Goal: Task Accomplishment & Management: Manage account settings

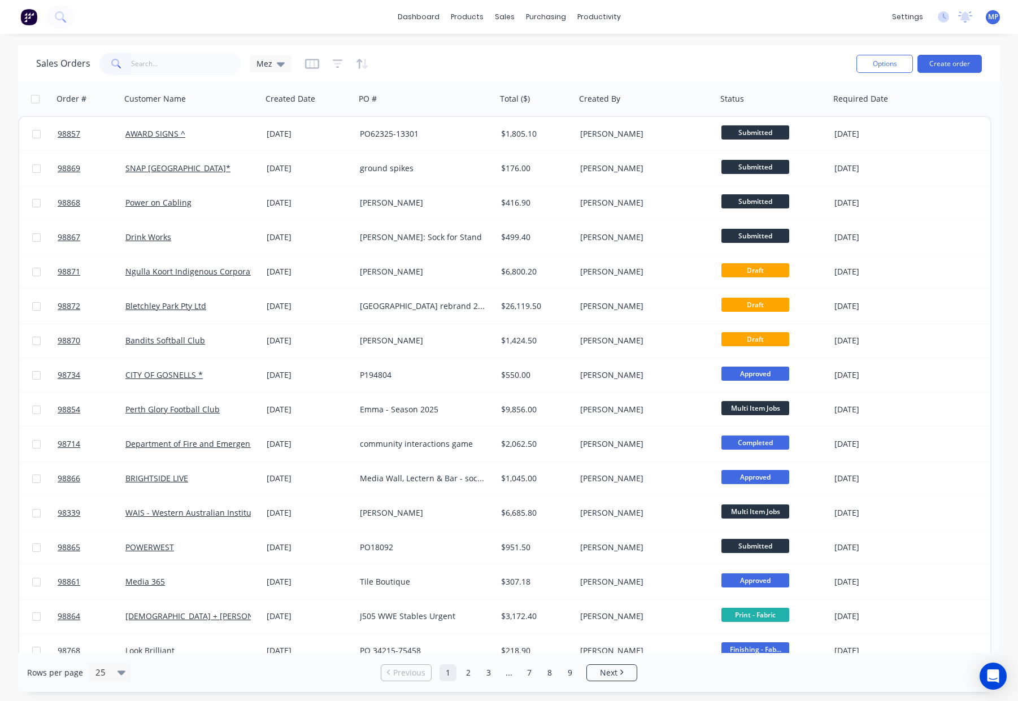
click at [174, 56] on input "text" at bounding box center [186, 64] width 110 height 23
type input "98857"
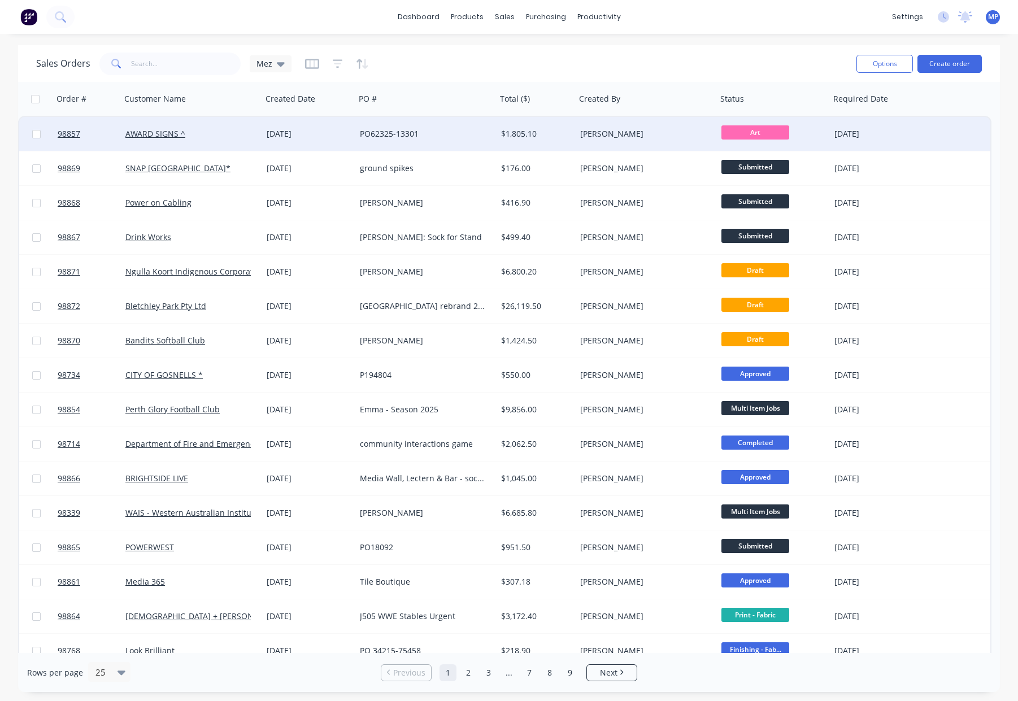
click at [236, 141] on div "AWARD SIGNS ^" at bounding box center [191, 134] width 141 height 34
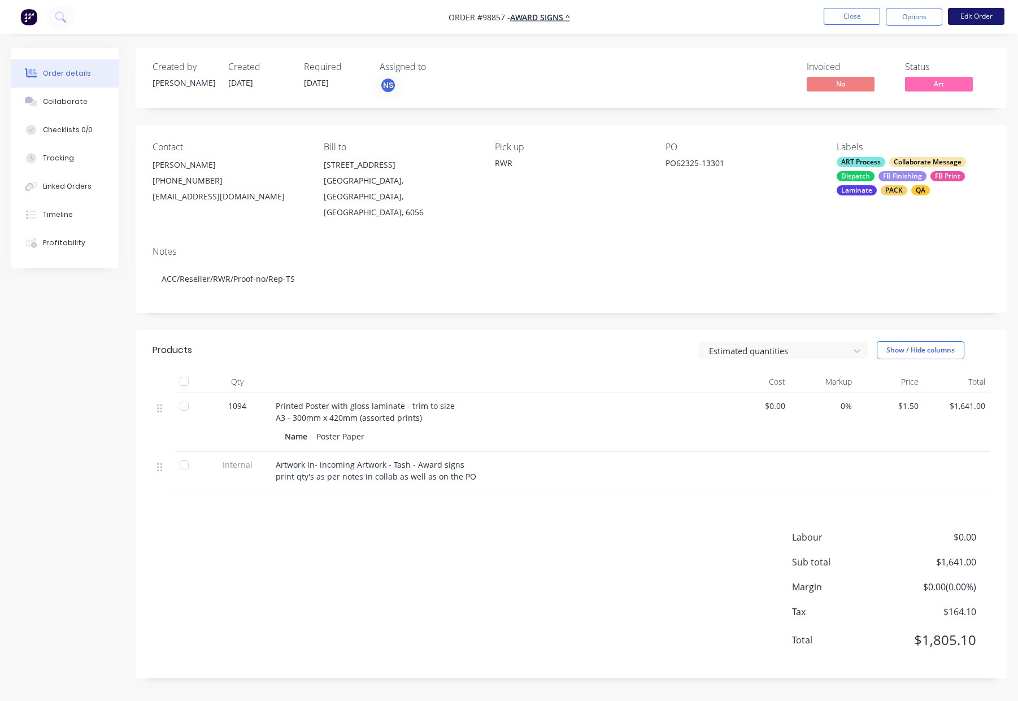
click at [971, 17] on button "Edit Order" at bounding box center [976, 16] width 56 height 17
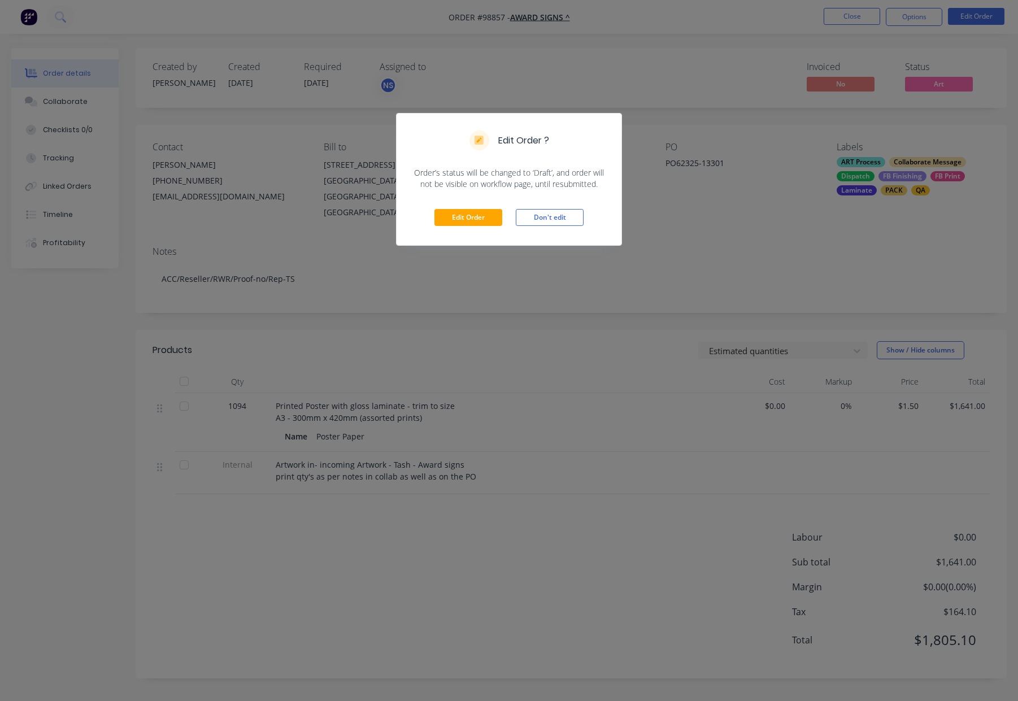
click at [470, 228] on div "Edit Order Don't edit" at bounding box center [508, 217] width 225 height 55
click at [468, 217] on button "Edit Order" at bounding box center [468, 217] width 68 height 17
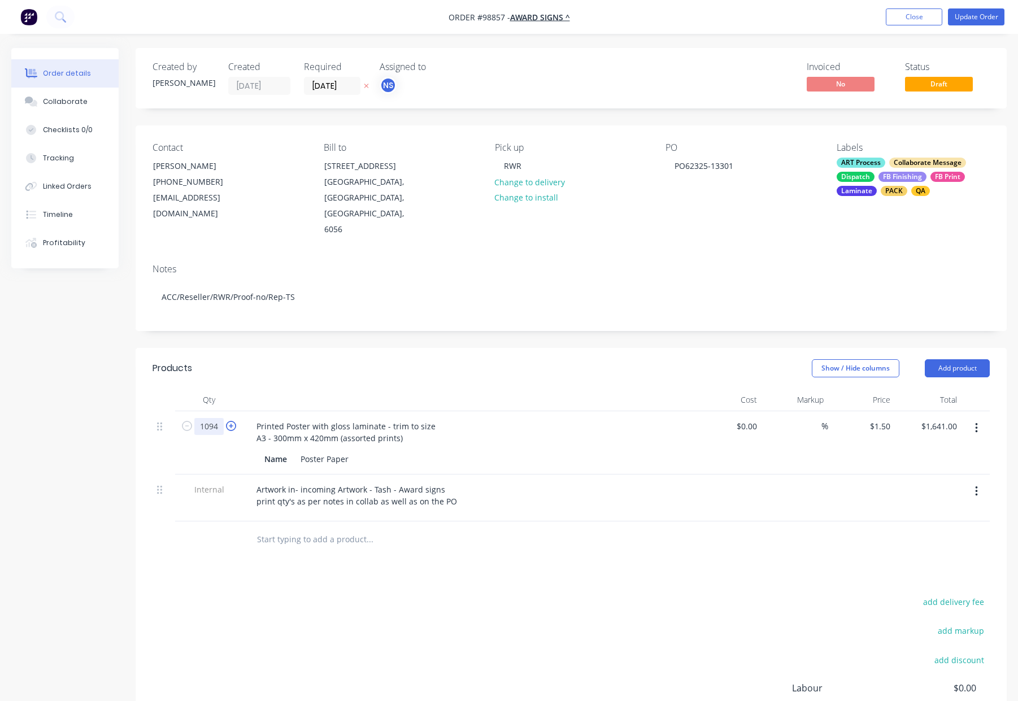
click at [220, 418] on input "1094" at bounding box center [208, 426] width 29 height 17
click at [216, 418] on input "1094" at bounding box center [208, 426] width 29 height 17
type input "10940"
click at [377, 315] on div "Created by Natasha Created 08/10/25 Required 14/10/25 Assigned to NS Invoiced N…" at bounding box center [571, 438] width 871 height 781
type input "$16,410.00"
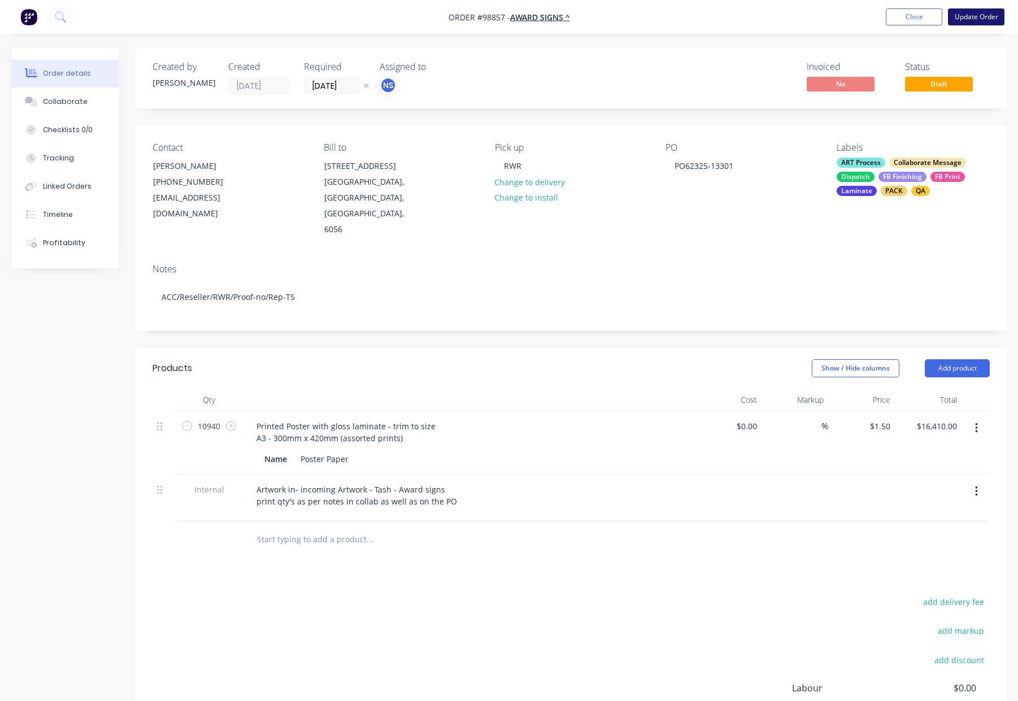
click at [982, 13] on button "Update Order" at bounding box center [976, 16] width 56 height 17
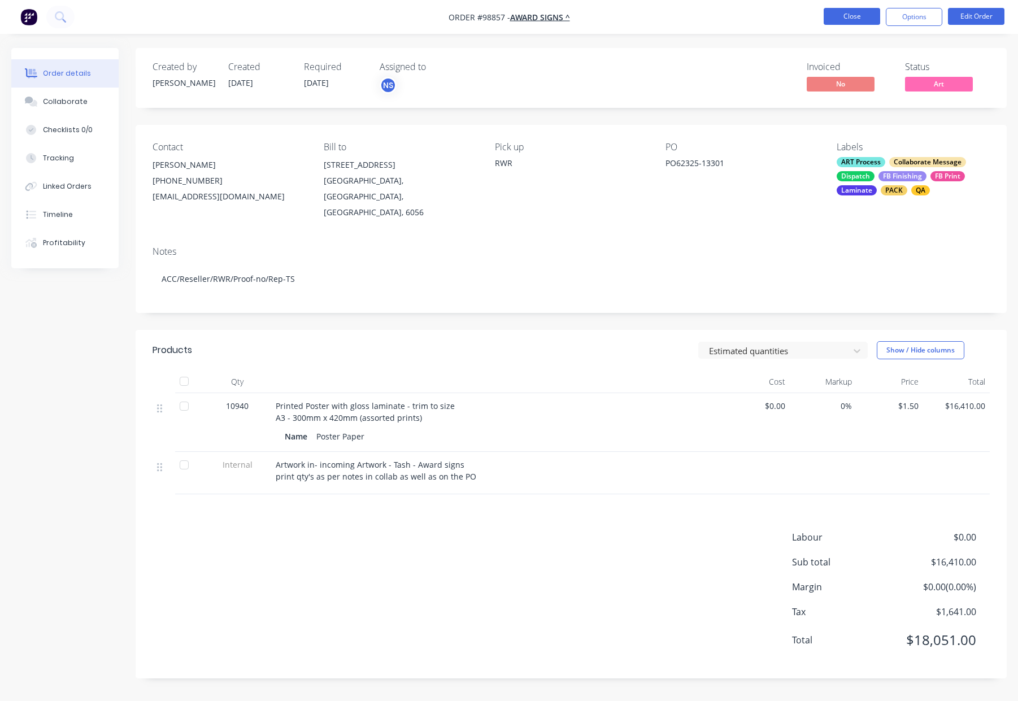
click at [862, 18] on button "Close" at bounding box center [851, 16] width 56 height 17
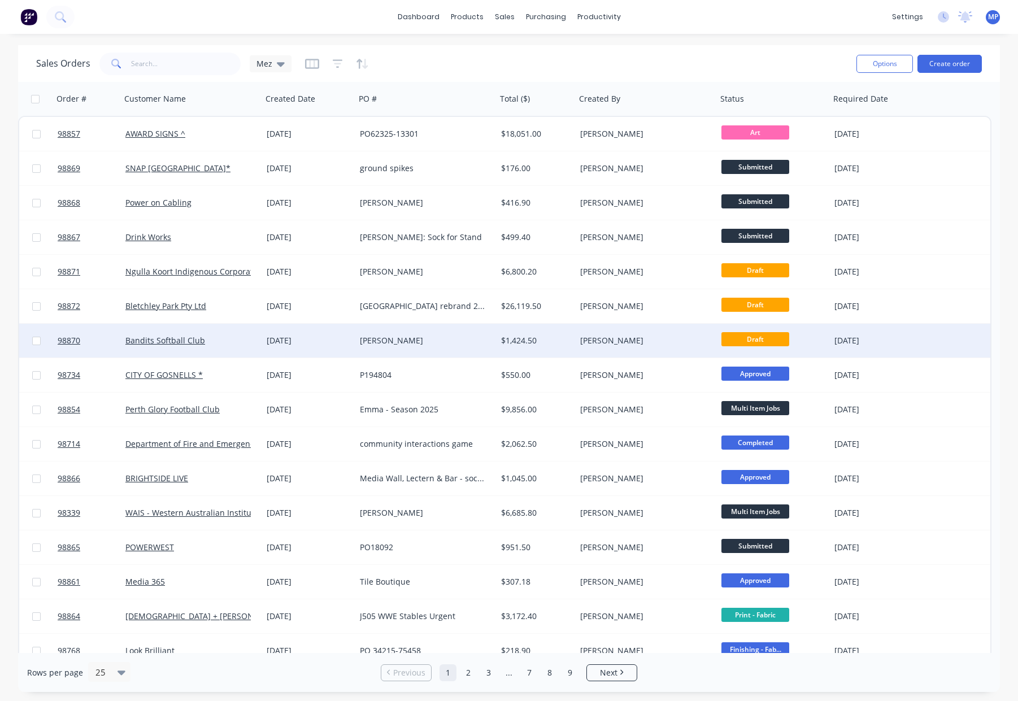
click at [607, 335] on div "[PERSON_NAME]" at bounding box center [642, 340] width 125 height 11
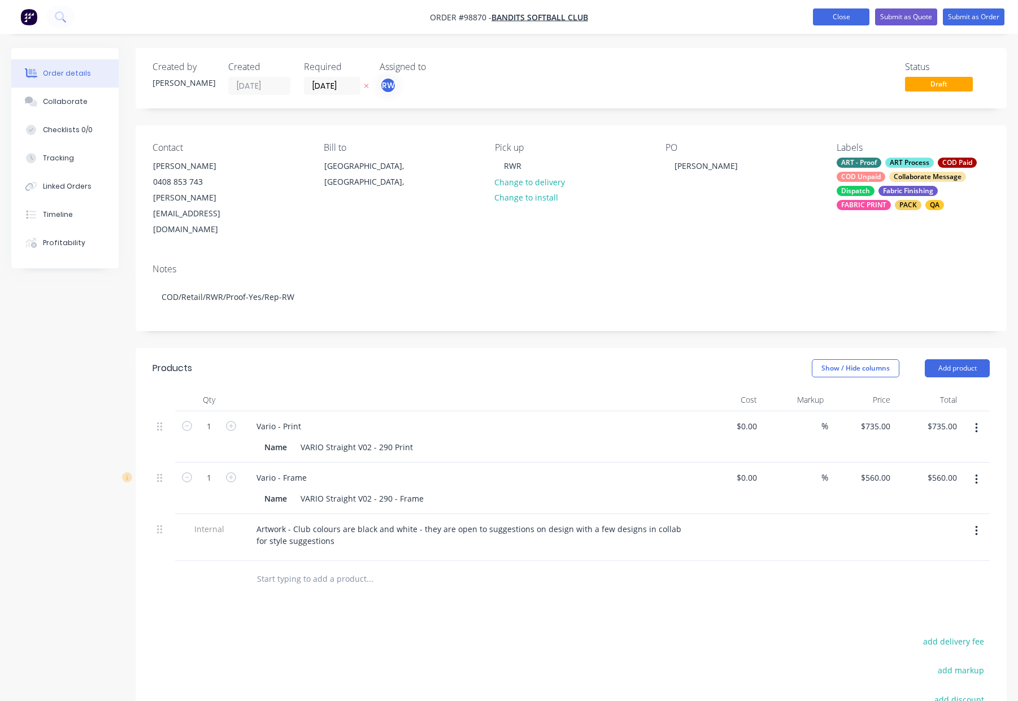
click at [832, 18] on button "Close" at bounding box center [841, 16] width 56 height 17
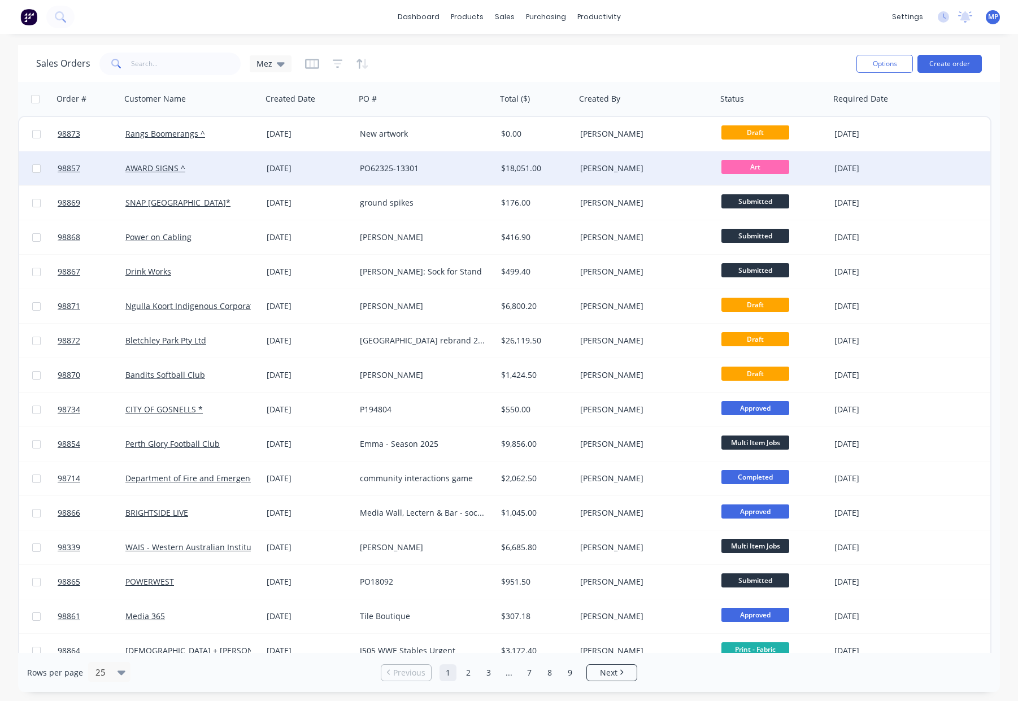
click at [439, 185] on div "PO62325-13301" at bounding box center [425, 168] width 141 height 34
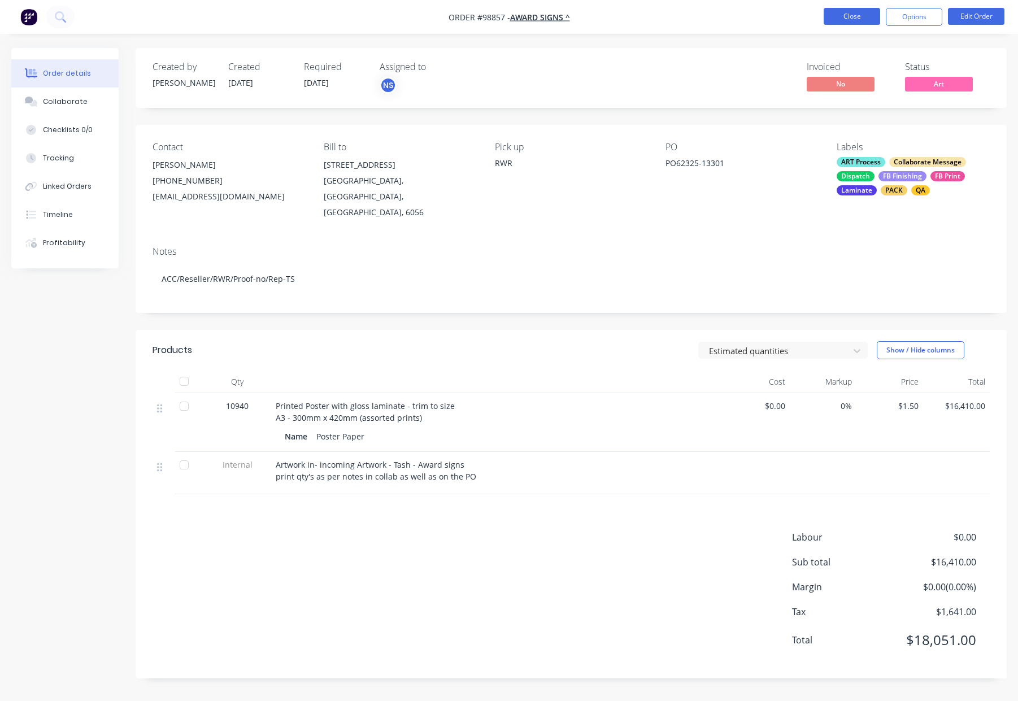
click at [862, 16] on button "Close" at bounding box center [851, 16] width 56 height 17
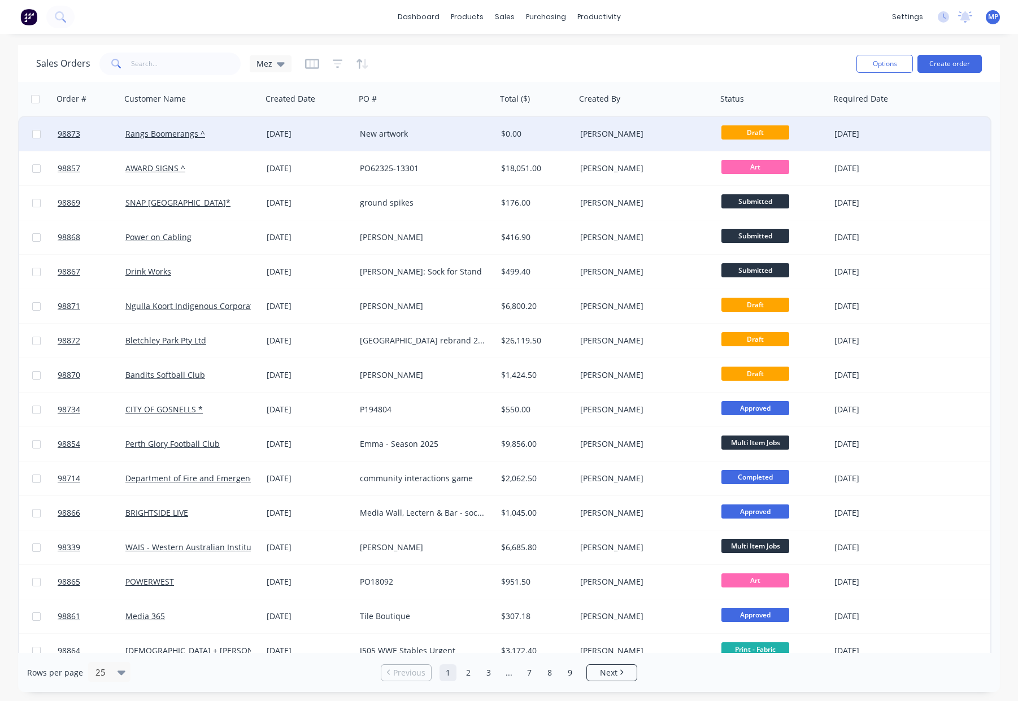
click at [356, 130] on div "New artwork" at bounding box center [425, 134] width 141 height 34
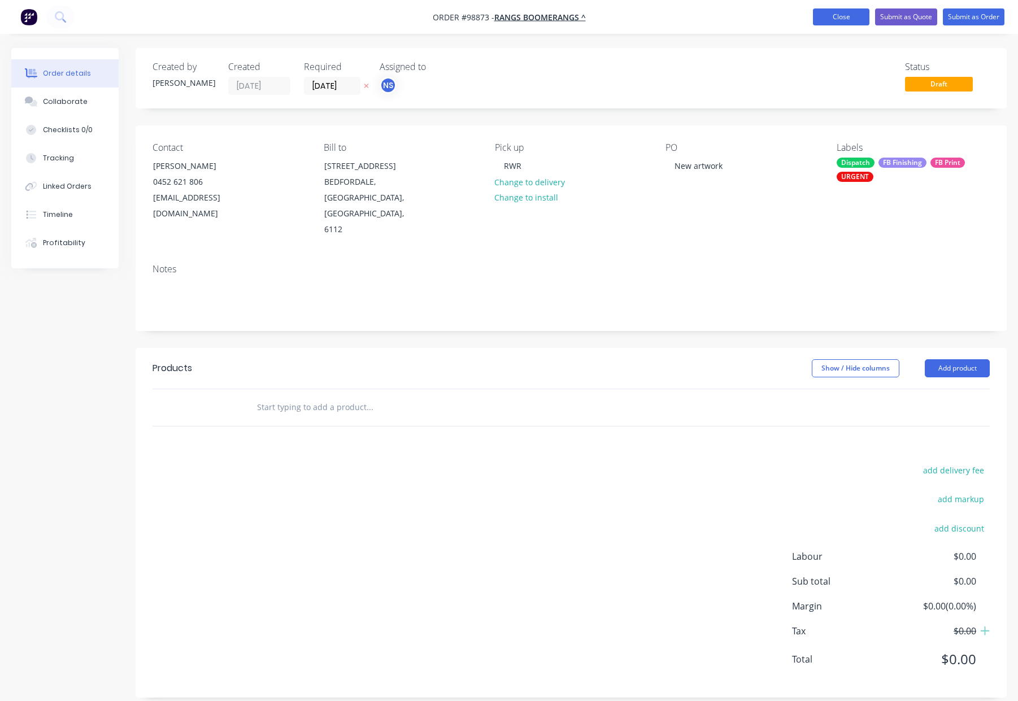
click at [830, 13] on button "Close" at bounding box center [841, 16] width 56 height 17
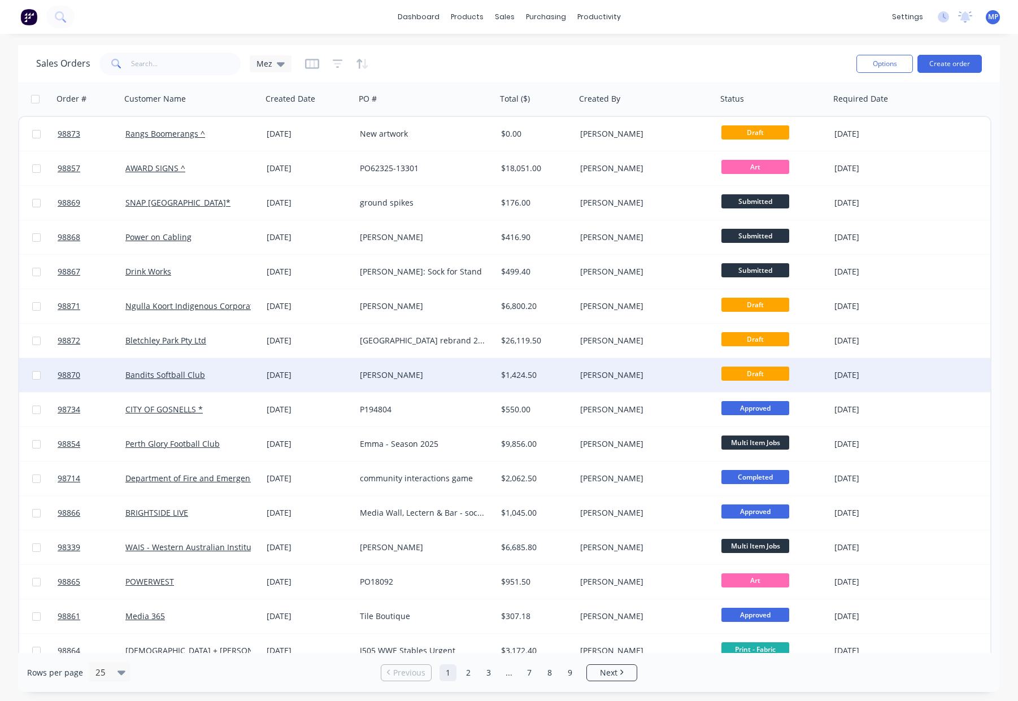
click at [404, 372] on div "[PERSON_NAME]" at bounding box center [422, 374] width 125 height 11
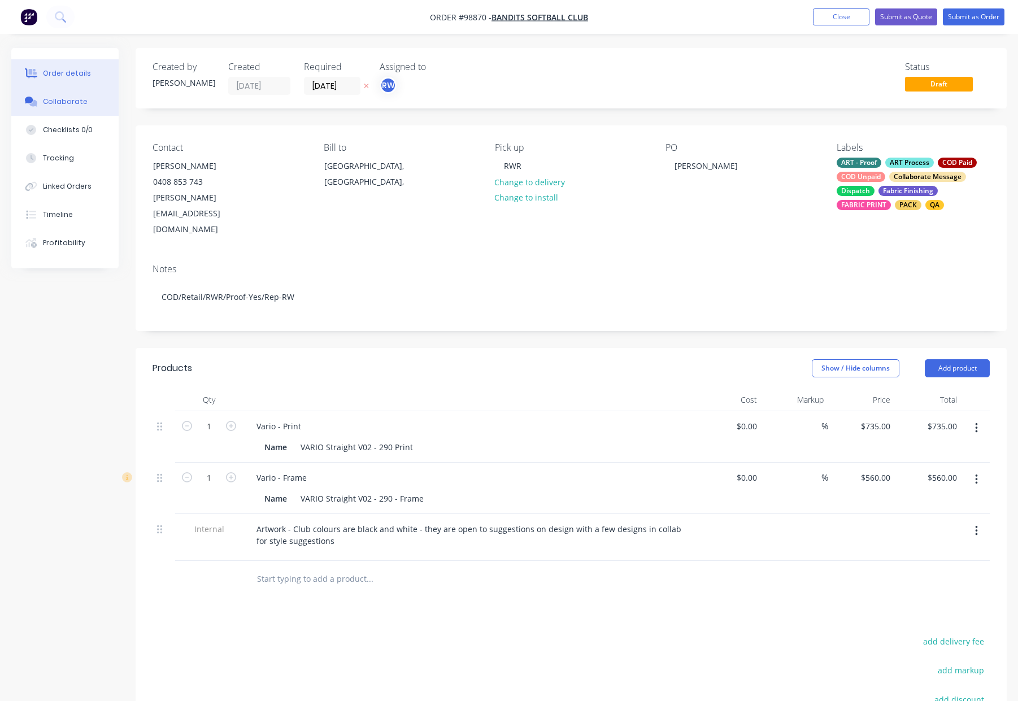
click at [79, 101] on div "Collaborate" at bounding box center [65, 102] width 45 height 10
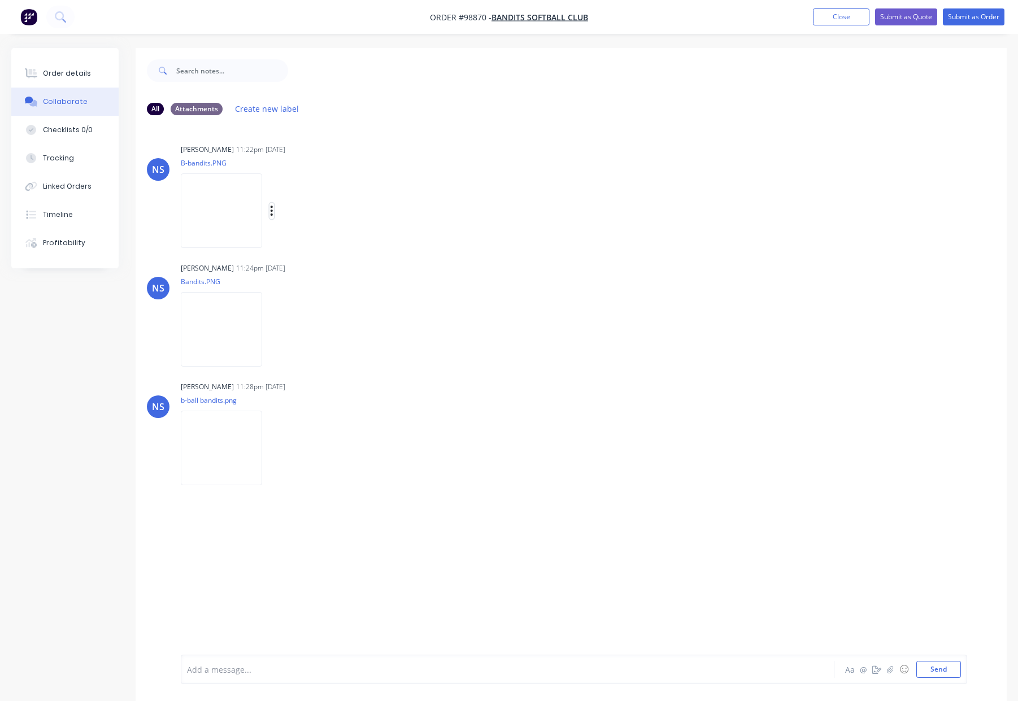
click at [272, 210] on icon "button" at bounding box center [272, 211] width 2 height 10
click at [325, 241] on button "Download" at bounding box center [345, 240] width 127 height 25
click at [270, 331] on icon "button" at bounding box center [271, 329] width 3 height 13
click at [332, 363] on button "Download" at bounding box center [345, 359] width 127 height 25
click at [275, 445] on div "Labels Download" at bounding box center [330, 448] width 127 height 16
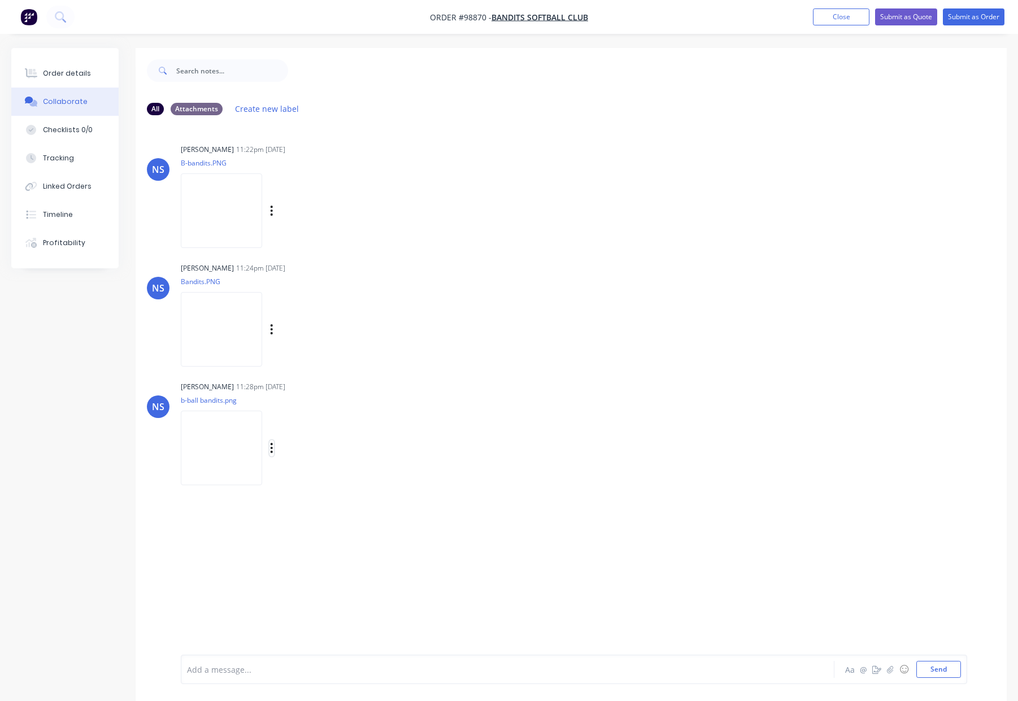
click at [273, 448] on button "button" at bounding box center [271, 448] width 5 height 16
click at [314, 481] on div "NS Natasha Searle 11:22pm 09/10/25 B-bandits.PNG Labels Download NS Natasha Sea…" at bounding box center [571, 389] width 871 height 530
click at [269, 446] on button "button" at bounding box center [271, 448] width 5 height 16
click at [305, 479] on button "Download" at bounding box center [345, 477] width 127 height 25
click at [76, 69] on div "Order details" at bounding box center [67, 73] width 48 height 10
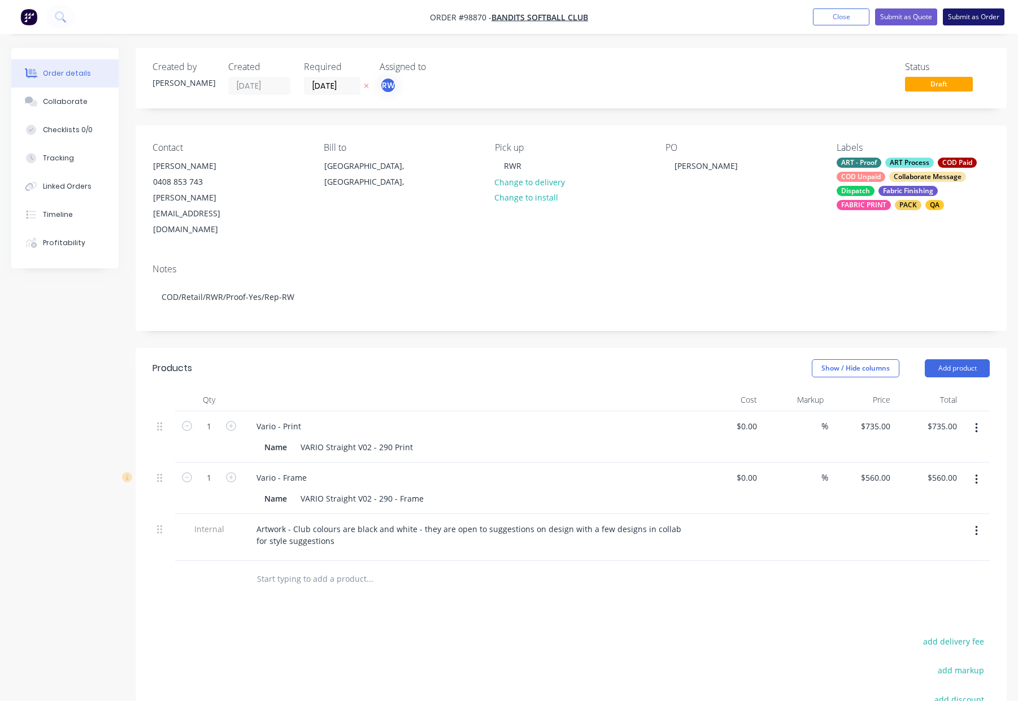
click at [966, 18] on button "Submit as Order" at bounding box center [974, 16] width 62 height 17
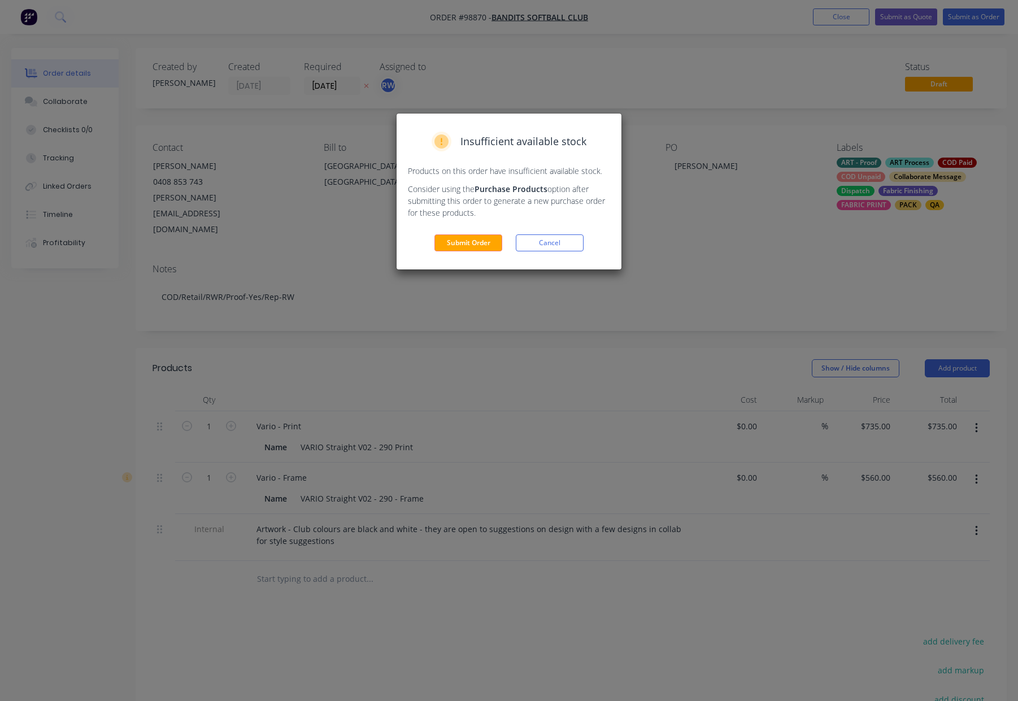
click at [471, 243] on button "Submit Order" at bounding box center [468, 242] width 68 height 17
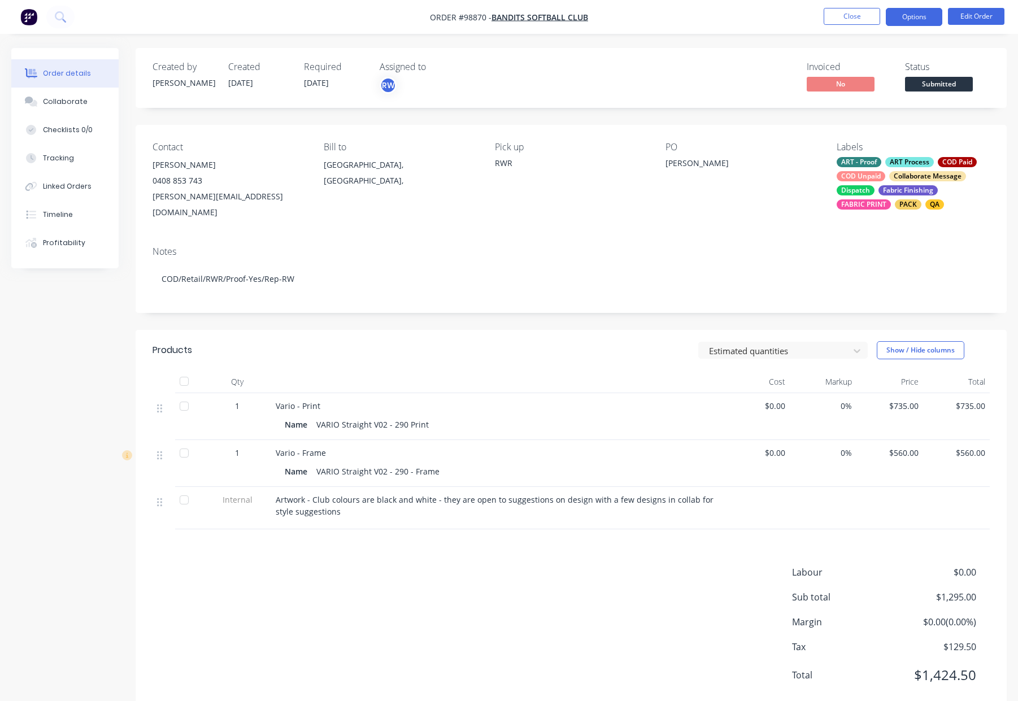
click at [911, 15] on button "Options" at bounding box center [914, 17] width 56 height 18
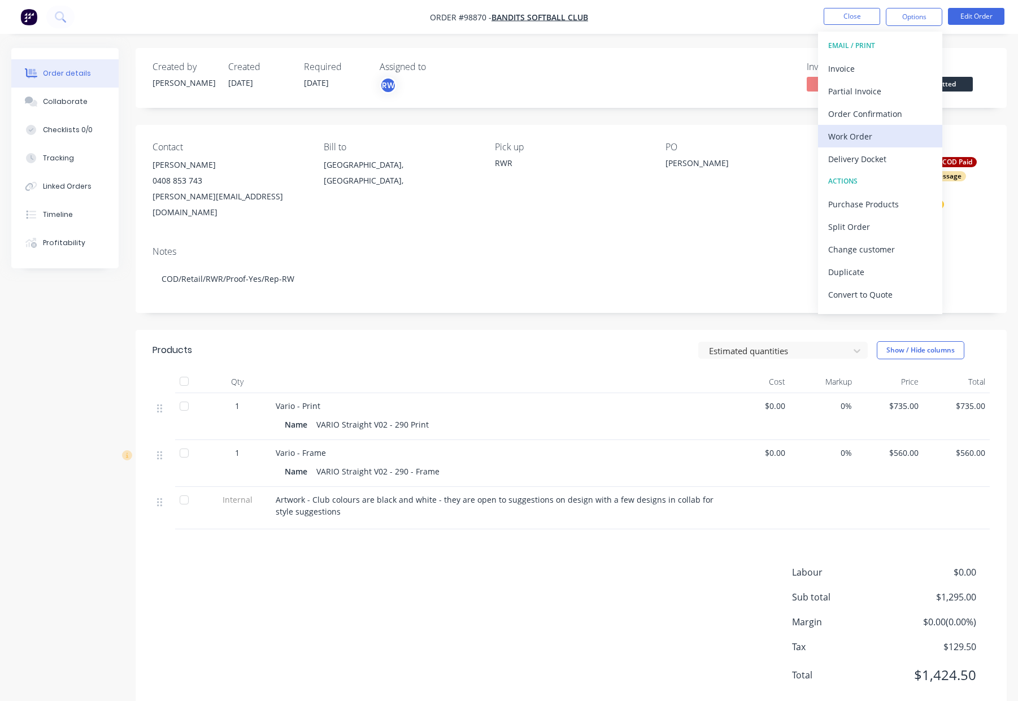
click at [880, 138] on div "Work Order" at bounding box center [880, 136] width 104 height 16
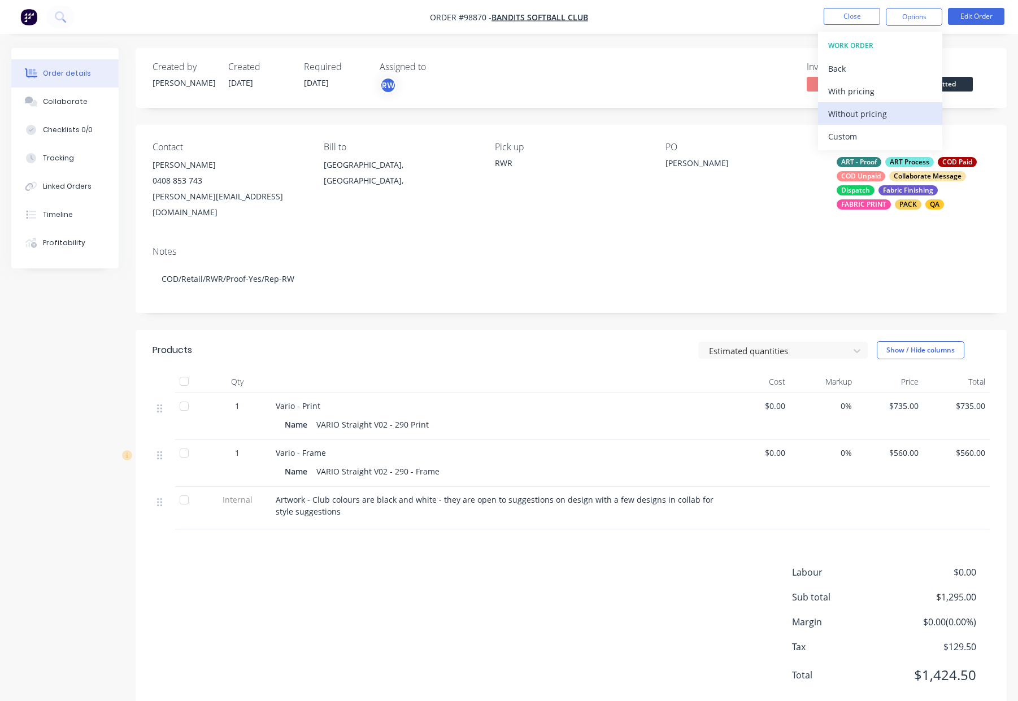
click at [890, 112] on div "Without pricing" at bounding box center [880, 114] width 104 height 16
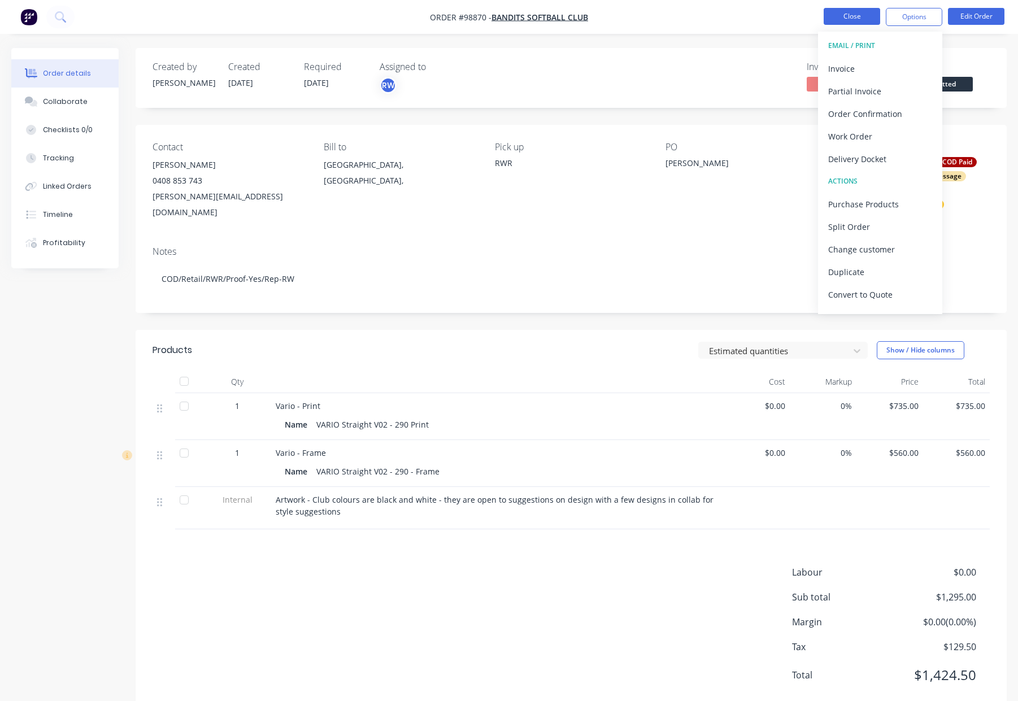
click at [855, 12] on button "Close" at bounding box center [851, 16] width 56 height 17
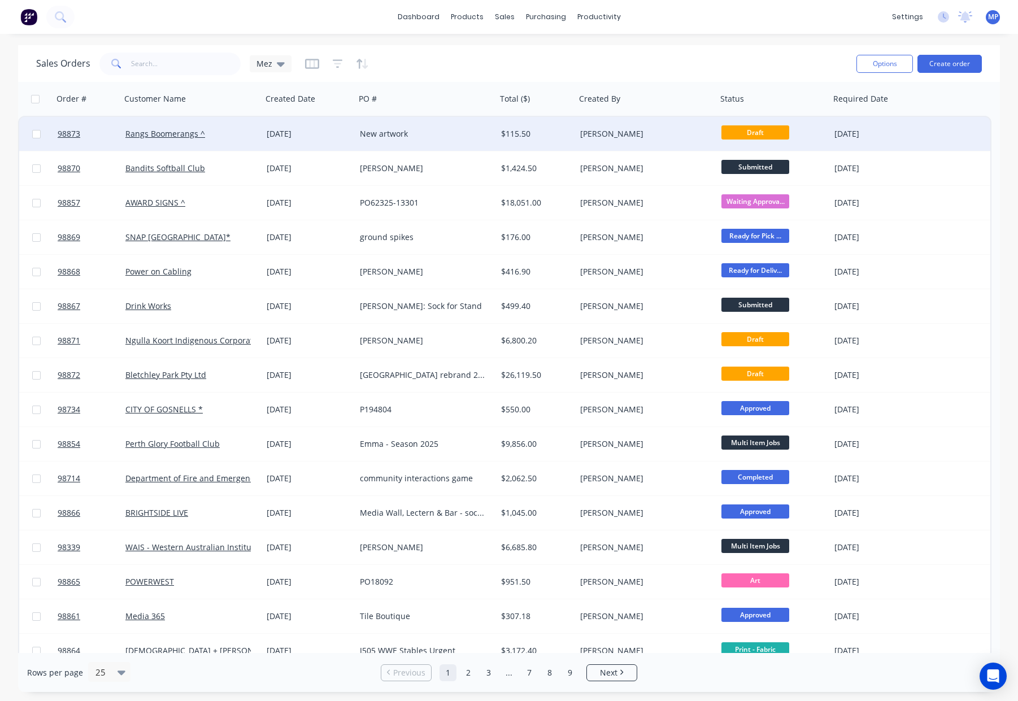
click at [460, 134] on div "New artwork" at bounding box center [422, 133] width 125 height 11
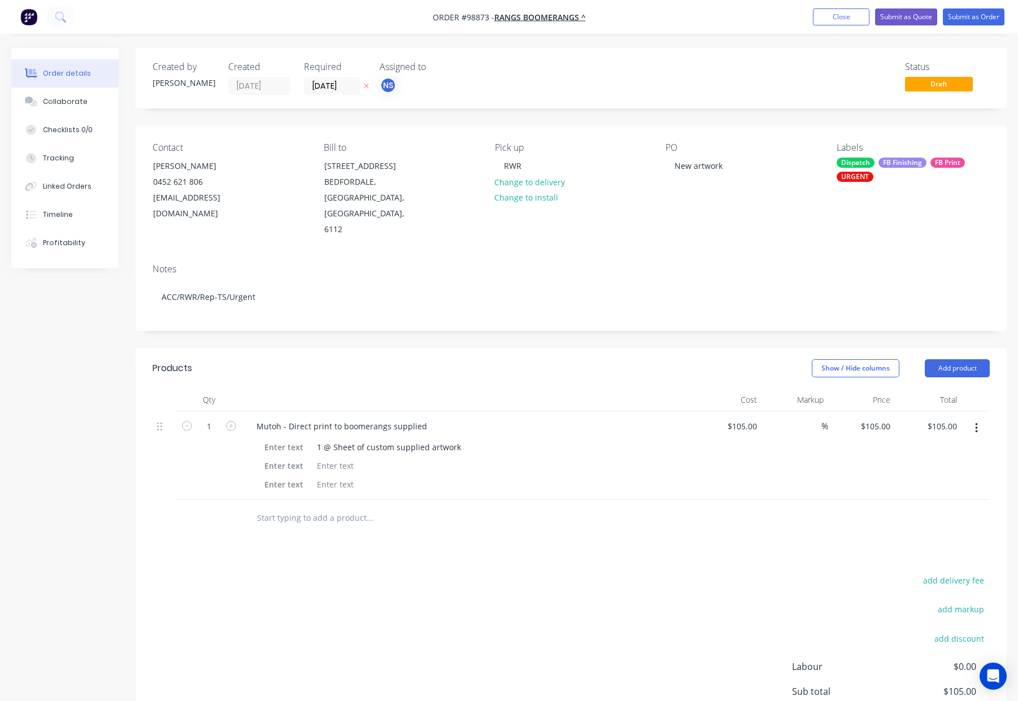
click at [849, 175] on div "URGENT" at bounding box center [854, 177] width 37 height 10
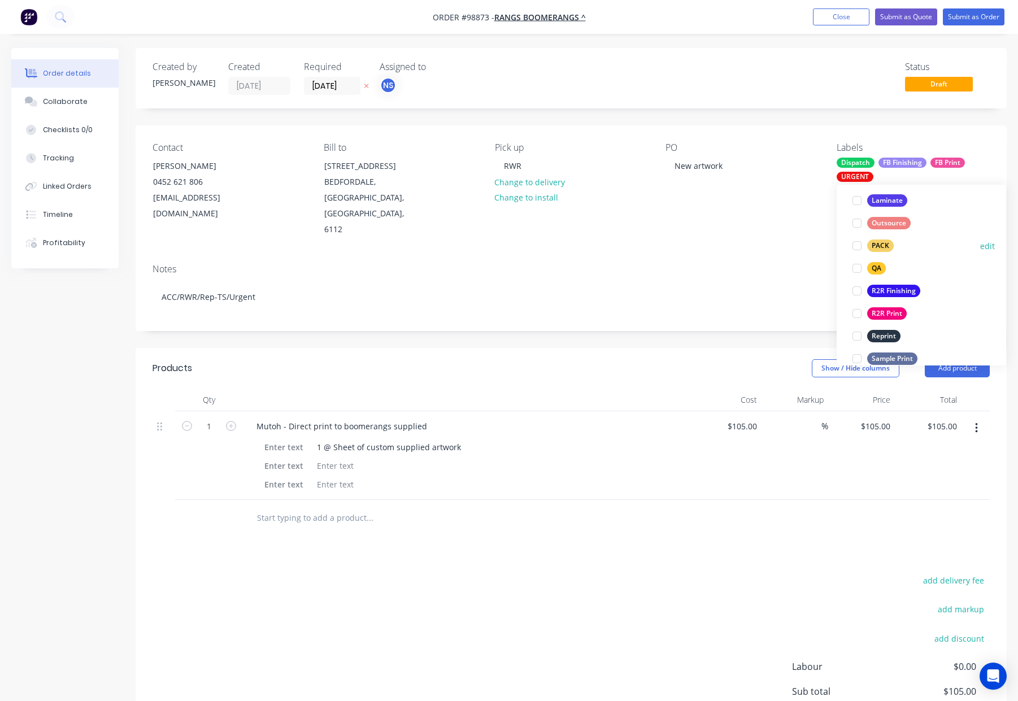
drag, startPoint x: 883, startPoint y: 246, endPoint x: 895, endPoint y: 242, distance: 12.2
click at [883, 246] on div "PACK" at bounding box center [880, 245] width 27 height 12
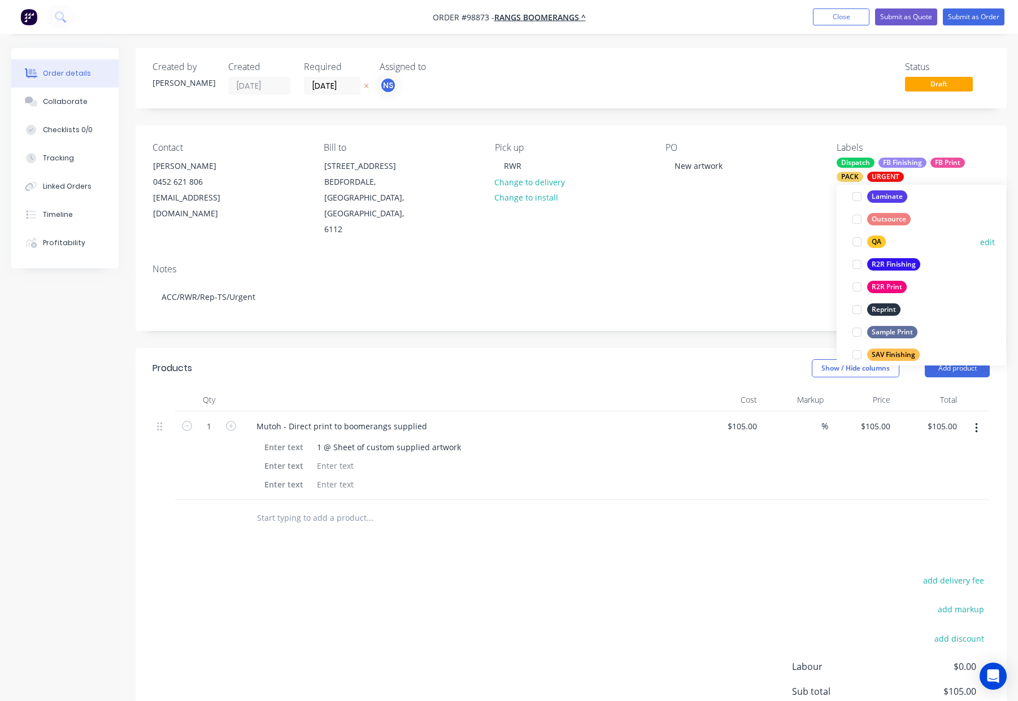
click at [879, 240] on div "QA" at bounding box center [876, 241] width 19 height 12
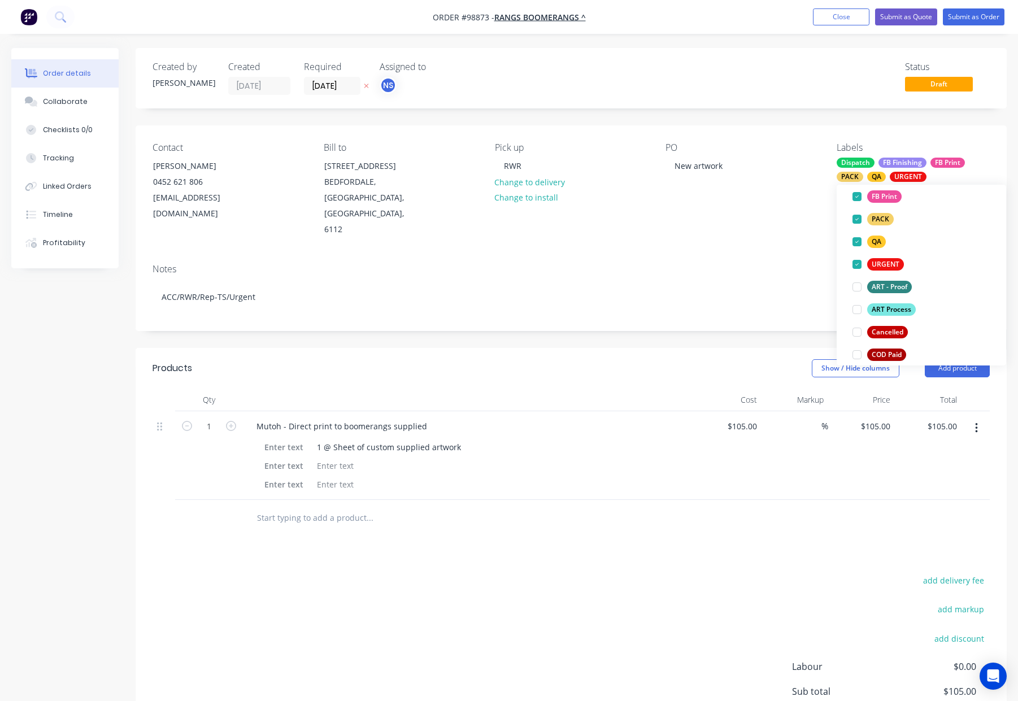
click at [780, 217] on div "Contact Christene Metzakis 0452 621 806 info@rangsboomerangs.com Bill to 18 Cro…" at bounding box center [571, 189] width 871 height 129
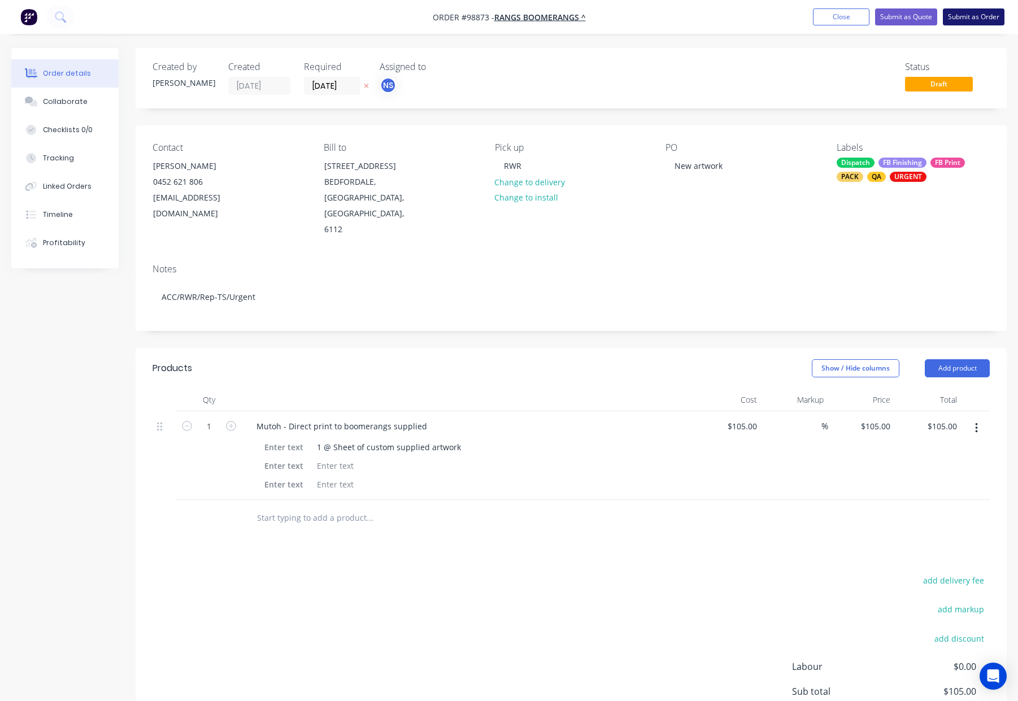
click at [956, 16] on button "Submit as Order" at bounding box center [974, 16] width 62 height 17
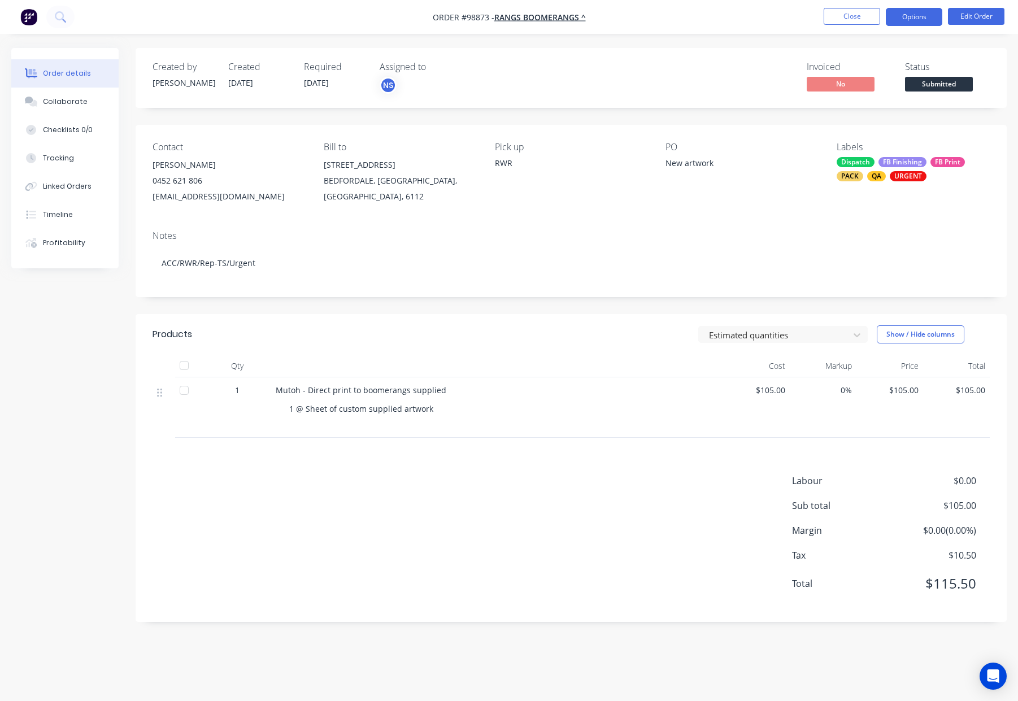
click at [910, 18] on button "Options" at bounding box center [914, 17] width 56 height 18
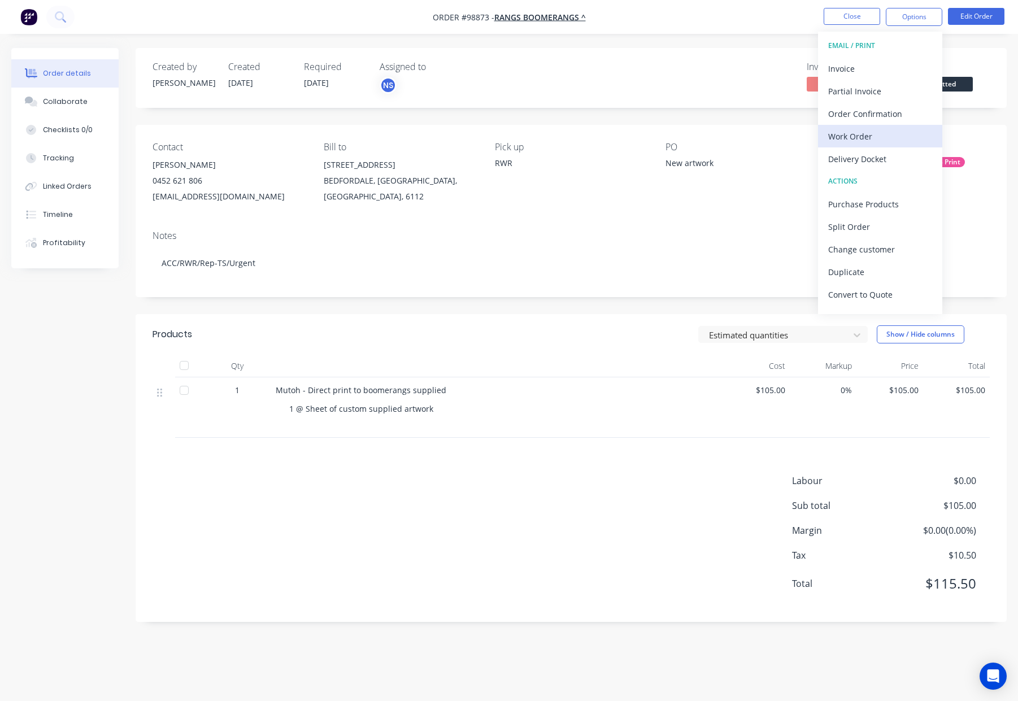
click at [880, 129] on div "Work Order" at bounding box center [880, 136] width 104 height 16
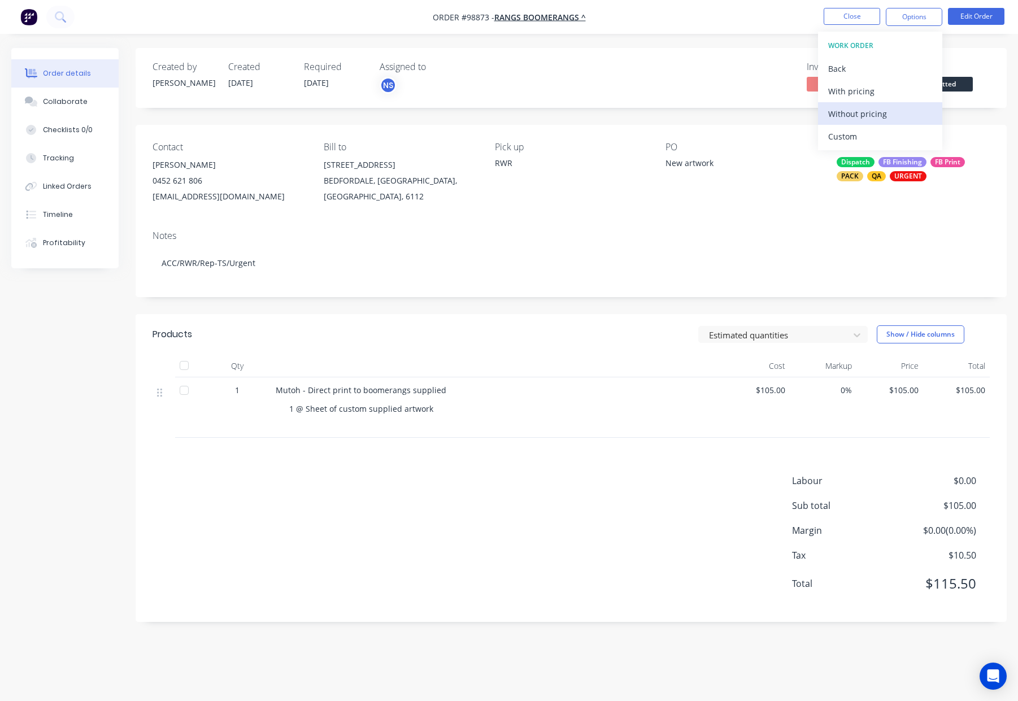
click at [885, 114] on div "Without pricing" at bounding box center [880, 114] width 104 height 16
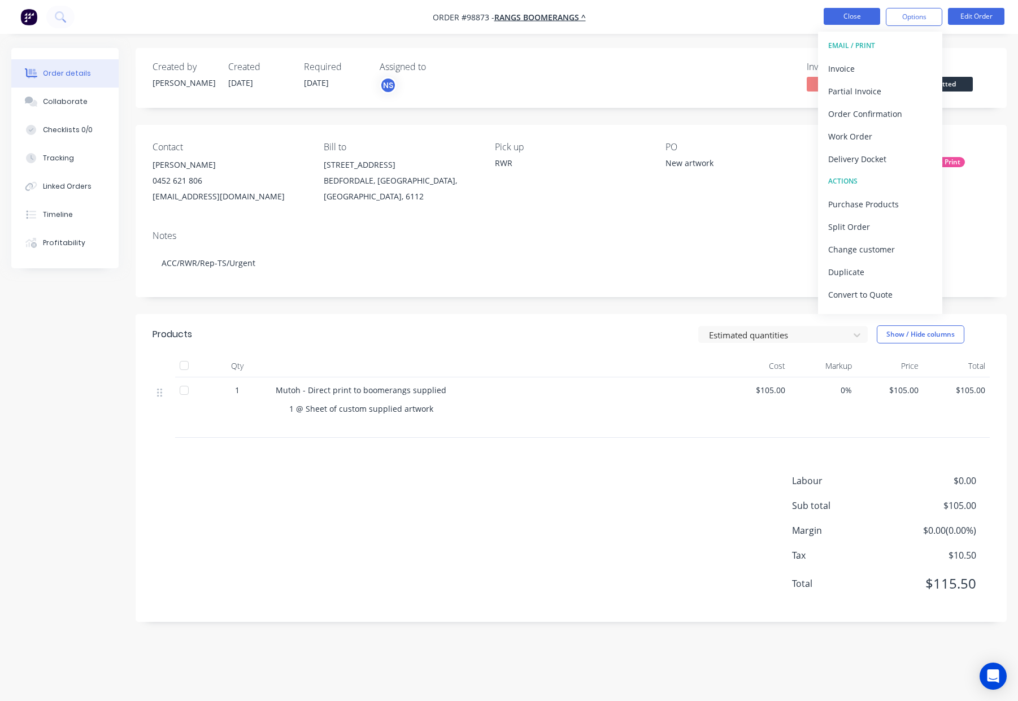
click at [858, 18] on button "Close" at bounding box center [851, 16] width 56 height 17
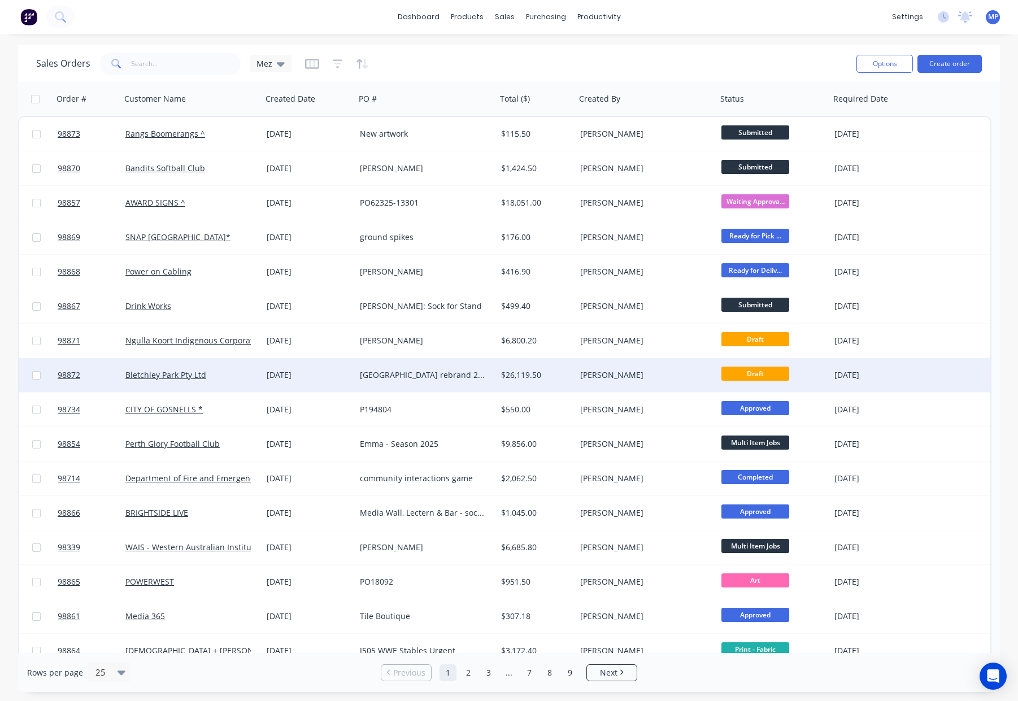
click at [486, 377] on div "[GEOGRAPHIC_DATA] rebrand 2025" at bounding box center [426, 374] width 132 height 11
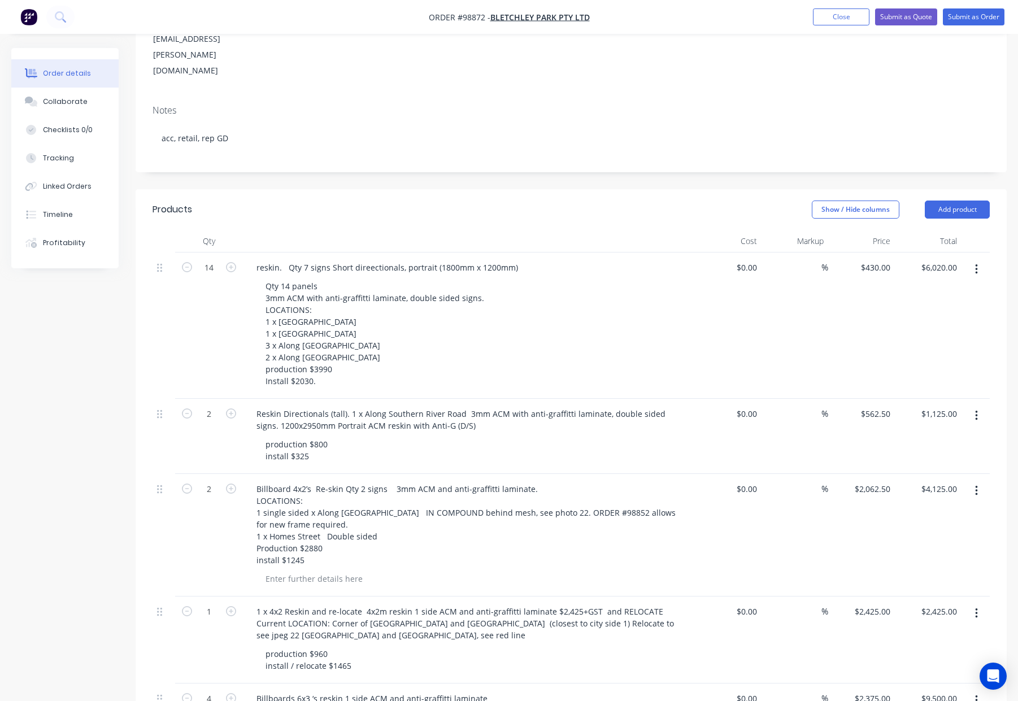
scroll to position [200, 0]
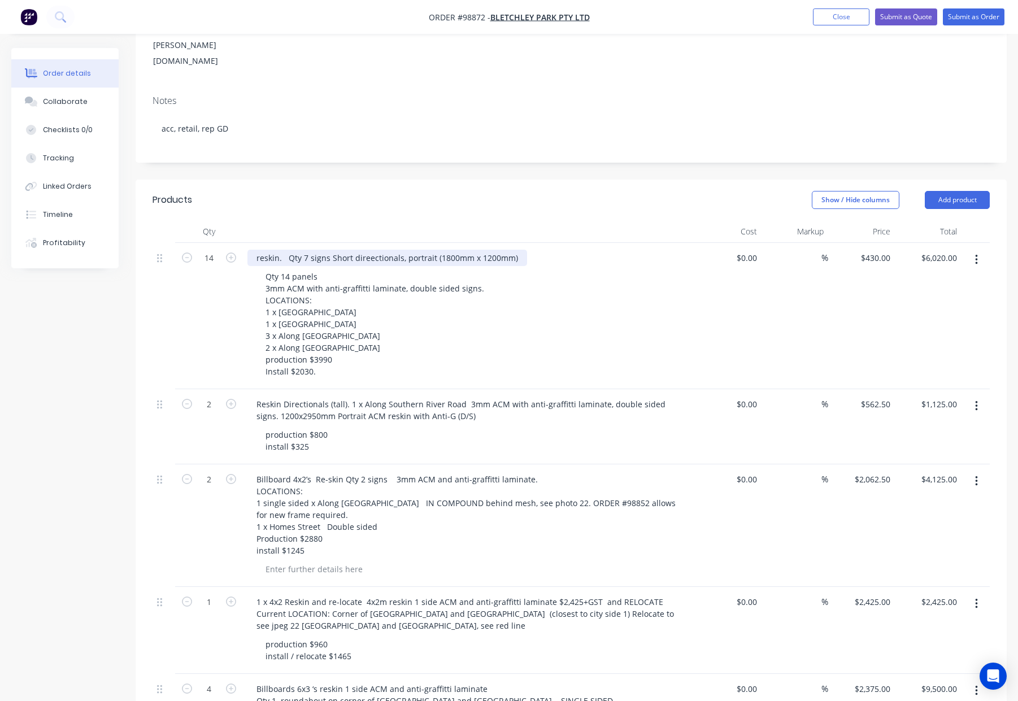
click at [259, 250] on div "reskin. Qty 7 signs Short direectionals, portrait (1800mm x 1200mm)" at bounding box center [387, 258] width 280 height 16
drag, startPoint x: 273, startPoint y: 208, endPoint x: 236, endPoint y: 207, distance: 37.3
click at [235, 243] on div "14 reskin. Qty 7 signs Short direectionals, portrait (1800mm x 1200mm) Qty 14 p…" at bounding box center [570, 316] width 837 height 146
drag, startPoint x: 370, startPoint y: 211, endPoint x: 332, endPoint y: 209, distance: 37.9
click at [332, 250] on div "3mm ACM - Reskin Qty 7 signs Short direectionals, portrait (1800mm x 1200mm)" at bounding box center [408, 258] width 323 height 16
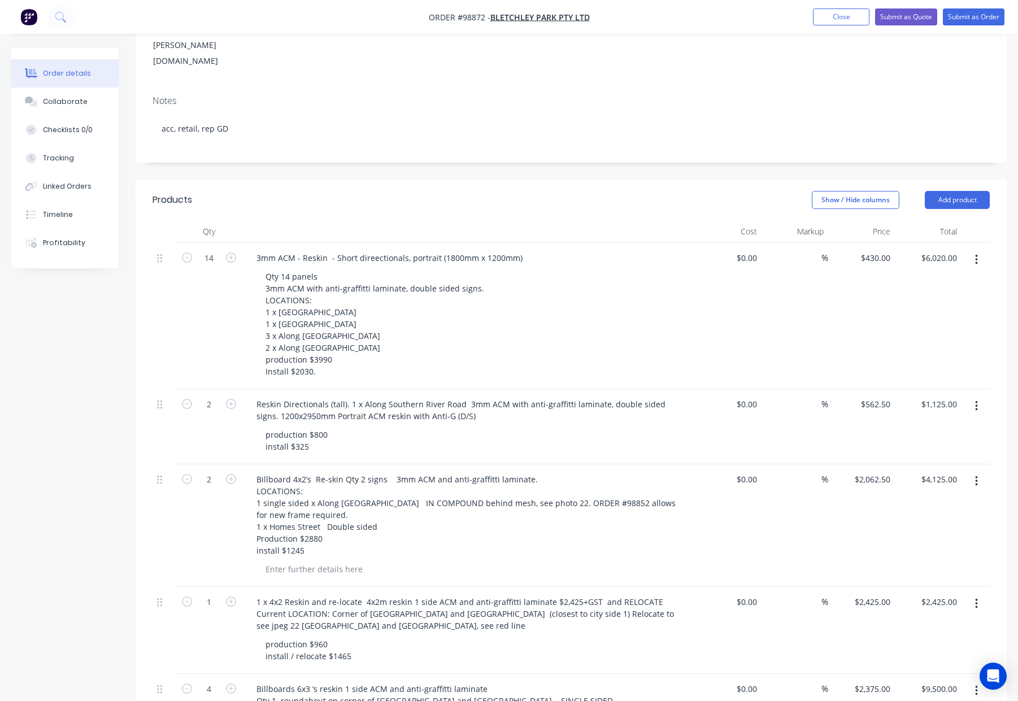
drag, startPoint x: 403, startPoint y: 162, endPoint x: 391, endPoint y: 168, distance: 13.4
click at [403, 180] on header "Products Show / Hide columns Add product" at bounding box center [571, 200] width 871 height 41
drag, startPoint x: 370, startPoint y: 209, endPoint x: 388, endPoint y: 220, distance: 20.5
click at [370, 250] on div "3mm ACM - Reskin - Short direectionals, portrait (1800mm x 1200mm)" at bounding box center [389, 258] width 284 height 16
click at [326, 250] on div "3mm ACM - Reskin - Short directionals, portrait (1800mm x 1200mm)" at bounding box center [387, 258] width 280 height 16
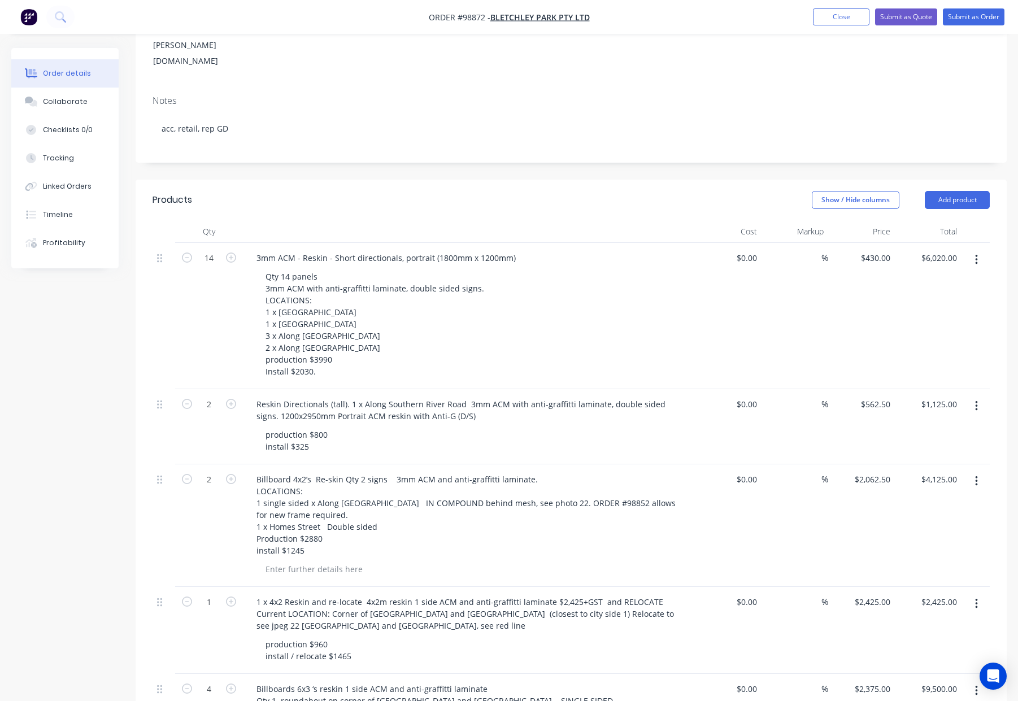
click at [380, 191] on div "Show / Hide columns Add product" at bounding box center [659, 200] width 659 height 18
click at [404, 250] on div "3mm ACM - Reskin - Short directionals, portrait (1800mm x 1200mm)" at bounding box center [385, 258] width 277 height 16
click at [590, 268] on div "Qty 14 panels 3mm ACM with anti-graffitti laminate, double sided signs. LOCATIO…" at bounding box center [473, 323] width 434 height 111
click at [436, 250] on div "3mm ACM - Reskin - Short directionals - Portrait (1800mm x 1200mm)" at bounding box center [387, 258] width 280 height 16
click at [516, 250] on div "3mm ACM - Reskin - Short directionals - Portrait -1800mm x 1200mm)" at bounding box center [387, 258] width 281 height 16
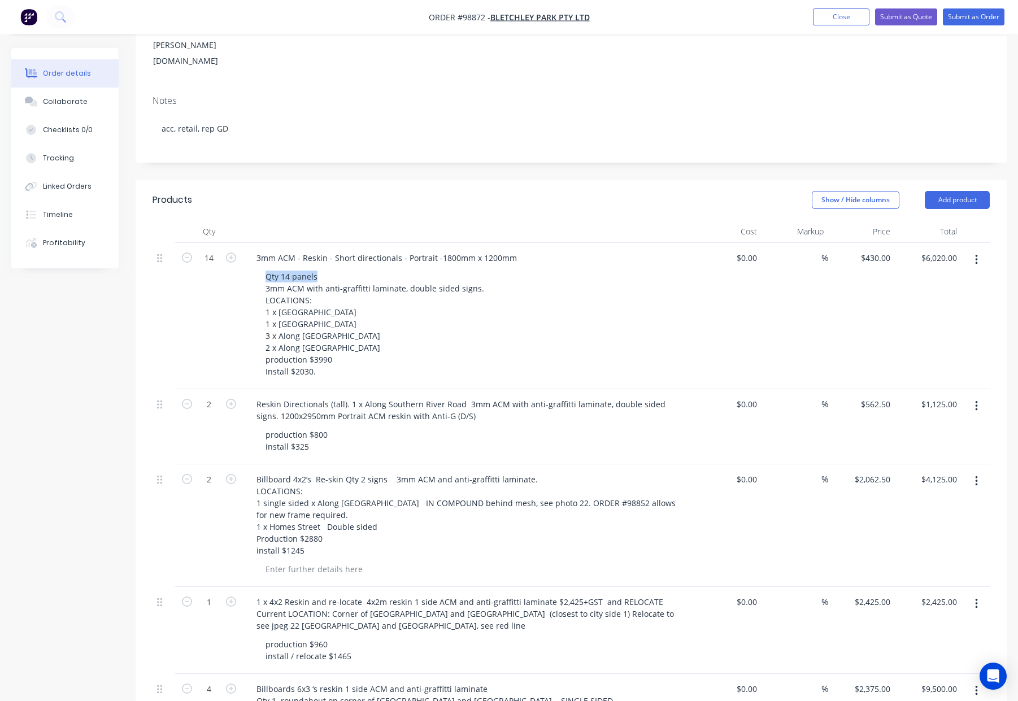
drag, startPoint x: 311, startPoint y: 228, endPoint x: 250, endPoint y: 229, distance: 61.6
click at [247, 243] on div "3mm ACM - Reskin - Short directionals - Portrait -1800mm x 1200mm Qty 14 panels…" at bounding box center [469, 316] width 452 height 146
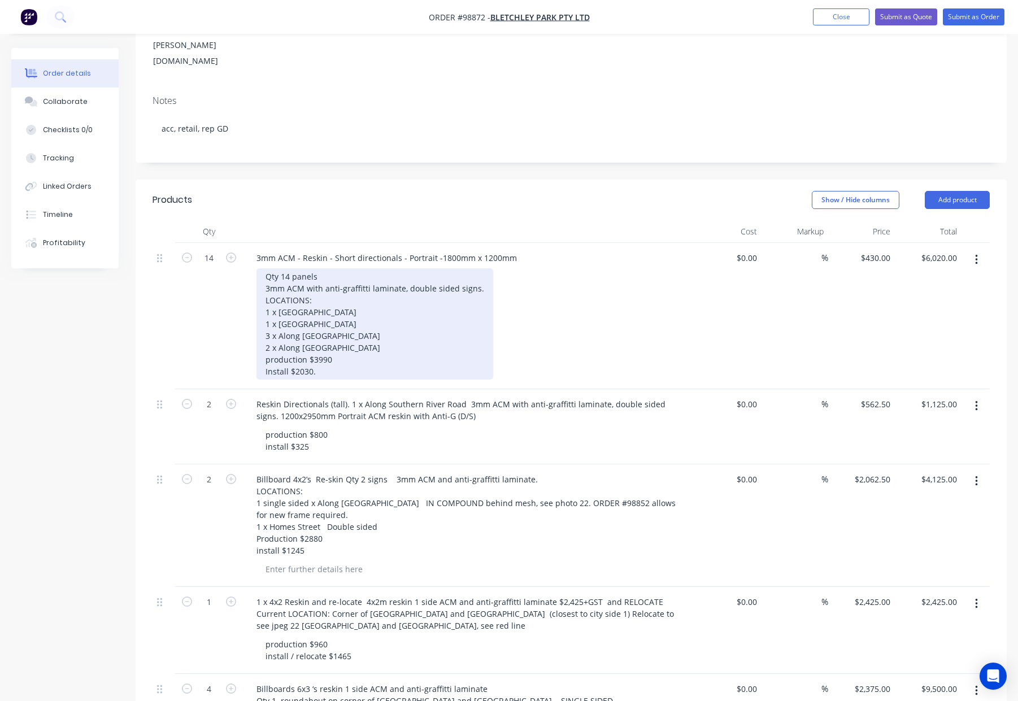
click at [266, 268] on div "Qty 14 panels 3mm ACM with anti-graffitti laminate, double sided signs. LOCATIO…" at bounding box center [374, 323] width 237 height 111
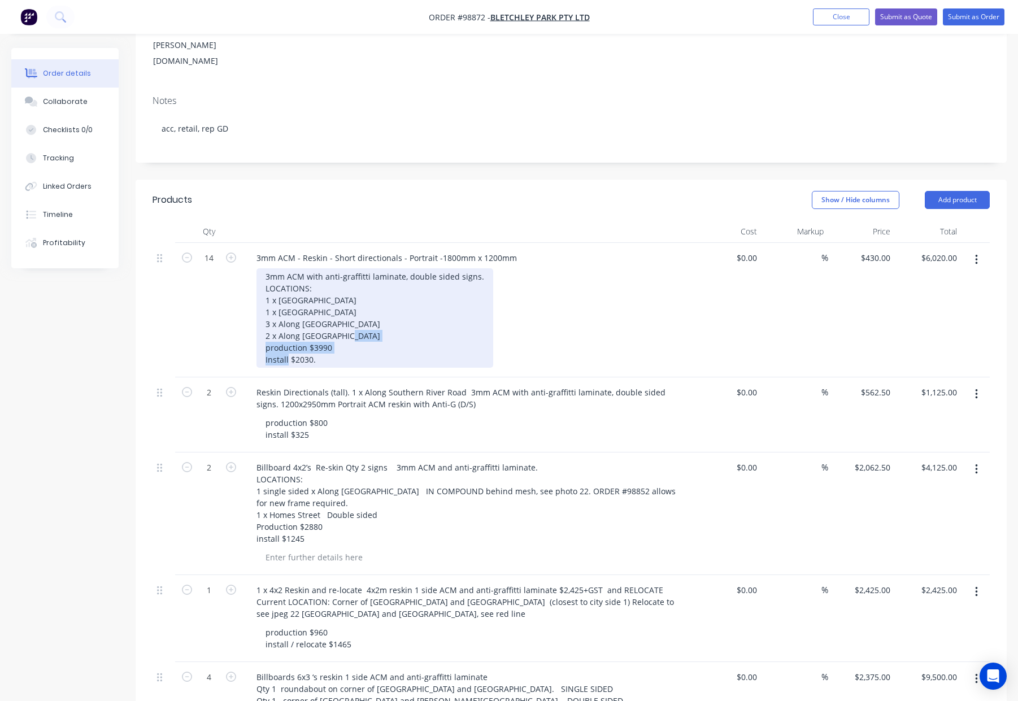
drag, startPoint x: 313, startPoint y: 313, endPoint x: 238, endPoint y: 302, distance: 76.0
click at [238, 302] on div "14 3mm ACM - Reskin - Short directionals - Portrait -1800mm x 1200mm 3mm ACM wi…" at bounding box center [570, 310] width 837 height 134
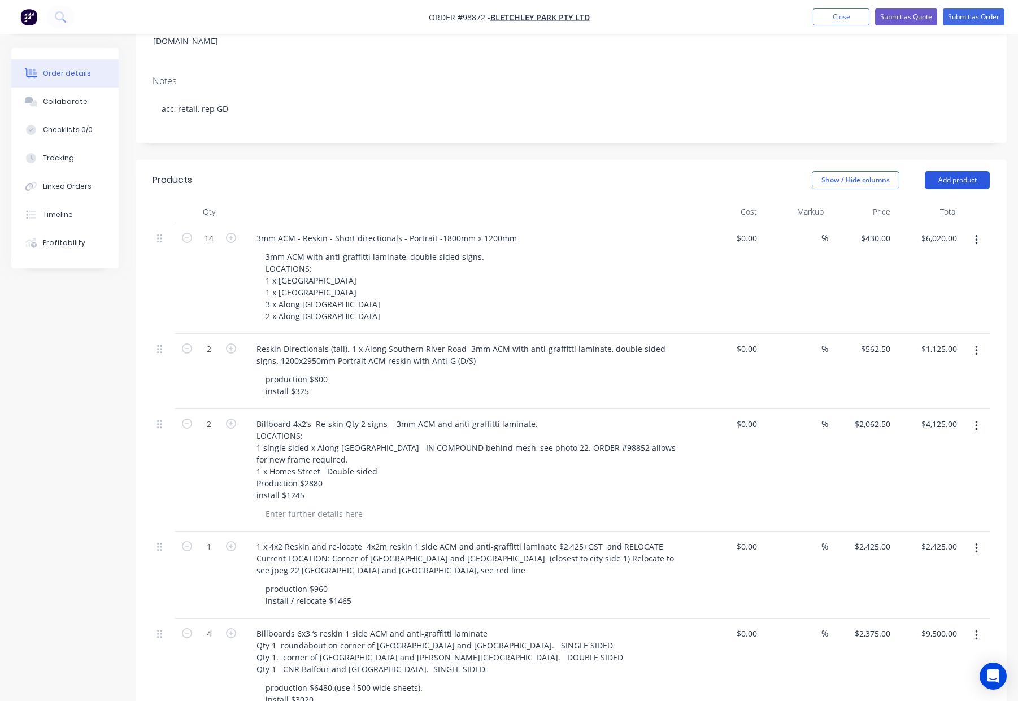
click at [953, 171] on button "Add product" at bounding box center [956, 180] width 65 height 18
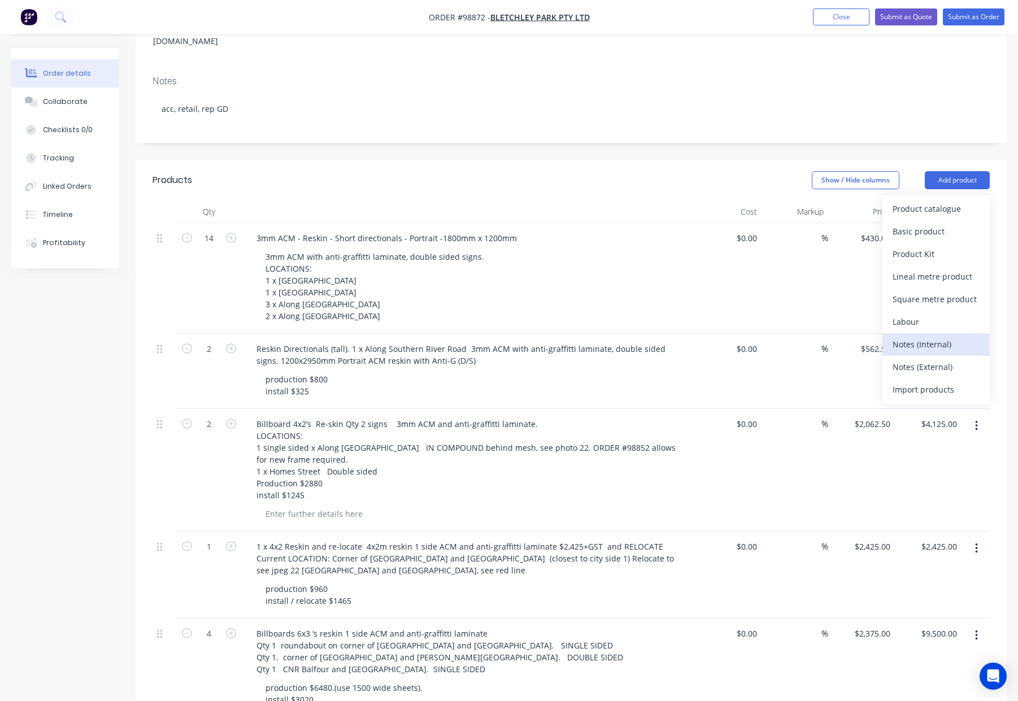
click at [935, 336] on div "Notes (Internal)" at bounding box center [935, 344] width 87 height 16
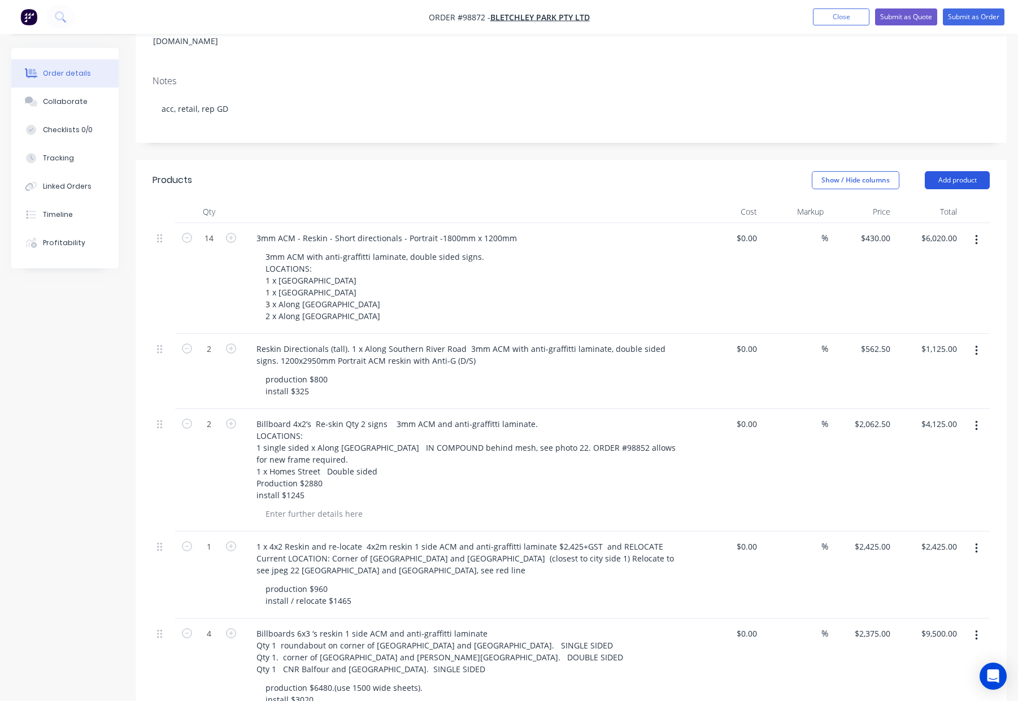
click at [945, 171] on button "Add product" at bounding box center [956, 180] width 65 height 18
drag, startPoint x: 941, startPoint y: 300, endPoint x: 940, endPoint y: 287, distance: 13.0
click at [941, 336] on div "Notes (Internal)" at bounding box center [935, 344] width 87 height 16
click at [952, 171] on button "Add product" at bounding box center [956, 180] width 65 height 18
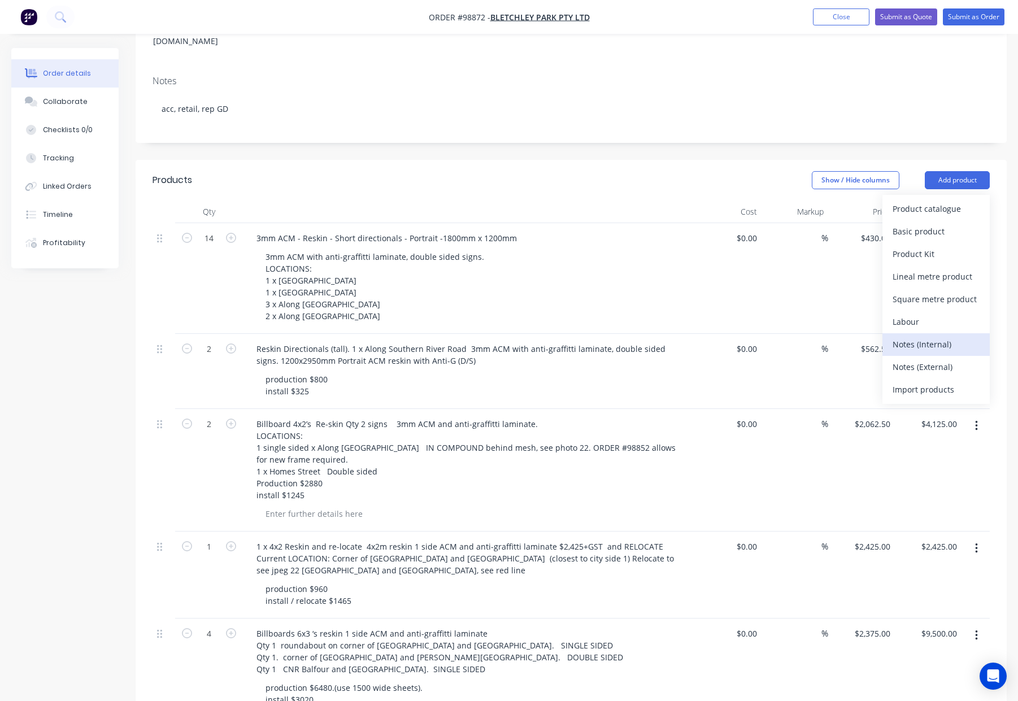
click at [943, 336] on div "Notes (Internal)" at bounding box center [935, 344] width 87 height 16
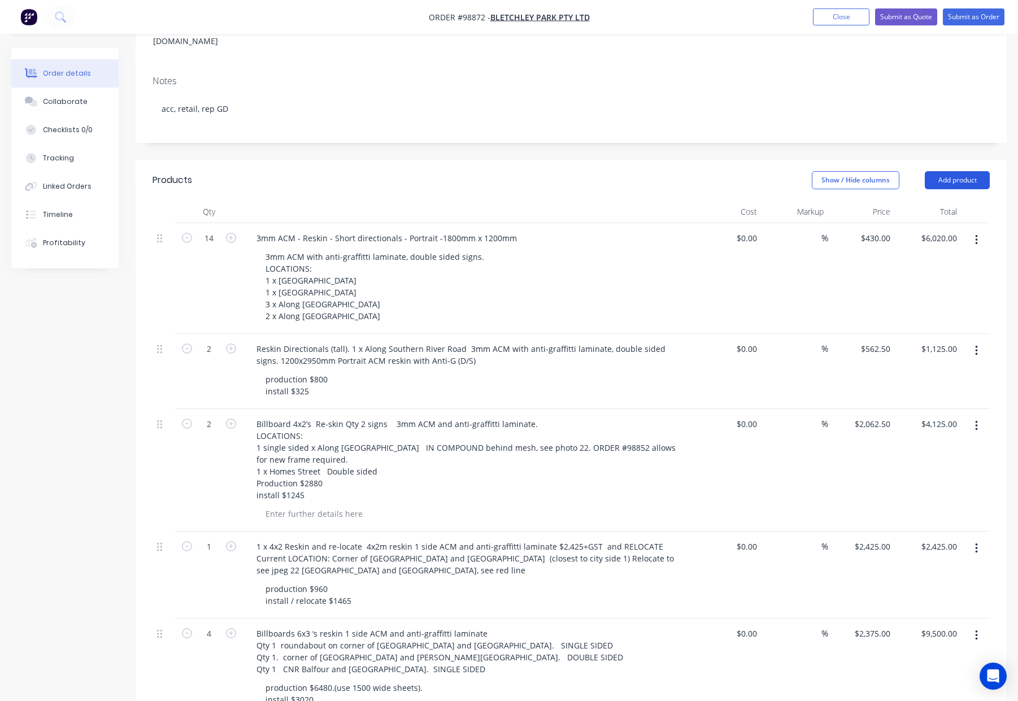
click at [951, 171] on button "Add product" at bounding box center [956, 180] width 65 height 18
click at [922, 336] on div "Notes (Internal)" at bounding box center [935, 344] width 87 height 16
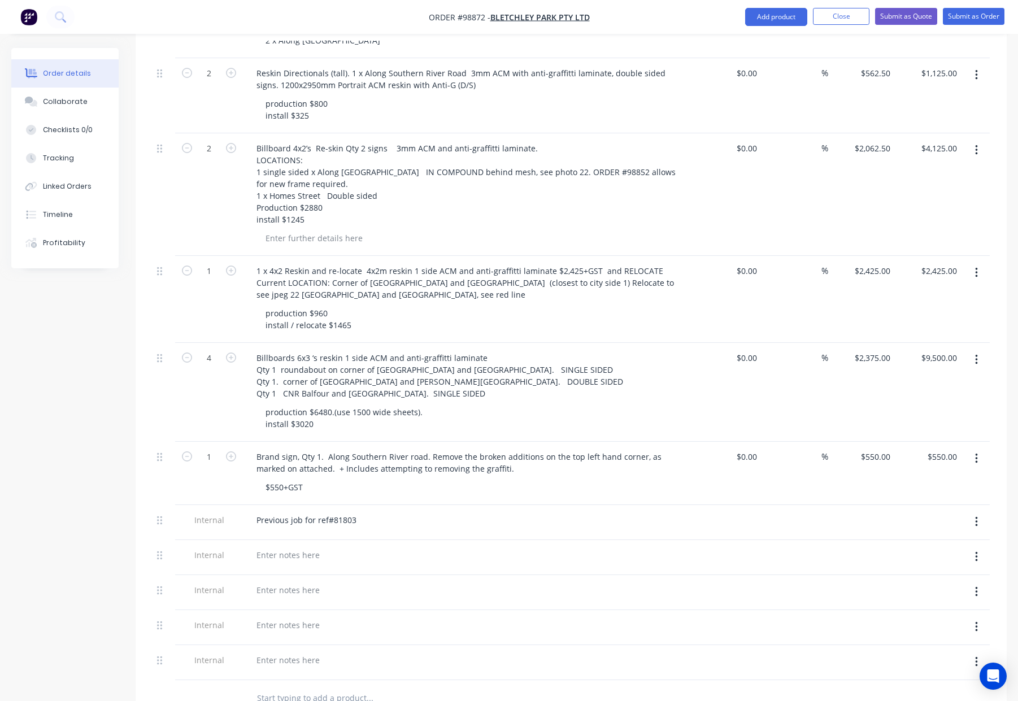
scroll to position [524, 0]
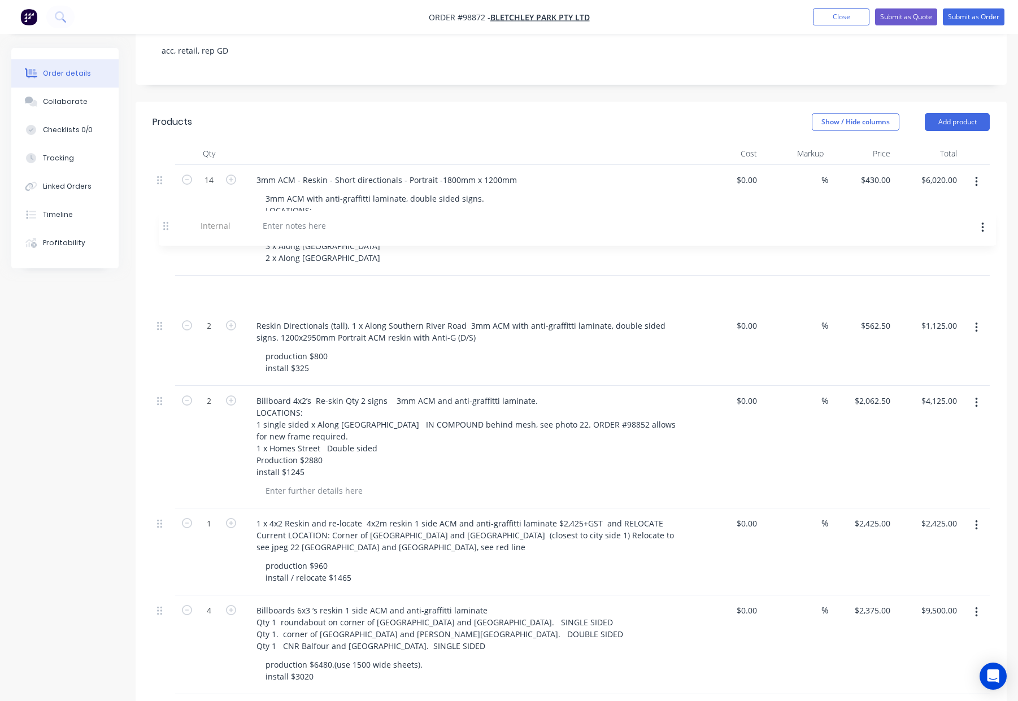
drag, startPoint x: 163, startPoint y: 485, endPoint x: 171, endPoint y: 230, distance: 254.8
click at [171, 230] on div "14 3mm ACM - Reskin - Short directionals - Portrait -1800mm x 1200mm 3mm ACM wi…" at bounding box center [570, 531] width 837 height 732
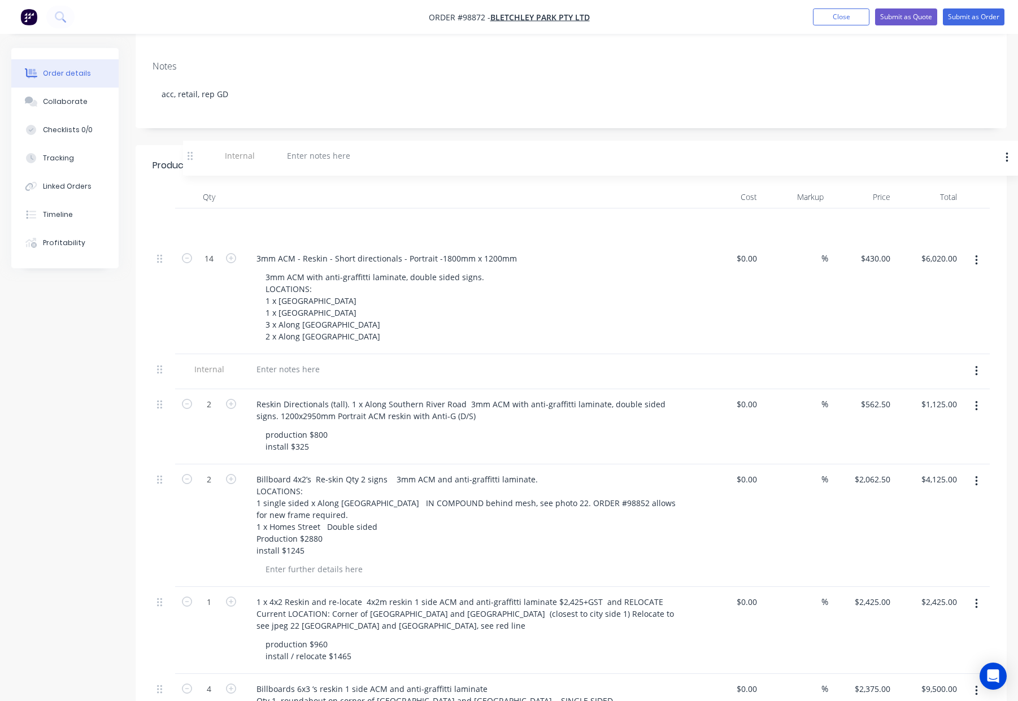
scroll to position [232, 0]
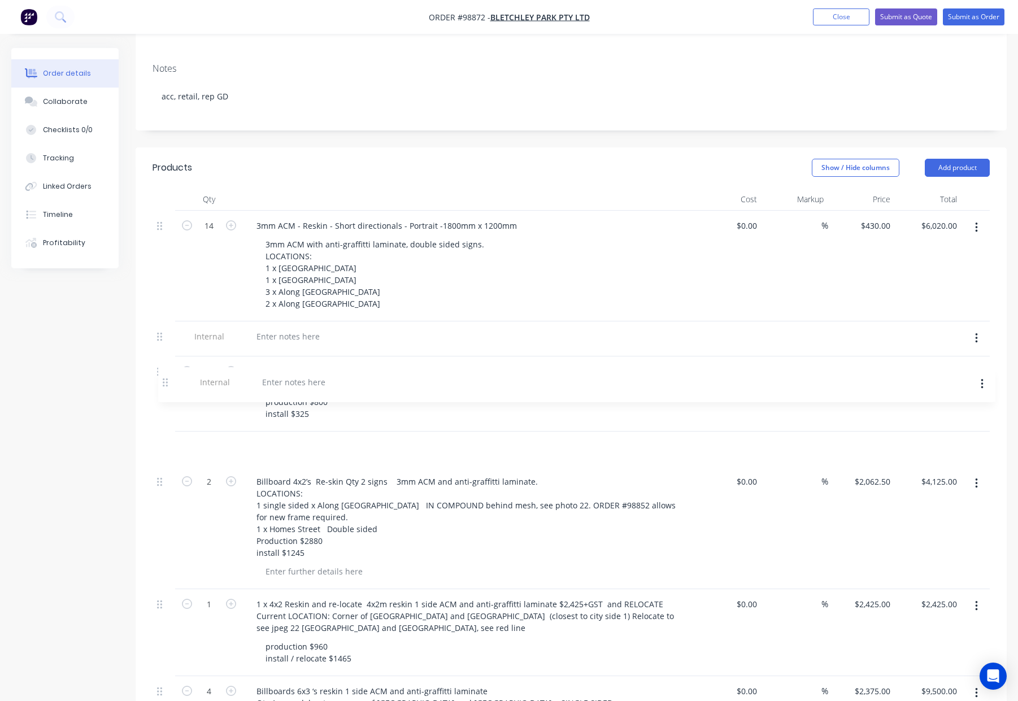
drag, startPoint x: 160, startPoint y: 390, endPoint x: 163, endPoint y: 376, distance: 14.4
click at [165, 376] on div "14 3mm ACM - Reskin - Short directionals - Portrait -1800mm x 1200mm 3mm ACM wi…" at bounding box center [570, 577] width 837 height 732
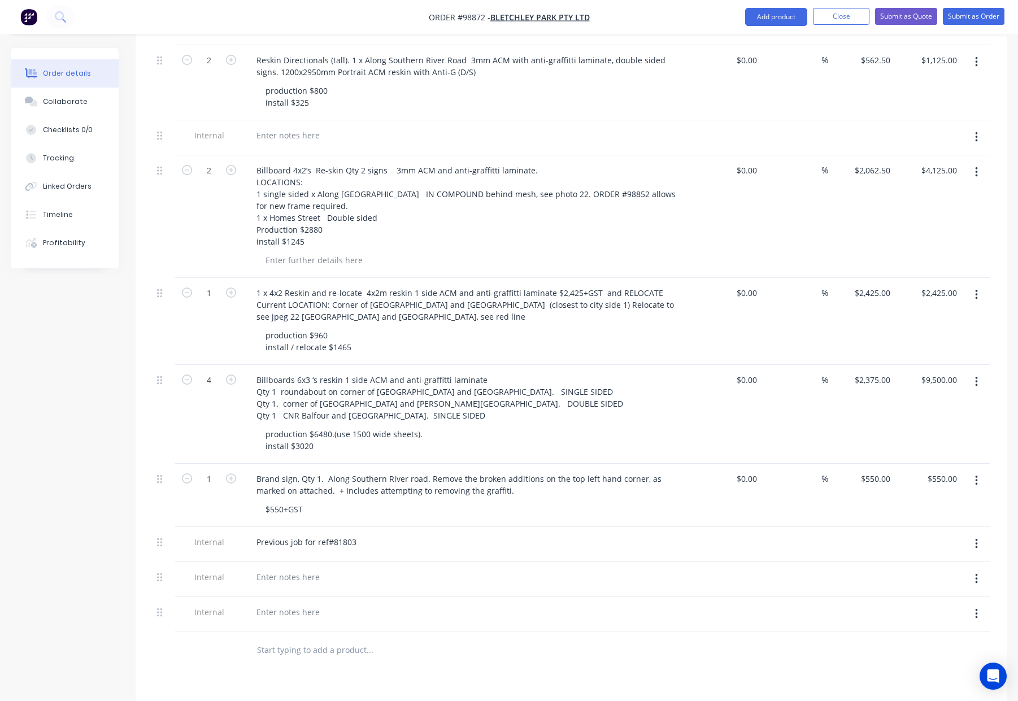
scroll to position [555, 0]
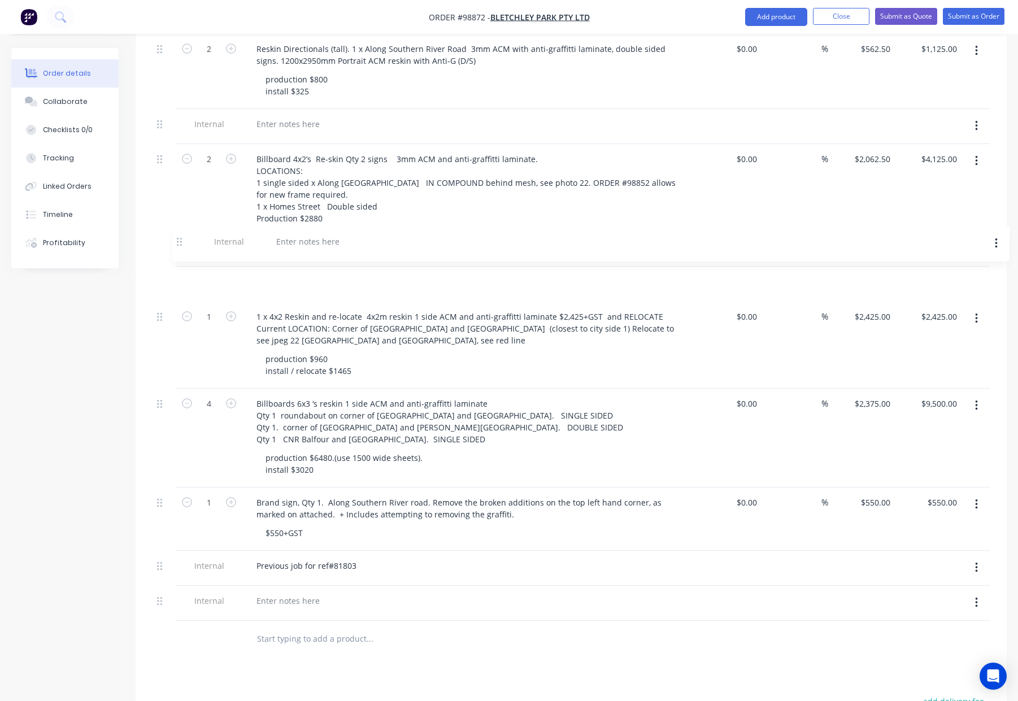
drag, startPoint x: 160, startPoint y: 519, endPoint x: 175, endPoint y: 223, distance: 296.3
click at [176, 224] on div "14 3mm ACM - Reskin - Short directionals - Portrait -1800mm x 1200mm 3mm ACM wi…" at bounding box center [570, 254] width 837 height 732
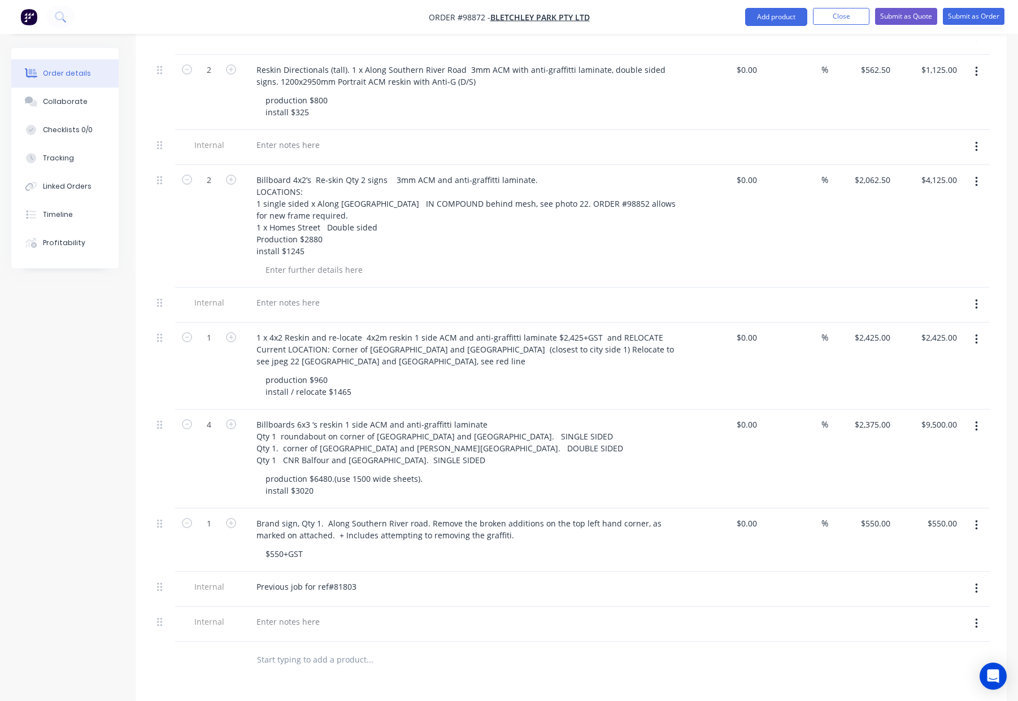
scroll to position [537, 0]
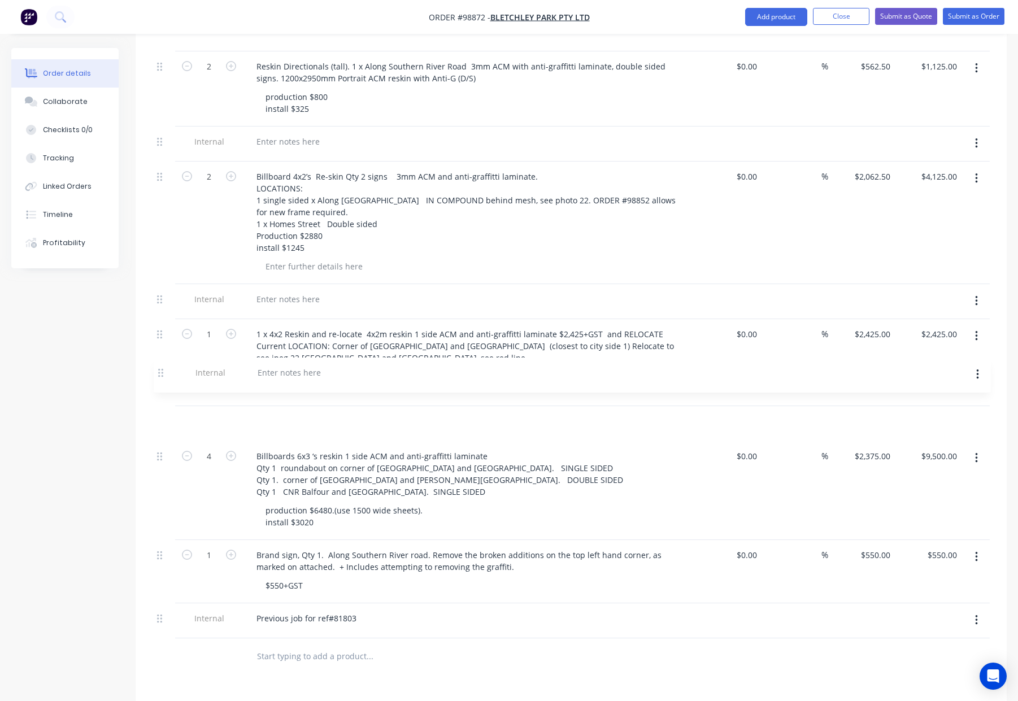
drag, startPoint x: 162, startPoint y: 574, endPoint x: 162, endPoint y: 368, distance: 206.7
click at [163, 368] on div "14 3mm ACM - Reskin - Short directionals - Portrait -1800mm x 1200mm 3mm ACM wi…" at bounding box center [570, 272] width 837 height 732
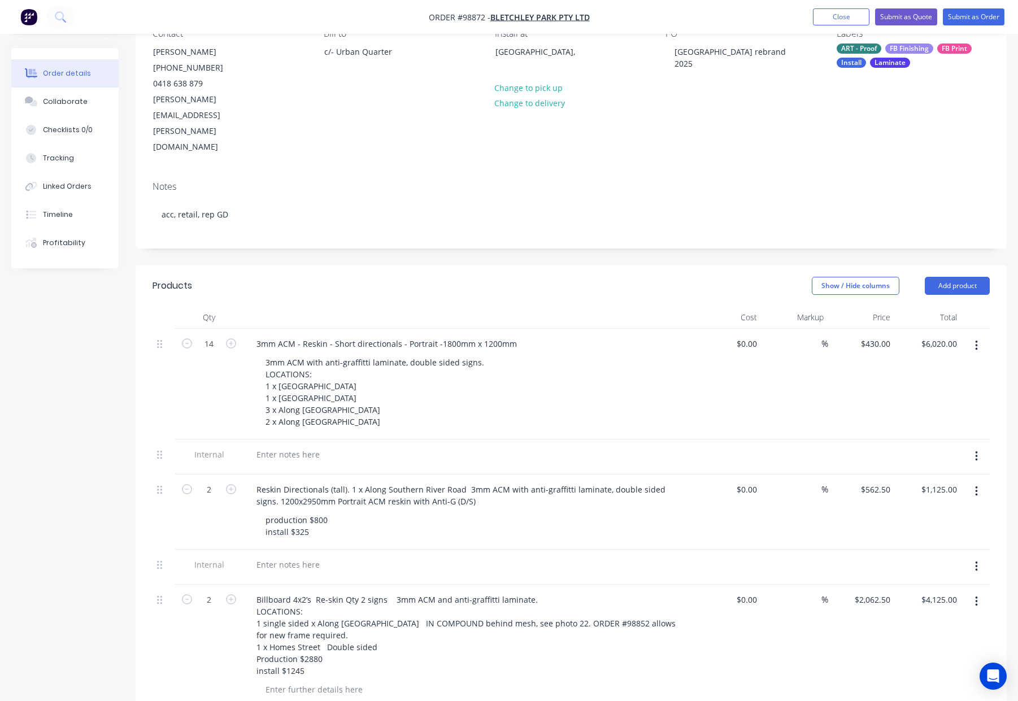
scroll to position [118, 0]
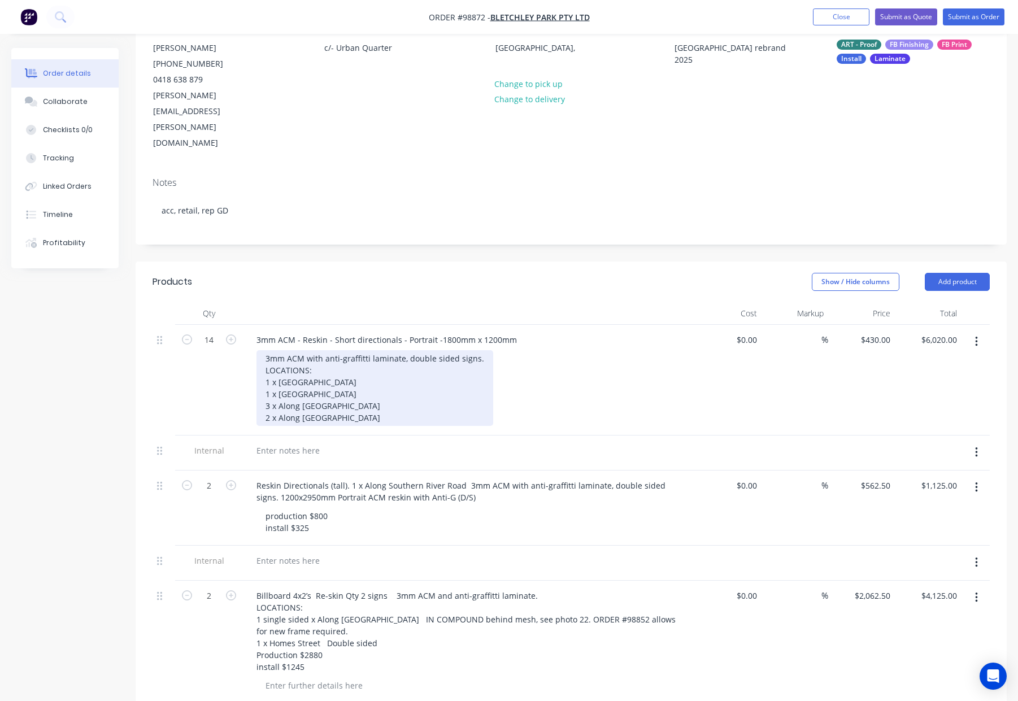
click at [365, 372] on div "3mm ACM with anti-graffitti laminate, double sided signs. LOCATIONS: 1 x Aldenh…" at bounding box center [374, 388] width 237 height 76
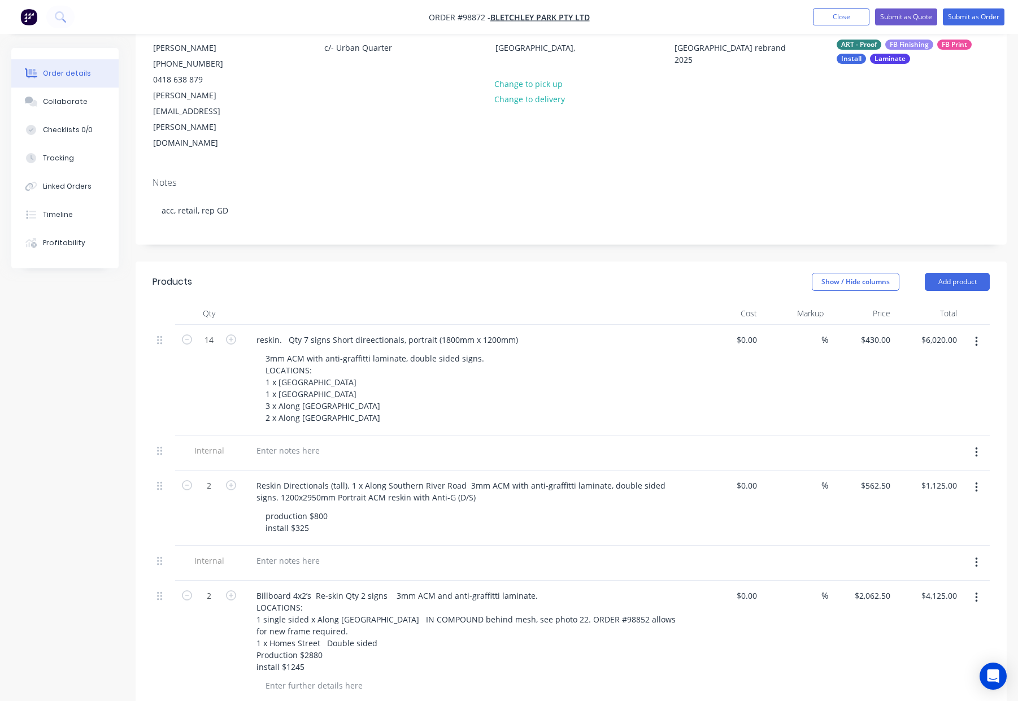
click at [407, 325] on div "reskin. Qty 7 signs Short direectionals, portrait (1800mm x 1200mm) 3mm ACM wit…" at bounding box center [469, 380] width 452 height 111
click at [409, 177] on div "Notes" at bounding box center [570, 182] width 837 height 11
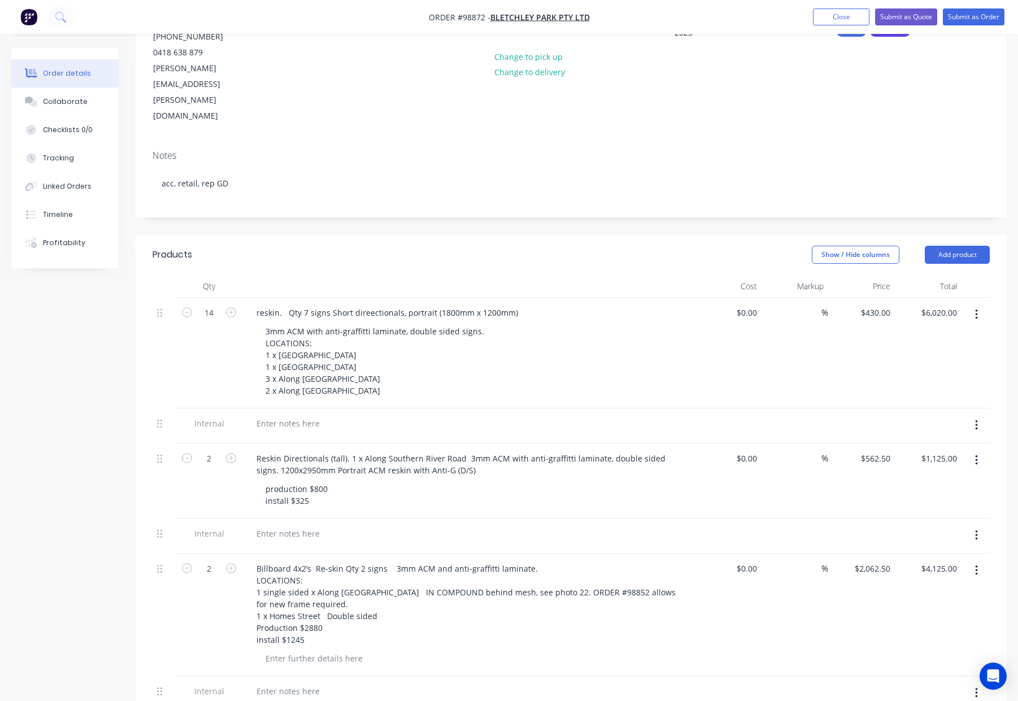
scroll to position [151, 0]
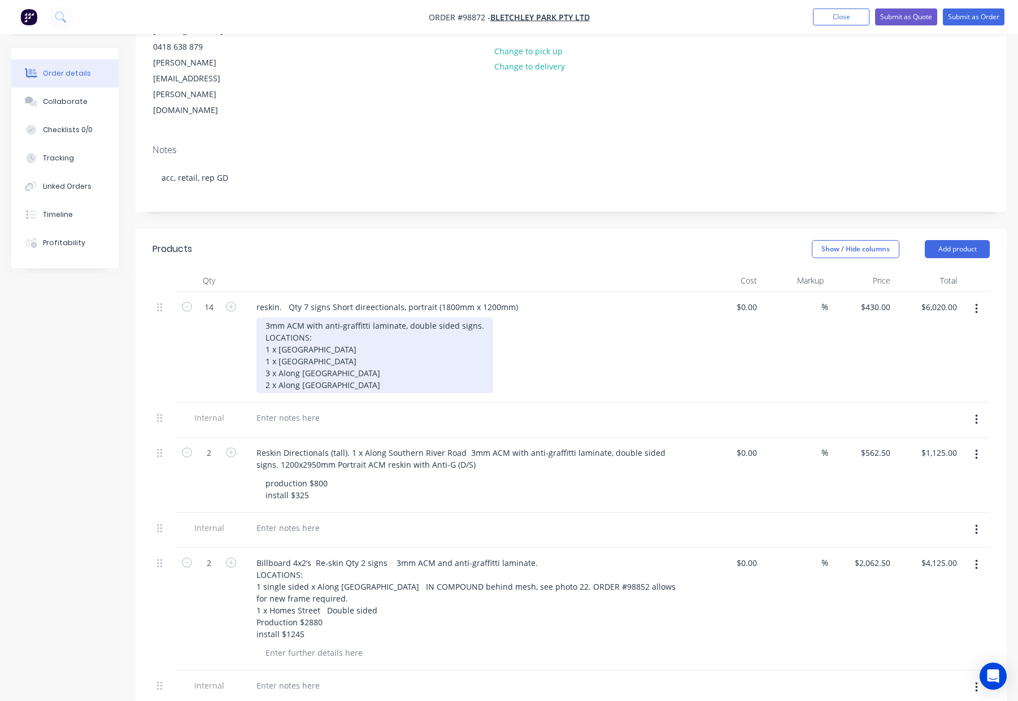
click at [356, 324] on div "3mm ACM with anti-graffitti laminate, double sided signs. LOCATIONS: 1 x Aldenh…" at bounding box center [374, 355] width 237 height 76
click at [376, 338] on div "3mm ACM with anti-graffitti laminate, double sided signs. LOCATIONS: 1 x Aldenh…" at bounding box center [374, 355] width 237 height 76
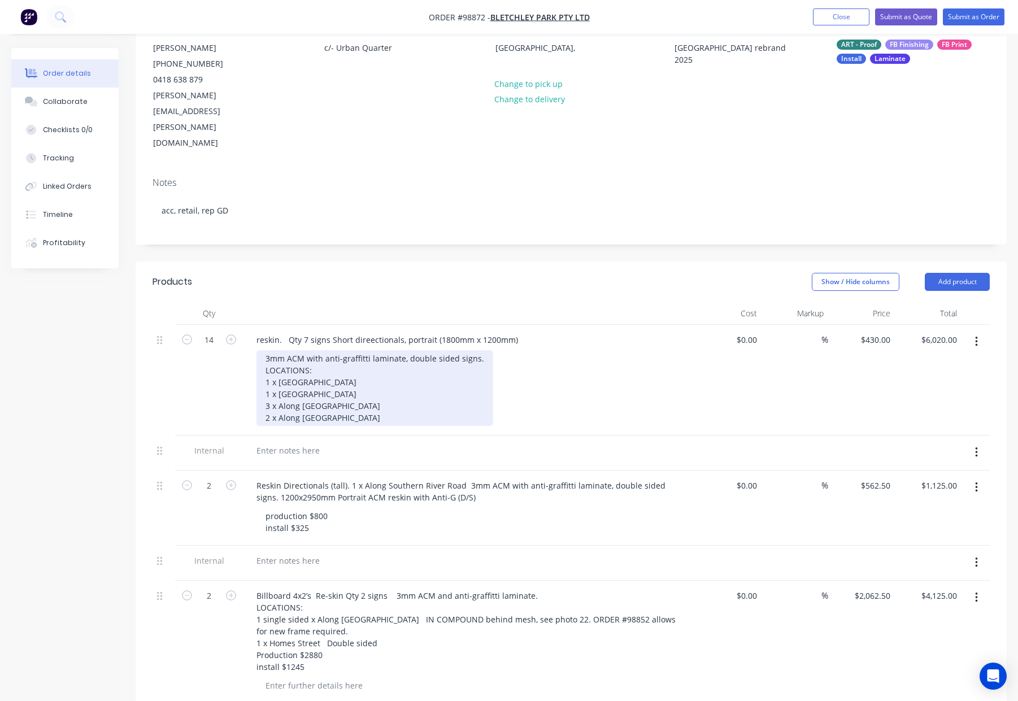
scroll to position [0, 0]
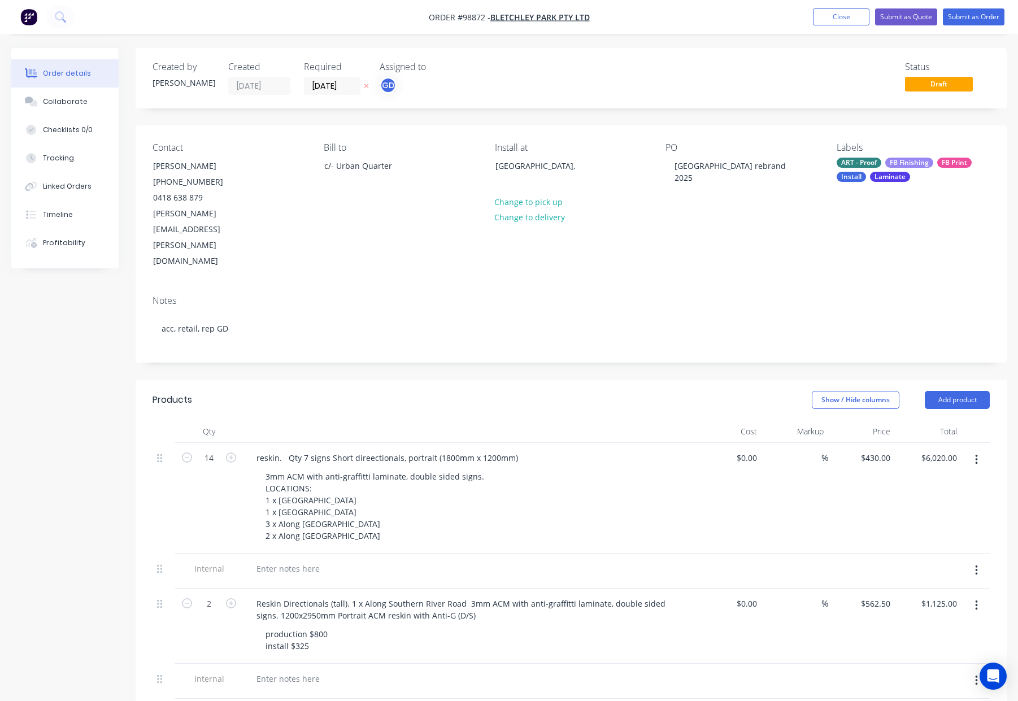
click at [477, 391] on div "Show / Hide columns Add product" at bounding box center [659, 400] width 659 height 18
click at [465, 420] on div at bounding box center [469, 431] width 452 height 23
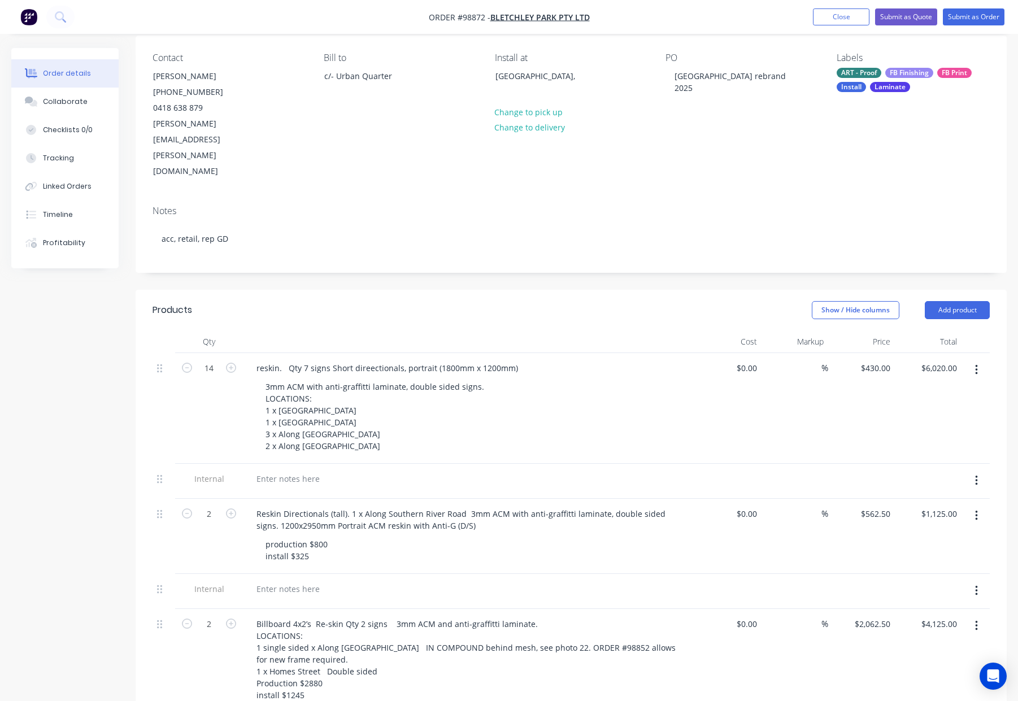
scroll to position [110, 0]
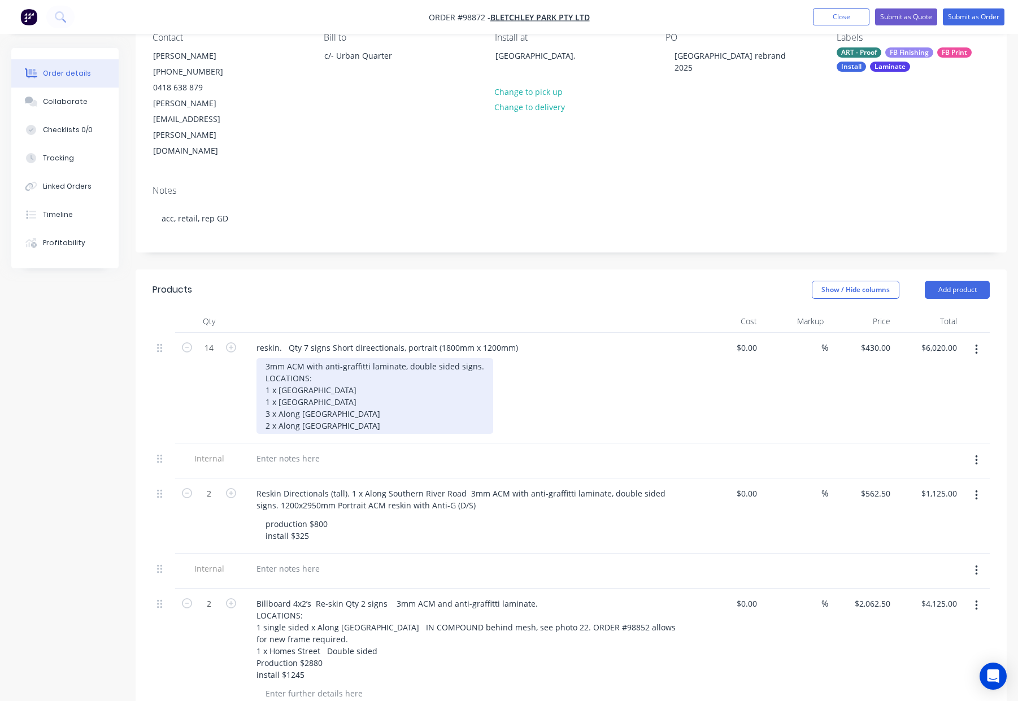
click at [325, 358] on div "3mm ACM with anti-graffitti laminate, double sided signs. LOCATIONS: 1 x Aldenh…" at bounding box center [374, 396] width 237 height 76
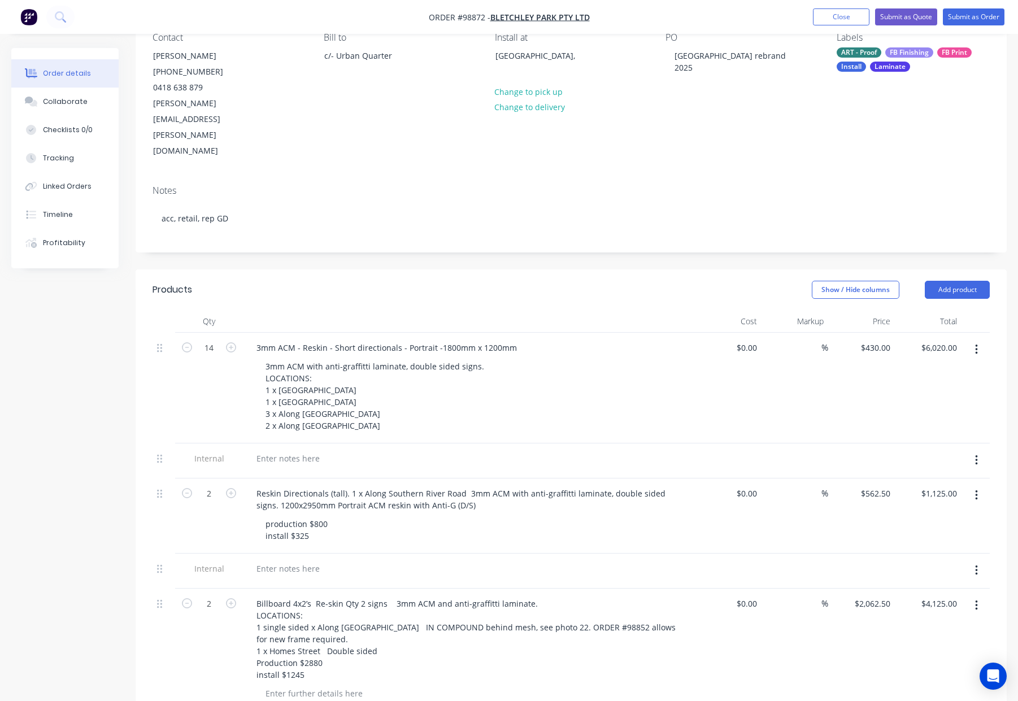
click at [542, 310] on div at bounding box center [469, 321] width 452 height 23
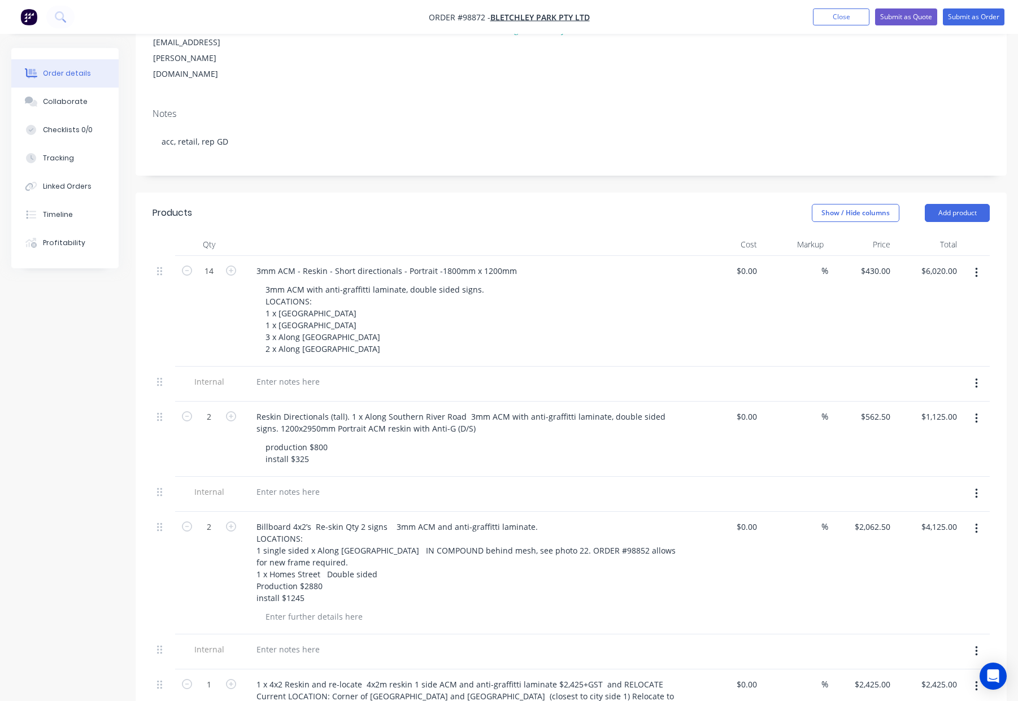
scroll to position [190, 0]
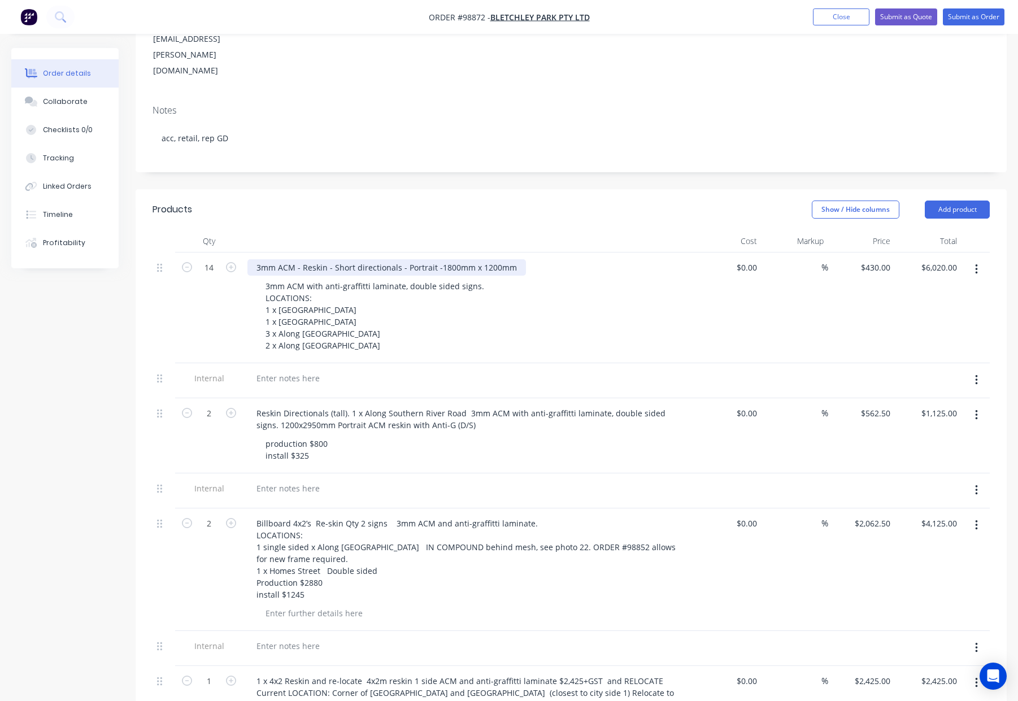
click at [295, 259] on div "3mm ACM - Reskin - Short directionals - Portrait -1800mm x 1200mm" at bounding box center [386, 267] width 278 height 16
drag, startPoint x: 368, startPoint y: 218, endPoint x: 382, endPoint y: 227, distance: 16.3
click at [368, 259] on div "3mm ACM Signs with Antigraff Laminate- Reskin - Short directionals - Portrait -…" at bounding box center [442, 267] width 390 height 16
click at [520, 259] on div "3mm ACM Signs with Antigraffitti Laminate- Reskin - Short directionals - Portra…" at bounding box center [447, 267] width 400 height 16
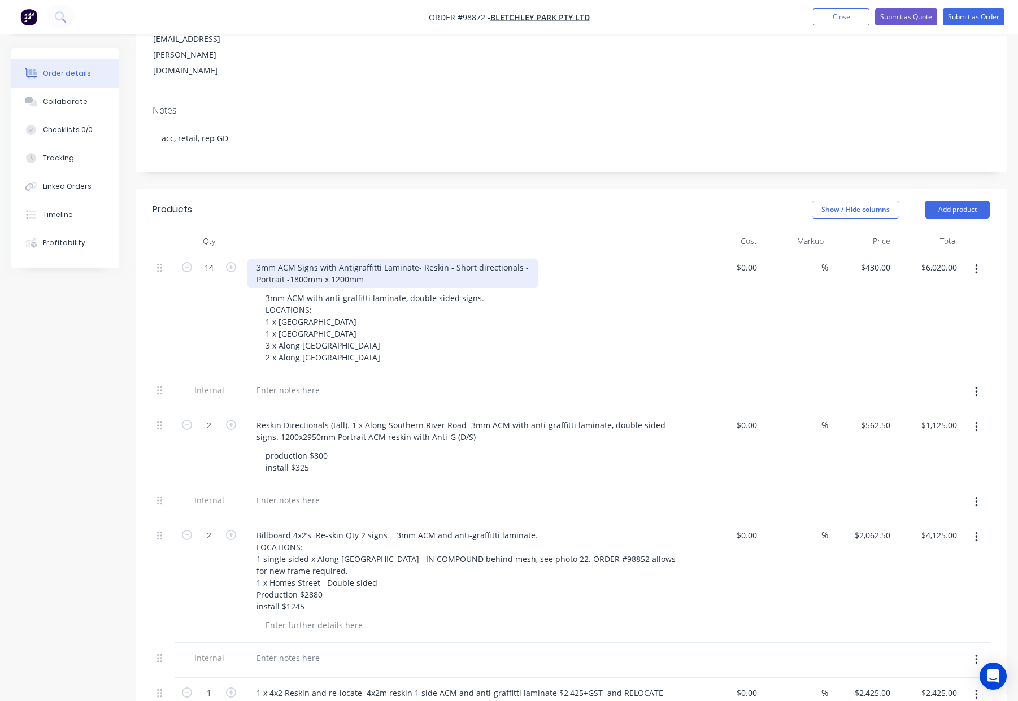
click at [522, 259] on div "3mm ACM Signs with Antigraffitti Laminate- Reskin - Short directionals - Portra…" at bounding box center [392, 273] width 290 height 28
click at [355, 259] on div "3mm ACM Signs with Antigraffitti Laminate- Reskin - Short directionals - D/S Si…" at bounding box center [411, 273] width 328 height 28
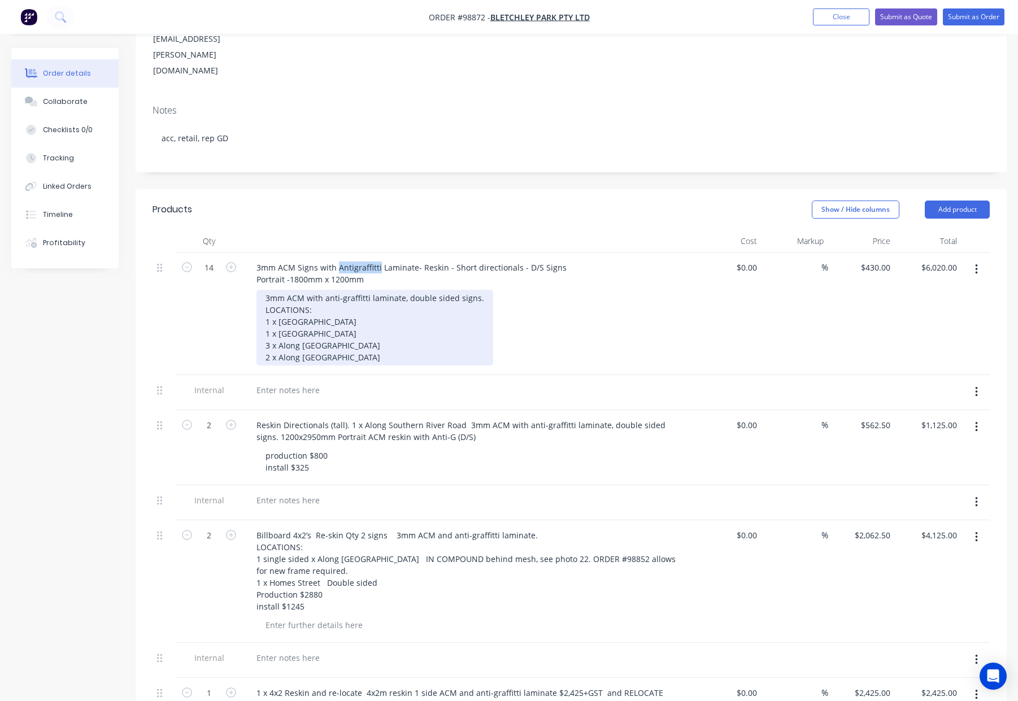
click at [399, 290] on div "3mm ACM with anti-graffitti laminate, double sided signs. LOCATIONS: 1 x Aldenh…" at bounding box center [374, 328] width 237 height 76
drag, startPoint x: 302, startPoint y: 250, endPoint x: 498, endPoint y: 254, distance: 196.6
click at [498, 290] on div "3mm ACM with anti-graffitti laminate, double sided signs. LOCATIONS: 1 x Aldenh…" at bounding box center [473, 328] width 434 height 76
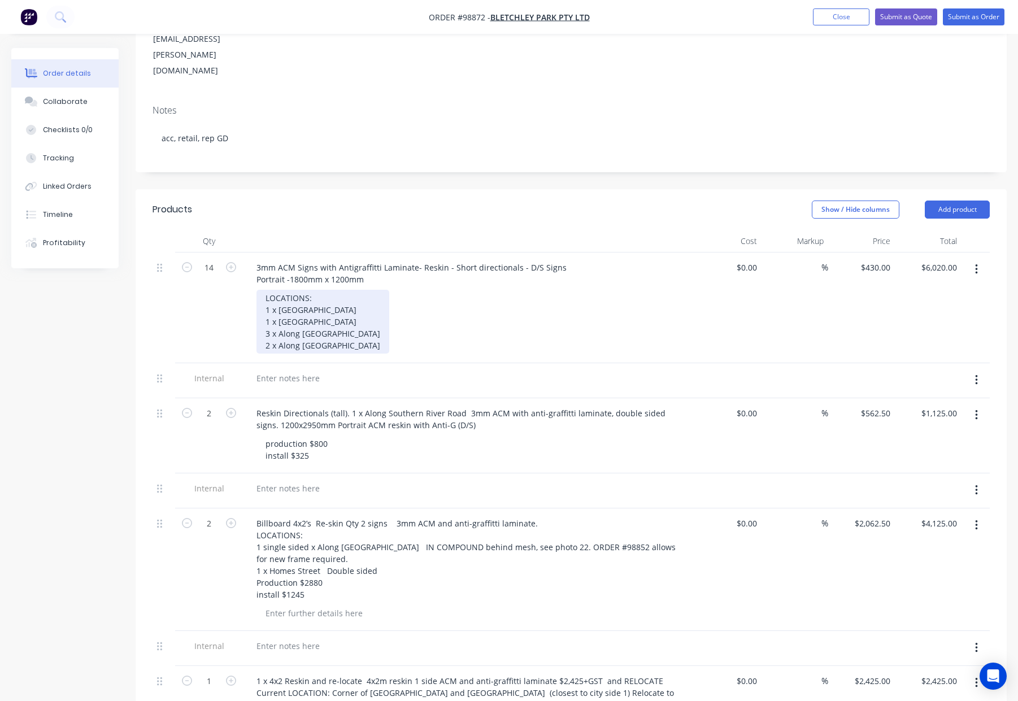
click at [264, 290] on div "LOCATIONS: 1 x Aldenham Drive 1 x Edencourt Drive 3 x Along Castlewood Parkway …" at bounding box center [322, 322] width 133 height 64
click at [522, 290] on div "LOCATIONS: 1 x Aldenham Drive 1 x Edencourt Drive 3 x Along Castlewood Parkway …" at bounding box center [473, 322] width 434 height 64
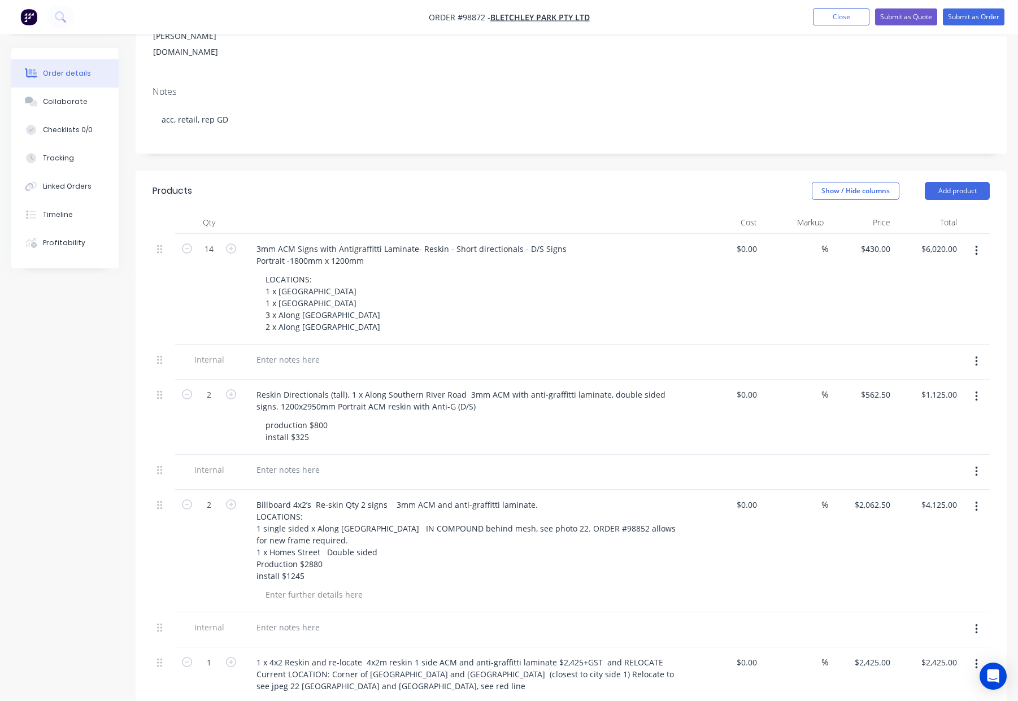
scroll to position [212, 0]
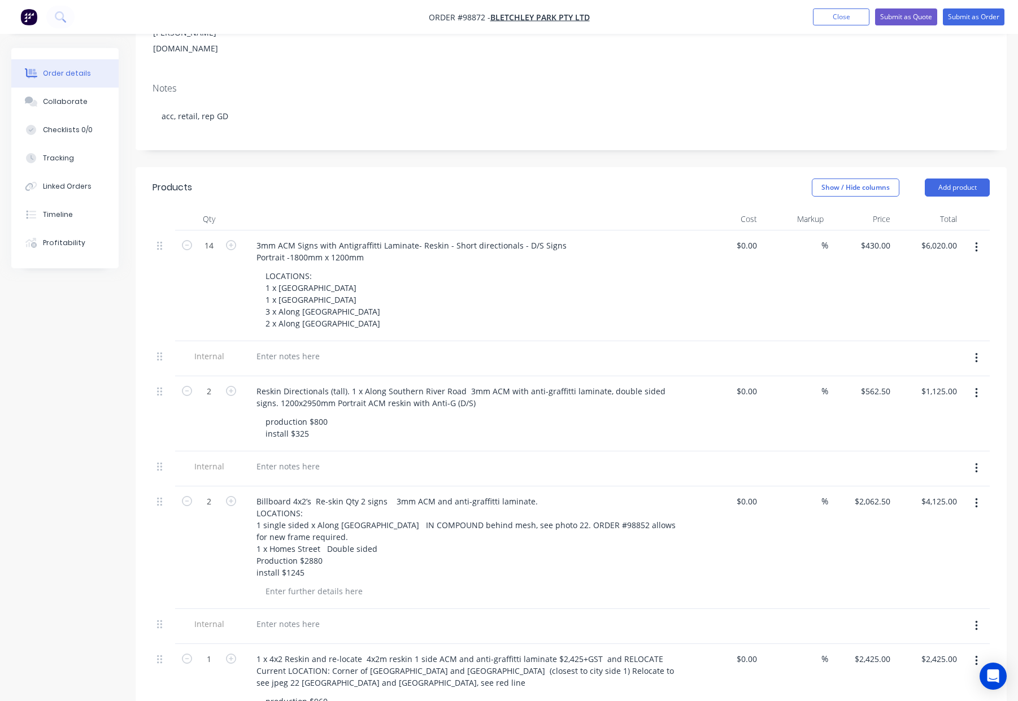
click at [524, 268] on div "LOCATIONS: 1 x Aldenham Drive 1 x Edencourt Drive 3 x Along Castlewood Parkway …" at bounding box center [473, 300] width 434 height 64
drag, startPoint x: 975, startPoint y: 308, endPoint x: 971, endPoint y: 322, distance: 14.3
click at [975, 352] on icon "button" at bounding box center [976, 358] width 3 height 12
click at [917, 402] on div "Delete" at bounding box center [935, 410] width 87 height 16
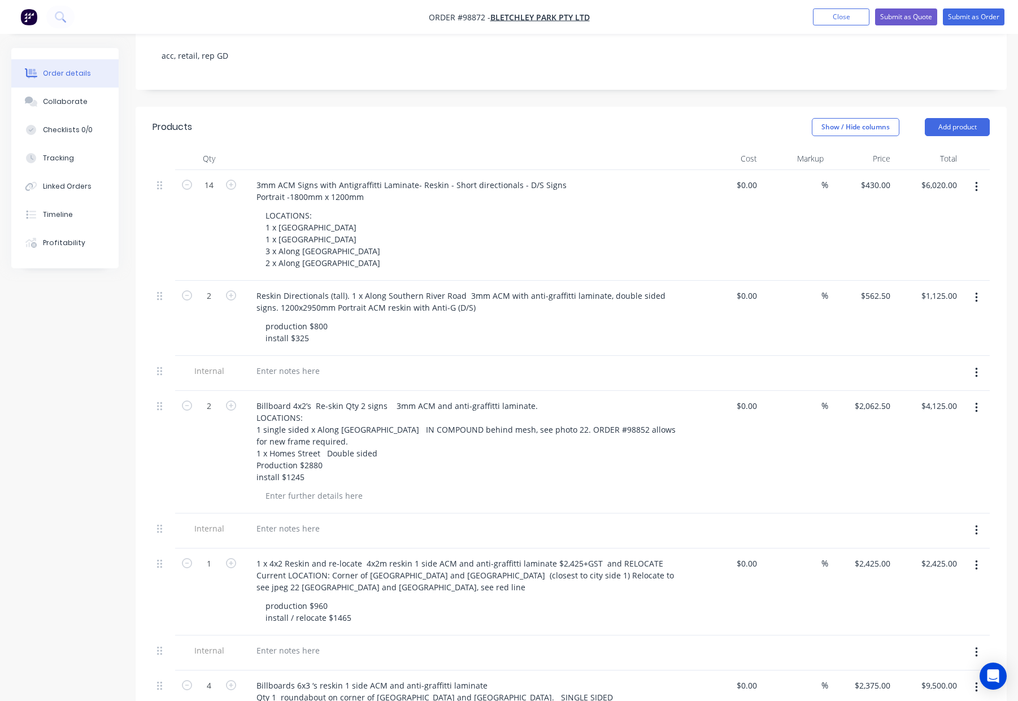
scroll to position [291, 0]
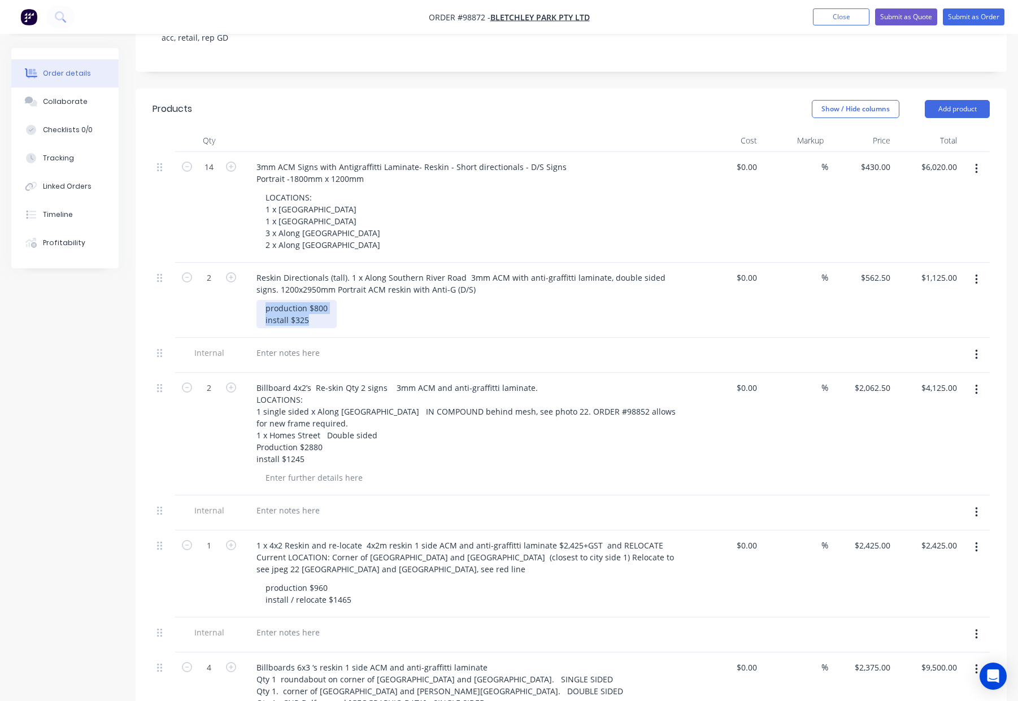
drag, startPoint x: 302, startPoint y: 277, endPoint x: 229, endPoint y: 249, distance: 77.9
click at [229, 263] on div "2 Reskin Directionals (tall). 1 x Along Southern River Road 3mm ACM with anti-g…" at bounding box center [570, 300] width 837 height 75
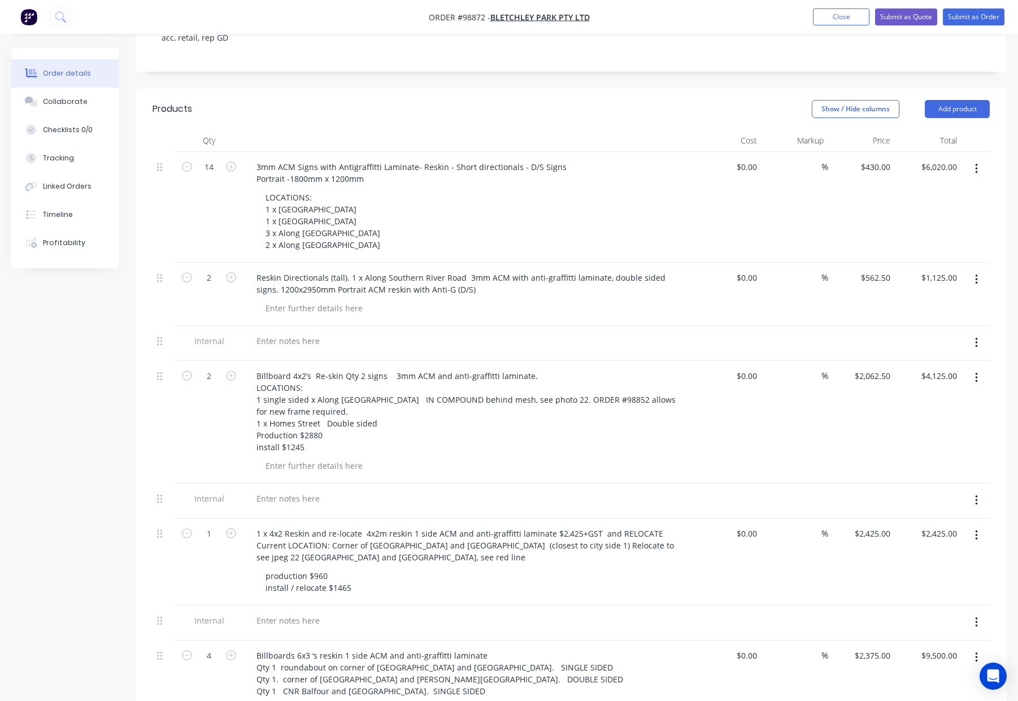
click at [504, 300] on div at bounding box center [473, 308] width 434 height 16
drag, startPoint x: 978, startPoint y: 295, endPoint x: 976, endPoint y: 306, distance: 11.4
click at [978, 333] on button "button" at bounding box center [976, 343] width 27 height 20
click at [923, 387] on div "Delete" at bounding box center [935, 395] width 87 height 16
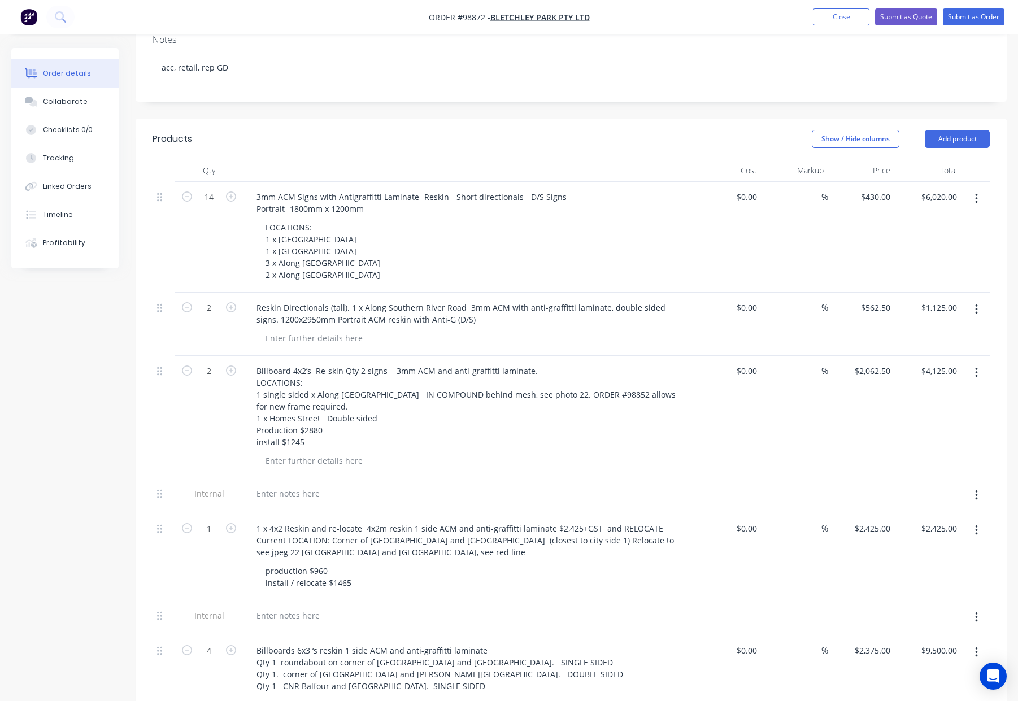
scroll to position [256, 0]
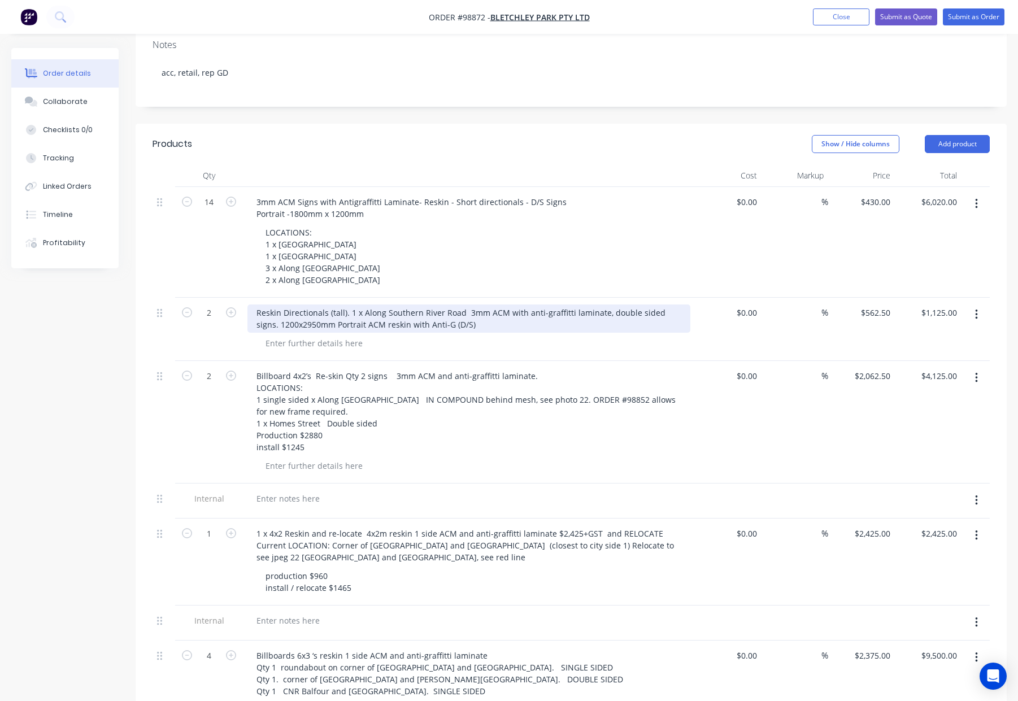
drag, startPoint x: 250, startPoint y: 264, endPoint x: 321, endPoint y: 277, distance: 72.9
click at [250, 304] on div "Reskin Directionals (tall). 1 x Along Southern River Road 3mm ACM with anti-gra…" at bounding box center [468, 318] width 443 height 28
click at [443, 304] on div "3mm ACM Signs with Anitgraffiti Laminate - Reskin Directionals (tall). 1 x Alon…" at bounding box center [468, 318] width 443 height 28
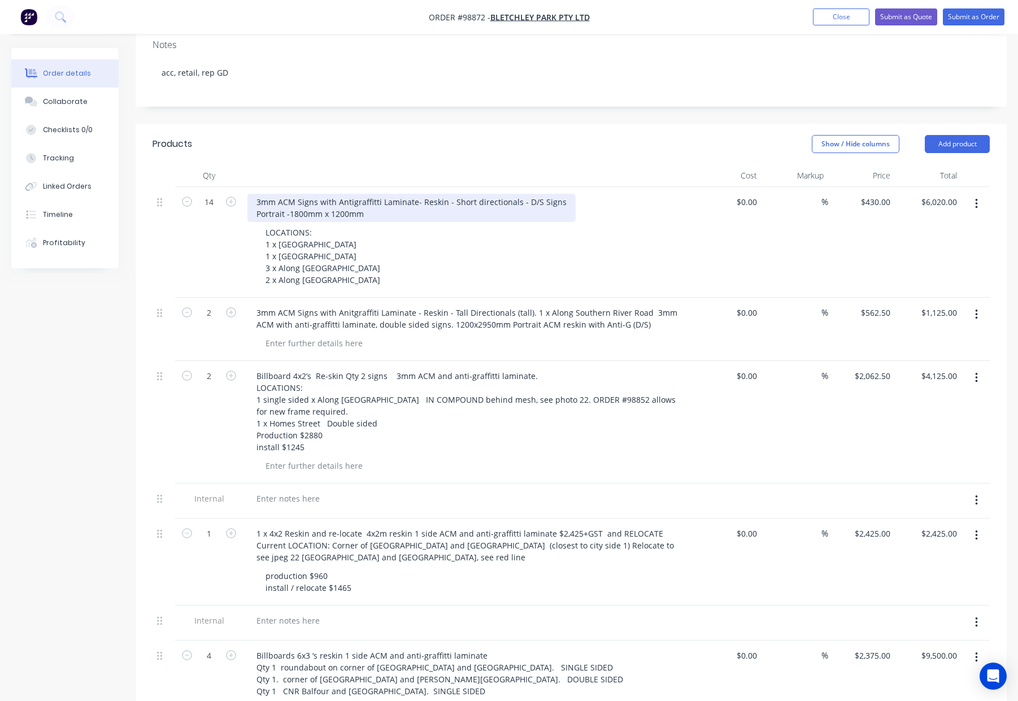
click at [476, 194] on div "3mm ACM Signs with Antigraffitti Laminate- Reskin - Short directionals - D/S Si…" at bounding box center [411, 208] width 328 height 28
click at [477, 187] on div "3mm ACM Signs with Antigraffitti Laminate- Reskin - Short directionals - D/S Si…" at bounding box center [469, 242] width 452 height 111
click at [476, 194] on div "3mm ACM Signs with Antigraffitti Laminate- Reskin - Short directionals - D/S Si…" at bounding box center [411, 208] width 328 height 28
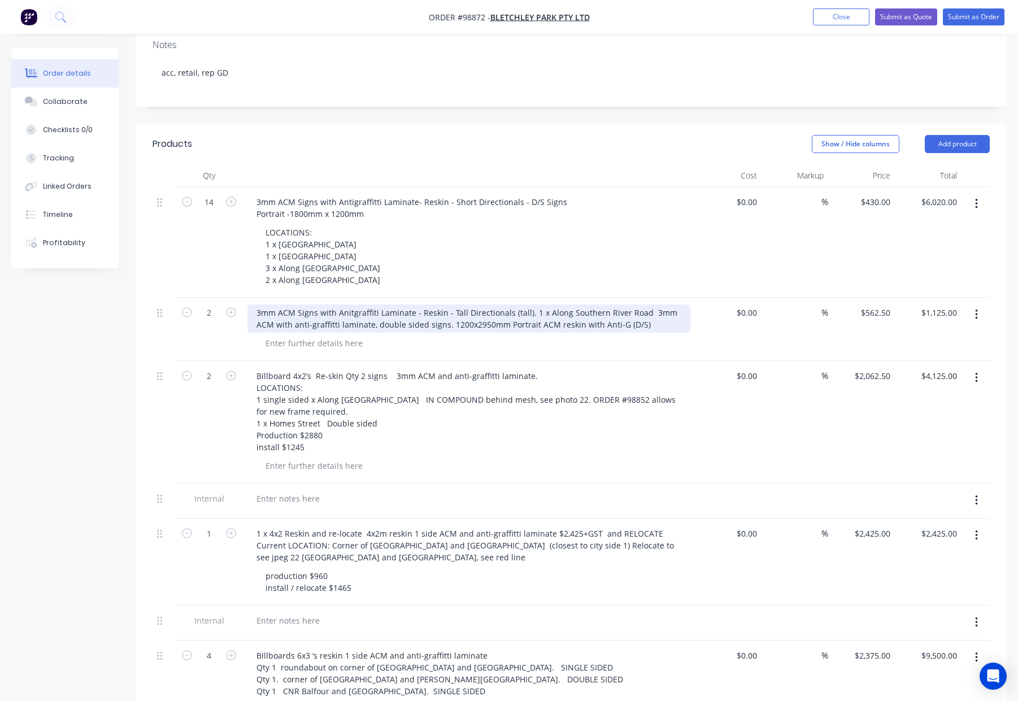
drag, startPoint x: 546, startPoint y: 264, endPoint x: 533, endPoint y: 268, distance: 14.1
click at [546, 304] on div "3mm ACM Signs with Anitgraffiti Laminate - Reskin - Tall Directionals (tall). 1…" at bounding box center [468, 318] width 443 height 28
click at [525, 304] on div "3mm ACM Signs with Anitgraffiti Laminate - Reskin - Tall Directionals (tall). 1…" at bounding box center [468, 318] width 443 height 28
drag, startPoint x: 529, startPoint y: 267, endPoint x: 535, endPoint y: 274, distance: 10.0
click at [528, 304] on div "3mm ACM Signs with Anitgraffiti Laminate - Reskin - Tall Directionals (tall). 1…" at bounding box center [468, 318] width 443 height 28
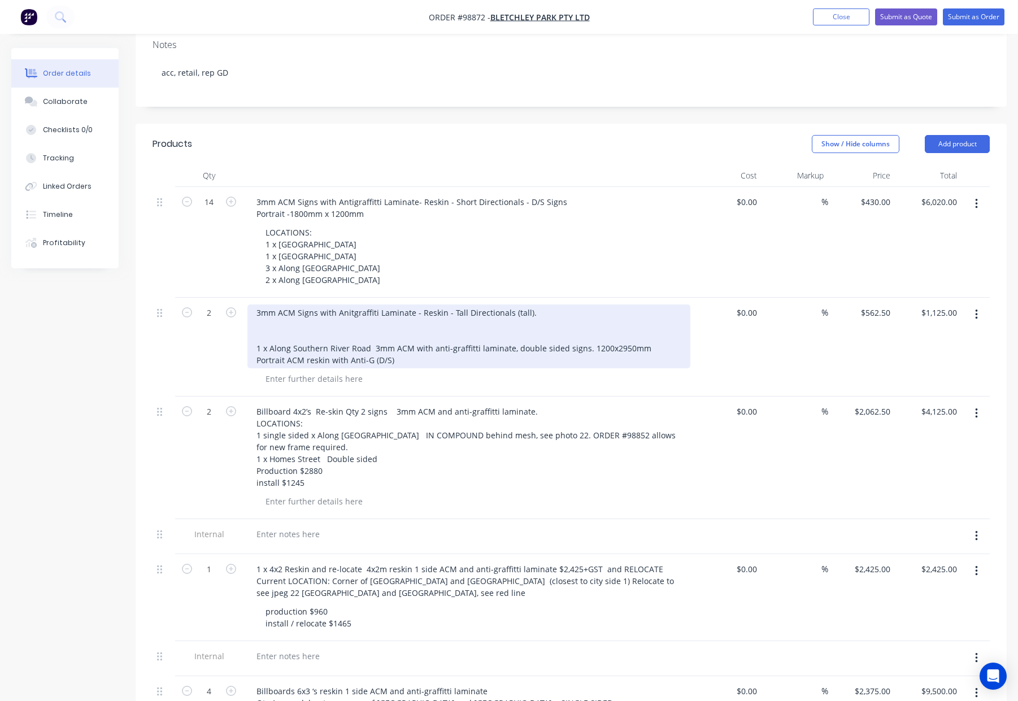
click at [531, 304] on div "3mm ACM Signs with Anitgraffiti Laminate - Reskin - Tall Directionals (tall). 1…" at bounding box center [468, 336] width 443 height 64
drag, startPoint x: 541, startPoint y: 265, endPoint x: 513, endPoint y: 271, distance: 28.1
click at [507, 304] on div "3mm ACM Signs with Anitgraffiti Laminate - Reskin - Tall Directionals (tall). 1…" at bounding box center [468, 336] width 443 height 64
click at [315, 304] on div "3mm ACM Signs with Anitgraffiti Laminate - Reskin - Tall Directionals - D/S Sig…" at bounding box center [468, 336] width 443 height 64
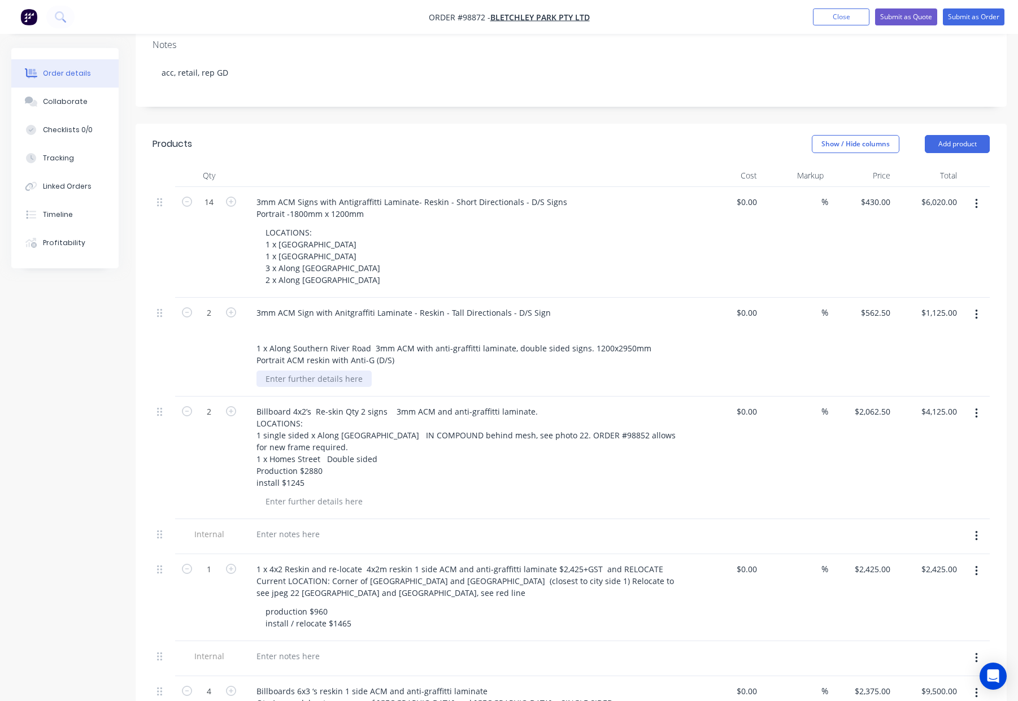
click at [288, 370] on div at bounding box center [313, 378] width 115 height 16
click at [300, 370] on div at bounding box center [313, 378] width 115 height 16
drag, startPoint x: 319, startPoint y: 182, endPoint x: 274, endPoint y: 185, distance: 45.2
click at [272, 224] on div "LOCATIONS: 1 x Aldenham Drive 1 x Edencourt Drive 3 x Along Castlewood Parkway …" at bounding box center [322, 256] width 133 height 64
drag, startPoint x: 276, startPoint y: 198, endPoint x: 285, endPoint y: 203, distance: 10.4
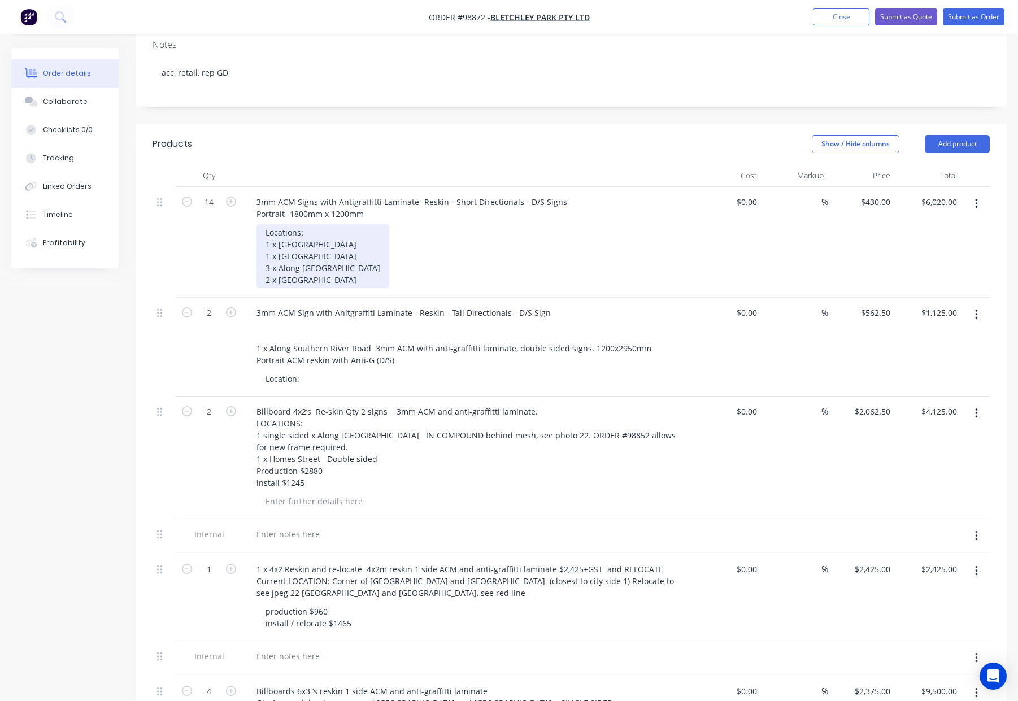
click at [276, 224] on div "Locations: 1 x Aldenham Drive 1 x Edencourt Drive 3 x Along Castlewood Parkway …" at bounding box center [322, 256] width 133 height 64
click at [276, 224] on div "Locations: 1 @ Aldenham Drive 1 x Edencourt Drive 3 x Along Castlewood Parkway …" at bounding box center [322, 256] width 133 height 64
drag, startPoint x: 274, startPoint y: 222, endPoint x: 280, endPoint y: 224, distance: 6.6
click at [274, 224] on div "Locations: 1 @ Aldenham Drive 1 @ Edencourt Drive 3 x Along Castlewood Parkway …" at bounding box center [312, 256] width 112 height 64
click at [275, 232] on div "Locations: 1 @ Aldenham Drive 1 @ Edencourt Drive 3 @ Along Castlewood Parkway …" at bounding box center [312, 256] width 112 height 64
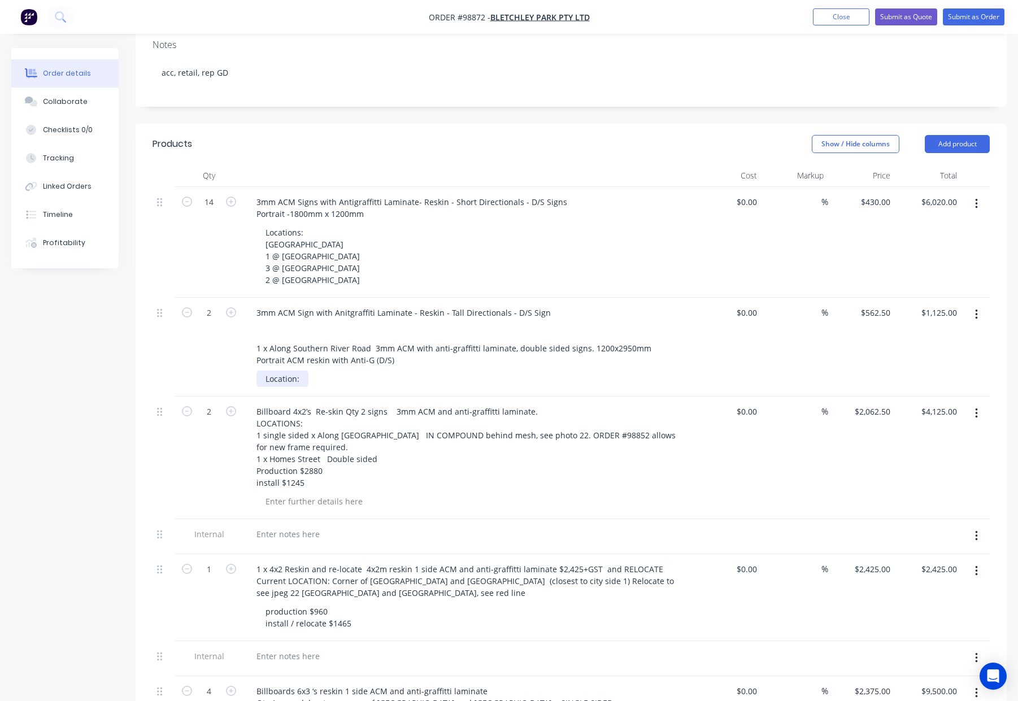
click at [303, 370] on div "Location:" at bounding box center [282, 378] width 52 height 16
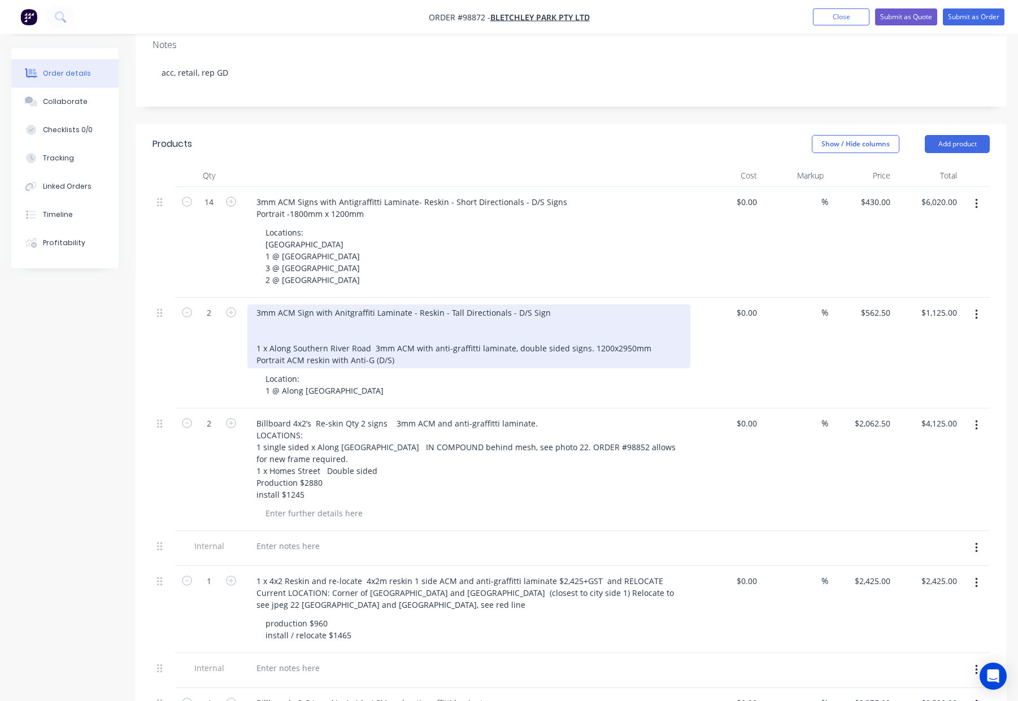
drag, startPoint x: 585, startPoint y: 300, endPoint x: 589, endPoint y: 307, distance: 7.4
click at [585, 304] on div "3mm ACM Sign with Anitgraffiti Laminate - Reskin - Tall Directionals - D/S Sign…" at bounding box center [468, 336] width 443 height 64
click at [347, 312] on div "3mm ACM Sign with Anitgraffiti Laminate - Reskin - Tall Directionals - D/S Sign…" at bounding box center [425, 336] width 356 height 64
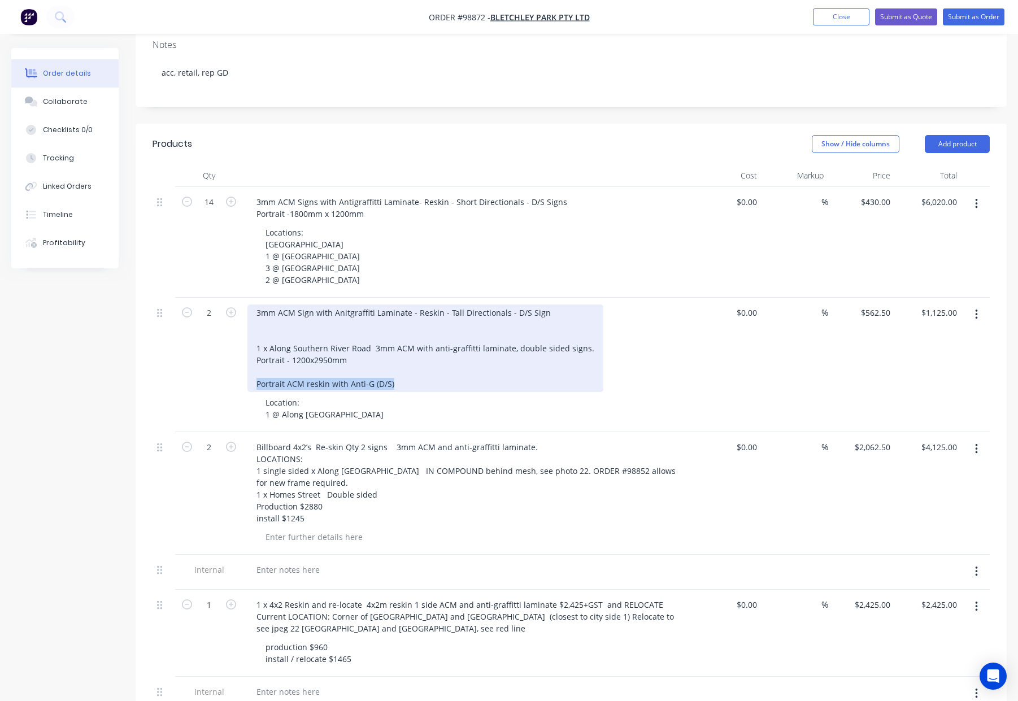
drag, startPoint x: 254, startPoint y: 337, endPoint x: 395, endPoint y: 336, distance: 141.2
click at [395, 336] on div "3mm ACM Sign with Anitgraffiti Laminate - Reskin - Tall Directionals - D/S Sign…" at bounding box center [425, 348] width 356 height 88
click at [334, 316] on div "3mm ACM Sign with Anitgraffiti Laminate - Reskin - Tall Directionals - D/S Sign…" at bounding box center [425, 348] width 356 height 88
drag, startPoint x: 254, startPoint y: 311, endPoint x: 347, endPoint y: 312, distance: 92.6
click at [347, 312] on div "3mm ACM Sign with Anitgraffiti Laminate - Reskin - Tall Directionals - D/S Sign…" at bounding box center [425, 348] width 356 height 88
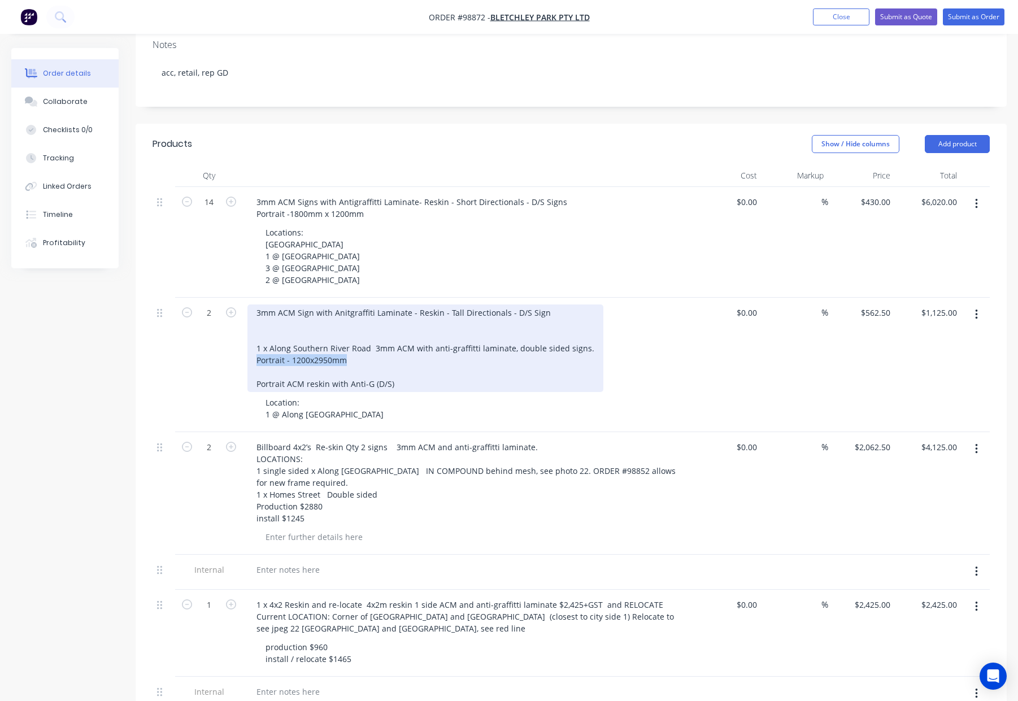
copy div "Portrait - 1200x2950mm"
click at [313, 304] on div "3mm ACM Sign with Anitgraffiti Laminate - Reskin - Tall Directionals - D/S Sign…" at bounding box center [425, 348] width 356 height 88
click at [259, 304] on div "3mm ACM Sign with Anitgraffiti Laminate - Reskin - Tall Directionals - D/S Sign…" at bounding box center [425, 348] width 356 height 88
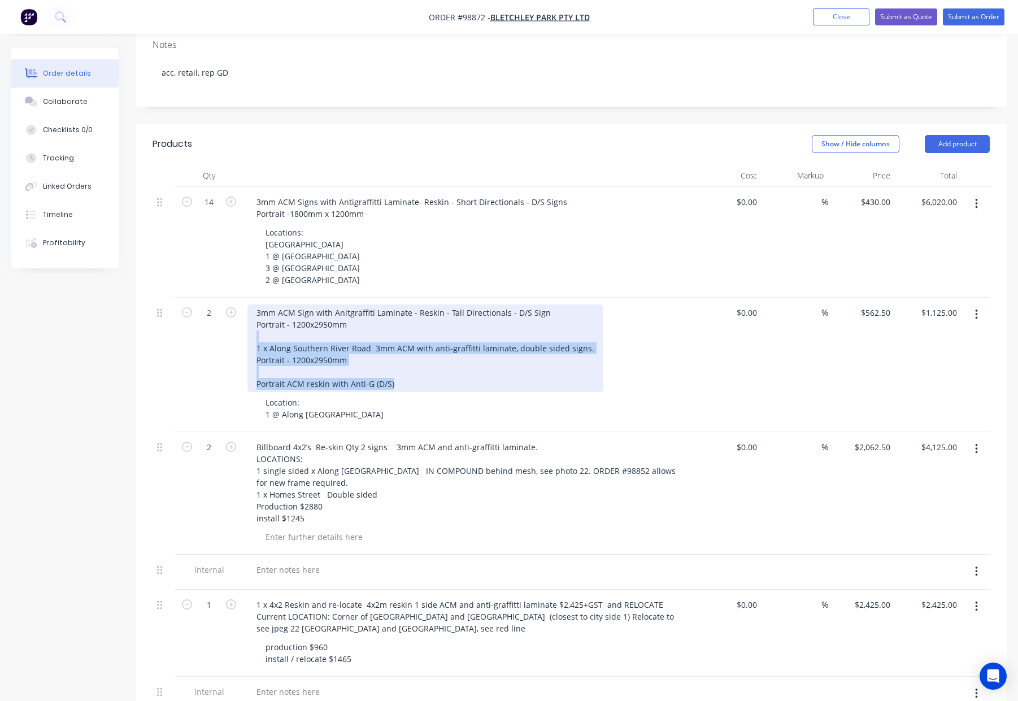
drag, startPoint x: 406, startPoint y: 337, endPoint x: 252, endPoint y: 290, distance: 161.0
click at [252, 304] on div "3mm ACM Sign with Anitgraffiti Laminate - Reskin - Tall Directionals - D/S Sign…" at bounding box center [425, 348] width 356 height 88
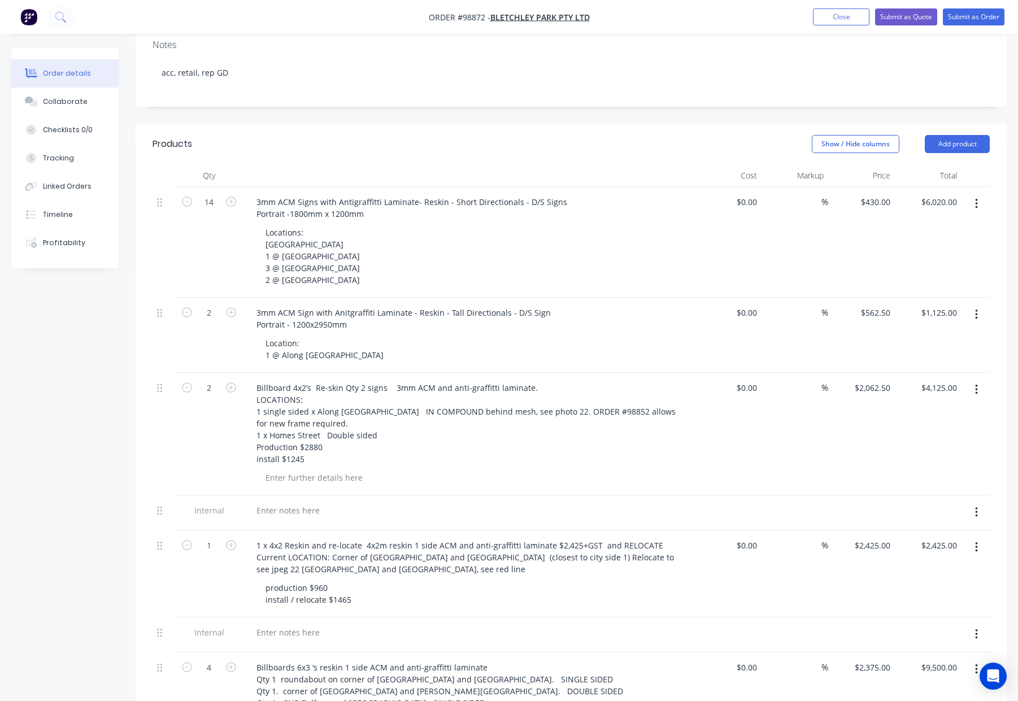
click at [670, 304] on div "3mm ACM Sign with Anitgraffiti Laminate - Reskin - Tall Directionals - D/S Sign…" at bounding box center [468, 318] width 443 height 28
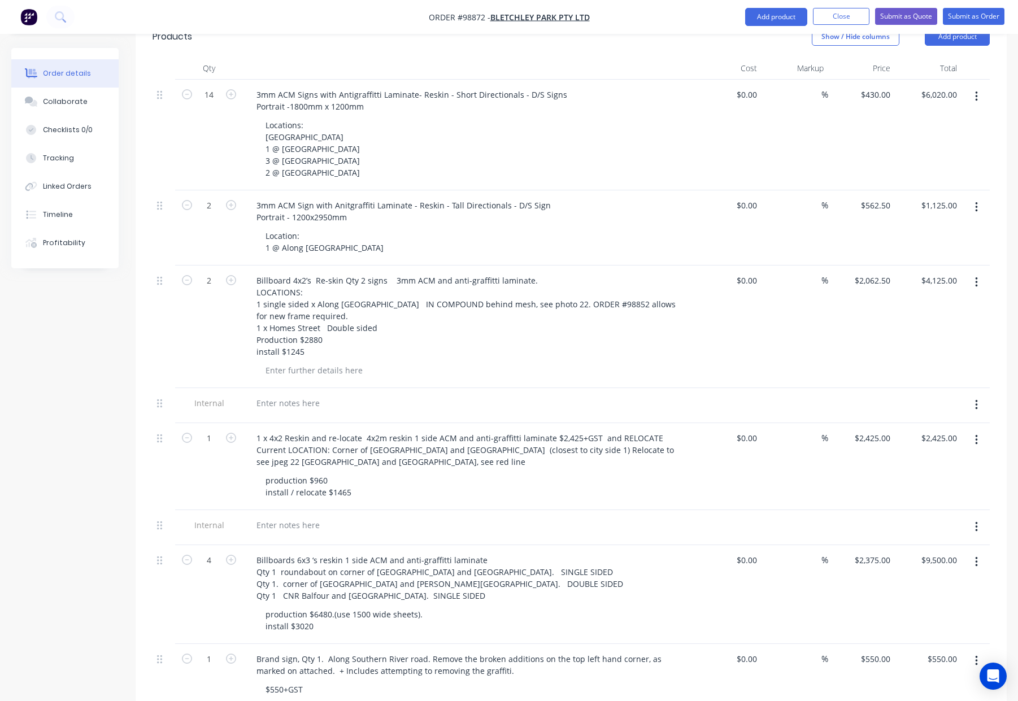
scroll to position [372, 0]
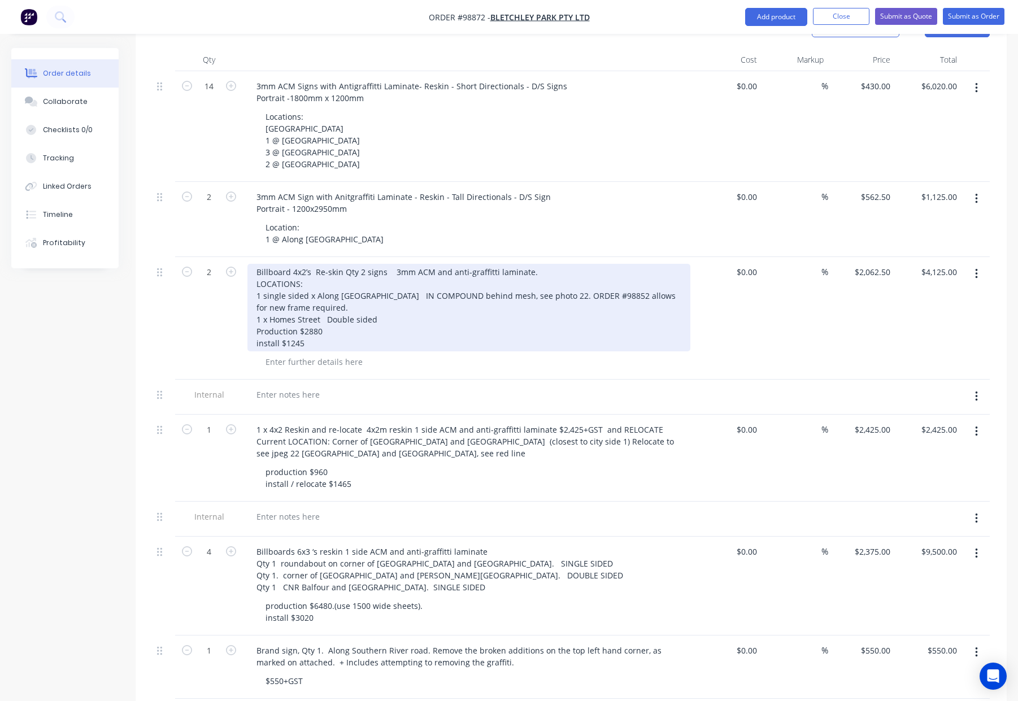
click at [255, 264] on div "Billboard 4x2’s Re-skin Qty 2 signs 3mm ACM and anti-graffitti laminate. LOCATI…" at bounding box center [468, 308] width 443 height 88
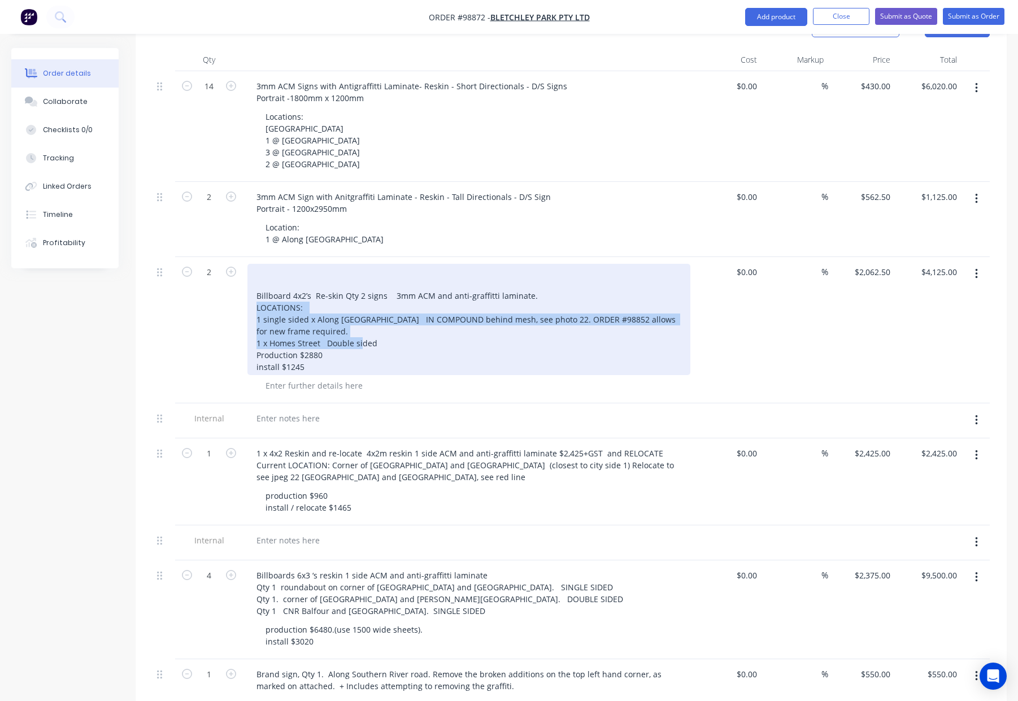
drag, startPoint x: 256, startPoint y: 258, endPoint x: 392, endPoint y: 301, distance: 142.9
click at [392, 301] on div "Billboard 4x2’s Re-skin Qty 2 signs 3mm ACM and anti-graffitti laminate. LOCATI…" at bounding box center [468, 319] width 443 height 111
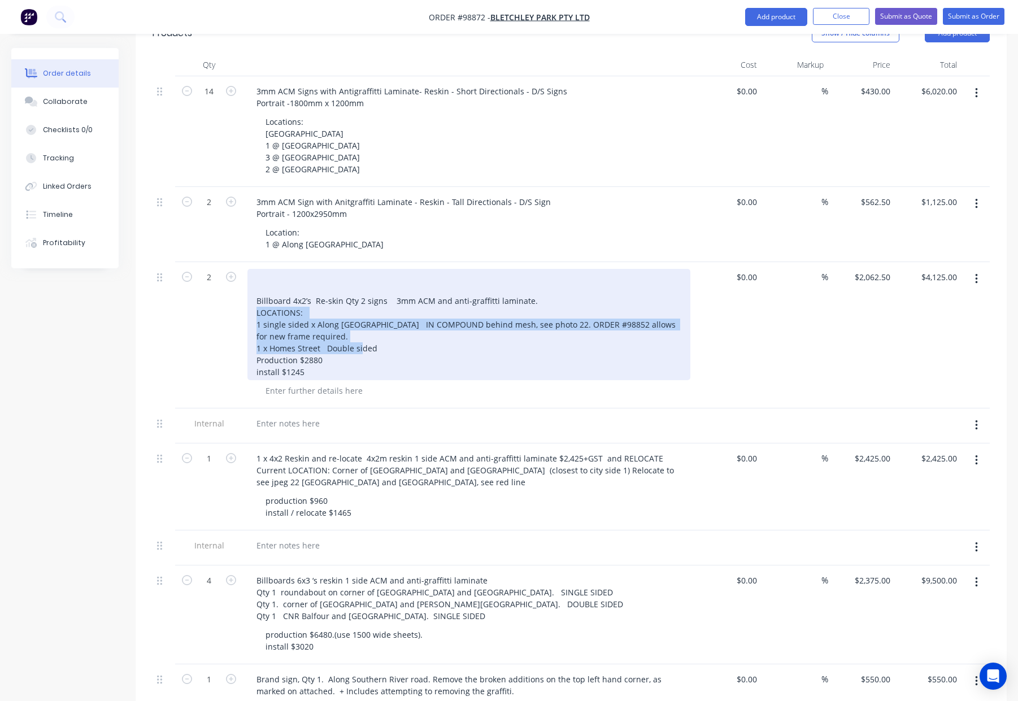
copy div "LOCATIONS: 1 single sided x Along Lockway Street IN COMPOUND behind mesh, see p…"
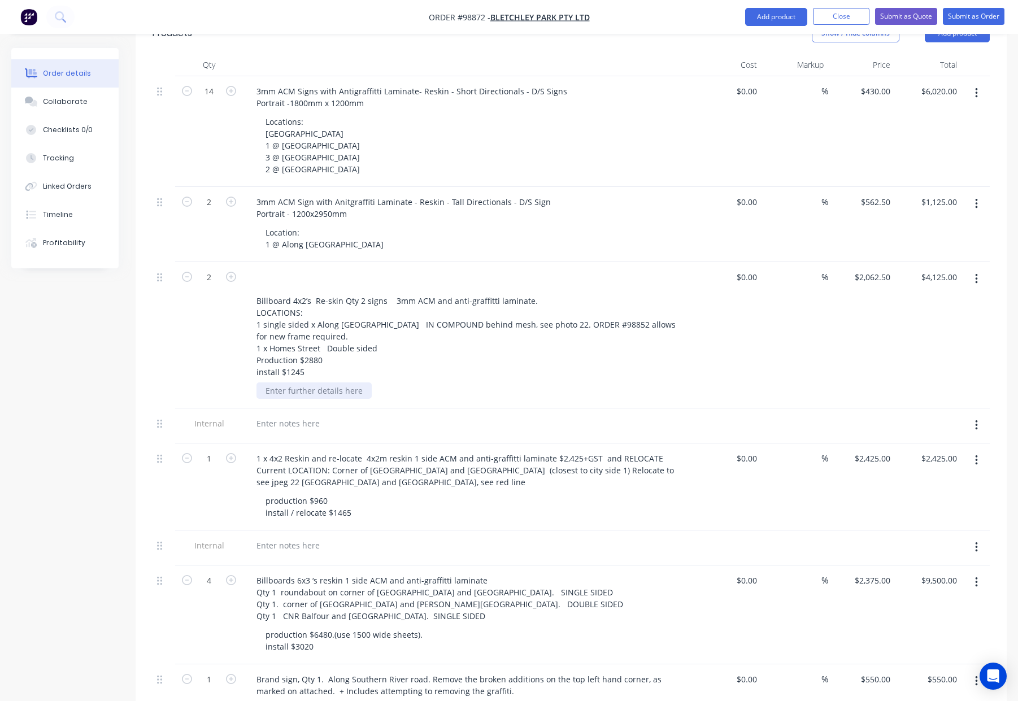
click at [289, 382] on div at bounding box center [313, 390] width 115 height 16
click at [280, 382] on div at bounding box center [313, 390] width 115 height 16
paste div
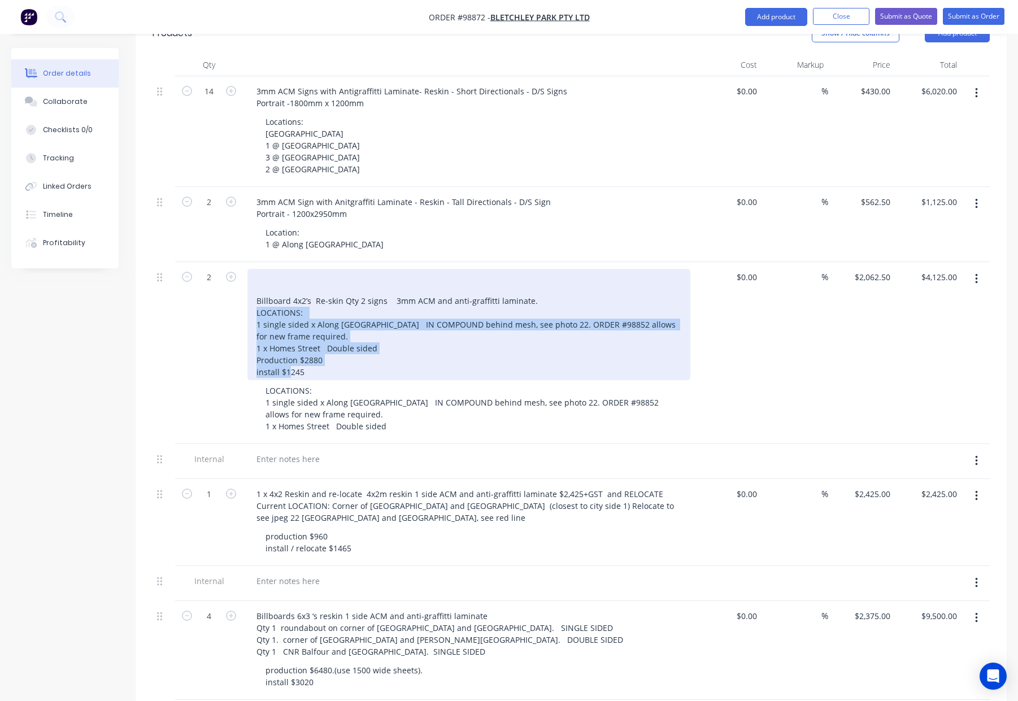
drag, startPoint x: 316, startPoint y: 328, endPoint x: 252, endPoint y: 270, distance: 86.8
click at [252, 270] on div "Billboard 4x2’s Re-skin Qty 2 signs 3mm ACM and anti-graffitti laminate. LOCATI…" at bounding box center [468, 324] width 443 height 111
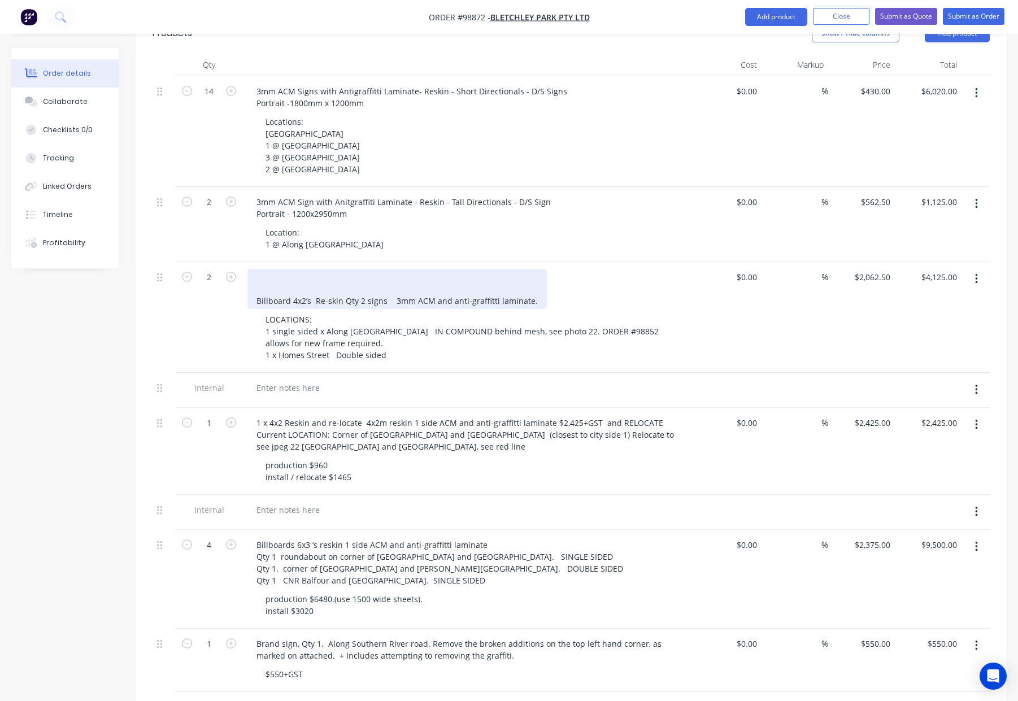
click at [261, 269] on div "Billboard 4x2’s Re-skin Qty 2 signs 3mm ACM and anti-graffitti laminate." at bounding box center [396, 289] width 299 height 40
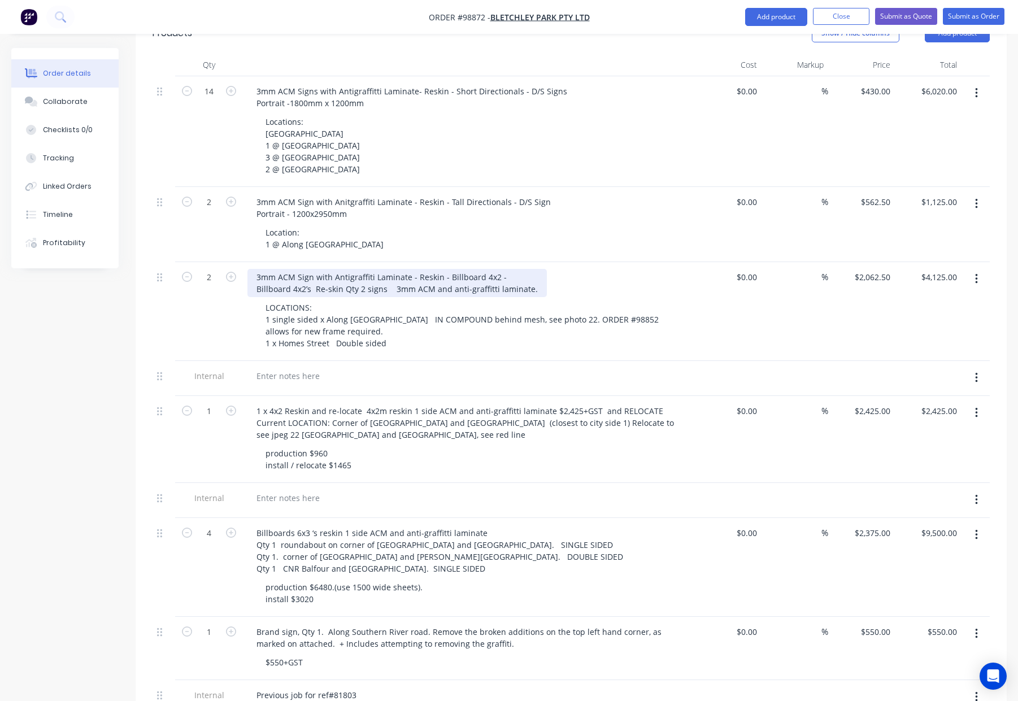
drag, startPoint x: 477, startPoint y: 228, endPoint x: 492, endPoint y: 236, distance: 17.0
click at [477, 269] on div "3mm ACM Sign with Antigraffiti Laminate - Reskin - Billboard 4x2 - Billboard 4x…" at bounding box center [396, 283] width 299 height 28
click at [504, 269] on div "3mm ACM Sign with Antigraffiti Laminate - Reskin - Billboards 4x2 - Billboard 4…" at bounding box center [396, 283] width 299 height 28
click at [311, 269] on div "3mm ACM Sign with Antigraffiti Laminate - Reskin - Billboards 4x2 Billboard 4x2…" at bounding box center [396, 283] width 299 height 28
drag, startPoint x: 487, startPoint y: 229, endPoint x: 520, endPoint y: 231, distance: 32.2
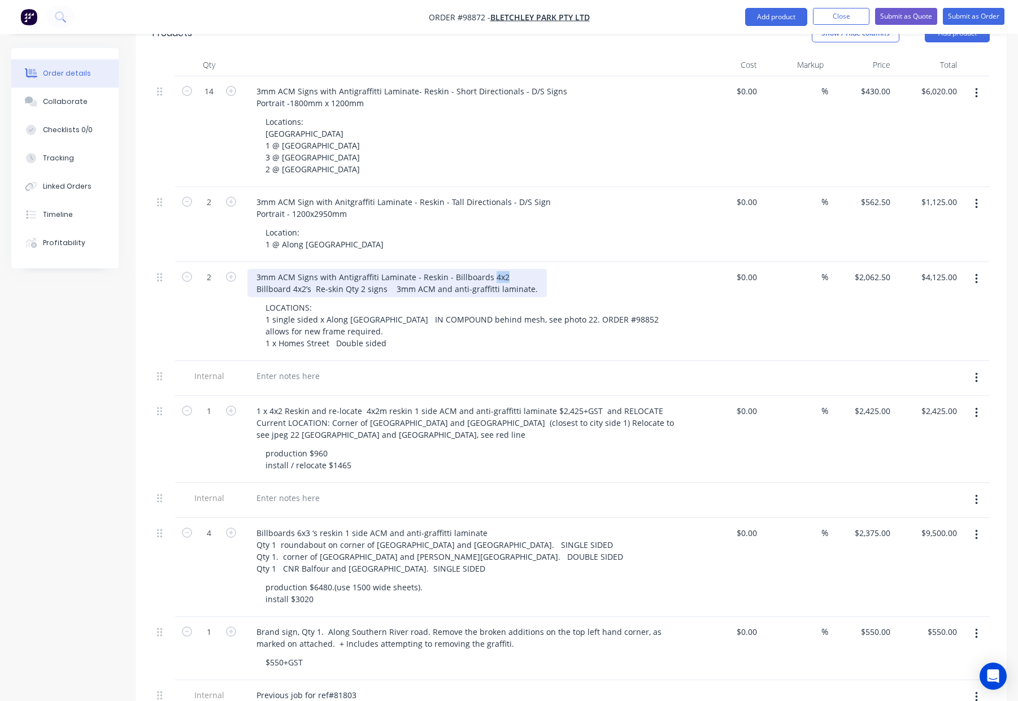
click at [520, 269] on div "3mm ACM Signs with Antigraffiti Laminate - Reskin - Billboards 4x2 Billboard 4x…" at bounding box center [396, 283] width 299 height 28
drag, startPoint x: 534, startPoint y: 253, endPoint x: 285, endPoint y: 245, distance: 249.2
click at [273, 269] on div "3mm ACM Signs with Antigraffiti Laminate - Reskin - Billboards Billboard 4x2’s …" at bounding box center [396, 283] width 299 height 28
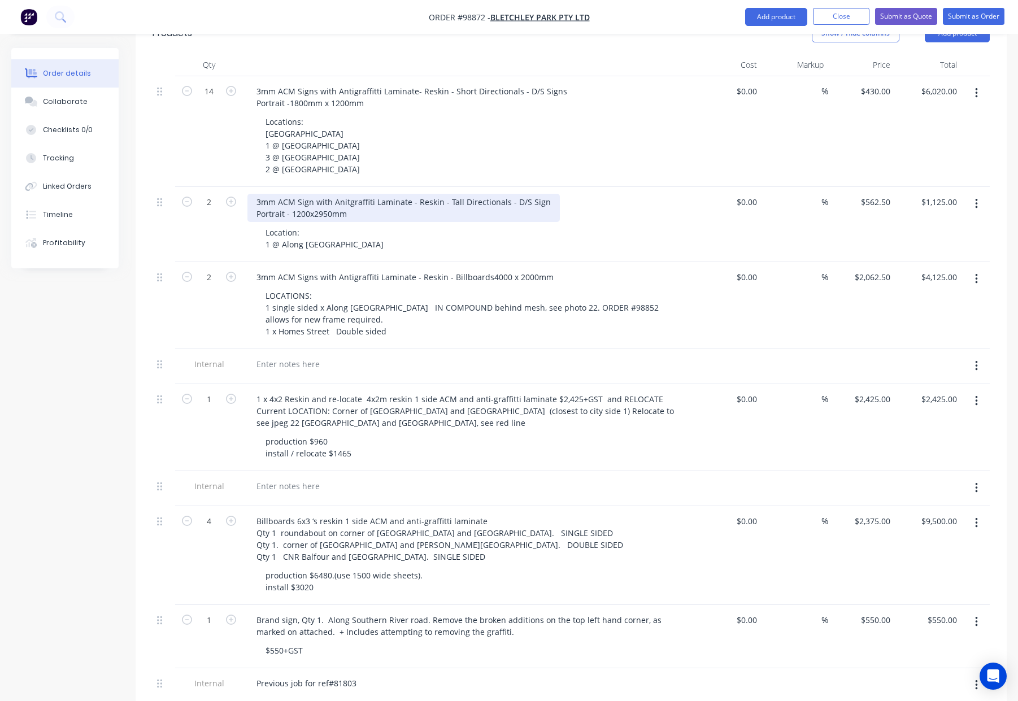
click at [309, 194] on div "3mm ACM Sign with Anitgraffiti Laminate - Reskin - Tall Directionals - D/S Sign…" at bounding box center [403, 208] width 312 height 28
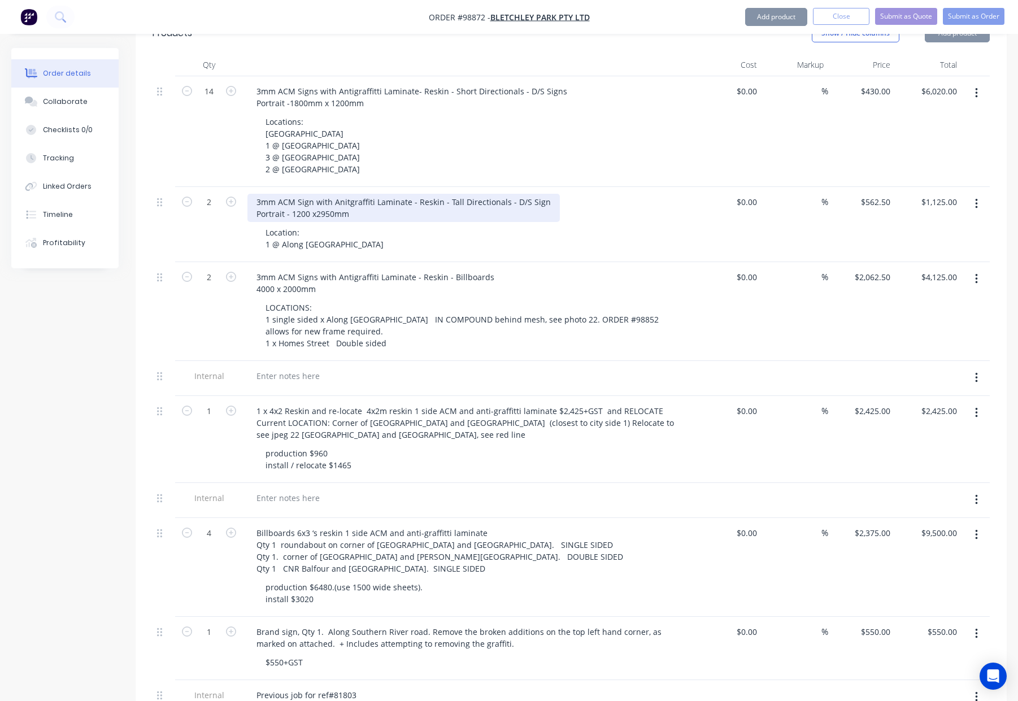
click at [315, 194] on div "3mm ACM Sign with Anitgraffiti Laminate - Reskin - Tall Directionals - D/S Sign…" at bounding box center [403, 208] width 312 height 28
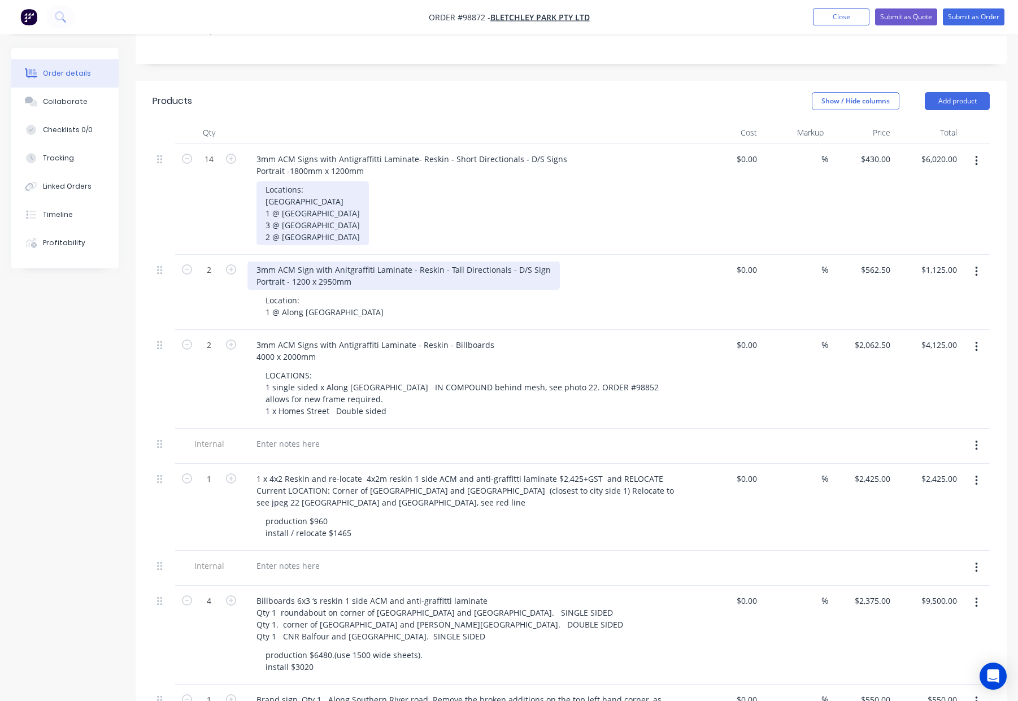
scroll to position [296, 0]
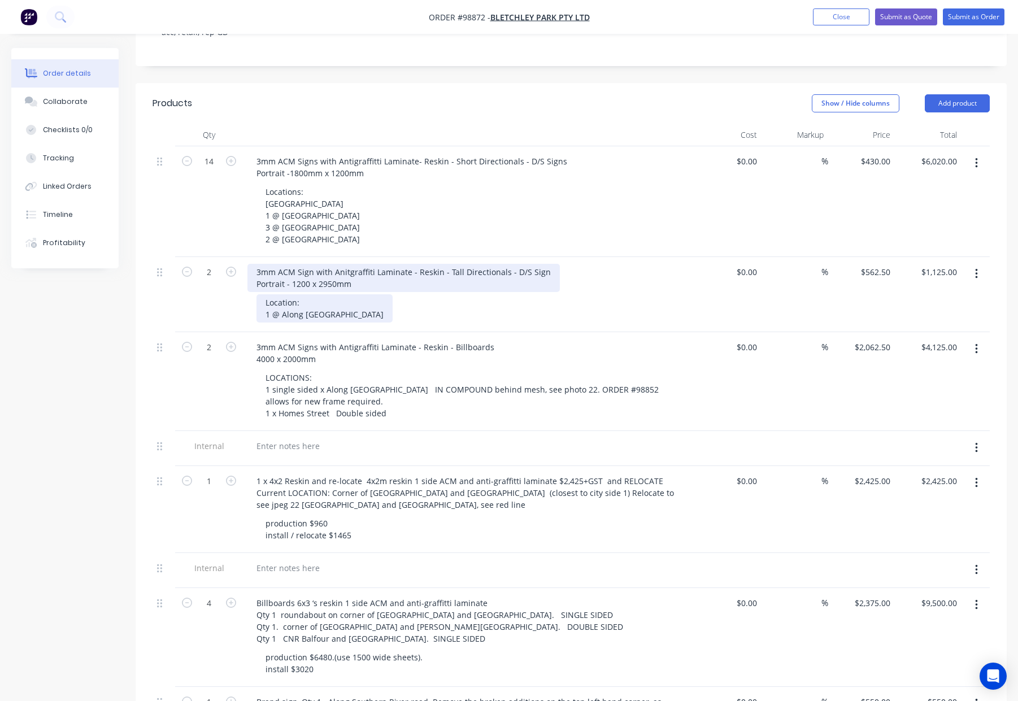
drag, startPoint x: 309, startPoint y: 237, endPoint x: 334, endPoint y: 249, distance: 27.8
click at [309, 264] on div "3mm ACM Sign with Anitgraffiti Laminate - Reskin - Tall Directionals - D/S Sign…" at bounding box center [403, 278] width 312 height 28
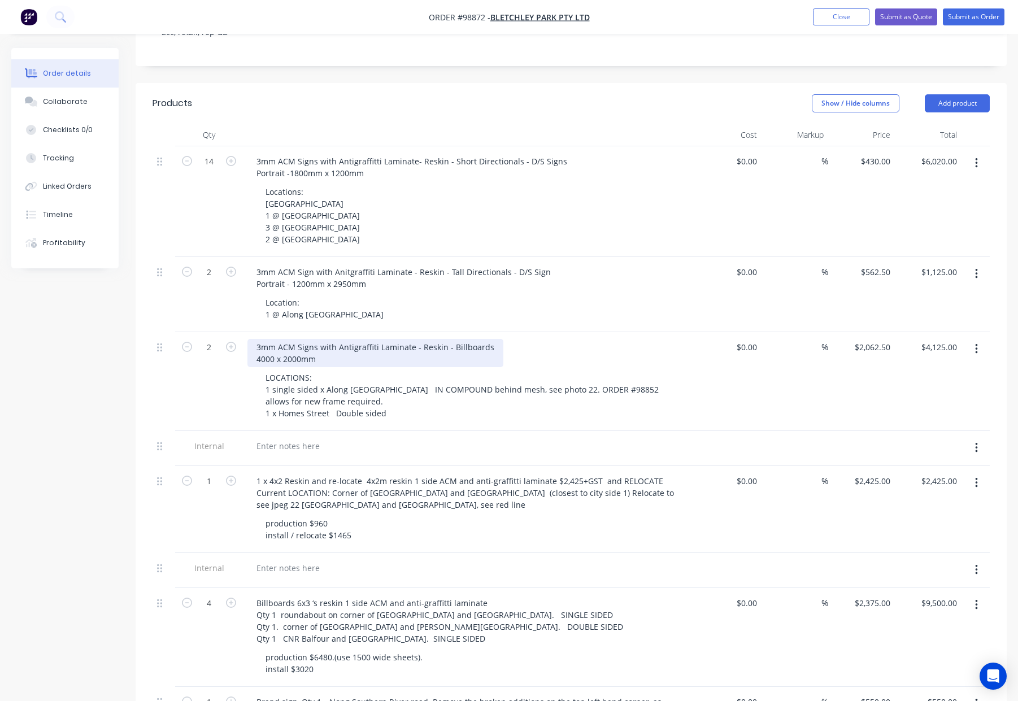
click at [274, 339] on div "3mm ACM Signs with Antigraffiti Laminate - Reskin - Billboards 4000 x 2000mm" at bounding box center [375, 353] width 256 height 28
click at [570, 339] on div "3mm ACM Signs with Antigraffiti Laminate - Reskin - Billboards 4000mm x 2000mm" at bounding box center [468, 353] width 443 height 28
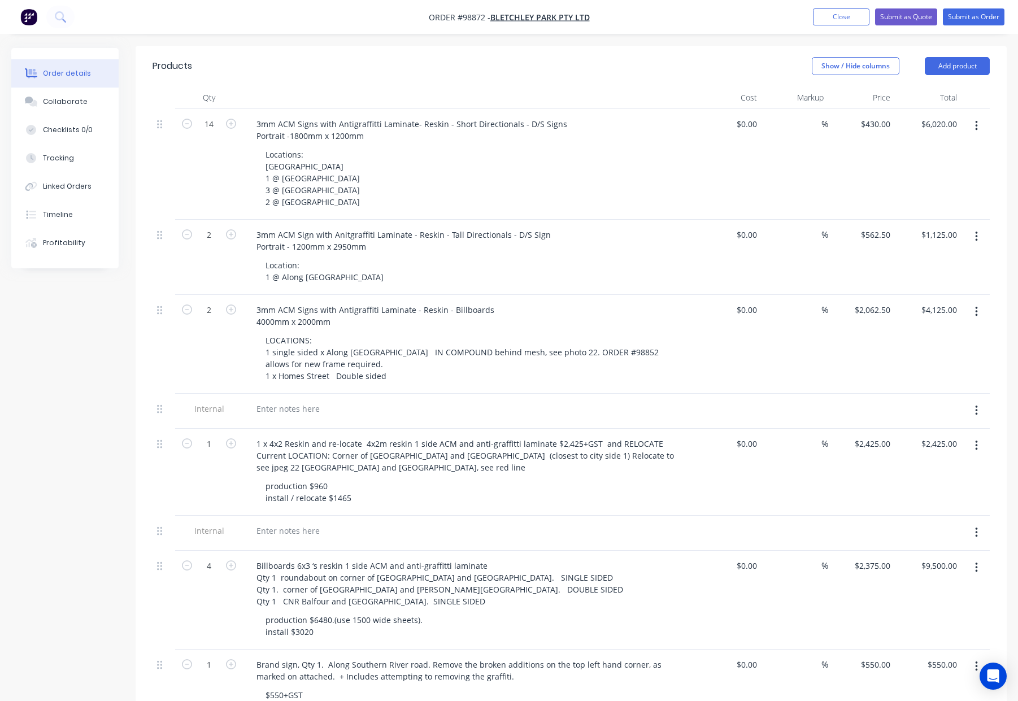
scroll to position [335, 0]
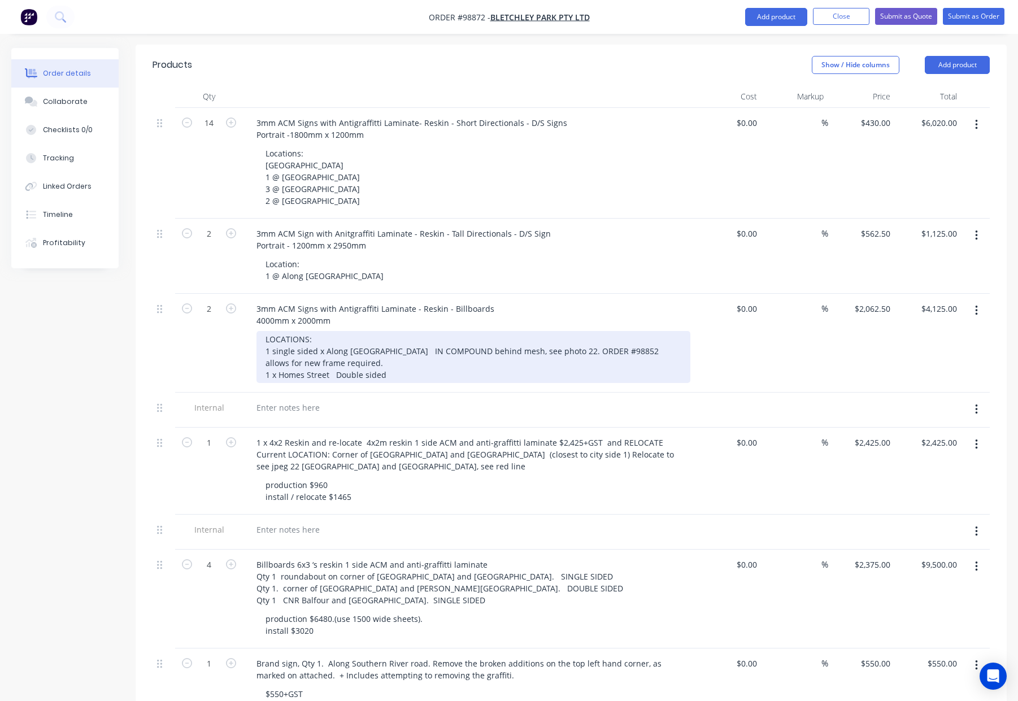
drag, startPoint x: 365, startPoint y: 313, endPoint x: 380, endPoint y: 316, distance: 15.0
click at [365, 331] on div "LOCATIONS: 1 single sided x Along Lockway Street IN COMPOUND behind mesh, see p…" at bounding box center [473, 357] width 434 height 52
drag, startPoint x: 315, startPoint y: 304, endPoint x: 281, endPoint y: 304, distance: 33.9
click at [271, 331] on div "LOCATIONS: 1 single sided x Along Lockway Street IN COMPOUND behind mesh, see p…" at bounding box center [473, 357] width 434 height 52
drag, startPoint x: 320, startPoint y: 289, endPoint x: 250, endPoint y: 288, distance: 70.0
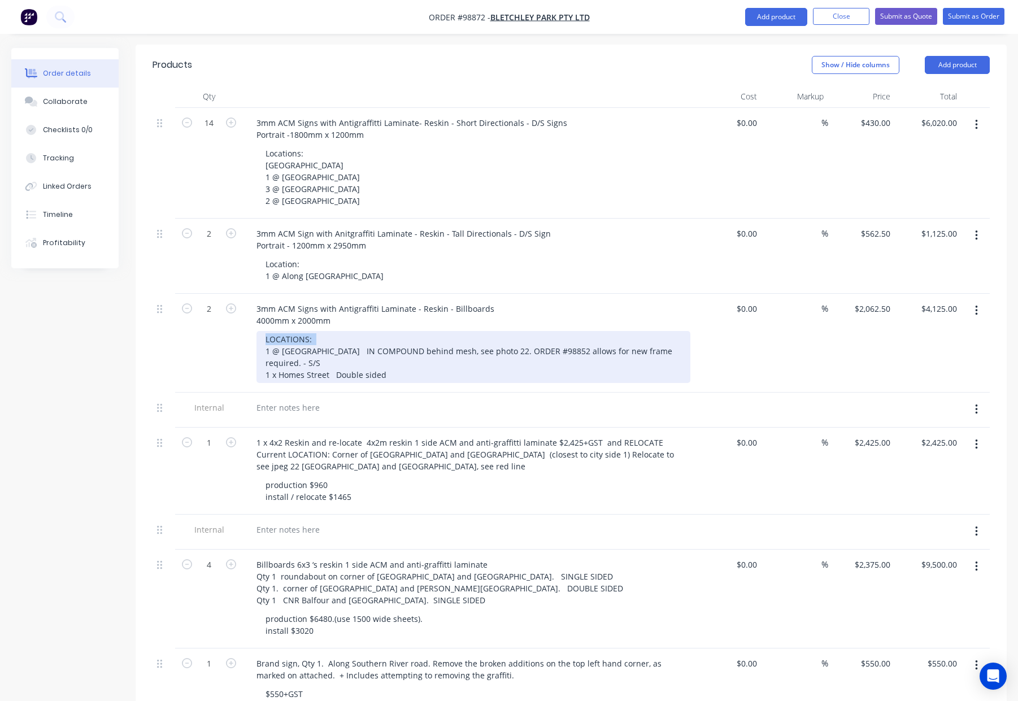
click at [250, 294] on div "3mm ACM Signs with Antigraffiti Laminate - Reskin - Billboards 4000mm x 2000mm …" at bounding box center [469, 343] width 452 height 99
drag, startPoint x: 365, startPoint y: 303, endPoint x: 370, endPoint y: 308, distance: 6.8
click at [366, 331] on div "Locations: 1 @ Along Lockway Street IN COMPOUND behind mesh, see photo 22. ORDE…" at bounding box center [473, 357] width 434 height 52
click at [529, 331] on div "Locations: 1 @ Along Lockway Street - IN COMPOUND behind mesh, see photo 22. OR…" at bounding box center [473, 357] width 434 height 52
drag, startPoint x: 590, startPoint y: 304, endPoint x: 614, endPoint y: 313, distance: 26.4
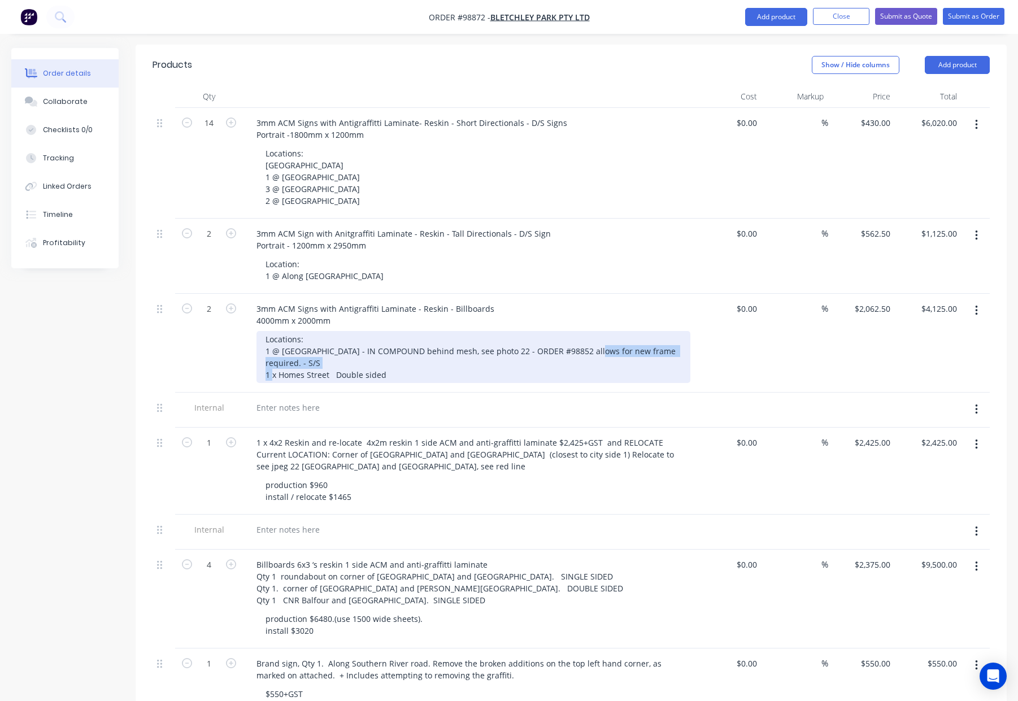
click at [614, 331] on div "Locations: 1 @ Along Lockway Street - IN COMPOUND behind mesh, see photo 22 - O…" at bounding box center [473, 357] width 434 height 52
click at [306, 331] on div "Locations: 1 @ Along Lockway Street - IN COMPOUND behind mesh, see photo 22 - O…" at bounding box center [473, 357] width 434 height 52
click at [298, 331] on div "Locations: 1 @ Along Lockway Street - IN COMPOUND behind mesh, see photo 22 - O…" at bounding box center [473, 357] width 434 height 52
click at [276, 331] on div "Locations: 1 @ Along Lockway Street - IN COMPOUND behind mesh, see photo 22 - O…" at bounding box center [473, 357] width 434 height 52
click at [337, 331] on div "Locations: 1 @ Along Lockway Street - IN COMPOUND behind mesh, see photo 22 - O…" at bounding box center [473, 357] width 434 height 52
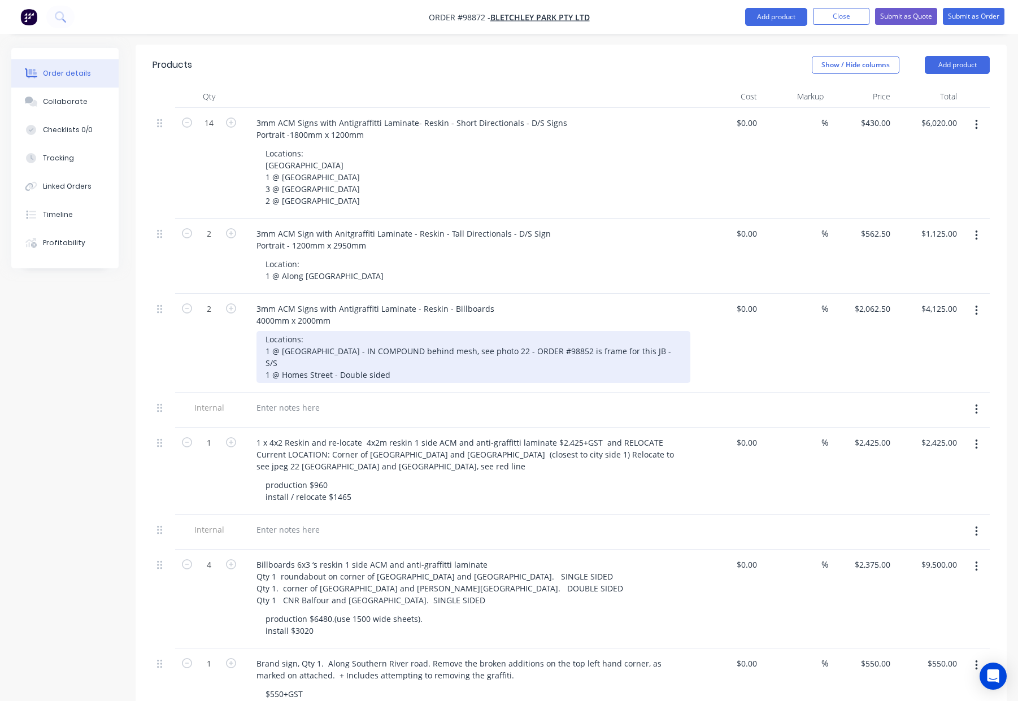
drag, startPoint x: 391, startPoint y: 317, endPoint x: 341, endPoint y: 317, distance: 50.3
click at [341, 331] on div "Locations: 1 @ Along Lockway Street - IN COMPOUND behind mesh, see photo 22 - O…" at bounding box center [473, 357] width 434 height 52
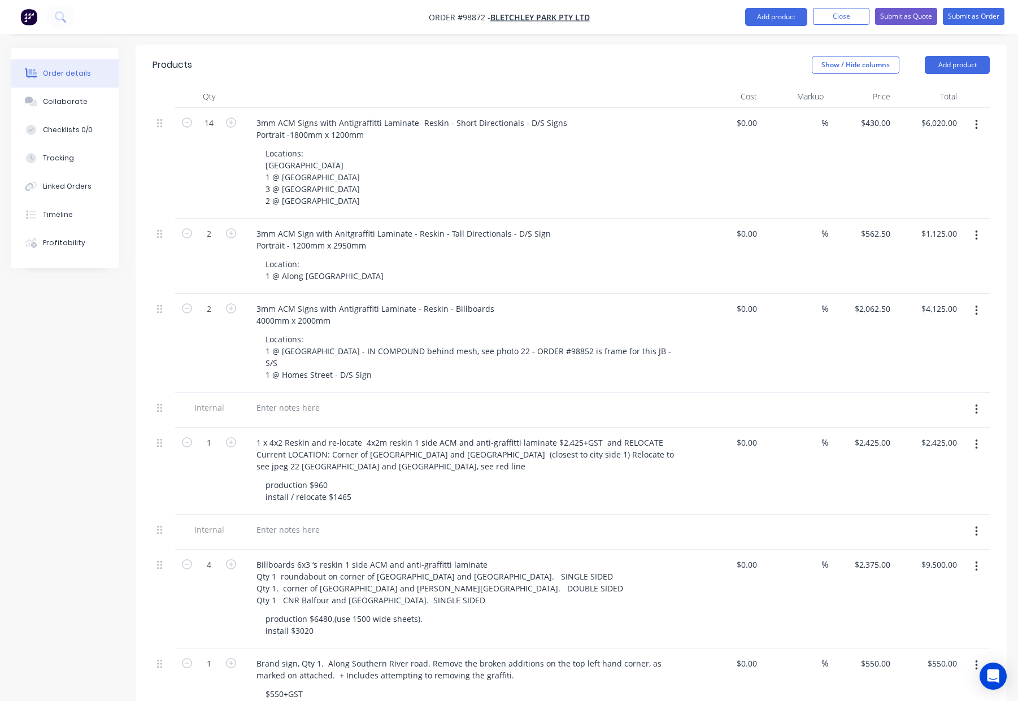
click at [713, 306] on div "$0.00 $0.00" at bounding box center [728, 343] width 67 height 99
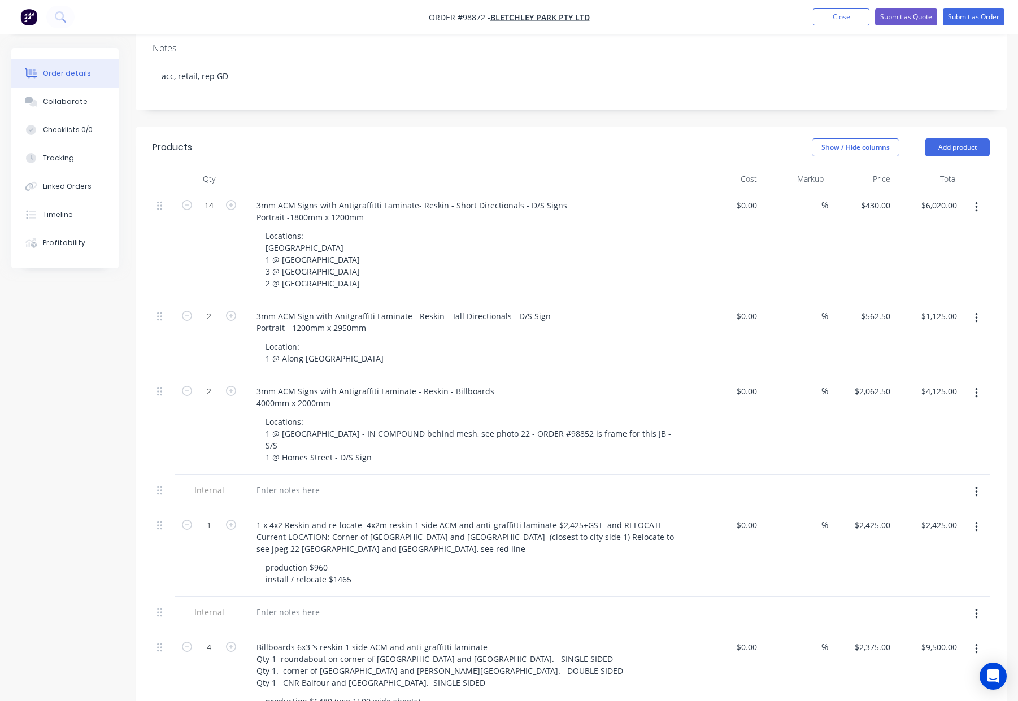
scroll to position [233, 0]
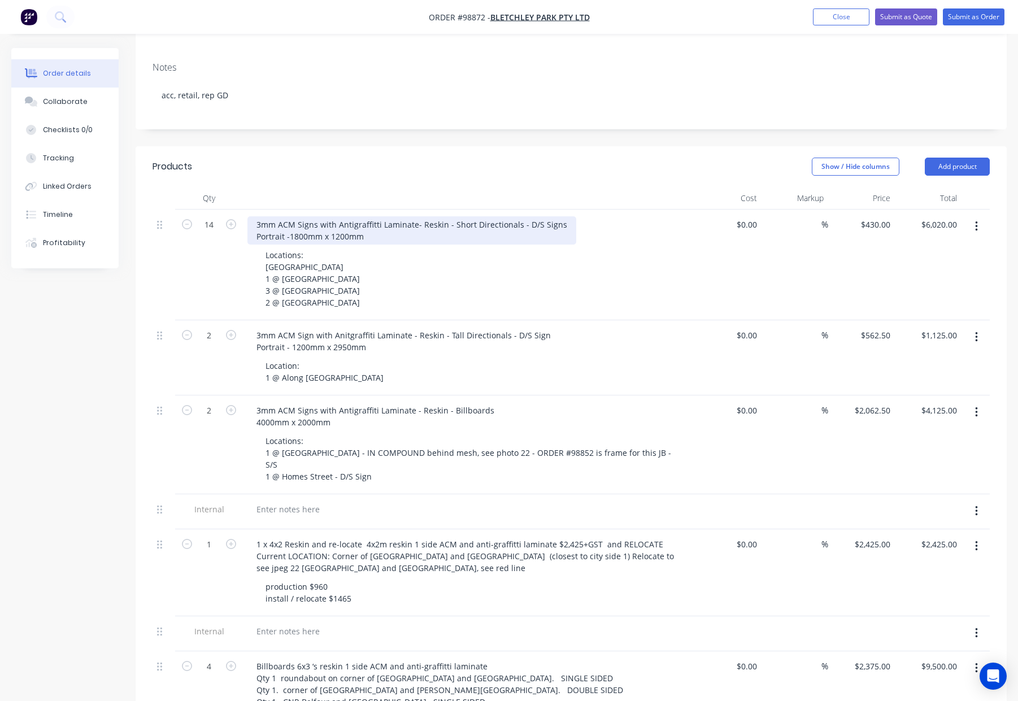
click at [376, 216] on div "3mm ACM Signs with Antigraffitti Laminate- Reskin - Short Directionals - D/S Si…" at bounding box center [411, 230] width 329 height 28
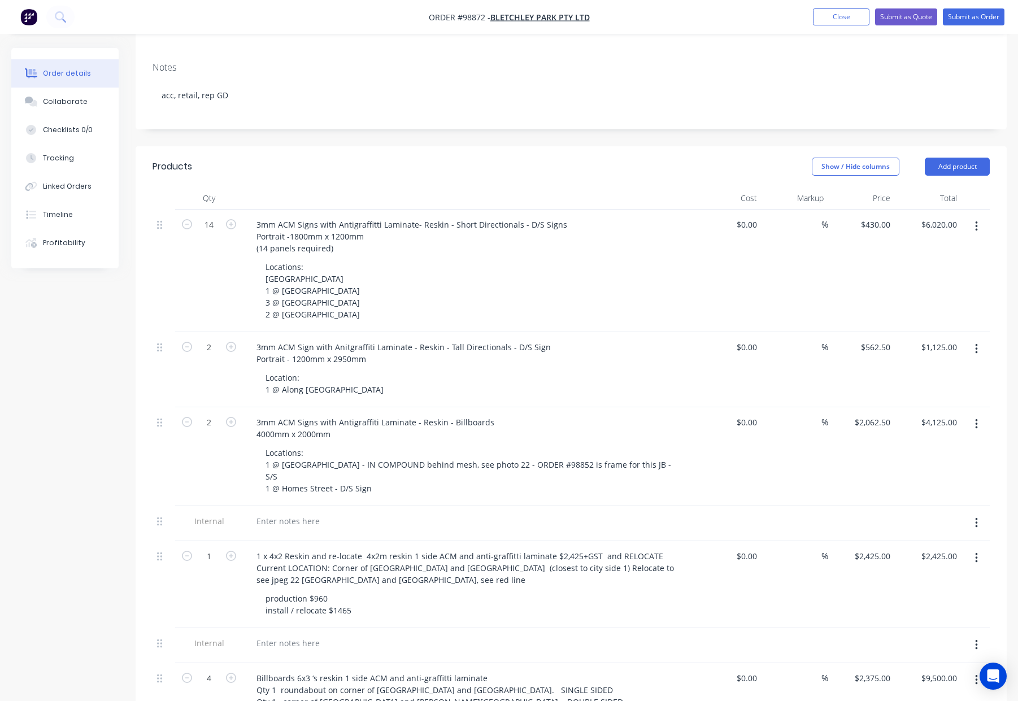
click at [621, 216] on div "3mm ACM Signs with Antigraffitti Laminate- Reskin - Short Directionals - D/S Si…" at bounding box center [468, 236] width 443 height 40
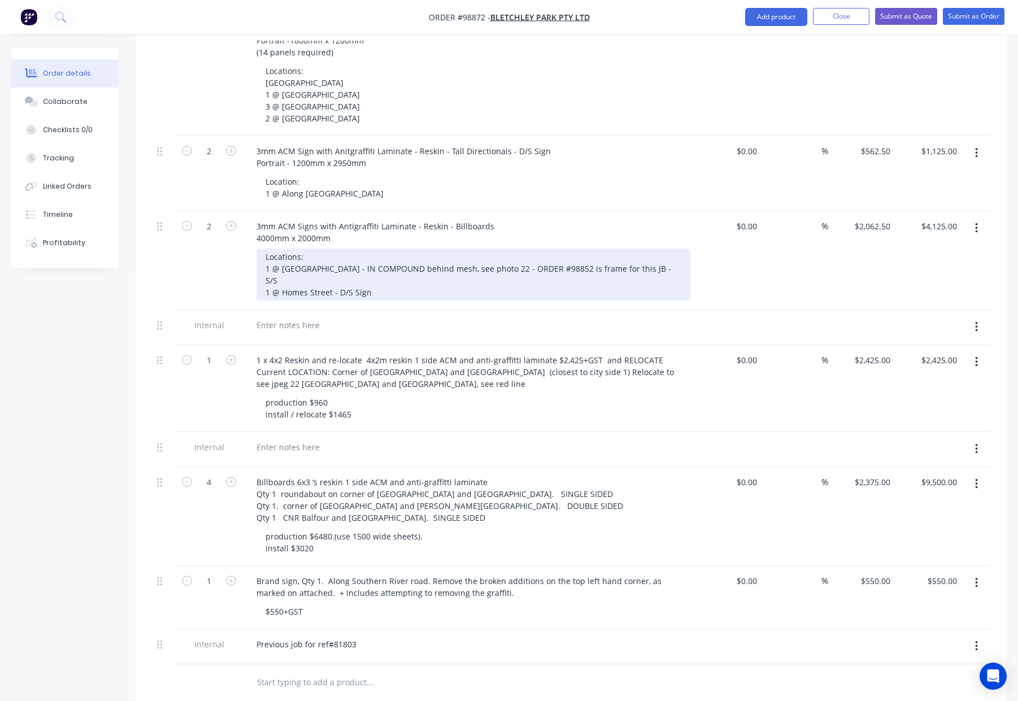
scroll to position [445, 0]
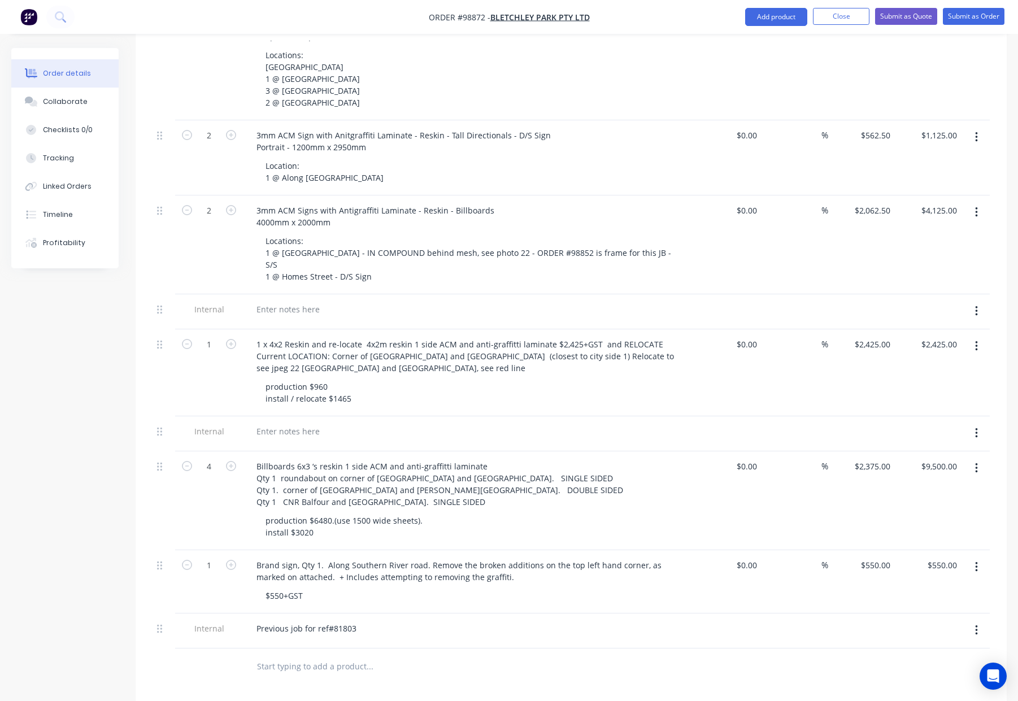
click at [970, 301] on button "button" at bounding box center [976, 311] width 27 height 20
click at [910, 355] on div "Delete" at bounding box center [935, 363] width 87 height 16
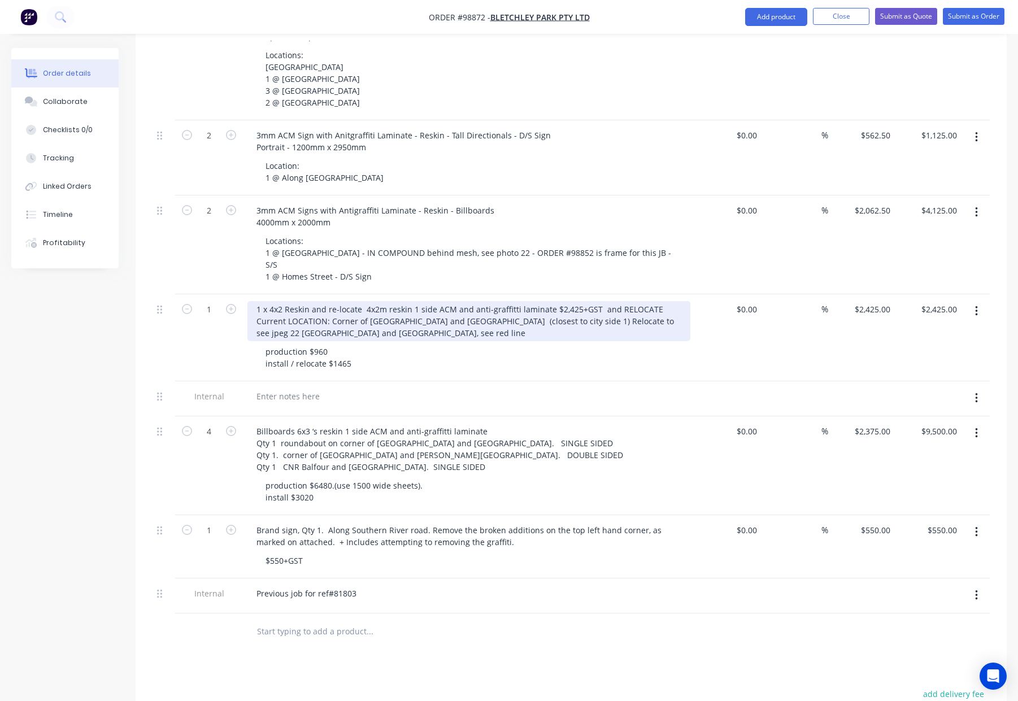
click at [251, 301] on div "1 x 4x2 Reskin and re-locate 4x2m reskin 1 side ACM and anti-graffitti laminate…" at bounding box center [468, 321] width 443 height 40
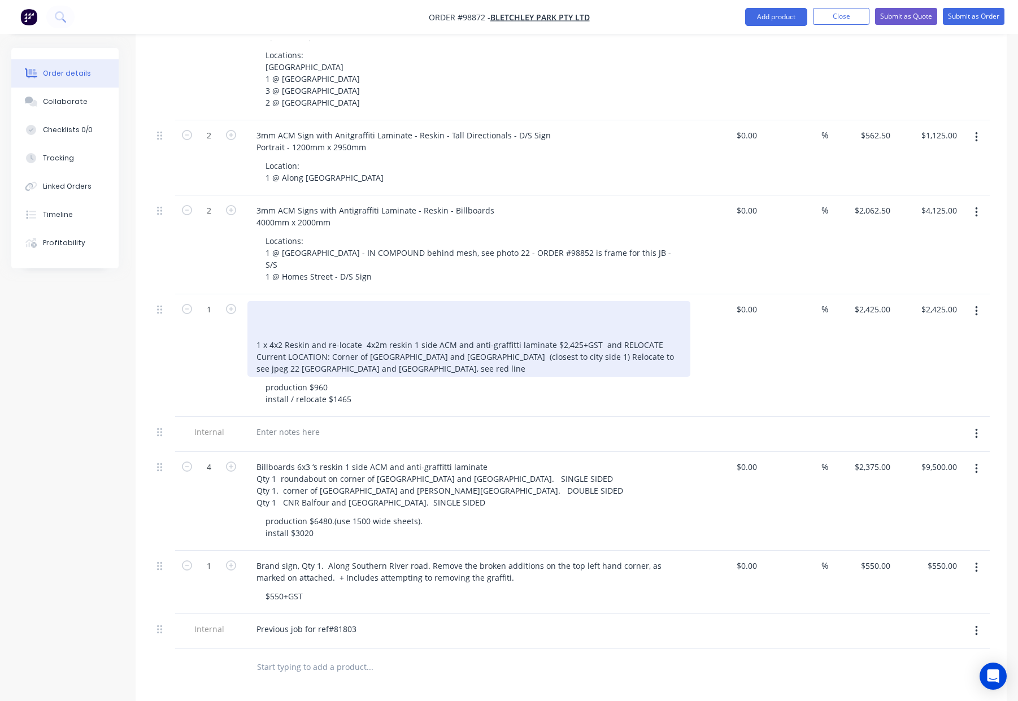
drag, startPoint x: 312, startPoint y: 251, endPoint x: 360, endPoint y: 260, distance: 49.4
click at [312, 301] on div "1 x 4x2 Reskin and re-locate 4x2m reskin 1 side ACM and anti-graffitti laminate…" at bounding box center [468, 339] width 443 height 76
click at [273, 301] on div "3mm ACM Sign with Antigraffiti Laminate - Reskin and Relocate - 4000 x 2000mm 1…" at bounding box center [468, 339] width 443 height 76
click at [330, 301] on div "3mm ACM Sign with Antigraffiti Laminate - Reskin and Relocate - 4000mm x 2000mm…" at bounding box center [468, 339] width 443 height 76
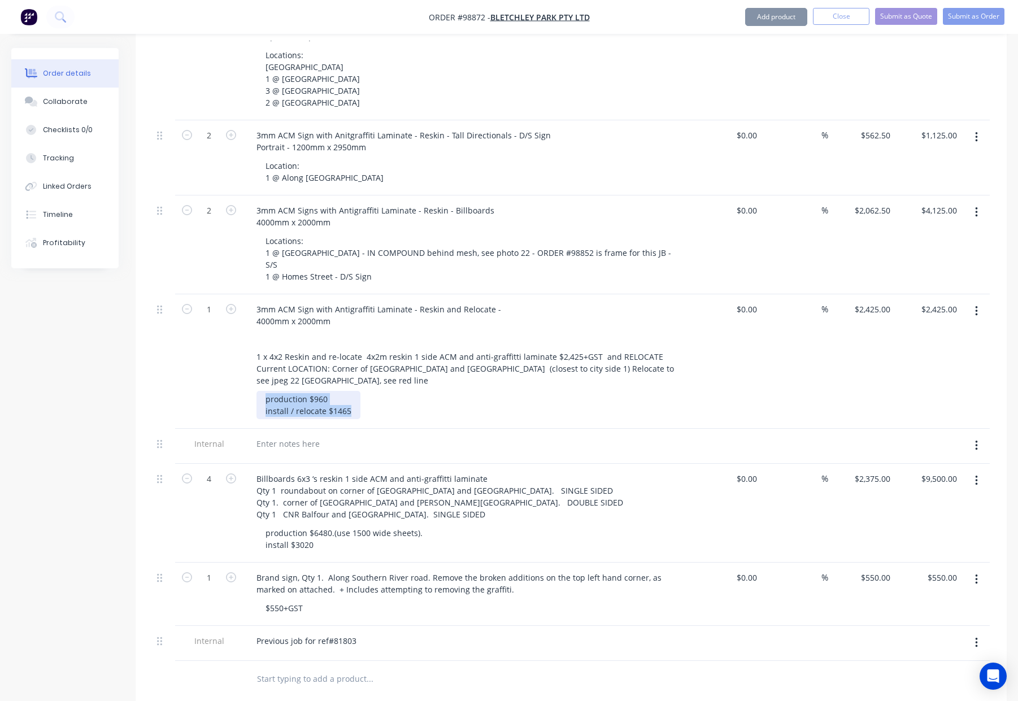
drag, startPoint x: 351, startPoint y: 354, endPoint x: 267, endPoint y: 335, distance: 85.6
click at [267, 391] on div "production $960 install / relocate $1465" at bounding box center [308, 405] width 104 height 28
click at [280, 391] on div "production $960 install / relocate $1465" at bounding box center [308, 405] width 104 height 28
drag, startPoint x: 284, startPoint y: 344, endPoint x: 421, endPoint y: 373, distance: 140.1
click at [421, 373] on div "14 3mm ACM Signs with Antigraffitti Laminate- Reskin - Short Directionals - D/S…" at bounding box center [570, 329] width 837 height 663
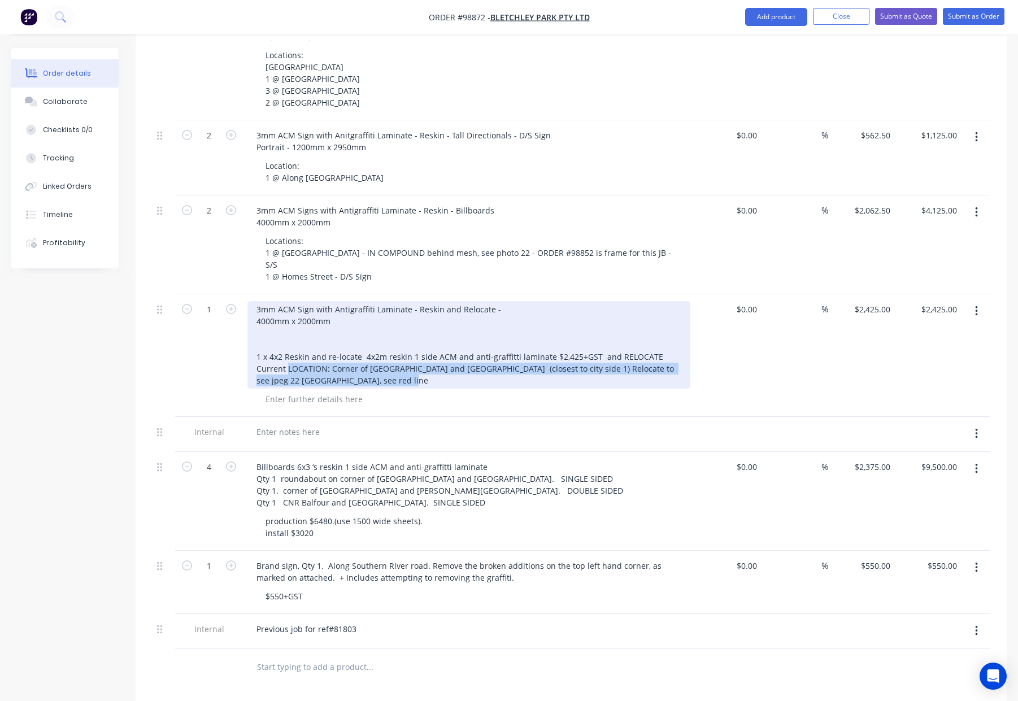
drag, startPoint x: 256, startPoint y: 309, endPoint x: 369, endPoint y: 325, distance: 114.6
click at [369, 325] on div "3mm ACM Sign with Antigraffiti Laminate - Reskin and Relocate - 4000mm x 2000mm…" at bounding box center [468, 345] width 443 height 88
copy div "LOCATION: Corner of Ranford and Southern River Roads (closest to city side 1) R…"
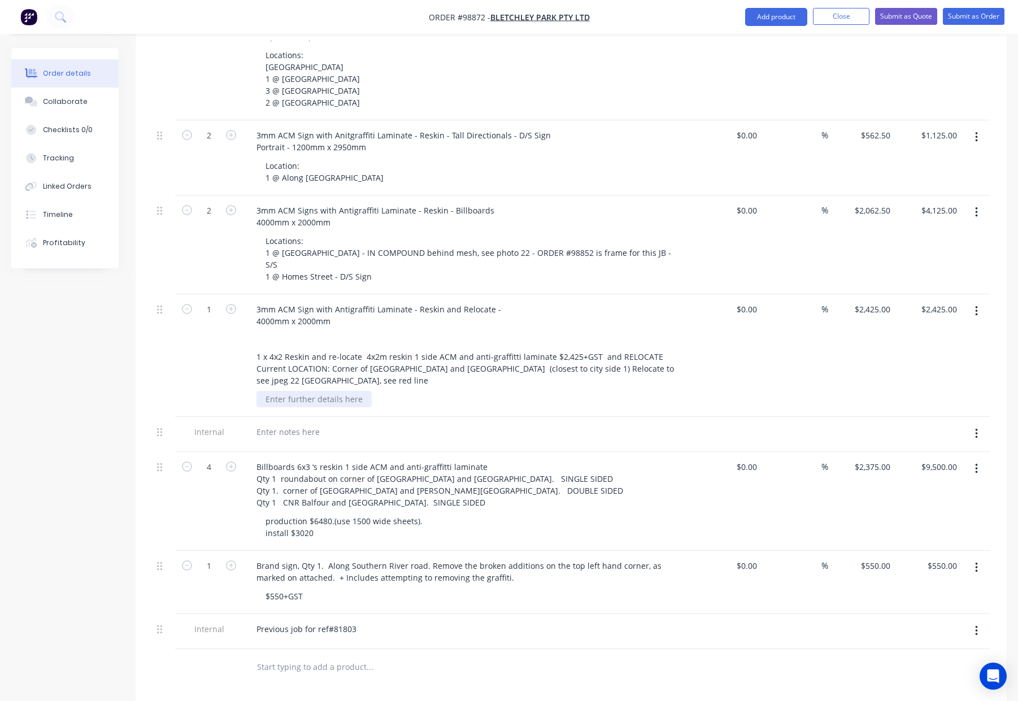
drag, startPoint x: 321, startPoint y: 346, endPoint x: 308, endPoint y: 343, distance: 13.3
click at [320, 391] on div at bounding box center [313, 399] width 115 height 16
click at [308, 391] on div at bounding box center [313, 399] width 115 height 16
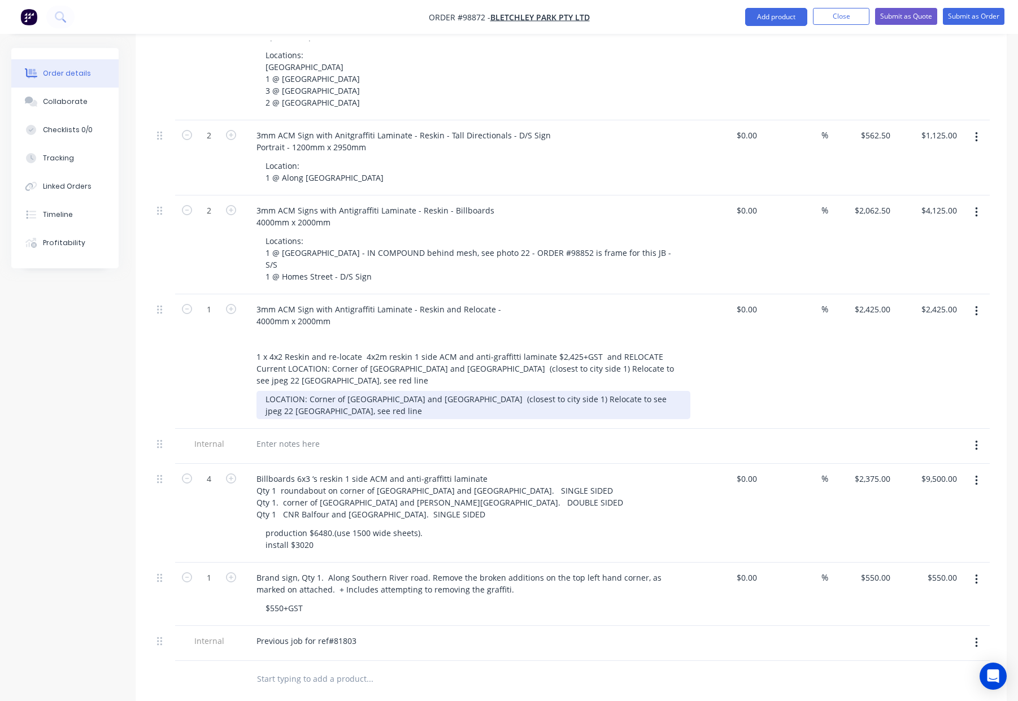
click at [306, 391] on div "LOCATION: Corner of Ranford and Southern River Roads (closest to city side 1) R…" at bounding box center [473, 405] width 434 height 28
click at [310, 391] on div "LOCATION: Corner of Ranford and Southern River Roads (closest to city side 1) R…" at bounding box center [473, 405] width 434 height 28
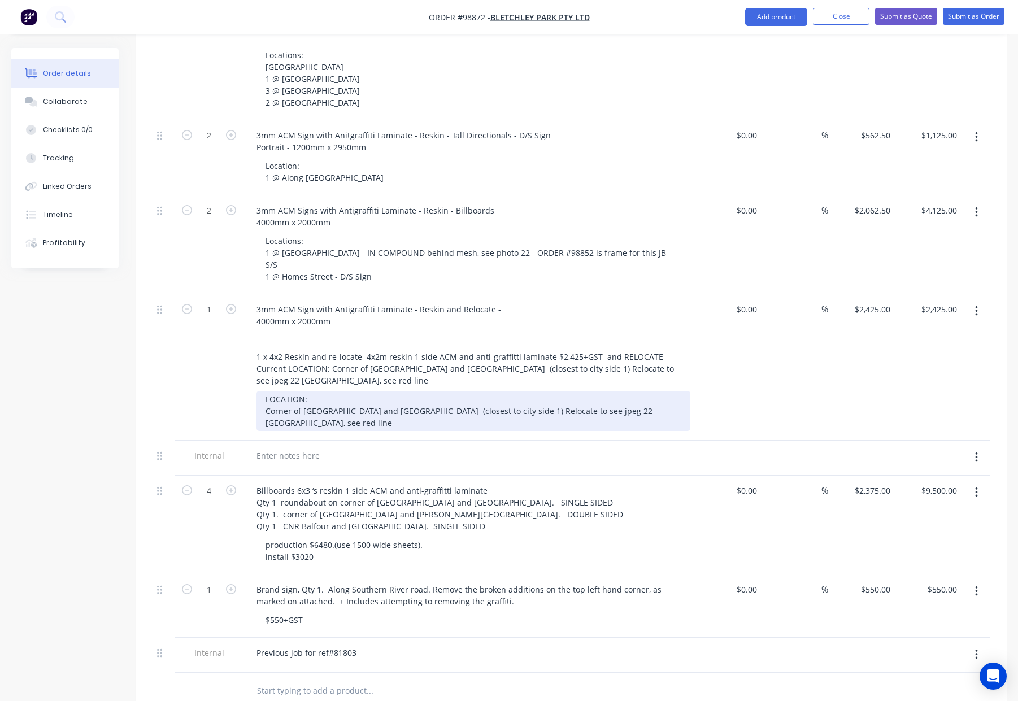
drag, startPoint x: 313, startPoint y: 340, endPoint x: 253, endPoint y: 340, distance: 59.9
click at [253, 340] on div "3mm ACM Sign with Antigraffiti Laminate - Reskin and Relocate - 4000mm x 2000mm…" at bounding box center [469, 367] width 452 height 146
click at [515, 391] on div "Location: Corner of Ranford and Southern River Roads (closest to city side 1) R…" at bounding box center [473, 411] width 434 height 40
drag, startPoint x: 266, startPoint y: 350, endPoint x: 274, endPoint y: 351, distance: 8.0
click at [266, 391] on div "Location: Corner of Ranford and Southern River Roads (closest to city side 1) R…" at bounding box center [421, 411] width 331 height 40
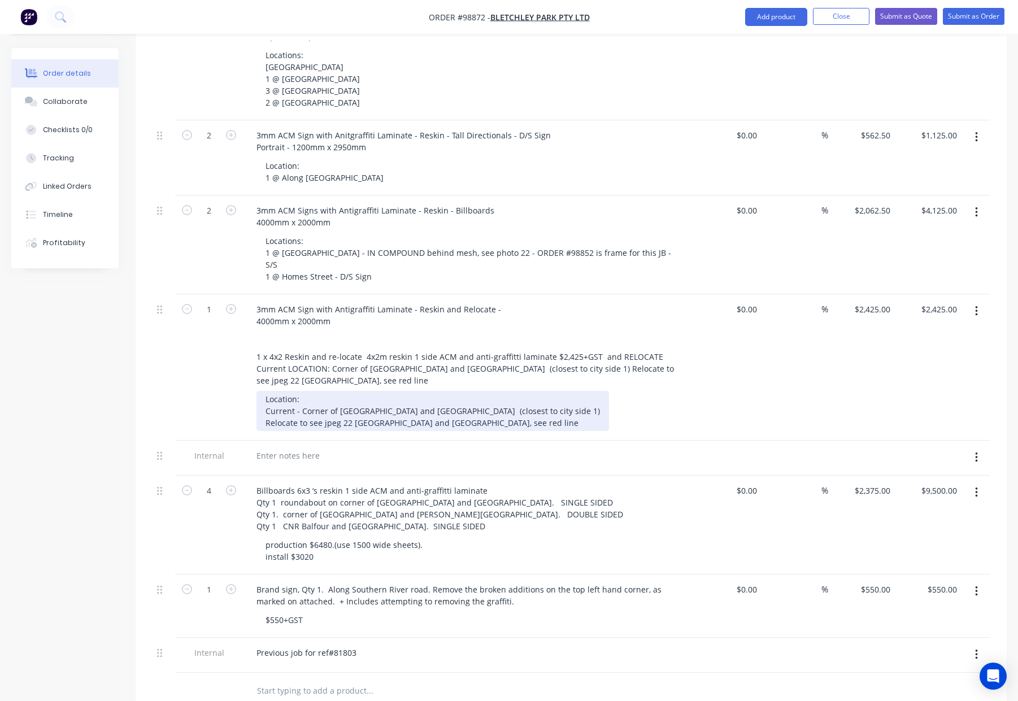
click at [295, 391] on div "Location: Current - Corner of Ranford and Southern River Roads (closest to city…" at bounding box center [432, 411] width 352 height 40
click at [355, 391] on div "Location: Current - Corner of Ranford and Southern River Roads (closest to city…" at bounding box center [432, 411] width 352 height 40
click at [529, 391] on div "Location: Current - Corner of Ranford and Southern River Roads (closest to city…" at bounding box center [432, 411] width 352 height 40
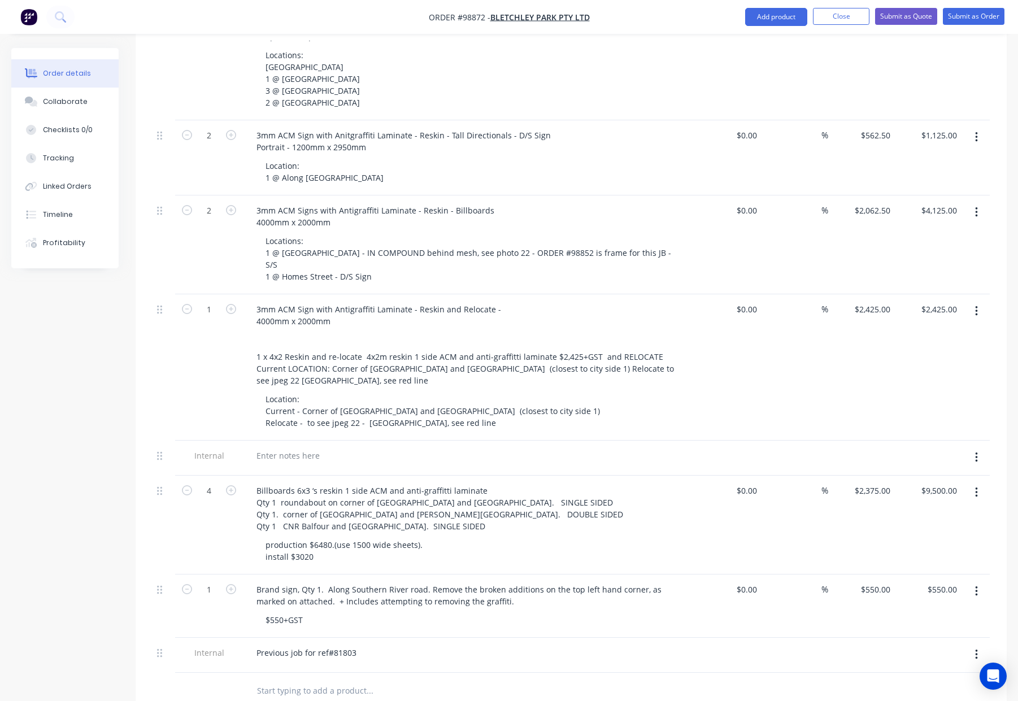
drag, startPoint x: 616, startPoint y: 355, endPoint x: 608, endPoint y: 356, distance: 8.0
click at [616, 391] on div "Location: Current - Corner of Ranford and Southern River Roads (closest to city…" at bounding box center [473, 411] width 434 height 40
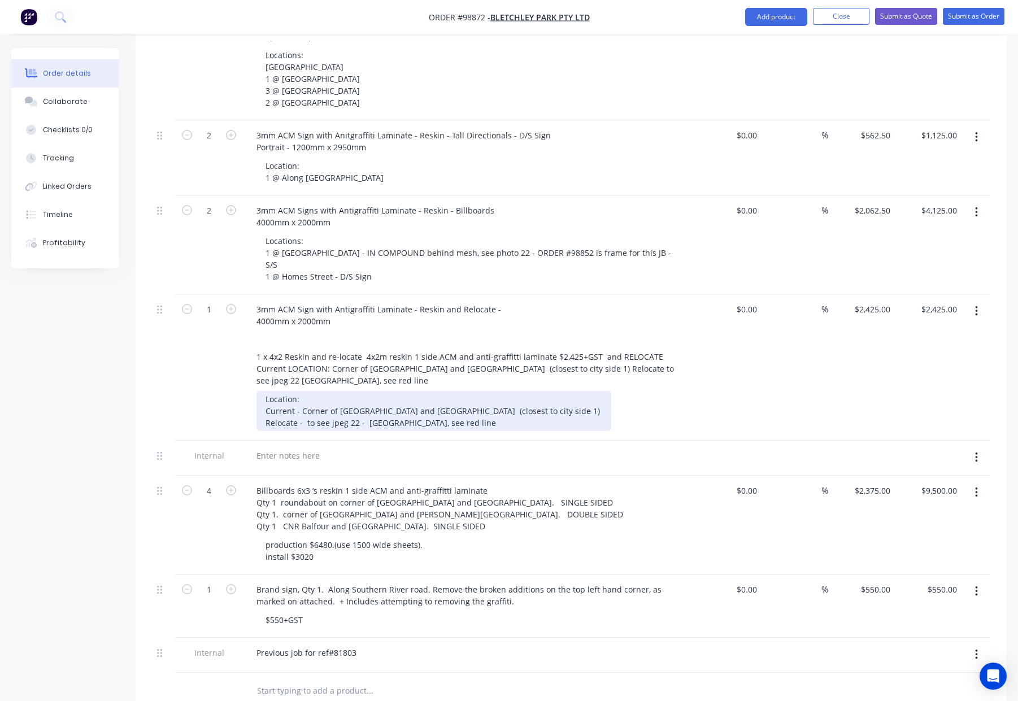
drag, startPoint x: 463, startPoint y: 364, endPoint x: 468, endPoint y: 375, distance: 12.1
click at [463, 391] on div "Location: Current - Corner of Ranford and Southern River Roads (closest to city…" at bounding box center [433, 411] width 355 height 40
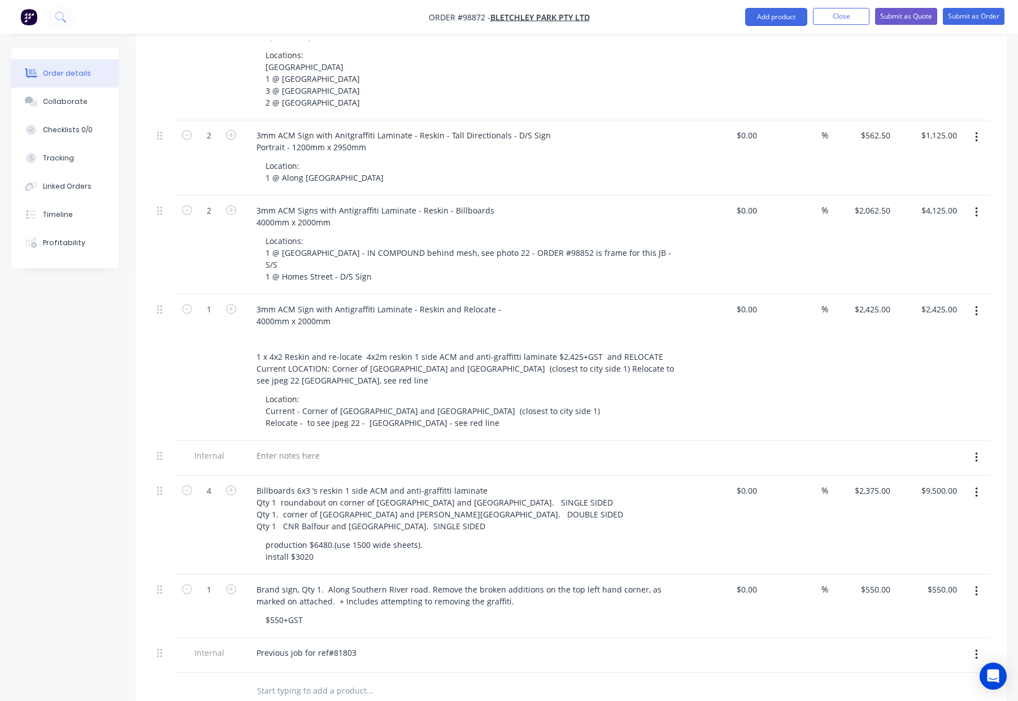
click at [643, 391] on div "Location: Current - Corner of [GEOGRAPHIC_DATA] and [GEOGRAPHIC_DATA] (closest …" at bounding box center [473, 411] width 434 height 40
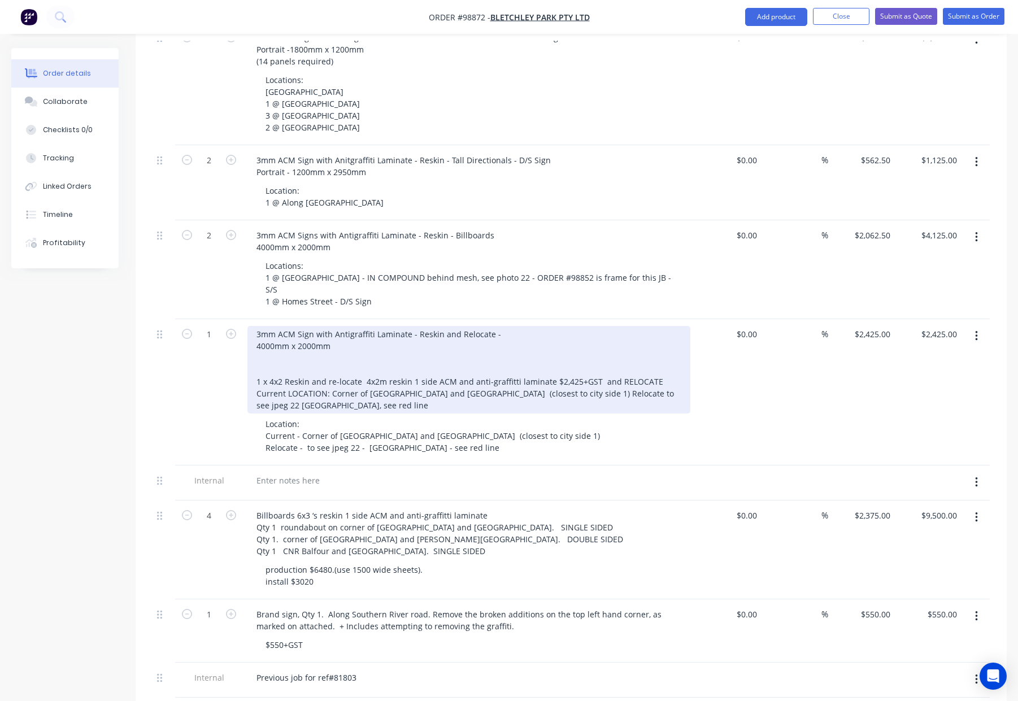
click at [508, 326] on div "3mm ACM Sign with Antigraffiti Laminate - Reskin and Relocate - 4000mm x 2000mm…" at bounding box center [468, 370] width 443 height 88
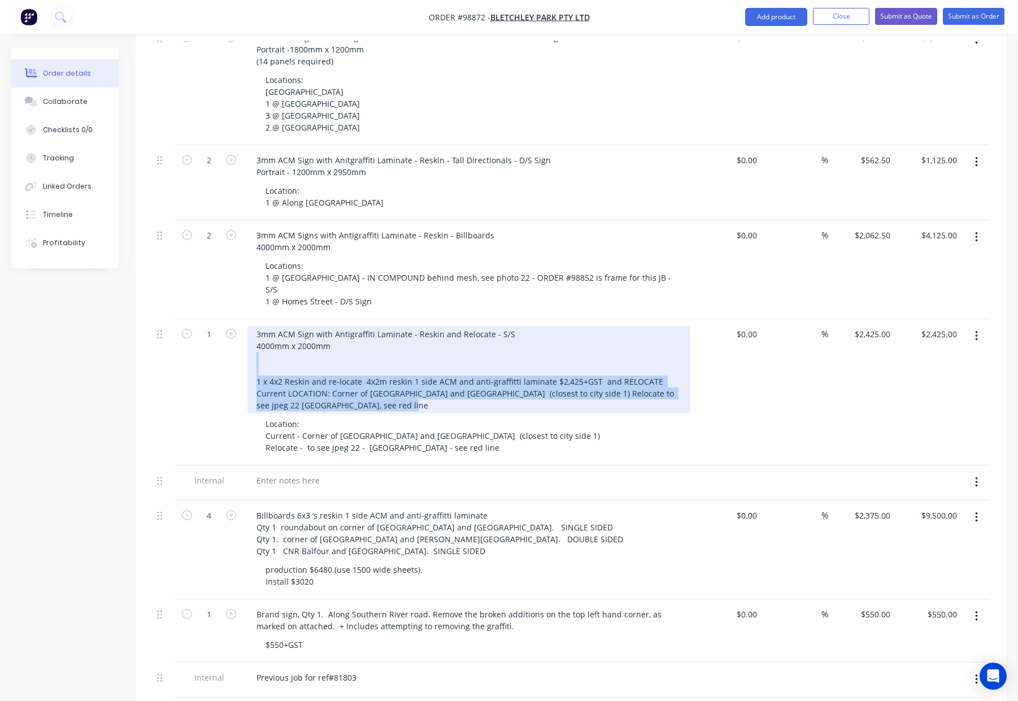
drag, startPoint x: 356, startPoint y: 348, endPoint x: 248, endPoint y: 298, distance: 119.5
click at [248, 326] on div "3mm ACM Sign with Antigraffiti Laminate - Reskin and Relocate - S/S 4000mm x 20…" at bounding box center [468, 370] width 443 height 88
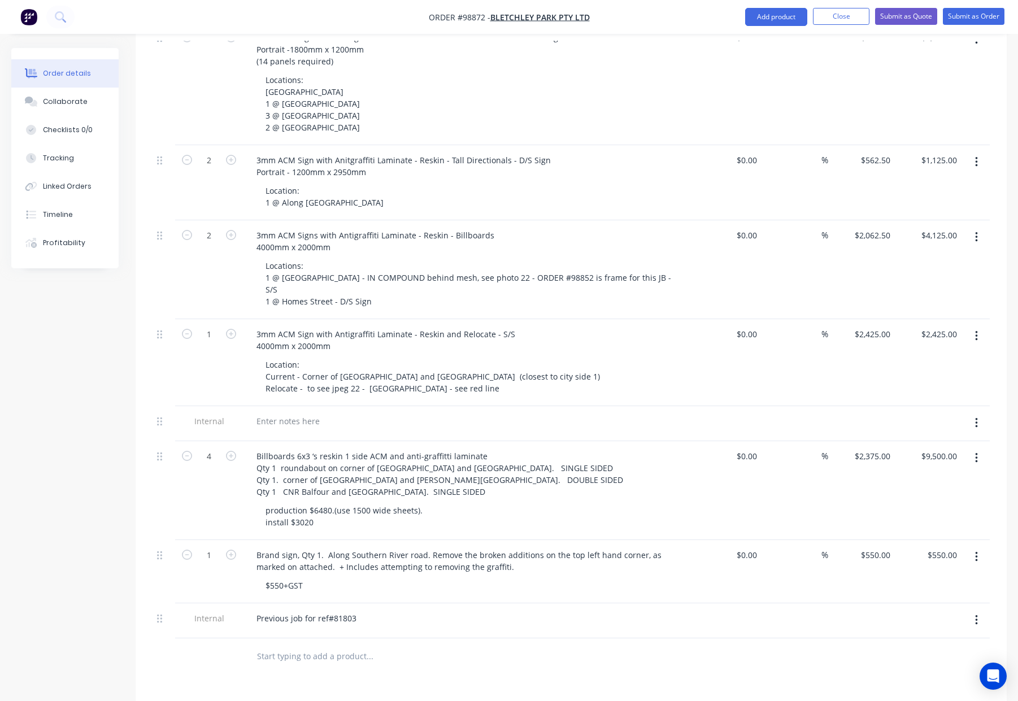
click at [652, 356] on div "Location: Current - Corner of [GEOGRAPHIC_DATA] and [GEOGRAPHIC_DATA] (closest …" at bounding box center [473, 376] width 434 height 40
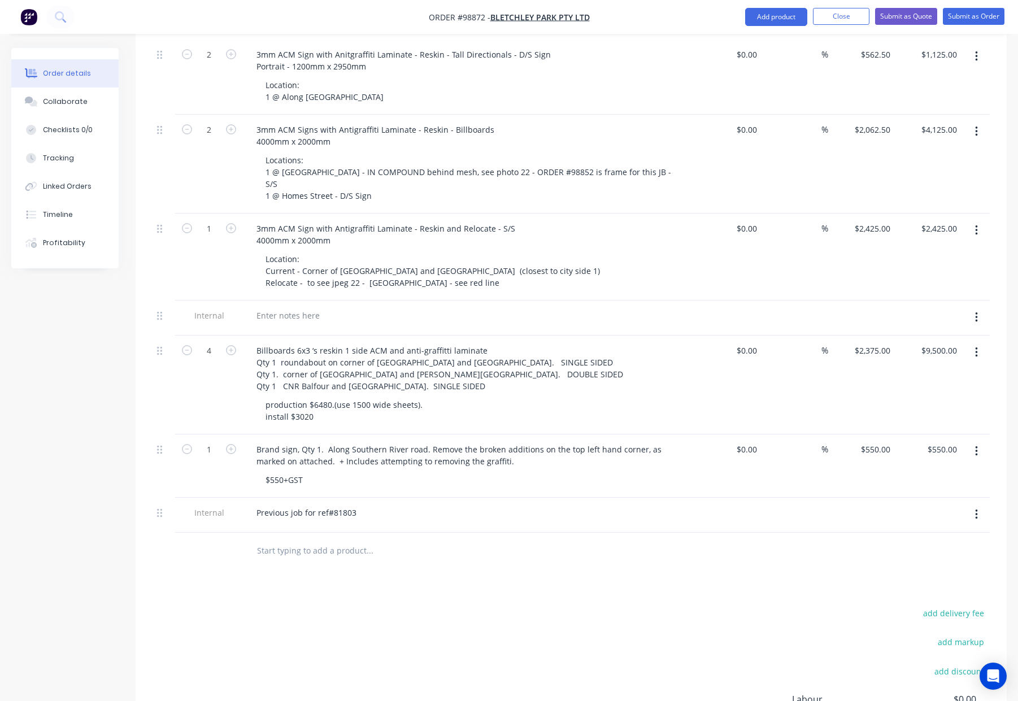
scroll to position [530, 0]
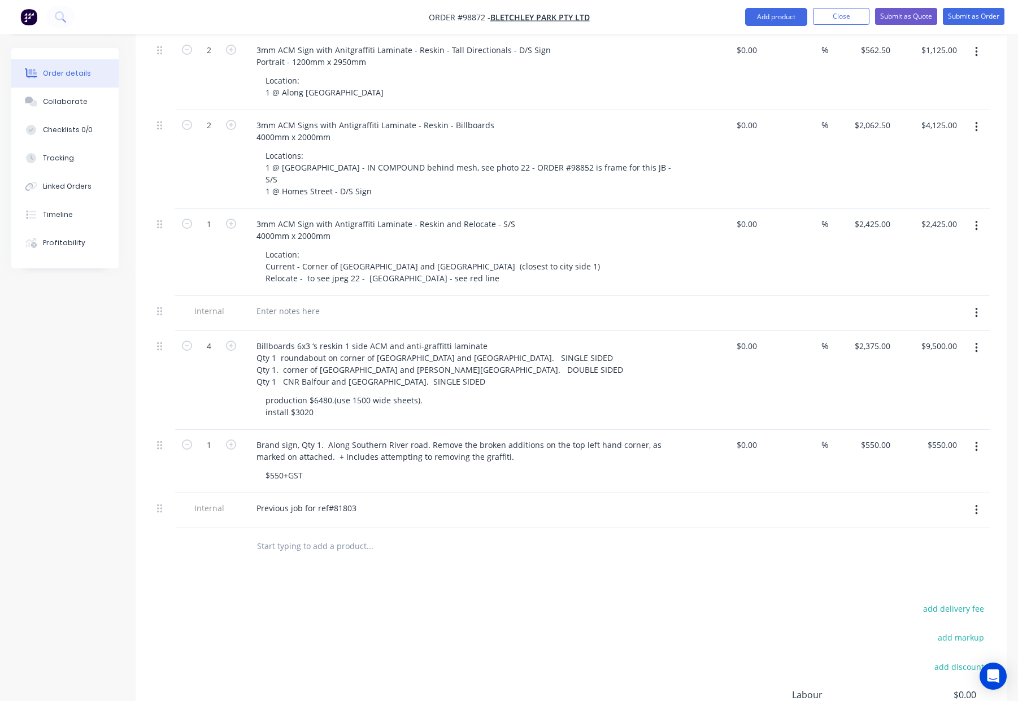
drag, startPoint x: 980, startPoint y: 255, endPoint x: 974, endPoint y: 264, distance: 10.2
click at [980, 303] on button "button" at bounding box center [976, 313] width 27 height 20
click at [927, 357] on div "Delete" at bounding box center [935, 365] width 87 height 16
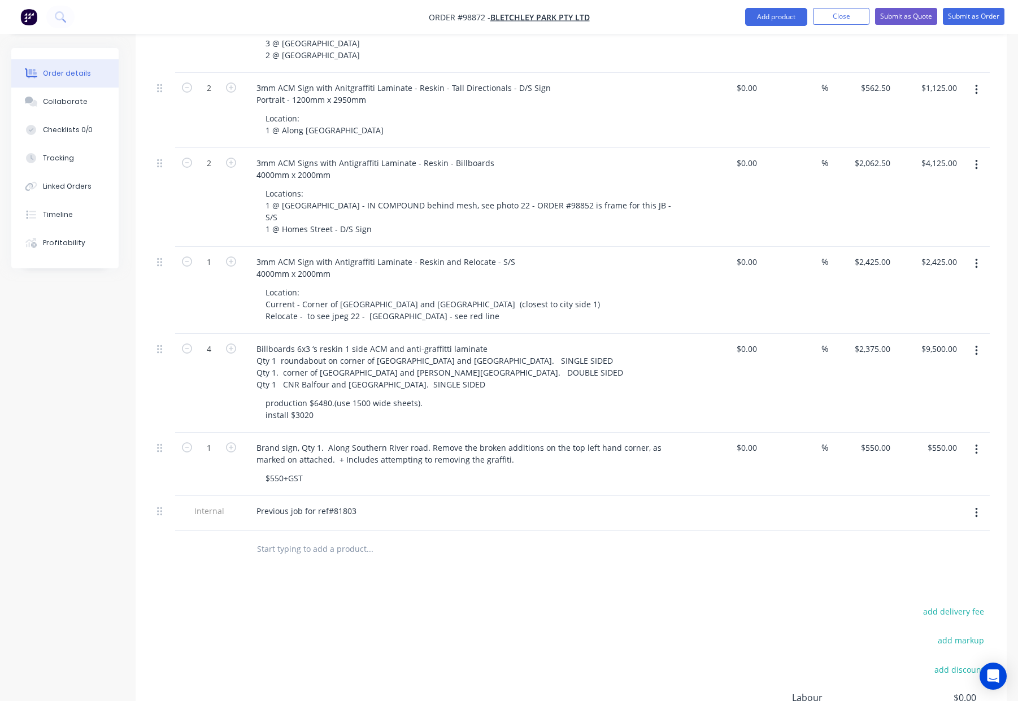
scroll to position [492, 0]
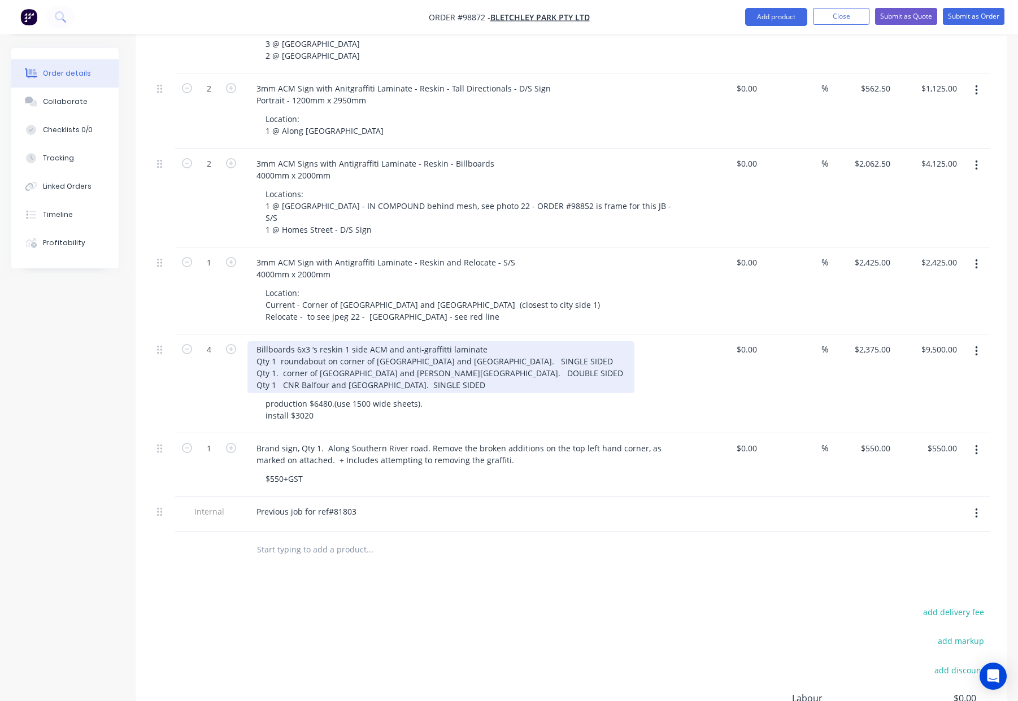
click at [253, 341] on div "Billboards 6x3 ‘s reskin 1 side ACM and anti-graffitti laminate Qty 1 roundabou…" at bounding box center [440, 367] width 387 height 52
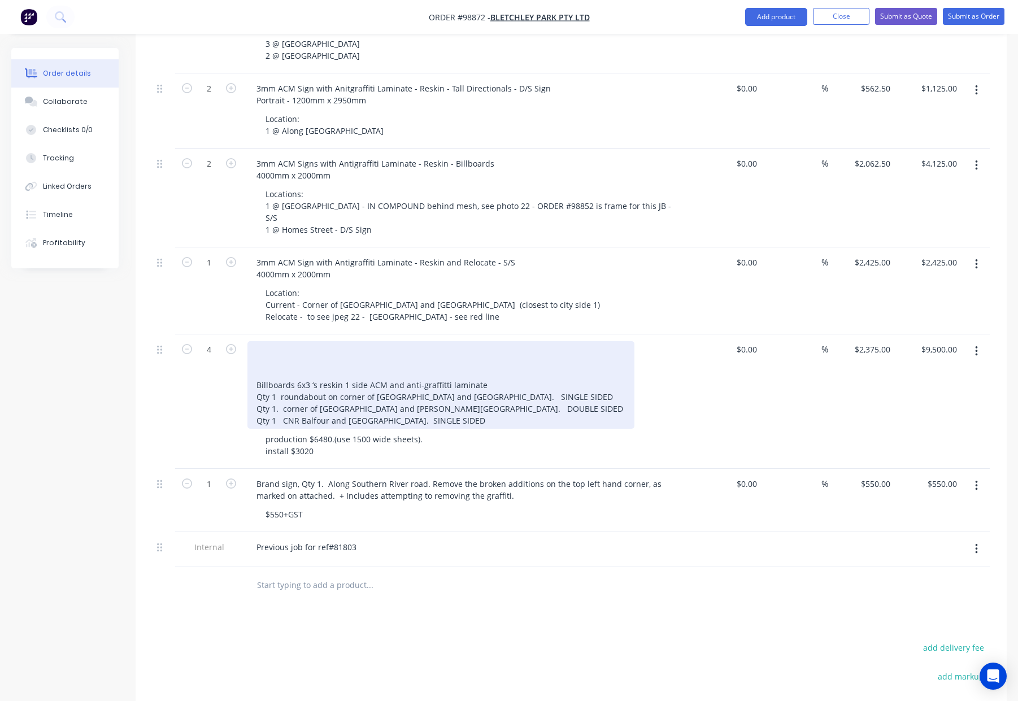
click at [258, 341] on div "Billboards 6x3 ‘s reskin 1 side ACM and anti-graffitti laminate Qty 1 roundabou…" at bounding box center [440, 385] width 387 height 88
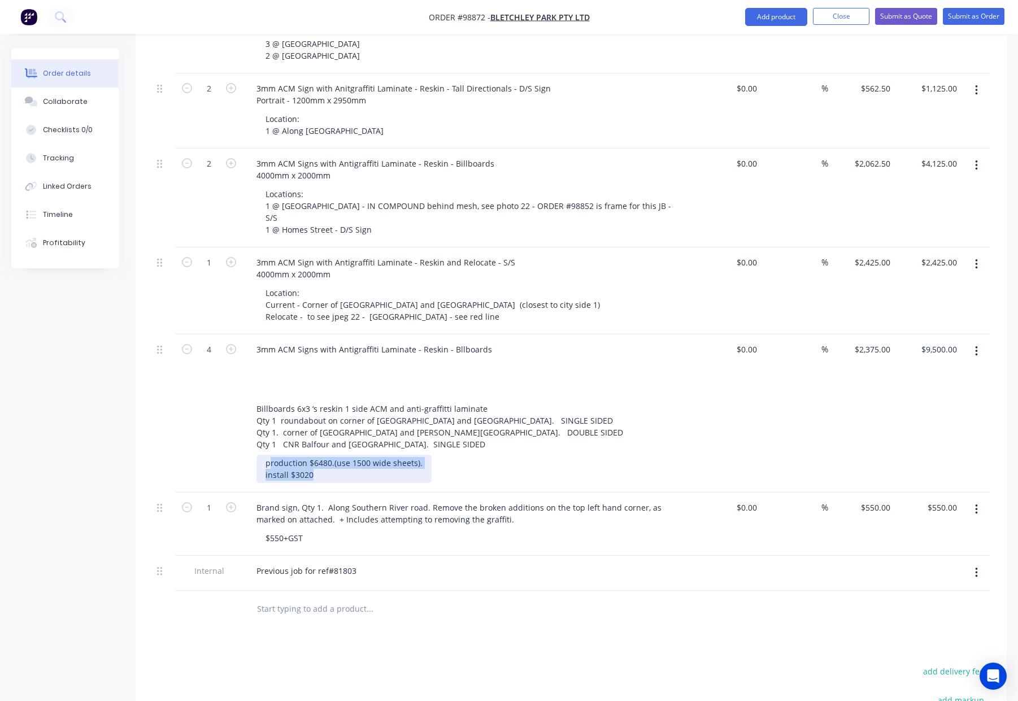
drag, startPoint x: 308, startPoint y: 413, endPoint x: 265, endPoint y: 404, distance: 43.2
click at [265, 455] on div "production $6480.(use 1500 wide sheets). install $3020" at bounding box center [343, 469] width 175 height 28
drag, startPoint x: 316, startPoint y: 408, endPoint x: 325, endPoint y: 407, distance: 9.1
click at [316, 455] on div "production $6480.(use 1500 wide sheets). install $3020" at bounding box center [343, 469] width 175 height 28
drag, startPoint x: 328, startPoint y: 403, endPoint x: 265, endPoint y: 400, distance: 63.3
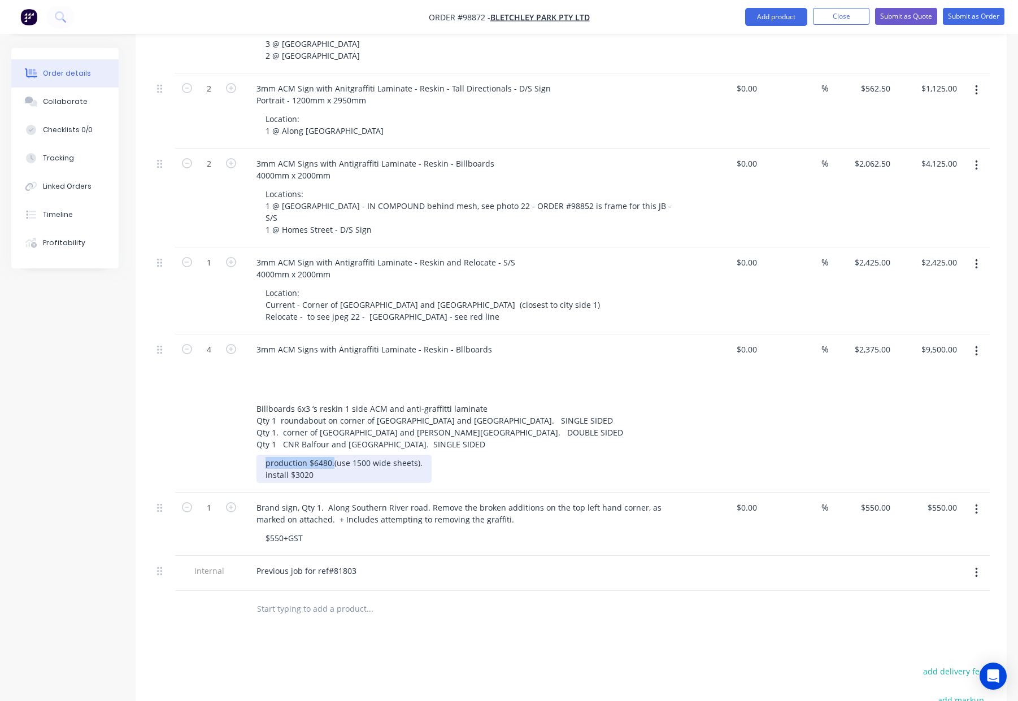
click at [265, 455] on div "production $6480.(use 1500 wide sheets). install $3020" at bounding box center [343, 469] width 175 height 28
drag, startPoint x: 313, startPoint y: 415, endPoint x: 245, endPoint y: 413, distance: 67.8
click at [244, 413] on div "3mm ACM Signs with Antigraffiti Laminate - Reskin - Bllboards Billboards 6x3 ‘s…" at bounding box center [469, 413] width 452 height 158
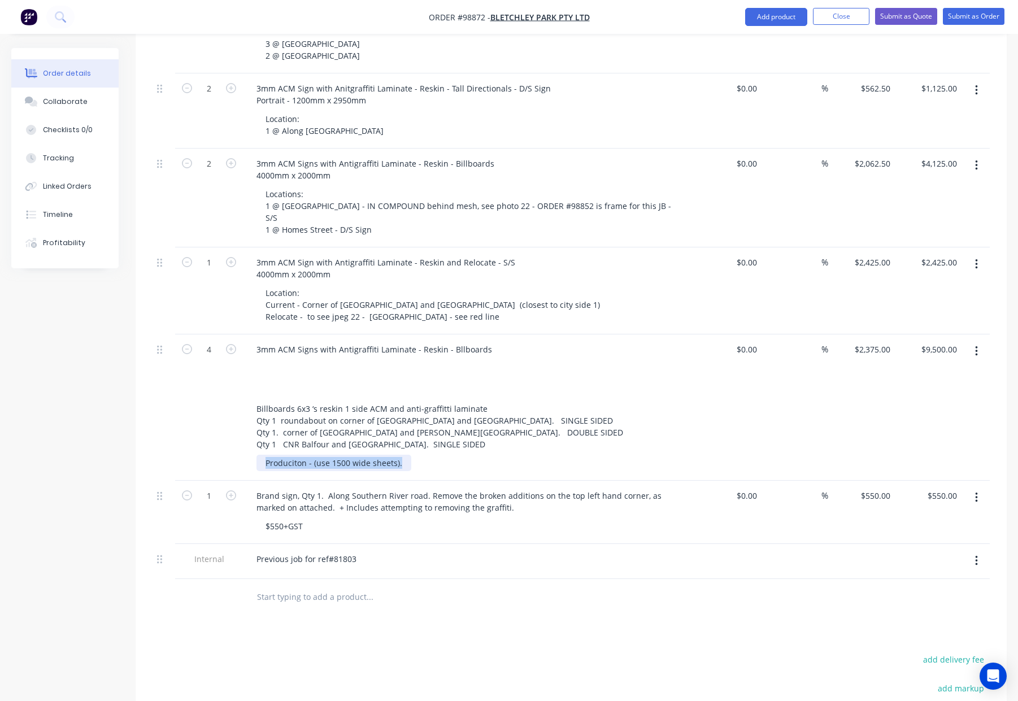
drag, startPoint x: 398, startPoint y: 403, endPoint x: 243, endPoint y: 404, distance: 154.2
click at [244, 404] on div "3mm ACM Signs with Antigraffiti Laminate - Reskin - Bllboards Billboards 6x3 ‘s…" at bounding box center [469, 407] width 452 height 146
copy div "Produciton - (use 1500 wide sheets)."
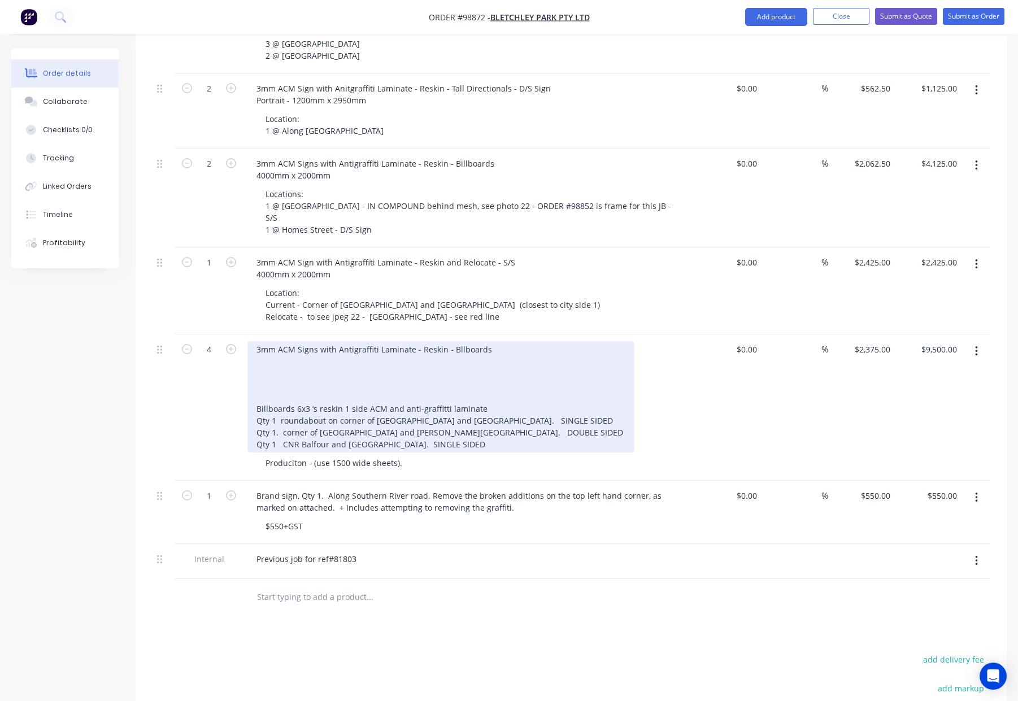
click at [512, 383] on div "3mm ACM Signs with Antigraffiti Laminate - Reskin - Bllboards Billboards 6x3 ‘s…" at bounding box center [440, 396] width 387 height 111
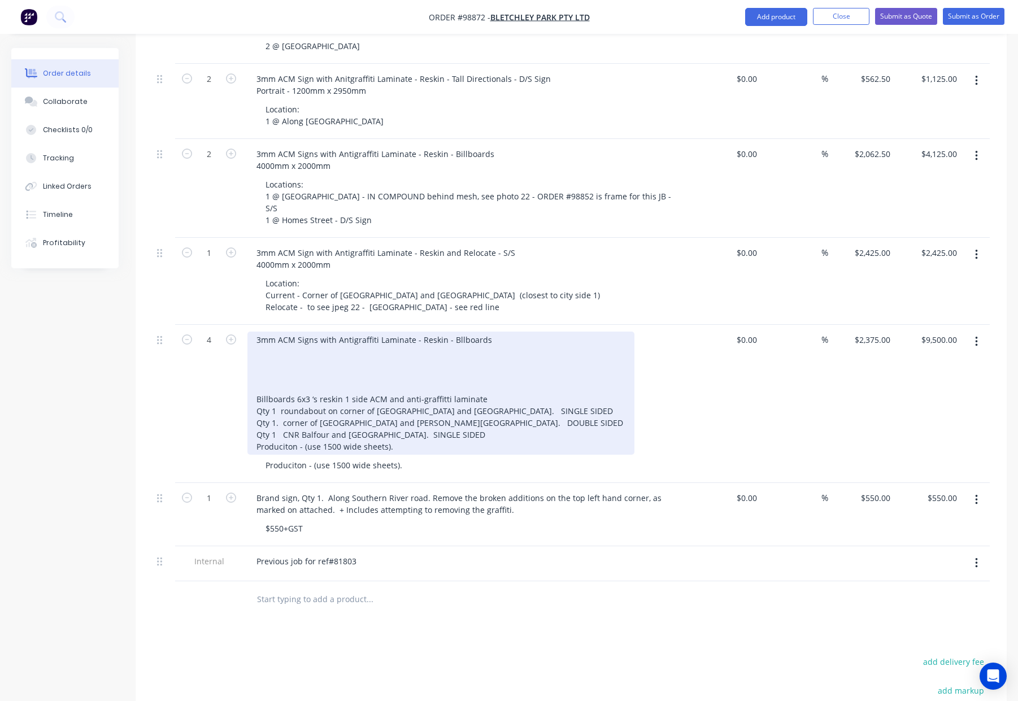
scroll to position [500, 0]
click at [417, 357] on div "3mm ACM Signs with Antigraffiti Laminate - Reskin - Bllboards Billboards 6x3 ‘s…" at bounding box center [440, 394] width 387 height 123
drag, startPoint x: 294, startPoint y: 300, endPoint x: 308, endPoint y: 300, distance: 13.6
click at [294, 333] on div "3mm ACM Signs with Antigraffiti Laminate - Reskin - Bllboards Billboards 6x3 ‘s…" at bounding box center [440, 394] width 387 height 123
click at [258, 333] on div "3mm ACM Signs with Antigraffiti Laminate - Reskin - Bllboards Billboards 6x3 ‘s…" at bounding box center [440, 394] width 387 height 123
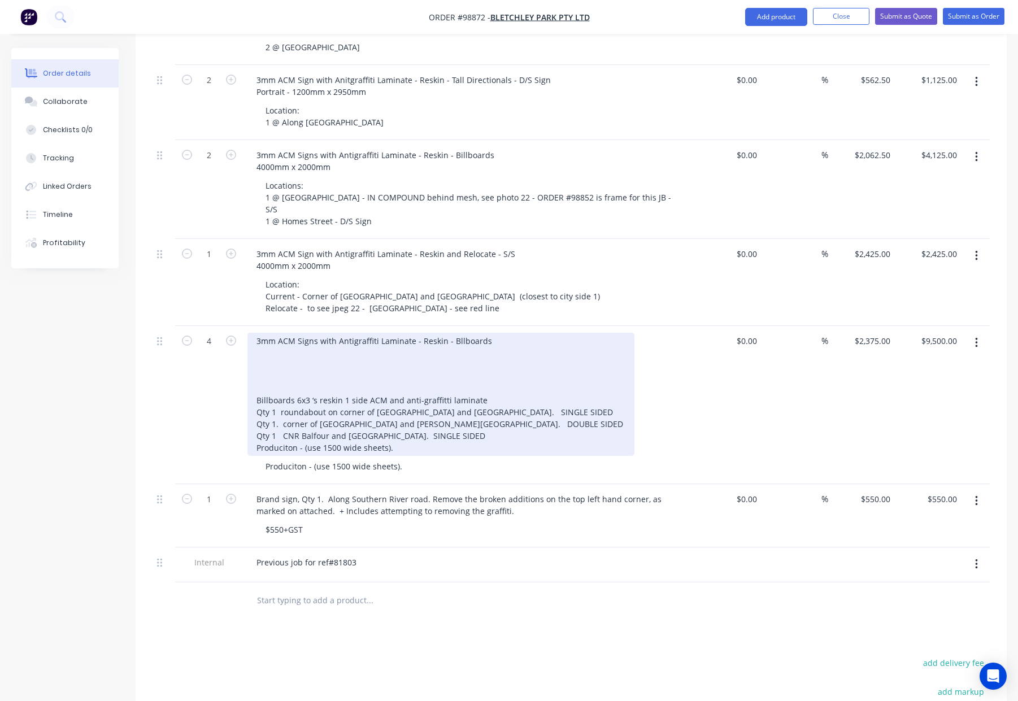
drag, startPoint x: 272, startPoint y: 294, endPoint x: 277, endPoint y: 294, distance: 5.7
click at [272, 333] on div "3mm ACM Signs with Antigraffiti Laminate - Reskin - Bllboards Billboards 6x3 ‘s…" at bounding box center [440, 394] width 387 height 123
click at [273, 333] on div "3mm ACM Signs with Antigraffiti Laminate - Reskin - Bllboards 6000 x 3000mm Bil…" at bounding box center [440, 394] width 387 height 123
click at [330, 333] on div "3mm ACM Signs with Antigraffiti Laminate - Reskin - Bllboards 6000mm x 3000mm B…" at bounding box center [440, 394] width 387 height 123
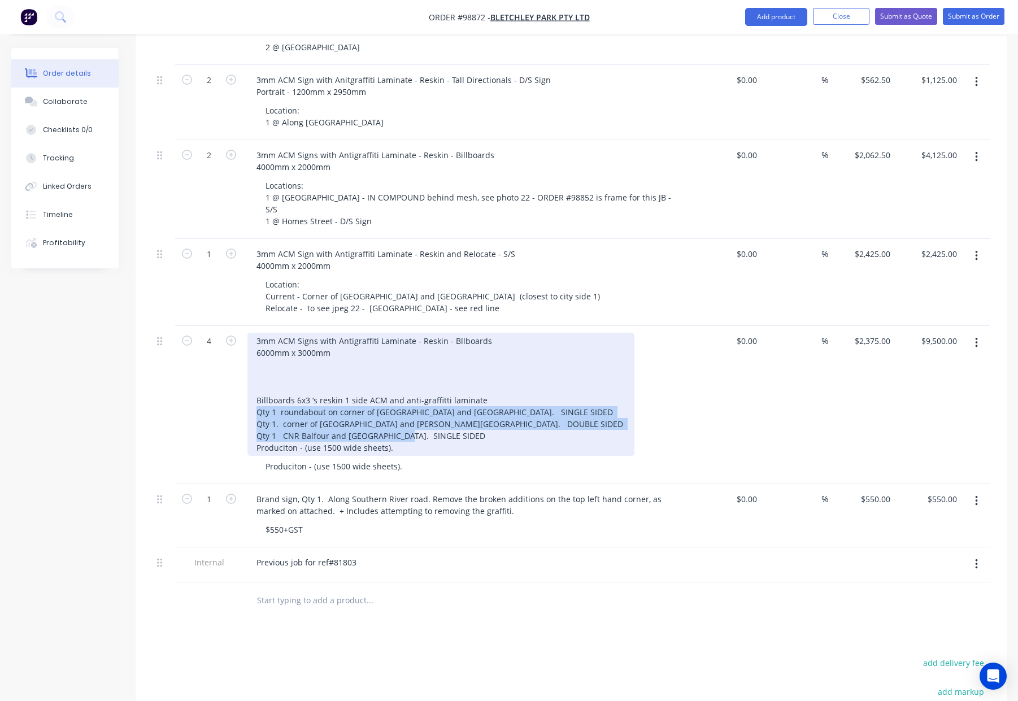
drag, startPoint x: 255, startPoint y: 351, endPoint x: 466, endPoint y: 380, distance: 212.5
click at [467, 380] on div "3mm ACM Signs with Antigraffiti Laminate - Reskin - Bllboards 6000mm x 3000mm B…" at bounding box center [440, 394] width 387 height 123
copy div "Qty 1 roundabout on corner of Southern River Road and Lockway Street. SINGLE SI…"
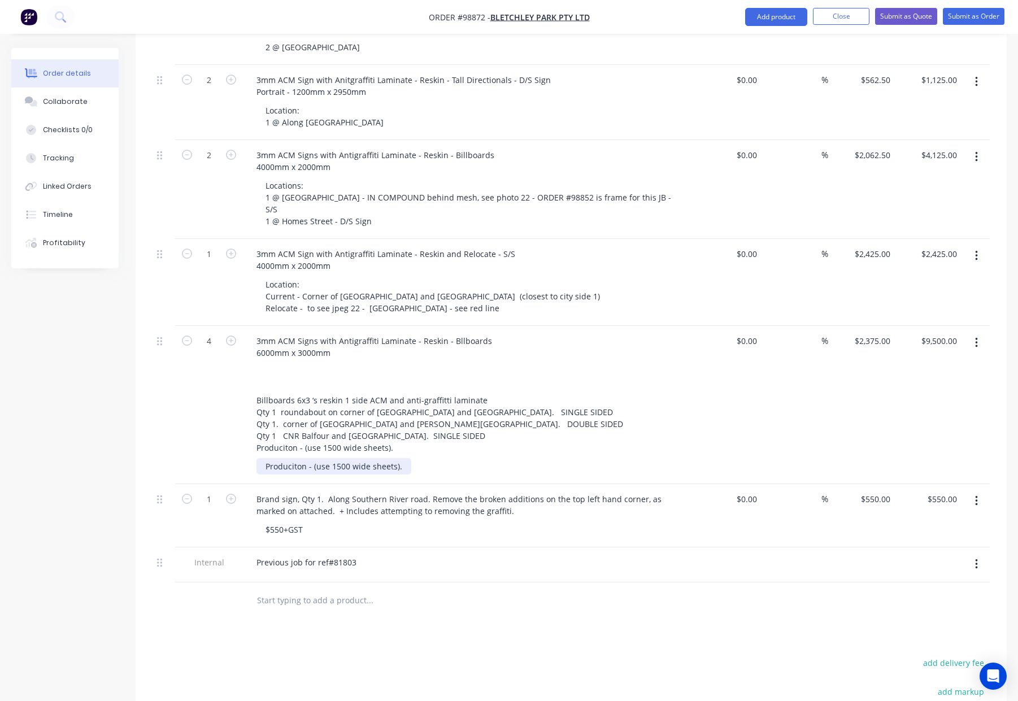
click at [403, 458] on div "Produciton - (use 1500 wide sheets)." at bounding box center [333, 466] width 155 height 16
drag, startPoint x: 404, startPoint y: 405, endPoint x: 245, endPoint y: 405, distance: 158.7
click at [245, 405] on div "3mm ACM Signs with Antigraffiti Laminate - Reskin - Bllboards 6000mm x 3000mm B…" at bounding box center [469, 405] width 452 height 158
drag, startPoint x: 263, startPoint y: 405, endPoint x: 466, endPoint y: 407, distance: 202.7
click at [466, 458] on div "Produciton - (use 1500 wide sheets)." at bounding box center [473, 466] width 434 height 16
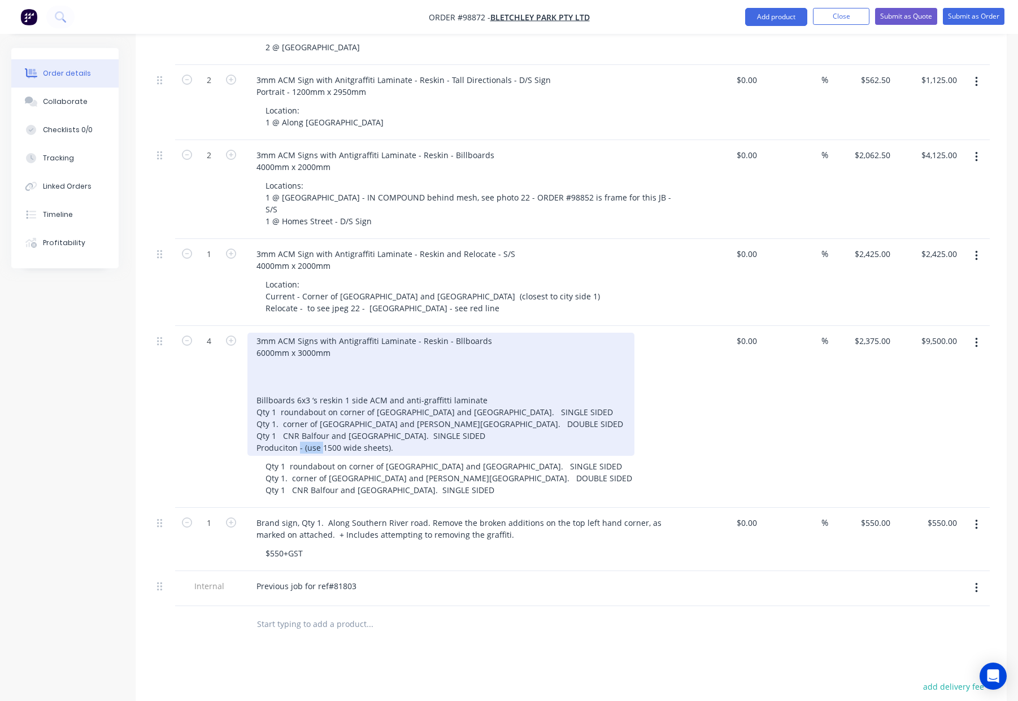
drag, startPoint x: 420, startPoint y: 387, endPoint x: 396, endPoint y: 383, distance: 24.1
click at [364, 383] on div "3mm ACM Signs with Antigraffiti Laminate - Reskin - Bllboards 6000mm x 3000mm B…" at bounding box center [440, 394] width 387 height 123
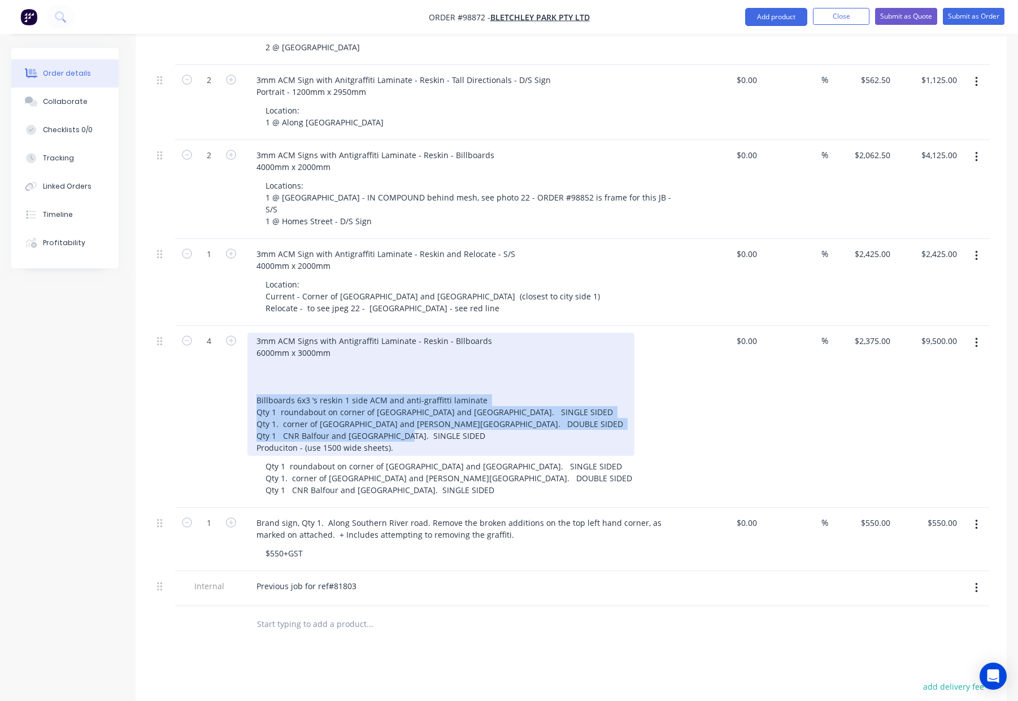
drag, startPoint x: 509, startPoint y: 377, endPoint x: 246, endPoint y: 344, distance: 264.6
click at [246, 344] on div "3mm ACM Signs with Antigraffiti Laminate - Reskin - Bllboards 6000mm x 3000mm B…" at bounding box center [469, 417] width 452 height 182
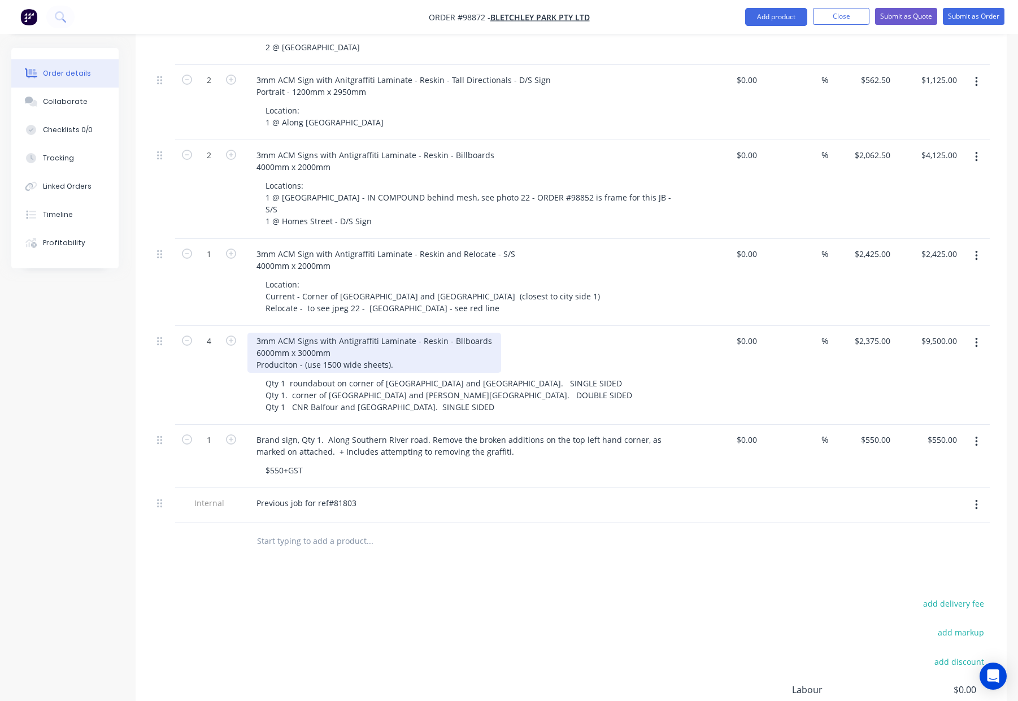
click at [306, 333] on div "3mm ACM Signs with Antigraffiti Laminate - Reskin - Bllboards 6000mm x 3000mm P…" at bounding box center [374, 353] width 254 height 40
drag, startPoint x: 290, startPoint y: 307, endPoint x: 300, endPoint y: 308, distance: 10.2
click at [291, 333] on div "3mm ACM Signs with Antigraffiti Laminate - Reskin - Bllboards 6000mm x 3000mm P…" at bounding box center [374, 353] width 254 height 40
click at [296, 333] on div "3mm ACM Signs with Antigraffiti Laminate - Reskin - Bllboards 6000mm x 3000mm P…" at bounding box center [374, 353] width 254 height 40
click at [403, 333] on div "3mm ACM Signs with Antigraffiti Laminate - Reskin - Bllboards 6000mm x 3000mm P…" at bounding box center [374, 353] width 254 height 40
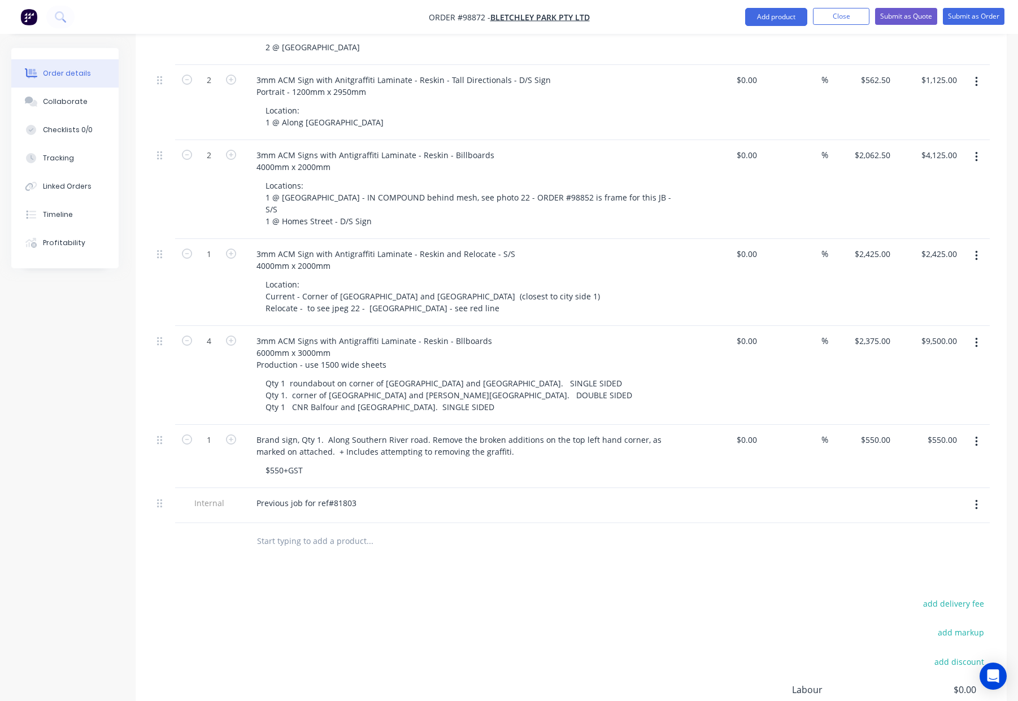
click at [596, 333] on div "3mm ACM Signs with Antigraffiti Laminate - Reskin - Bllboards 6000mm x 3000mm P…" at bounding box center [468, 353] width 443 height 40
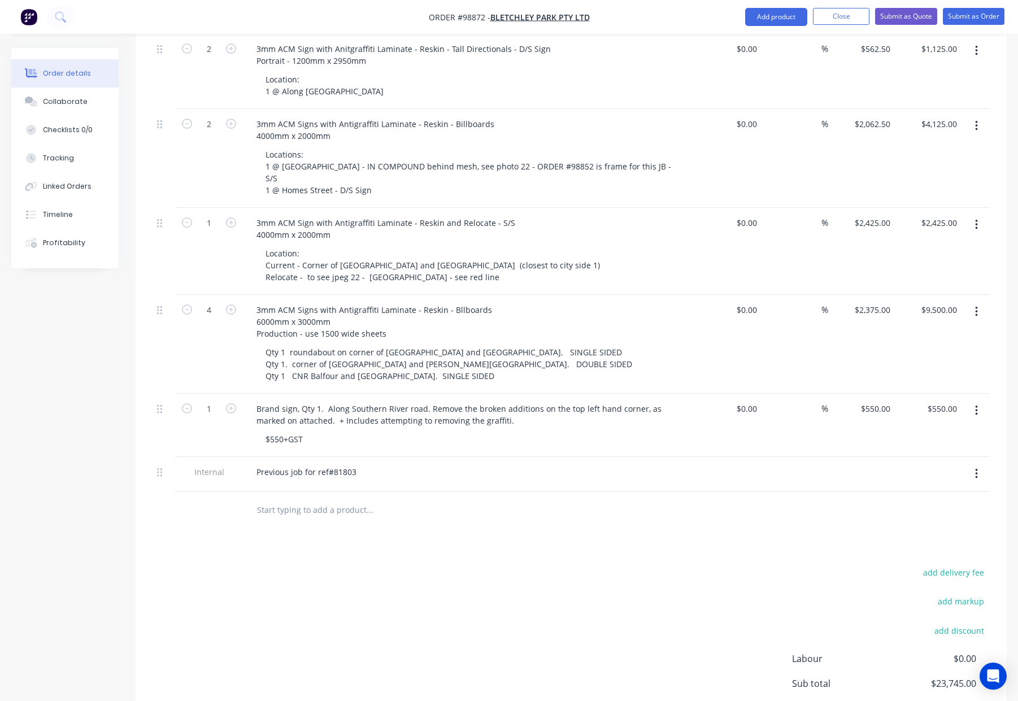
scroll to position [536, 0]
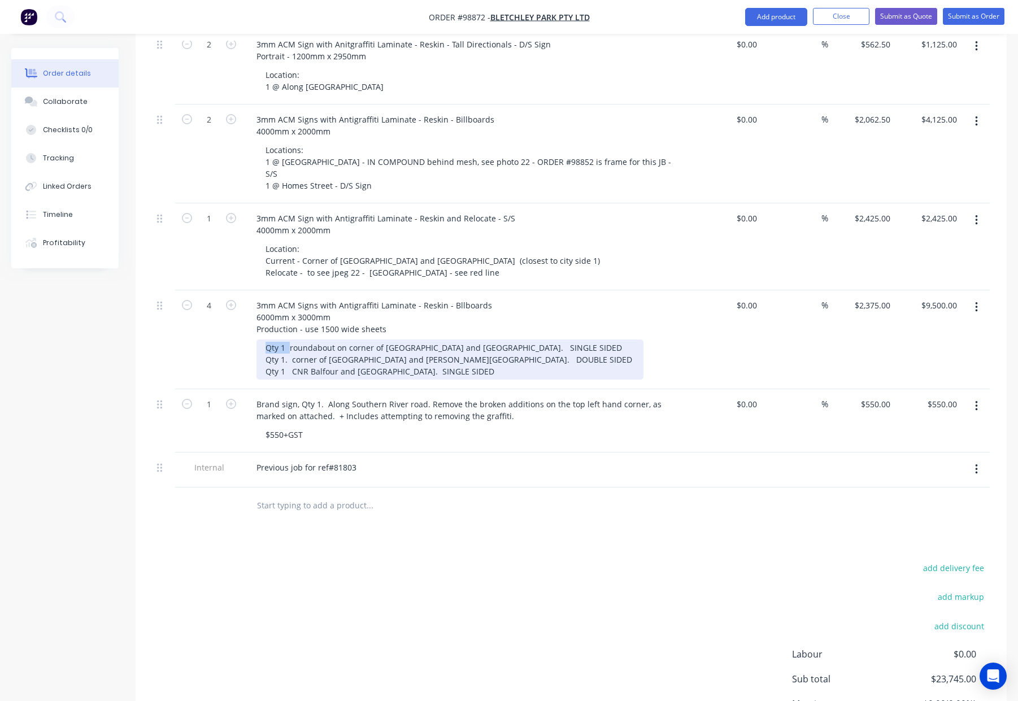
drag, startPoint x: 288, startPoint y: 288, endPoint x: 232, endPoint y: 286, distance: 56.0
click at [232, 290] on div "4 3mm ACM Signs with Antigraffiti Laminate - Reskin - Bllboards 6000mm x 3000mm…" at bounding box center [570, 339] width 837 height 99
drag, startPoint x: 290, startPoint y: 299, endPoint x: 253, endPoint y: 299, distance: 36.7
click at [254, 299] on div "3mm ACM Signs with Antigraffiti Laminate - Reskin - Bllboards 6000mm x 3000mm P…" at bounding box center [469, 339] width 452 height 99
drag, startPoint x: 291, startPoint y: 311, endPoint x: 241, endPoint y: 311, distance: 50.3
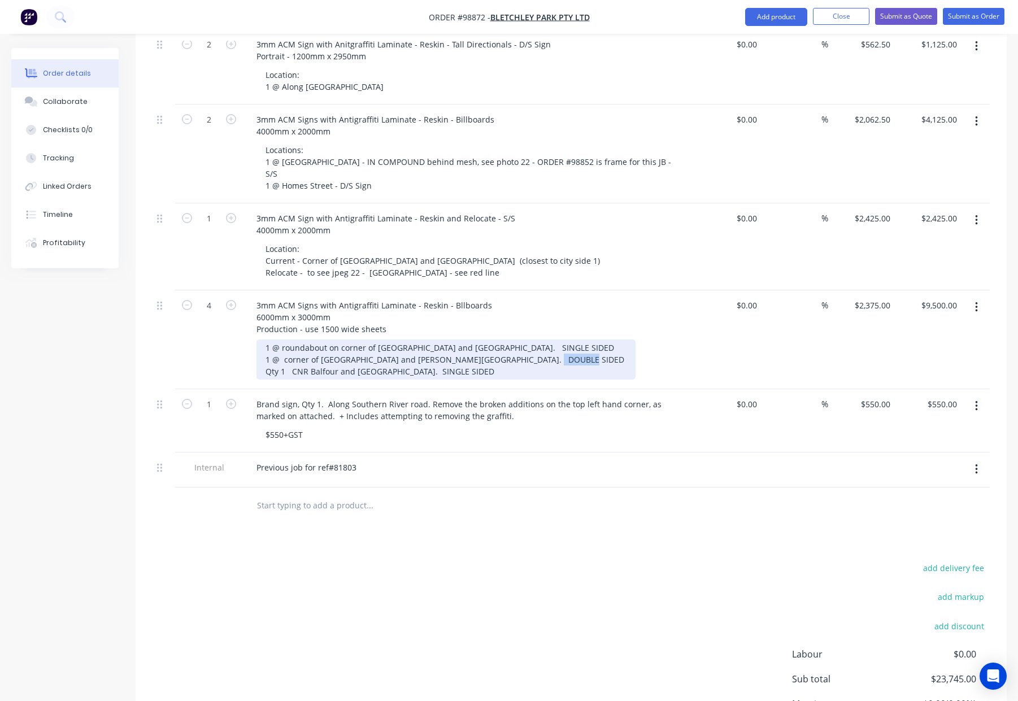
click at [241, 311] on div "4 3mm ACM Signs with Antigraffiti Laminate - Reskin - Bllboards 6000mm x 3000mm…" at bounding box center [570, 339] width 837 height 99
drag, startPoint x: 307, startPoint y: 300, endPoint x: 285, endPoint y: 300, distance: 21.5
click at [285, 339] on div "1 @ roundabout on corner of Southern River Road and Lockway Street. SINGLE SIDE…" at bounding box center [445, 359] width 379 height 40
drag, startPoint x: 291, startPoint y: 300, endPoint x: 308, endPoint y: 300, distance: 17.0
click at [308, 339] on div "1 @ roundabout on corner of Southern River Road and Lockway Street. SINGLE SIDE…" at bounding box center [445, 359] width 379 height 40
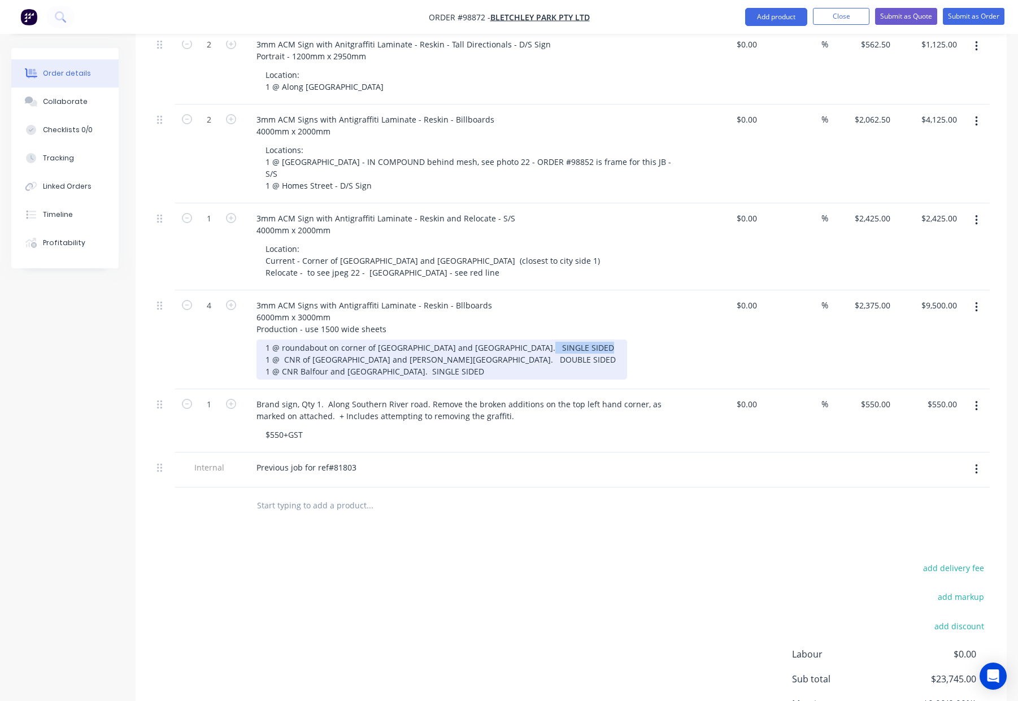
drag, startPoint x: 586, startPoint y: 287, endPoint x: 540, endPoint y: 288, distance: 45.8
click at [528, 339] on div "1 @ roundabout on corner of Southern River Road and Lockway Street. SINGLE SIDE…" at bounding box center [441, 359] width 370 height 40
drag, startPoint x: 521, startPoint y: 302, endPoint x: 509, endPoint y: 307, distance: 12.7
click at [463, 339] on div "1 @ roundabout on corner of Southern River Road and Lockway Street - S/S 1 @ CN…" at bounding box center [418, 359] width 325 height 40
drag, startPoint x: 424, startPoint y: 308, endPoint x: 434, endPoint y: 311, distance: 9.9
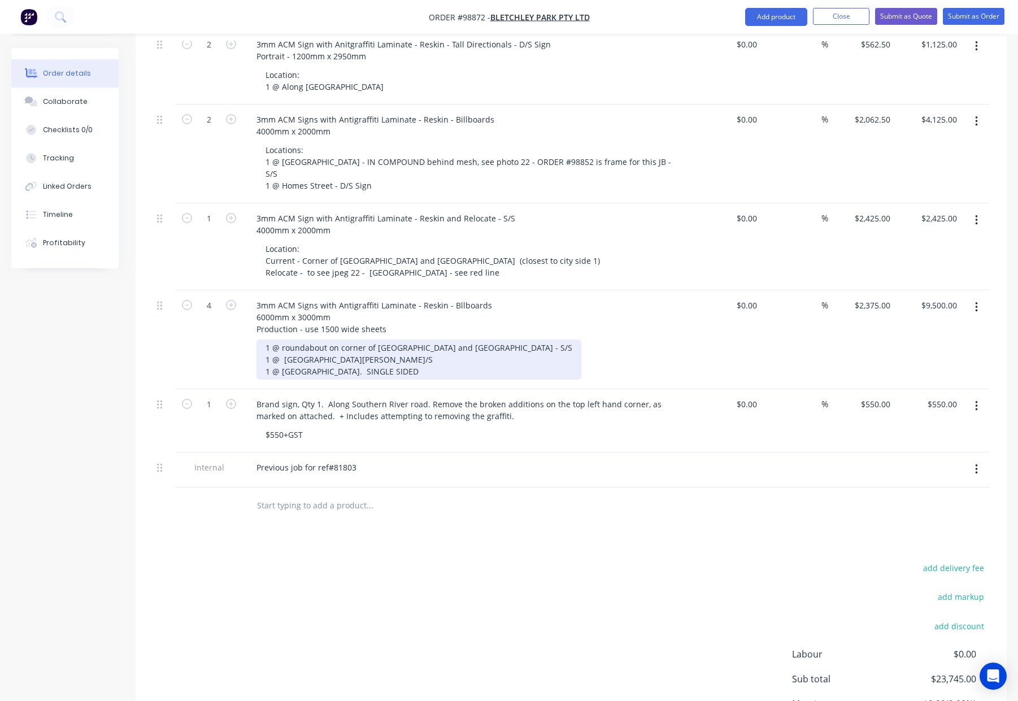
click at [409, 339] on div "1 @ roundabout on corner of Southern River Road and Lockway Street - S/S 1 @ CN…" at bounding box center [418, 359] width 325 height 40
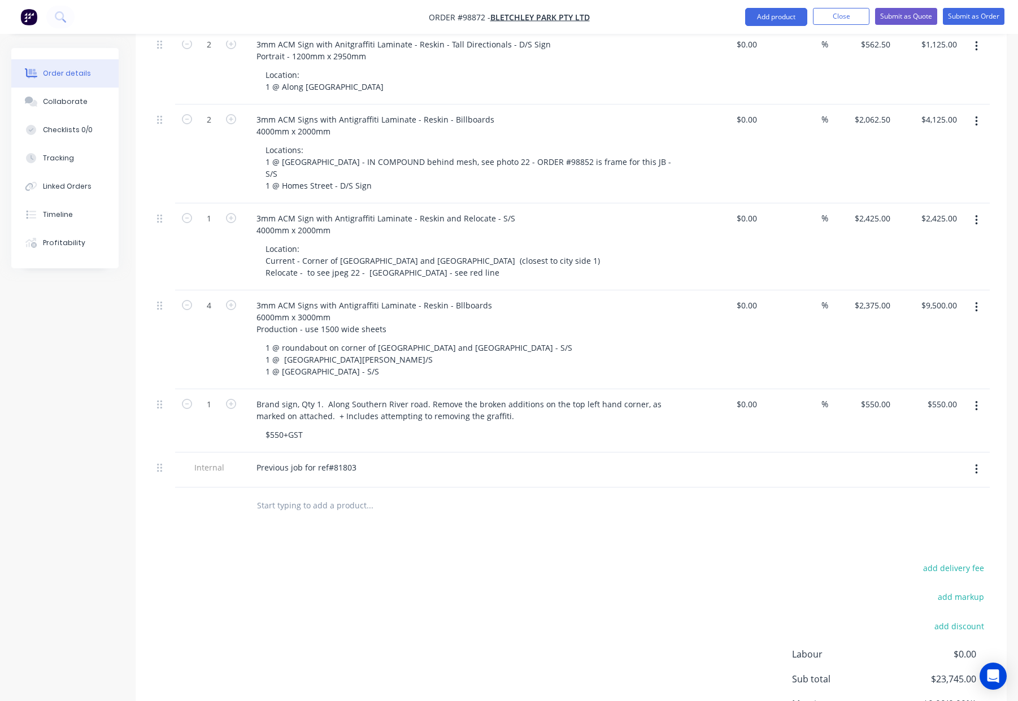
click at [592, 339] on div "1 @ roundabout on corner of Southern River Road and Lockway Street - S/S 1 @ CN…" at bounding box center [473, 359] width 434 height 40
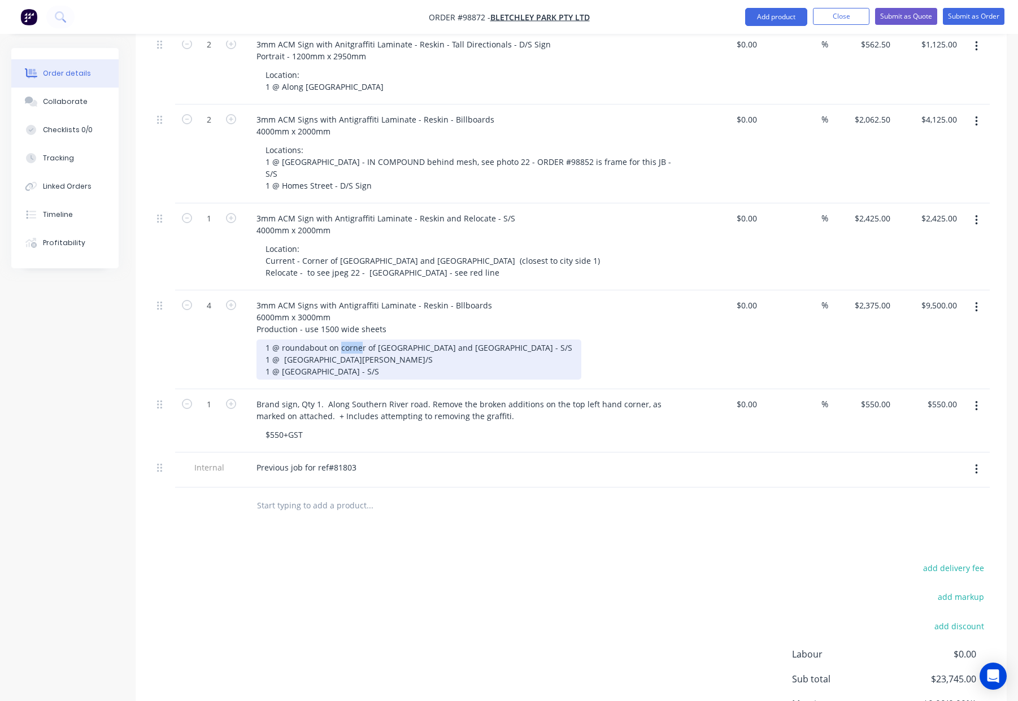
drag, startPoint x: 357, startPoint y: 288, endPoint x: 338, endPoint y: 288, distance: 18.6
click at [338, 339] on div "1 @ roundabout on corner of Southern River Road and Lockway Street - S/S 1 @ CN…" at bounding box center [418, 359] width 325 height 40
click at [405, 339] on div "1 @ roundabout on corner of Southern River Road and Lockway Street - S/S 1 @ CN…" at bounding box center [418, 359] width 325 height 40
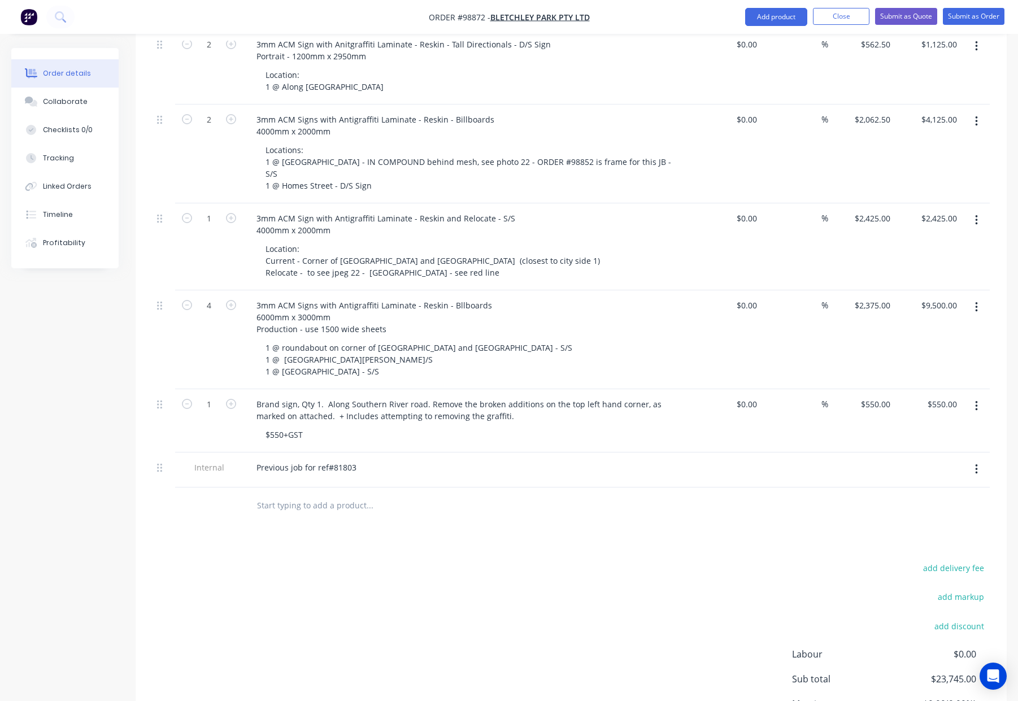
drag, startPoint x: 625, startPoint y: 291, endPoint x: 617, endPoint y: 291, distance: 7.3
click at [624, 339] on div "1 @ roundabout on corner of Southern River Road and Lockway Street - S/S 1 @ CN…" at bounding box center [473, 359] width 434 height 40
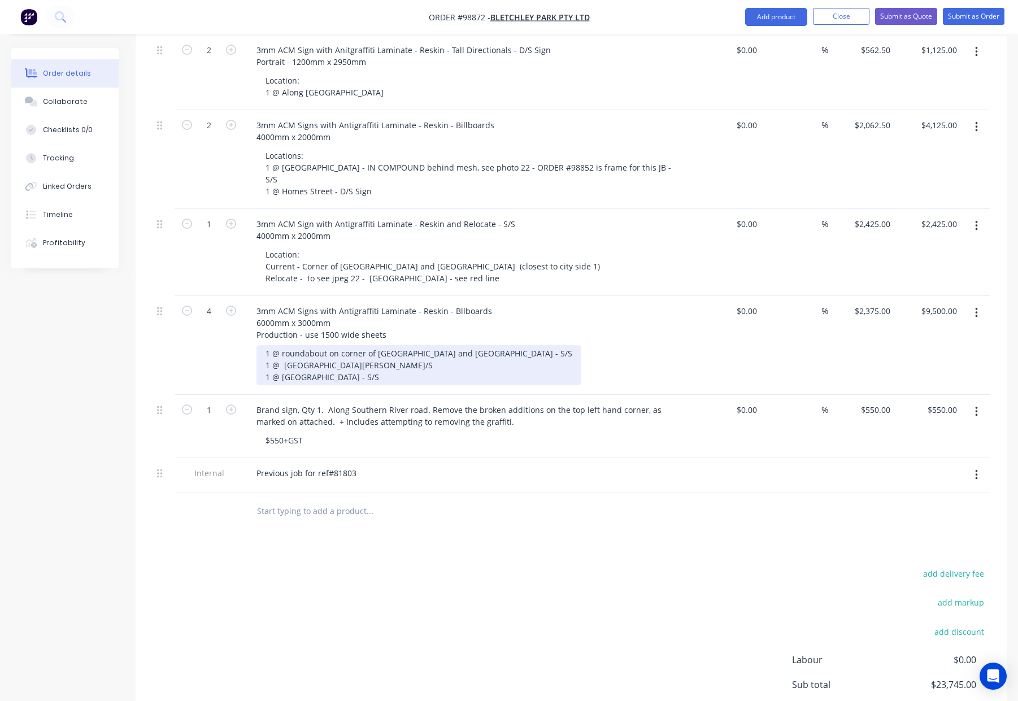
click at [283, 345] on div "1 @ roundabout on corner of Southern River Road and Lockway Street - S/S 1 @ CN…" at bounding box center [418, 365] width 325 height 40
click at [282, 345] on div "1 @ Roundabout on corner of Southern River Road and Lockway Street - S/S 1 @ CN…" at bounding box center [419, 365] width 326 height 40
drag, startPoint x: 282, startPoint y: 317, endPoint x: 322, endPoint y: 327, distance: 40.7
click at [282, 345] on div "1 @ Roundabout on corner of [GEOGRAPHIC_DATA] and [GEOGRAPHIC_DATA] - S/S 1 @ […" at bounding box center [419, 365] width 326 height 40
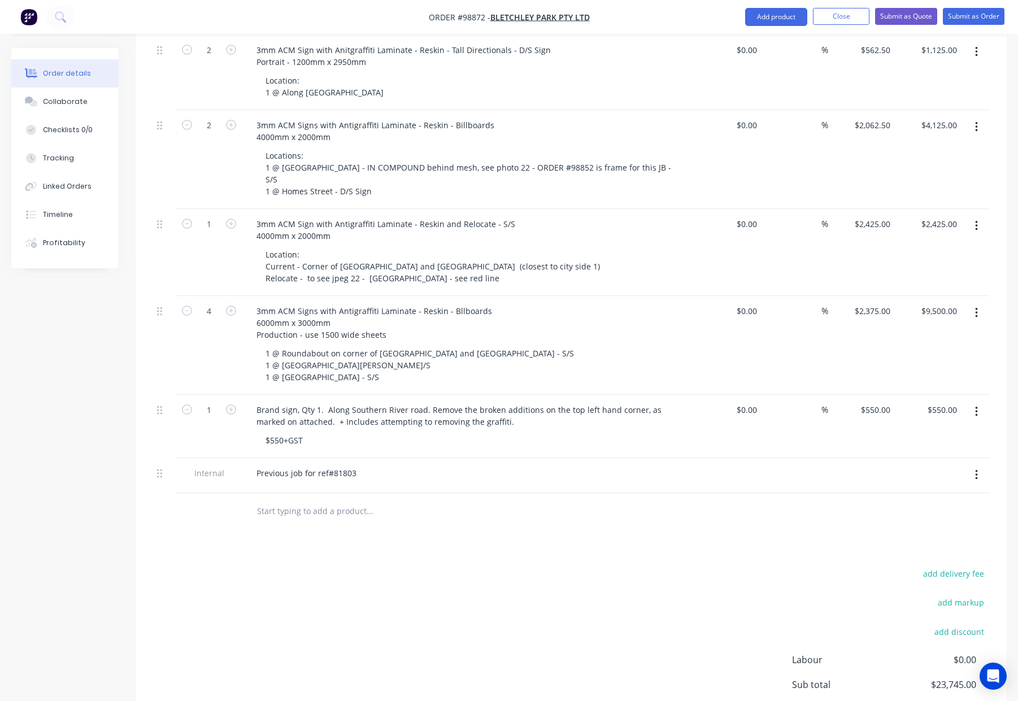
click at [657, 345] on div "1 @ Roundabout on corner of [GEOGRAPHIC_DATA] and [GEOGRAPHIC_DATA] - S/S 1 @ […" at bounding box center [473, 365] width 434 height 40
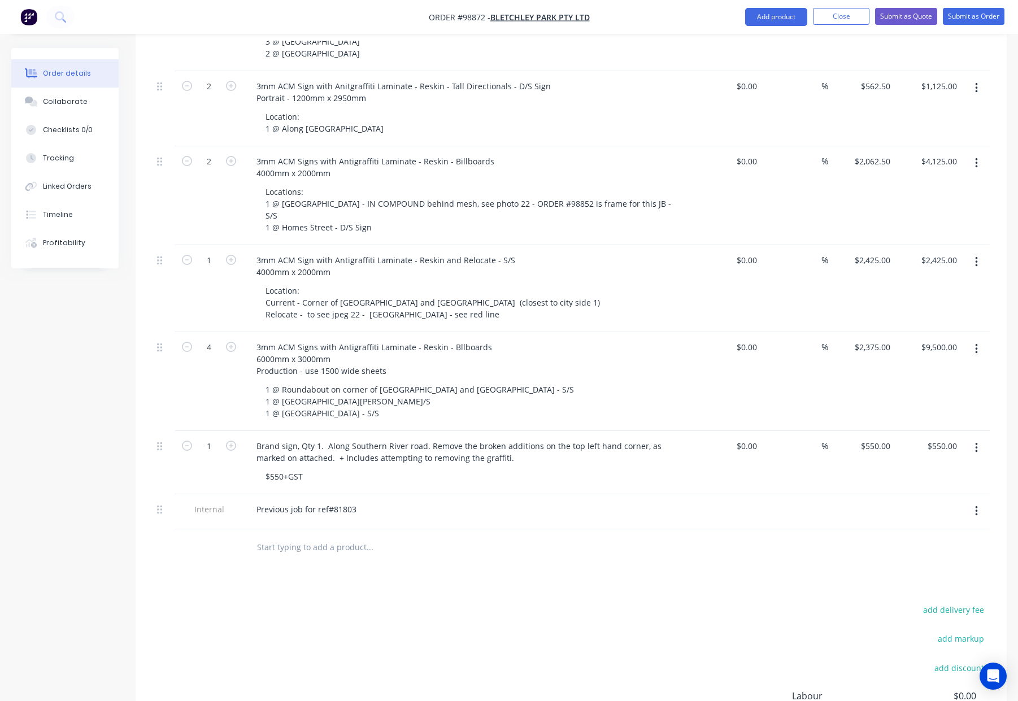
scroll to position [492, 0]
click at [250, 440] on div "Brand sign, Qty 1. Along Southern River road. Remove the broken additions on th…" at bounding box center [468, 454] width 443 height 28
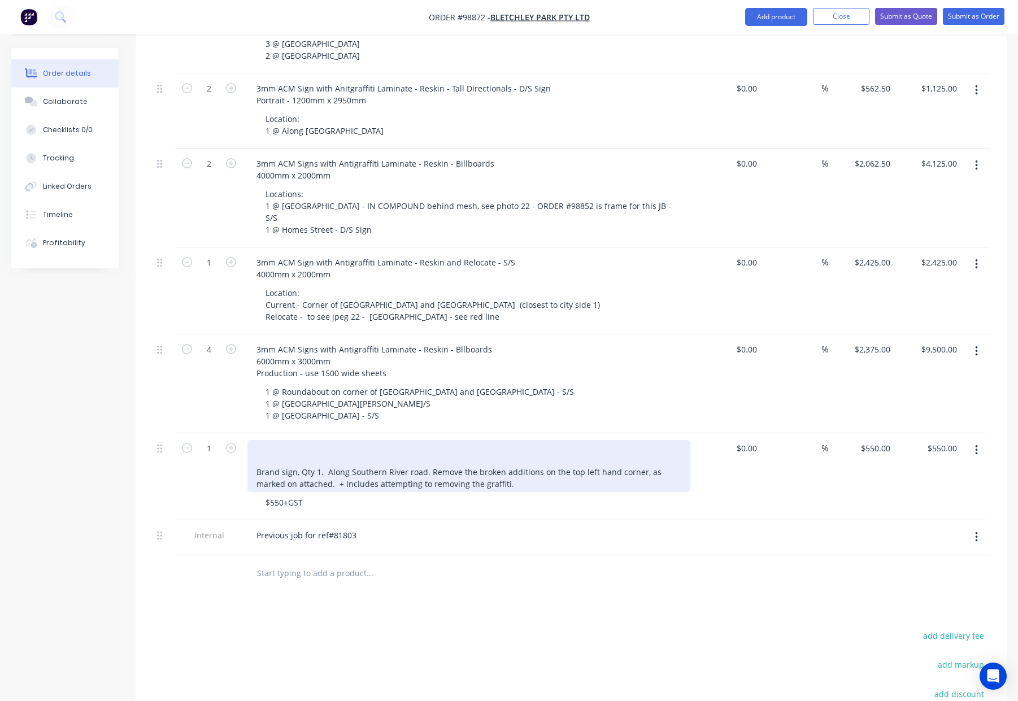
click at [264, 440] on div "Brand sign, Qty 1. Along Southern River road. Remove the broken additions on th…" at bounding box center [468, 466] width 443 height 52
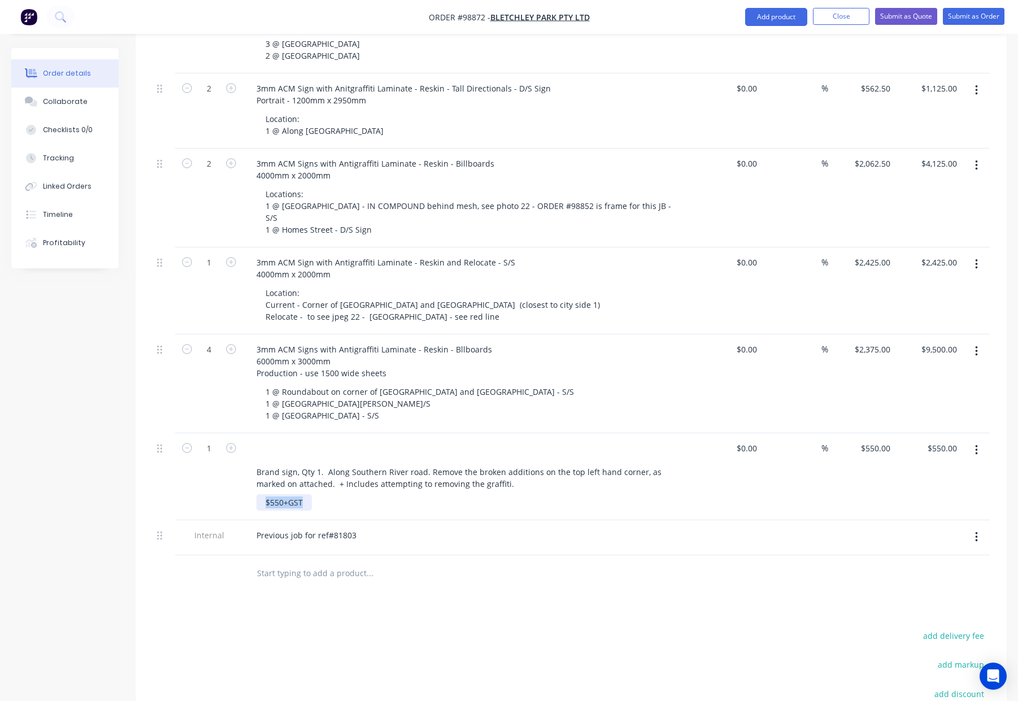
drag, startPoint x: 294, startPoint y: 444, endPoint x: 245, endPoint y: 442, distance: 49.7
click at [245, 442] on div "Brand sign, Qty 1. Along Southern River road. Remove the broken additions on th…" at bounding box center [469, 476] width 452 height 87
drag, startPoint x: 290, startPoint y: 440, endPoint x: 298, endPoint y: 443, distance: 8.4
click at [290, 494] on div "$550+GST" at bounding box center [283, 502] width 55 height 16
drag, startPoint x: 302, startPoint y: 443, endPoint x: 232, endPoint y: 447, distance: 70.7
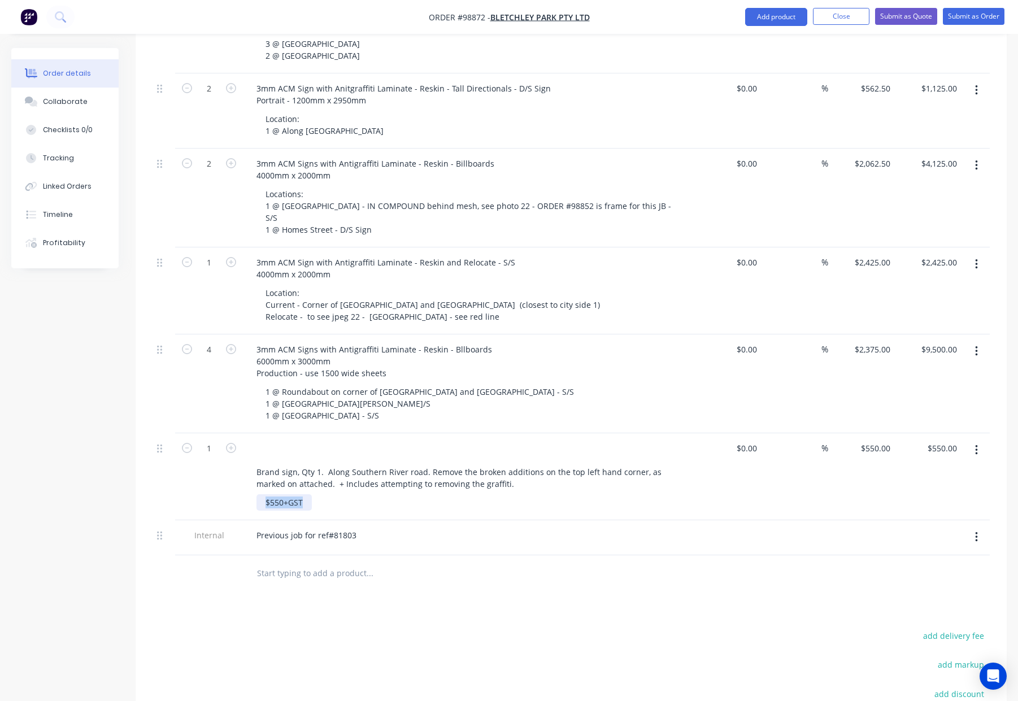
click at [232, 448] on div "1 Brand sign, Qty 1. Along Southern River road. Remove the broken additions on …" at bounding box center [570, 476] width 837 height 87
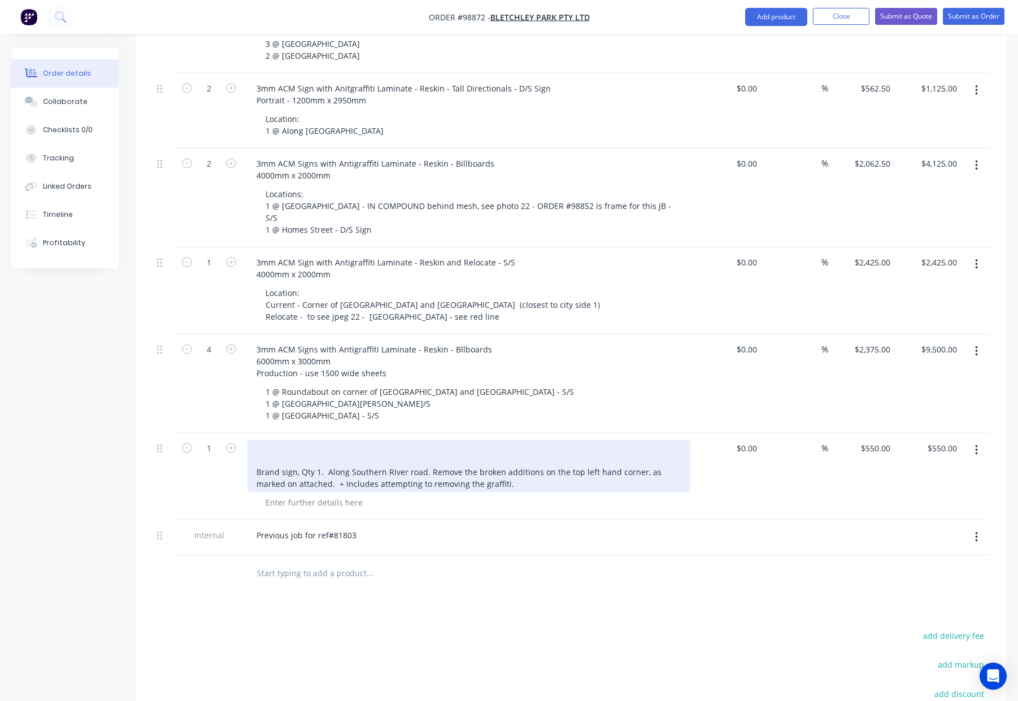
drag, startPoint x: 251, startPoint y: 391, endPoint x: 273, endPoint y: 408, distance: 28.2
click at [251, 440] on div "Brand sign, Qty 1. Along Southern River road. Remove the broken additions on th…" at bounding box center [468, 466] width 443 height 52
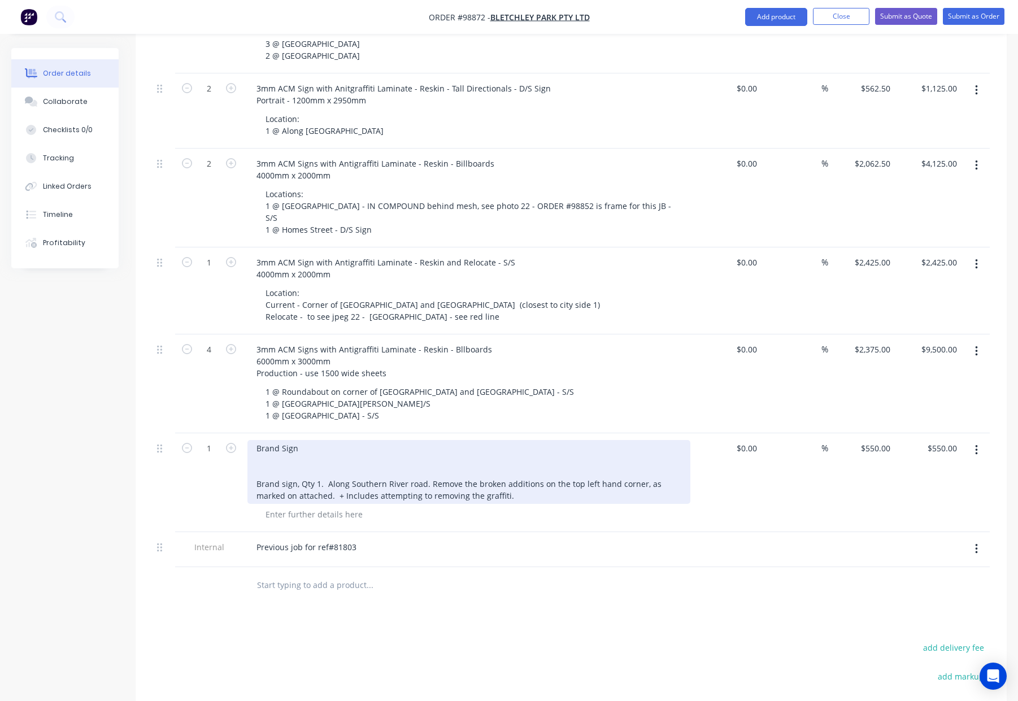
click at [428, 440] on div "Brand Sign Brand sign, Qty 1. Along Southern River road. Remove the broken addi…" at bounding box center [468, 472] width 443 height 64
drag, startPoint x: 427, startPoint y: 423, endPoint x: 533, endPoint y: 431, distance: 105.9
click at [533, 440] on div "Brand Sign Brand sign, Qty 1. Along Southern River road. Remove the broken addi…" at bounding box center [468, 472] width 443 height 64
copy div "Remove the broken additions on the top left hand corner, as marked on attached.…"
click at [315, 440] on div "Brand Sign Brand sign, Qty 1. Along Southern River road. Remove the broken addi…" at bounding box center [468, 472] width 443 height 64
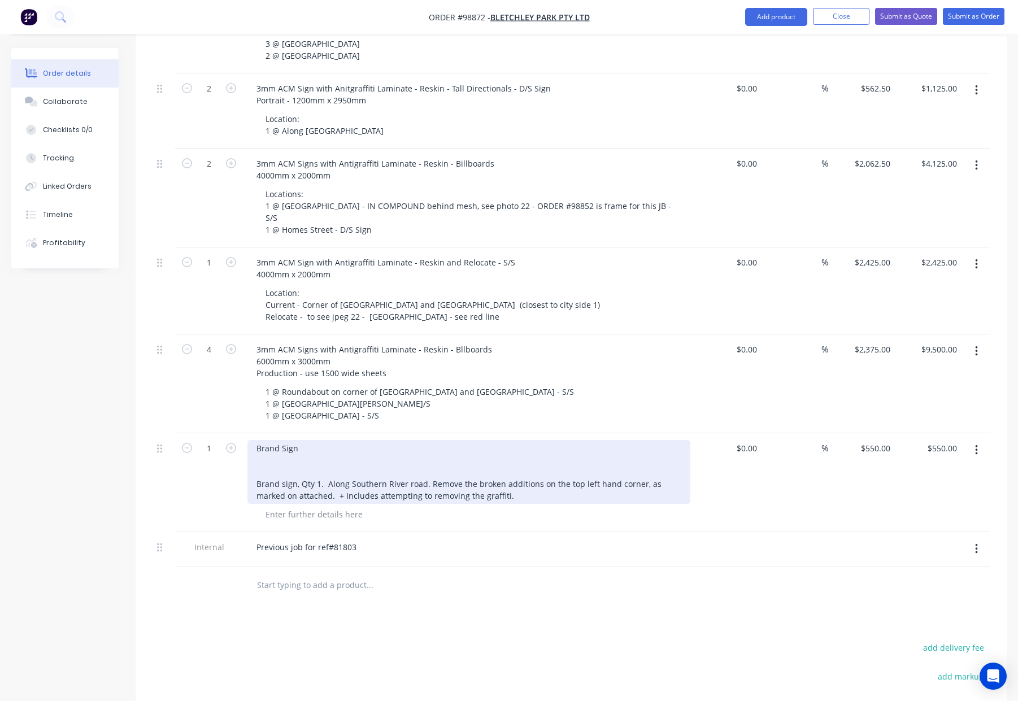
click at [281, 440] on div "Brand Sign Brand sign, Qty 1. Along Southern River road. Remove the broken addi…" at bounding box center [468, 472] width 443 height 64
click at [307, 440] on div "Brand Sign Remove the broken additions on the top left hand corner, as marked o…" at bounding box center [468, 472] width 443 height 64
click at [496, 448] on div "Brand Sign - Along Southern River Road Remove the broken additions on the top l…" at bounding box center [468, 472] width 443 height 64
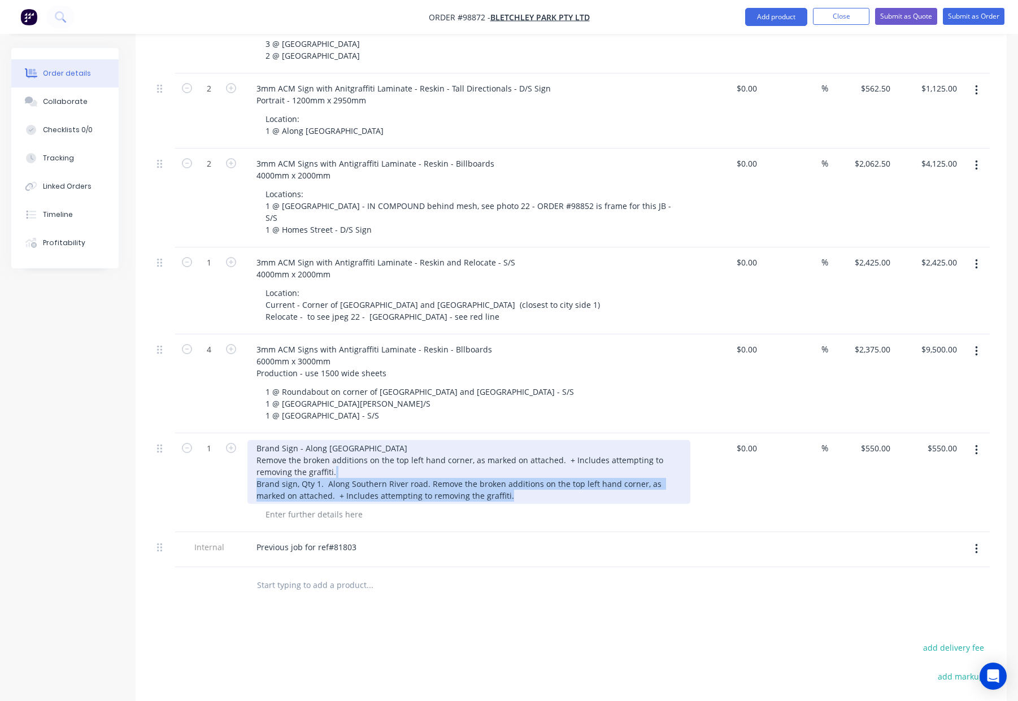
drag, startPoint x: 505, startPoint y: 449, endPoint x: 256, endPoint y: 425, distance: 250.7
click at [255, 440] on div "Brand Sign - Along Southern River Road Remove the broken additions on the top l…" at bounding box center [468, 472] width 443 height 64
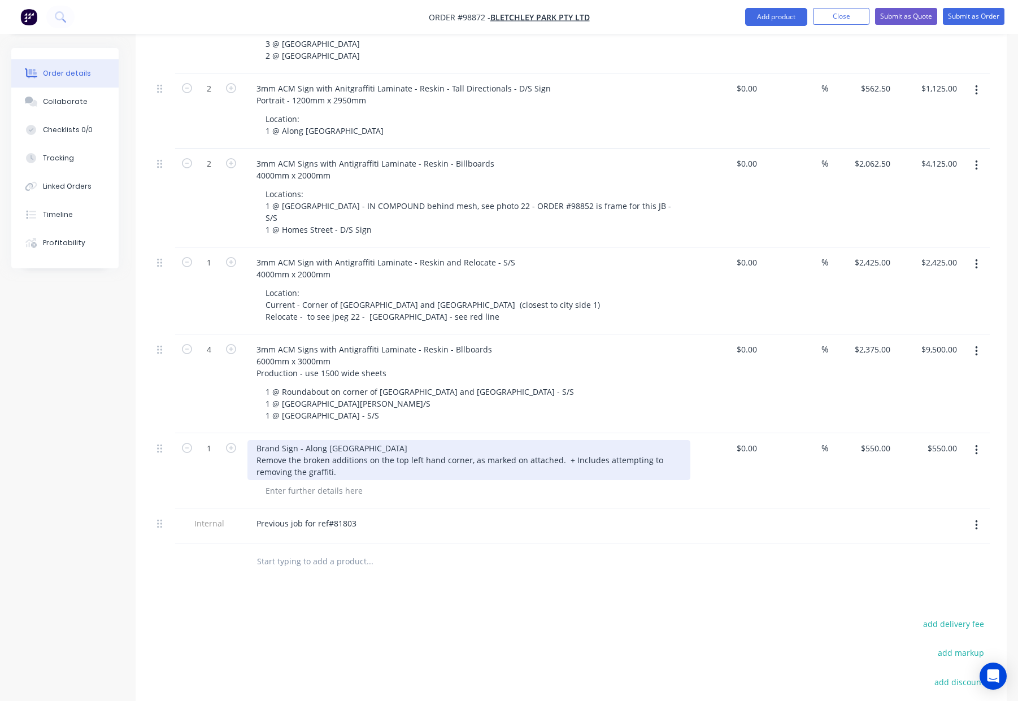
click at [468, 440] on div "Brand Sign - Along Southern River Road Remove the broken additions on the top l…" at bounding box center [468, 460] width 443 height 40
drag, startPoint x: 471, startPoint y: 401, endPoint x: 476, endPoint y: 407, distance: 8.0
click at [471, 440] on div "Brand Sign - Along Southern River Road Remove the broken additions on the top l…" at bounding box center [468, 460] width 443 height 40
drag, startPoint x: 569, startPoint y: 400, endPoint x: 576, endPoint y: 414, distance: 15.2
click at [569, 440] on div "Brand Sign - Along Southern River Road Remove the broken additions on the top l…" at bounding box center [468, 460] width 443 height 40
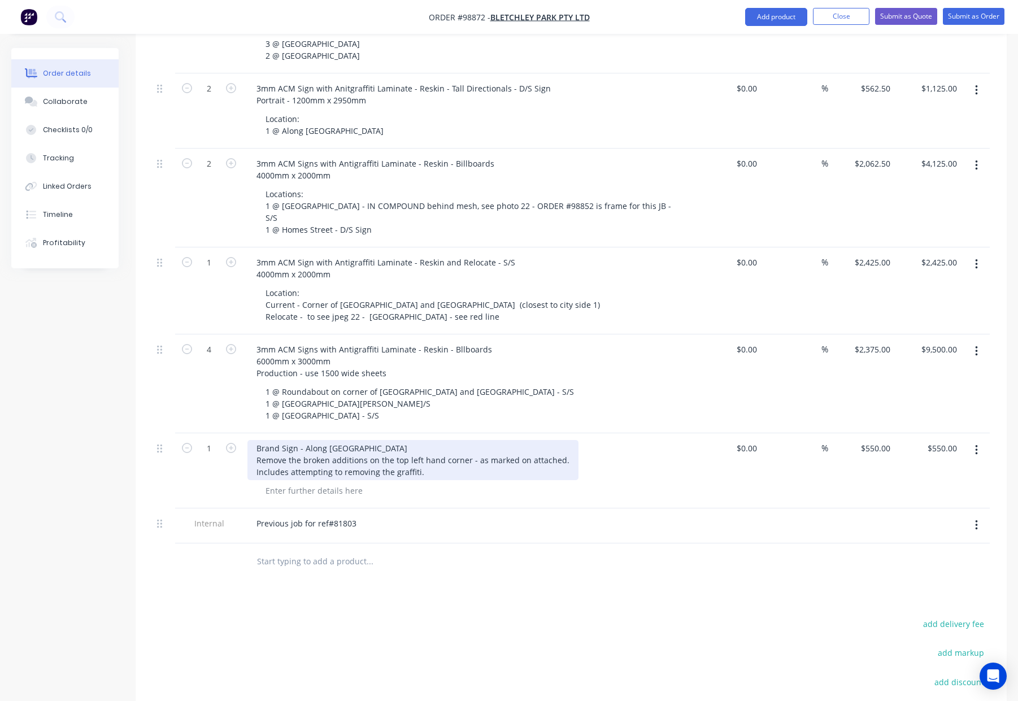
drag, startPoint x: 565, startPoint y: 398, endPoint x: 572, endPoint y: 403, distance: 8.8
click at [565, 440] on div "Brand Sign - Along Southern River Road Remove the broken additions on the top l…" at bounding box center [412, 460] width 331 height 40
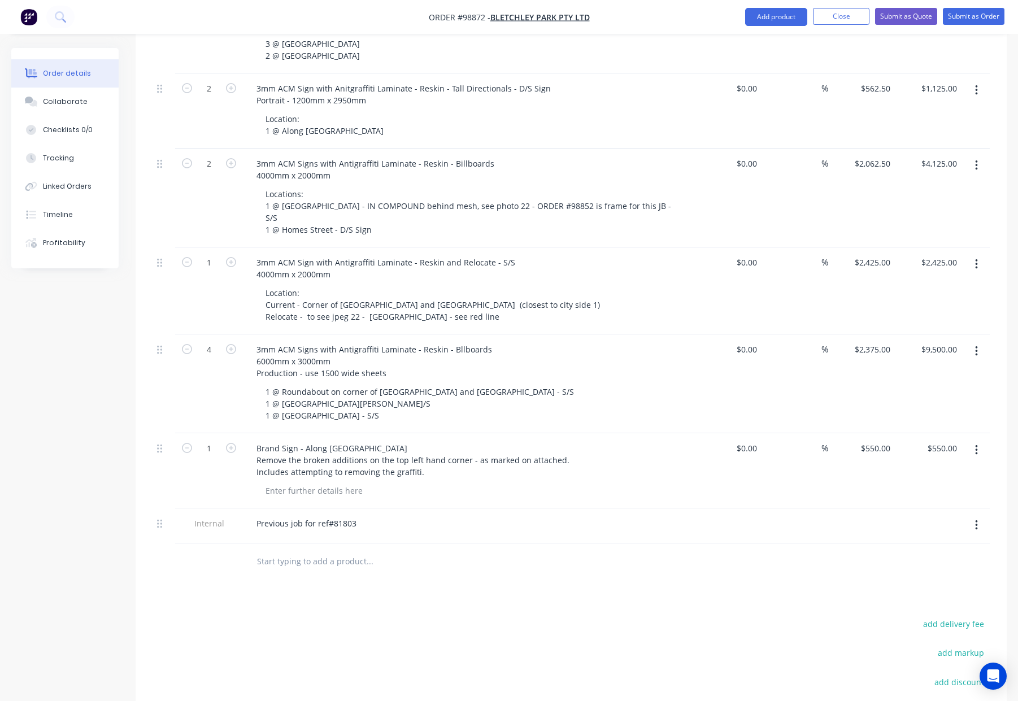
click at [597, 440] on div "Brand Sign - Along [GEOGRAPHIC_DATA] Remove the broken additions on the top lef…" at bounding box center [468, 460] width 443 height 40
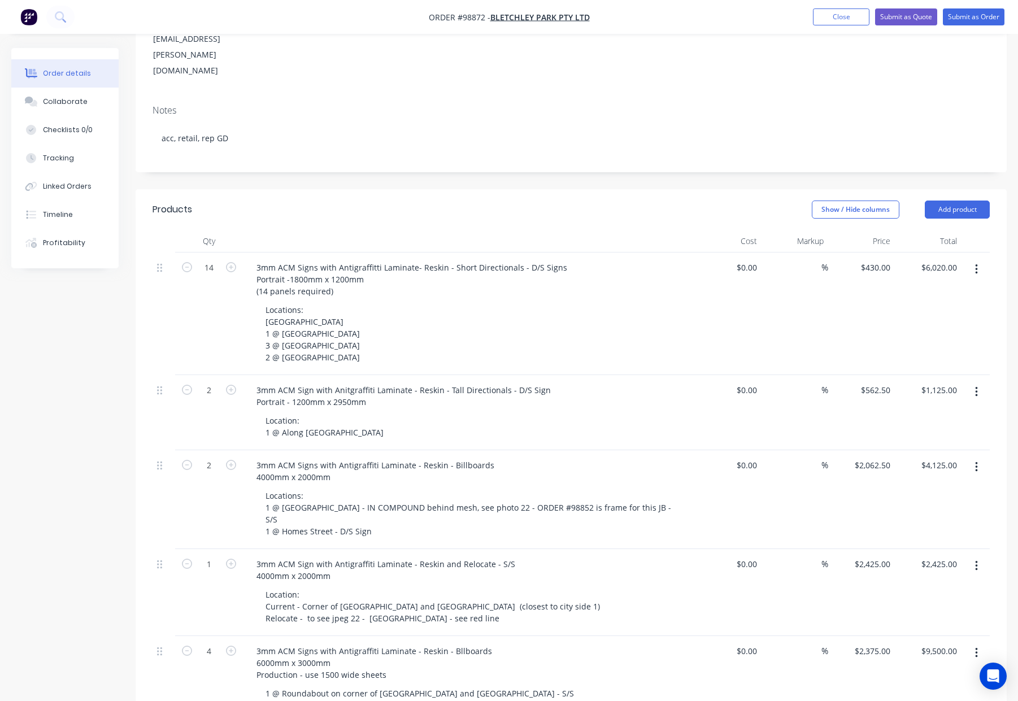
scroll to position [189, 0]
click at [953, 202] on button "Add product" at bounding box center [956, 211] width 65 height 18
click at [928, 367] on div "Notes (Internal)" at bounding box center [935, 375] width 87 height 16
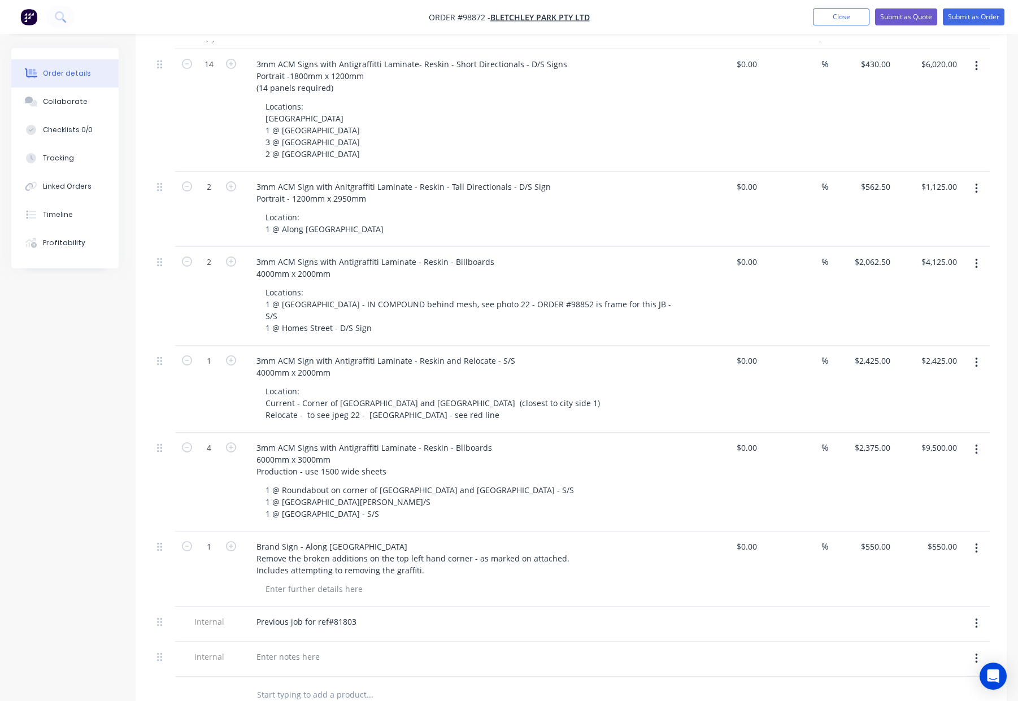
scroll to position [459, 0]
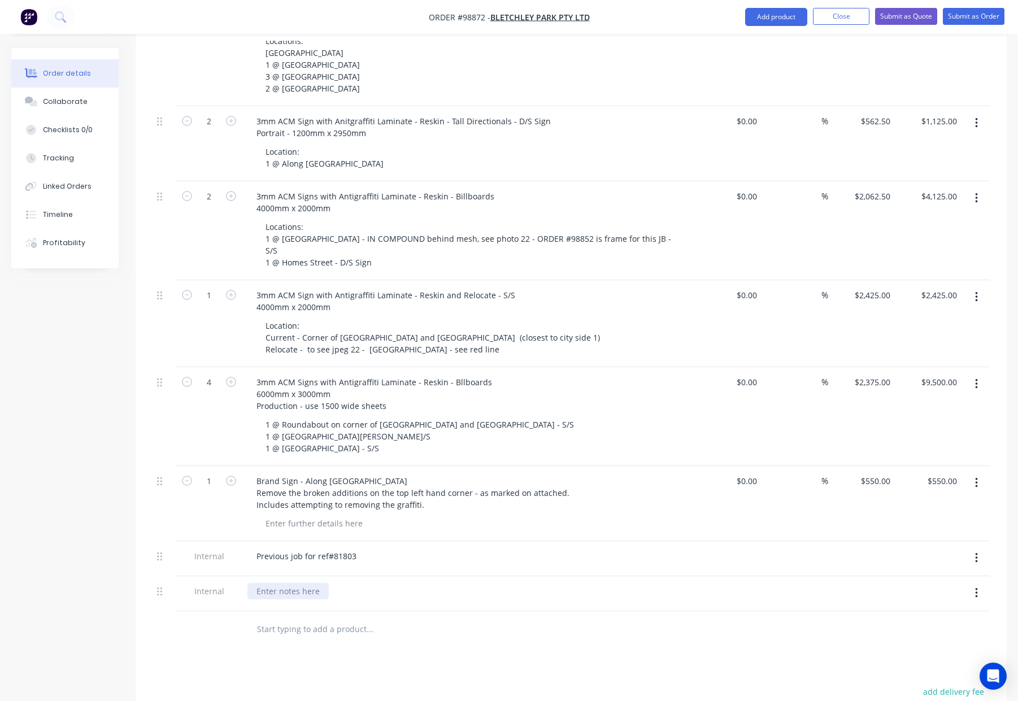
drag, startPoint x: 298, startPoint y: 524, endPoint x: 376, endPoint y: 510, distance: 79.1
click at [298, 583] on div at bounding box center [287, 591] width 81 height 16
click at [629, 583] on div "Photos in collab and install JB Bag" at bounding box center [468, 591] width 443 height 16
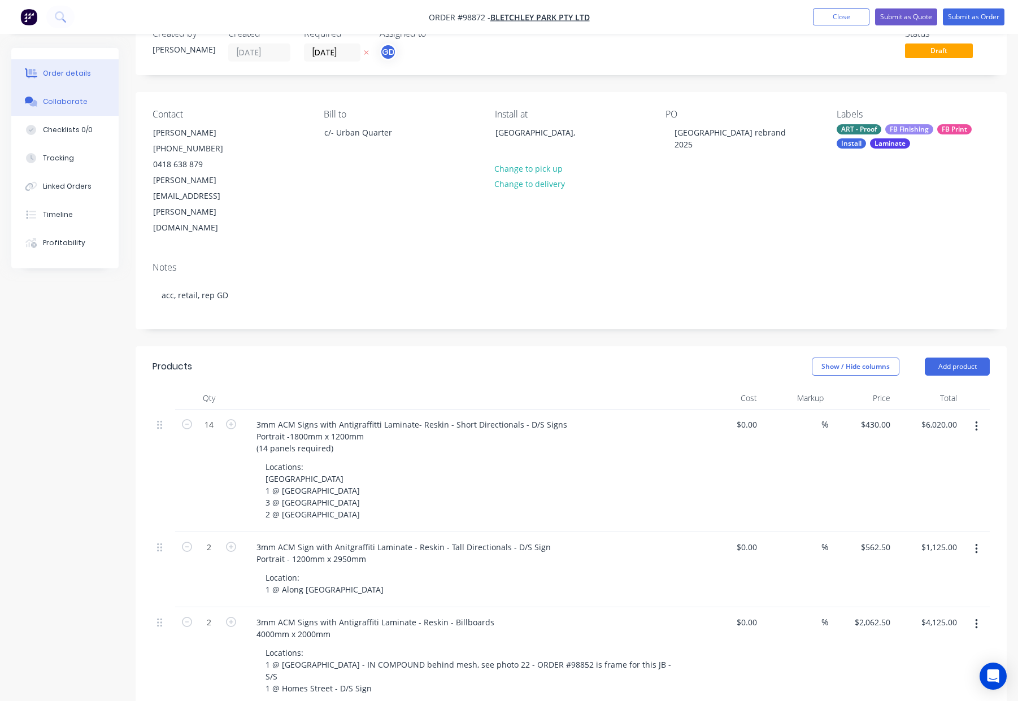
scroll to position [21, 0]
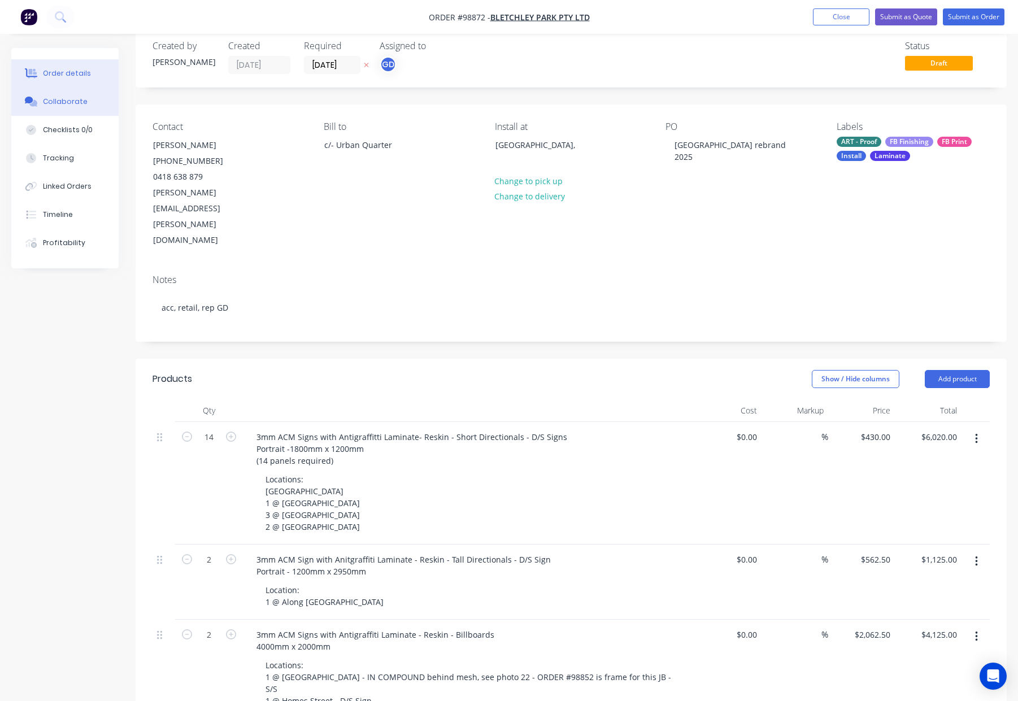
click at [74, 97] on div "Collaborate" at bounding box center [65, 102] width 45 height 10
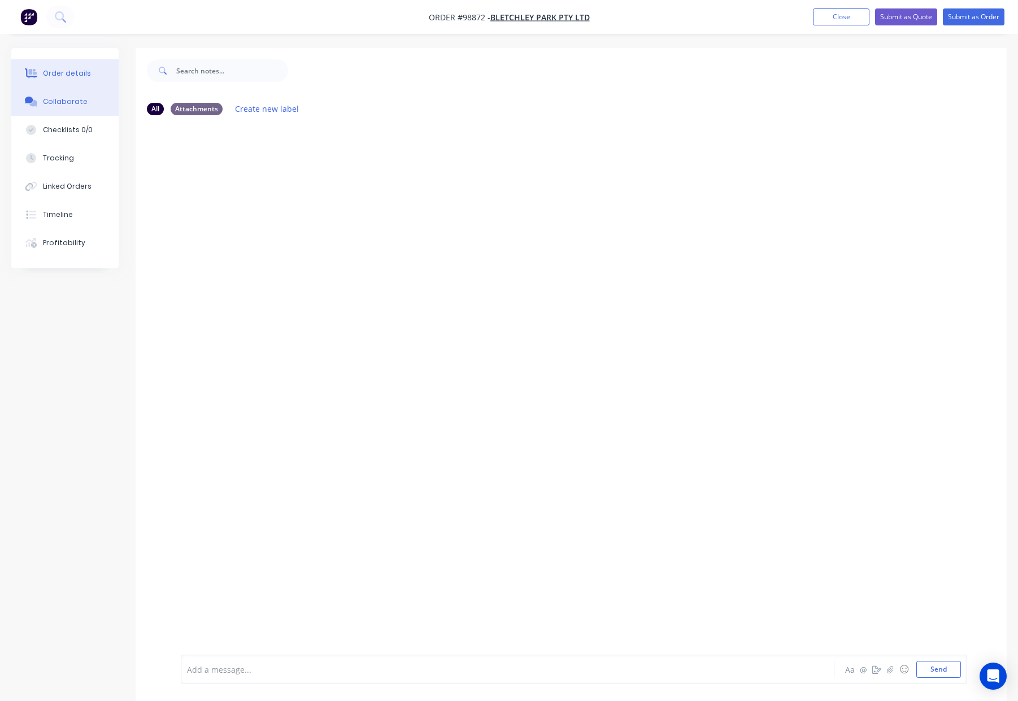
click at [71, 82] on button "Order details" at bounding box center [64, 73] width 107 height 28
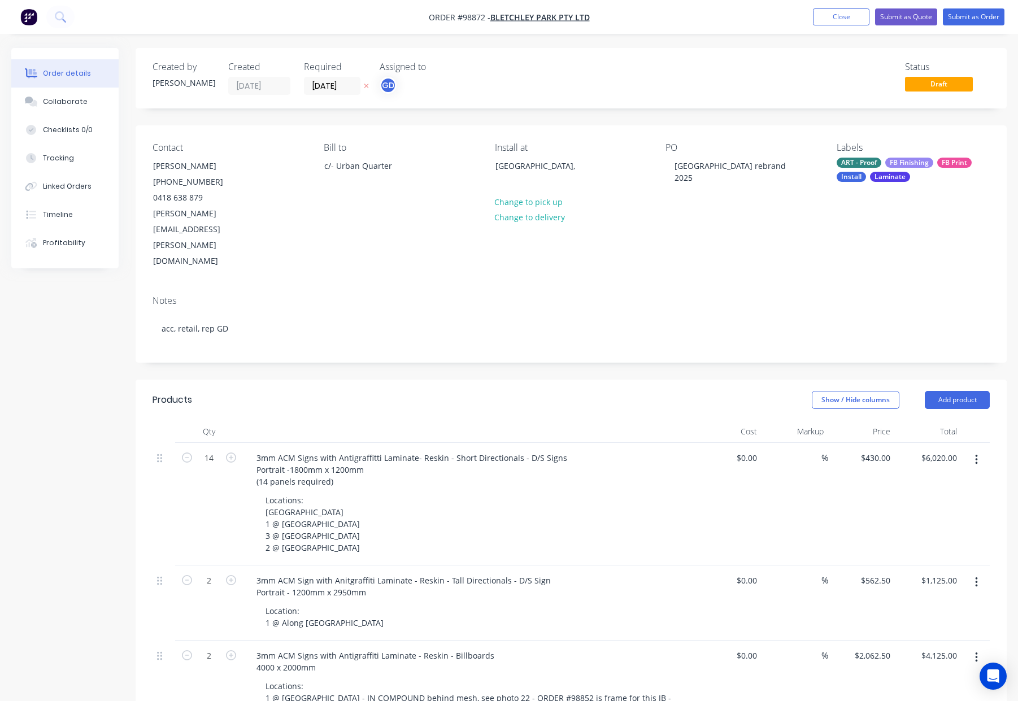
click at [898, 173] on div "Laminate" at bounding box center [890, 177] width 40 height 10
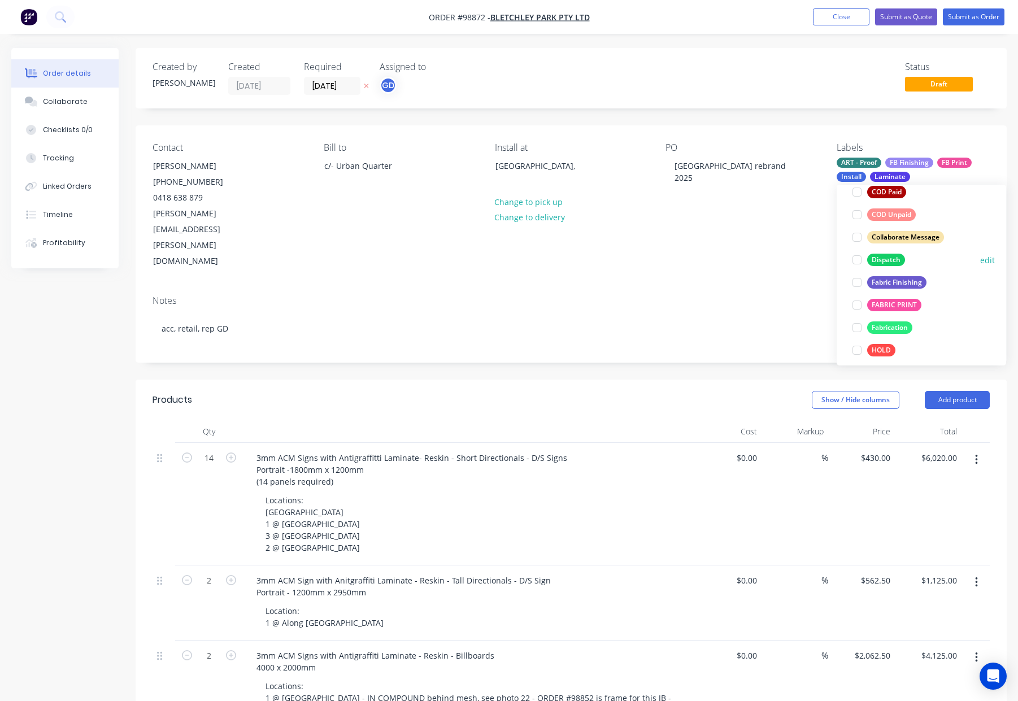
drag, startPoint x: 882, startPoint y: 261, endPoint x: 900, endPoint y: 254, distance: 19.5
click at [882, 261] on div "Dispatch" at bounding box center [886, 260] width 38 height 12
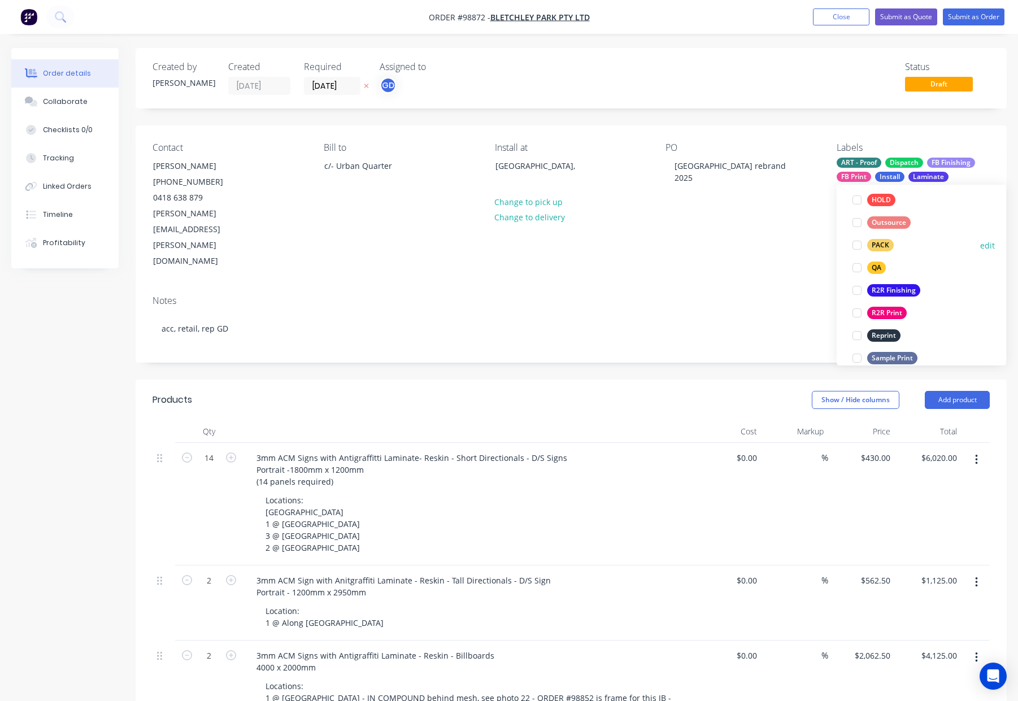
drag, startPoint x: 887, startPoint y: 246, endPoint x: 893, endPoint y: 243, distance: 6.3
click at [887, 246] on div "PACK" at bounding box center [880, 245] width 27 height 12
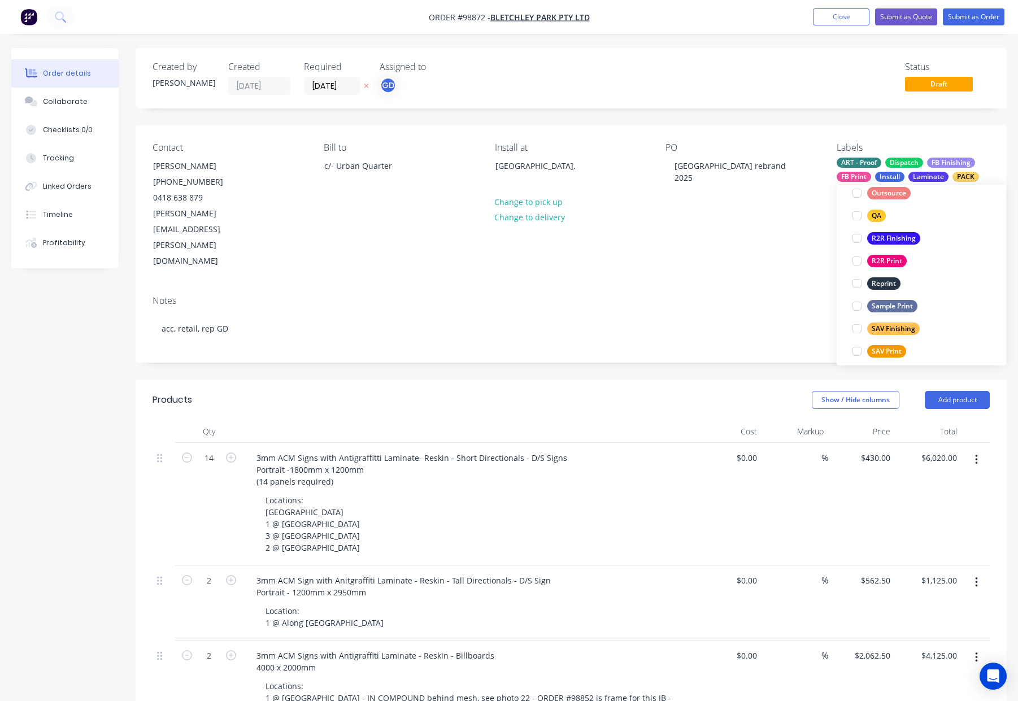
click at [869, 210] on div "QA" at bounding box center [876, 216] width 19 height 12
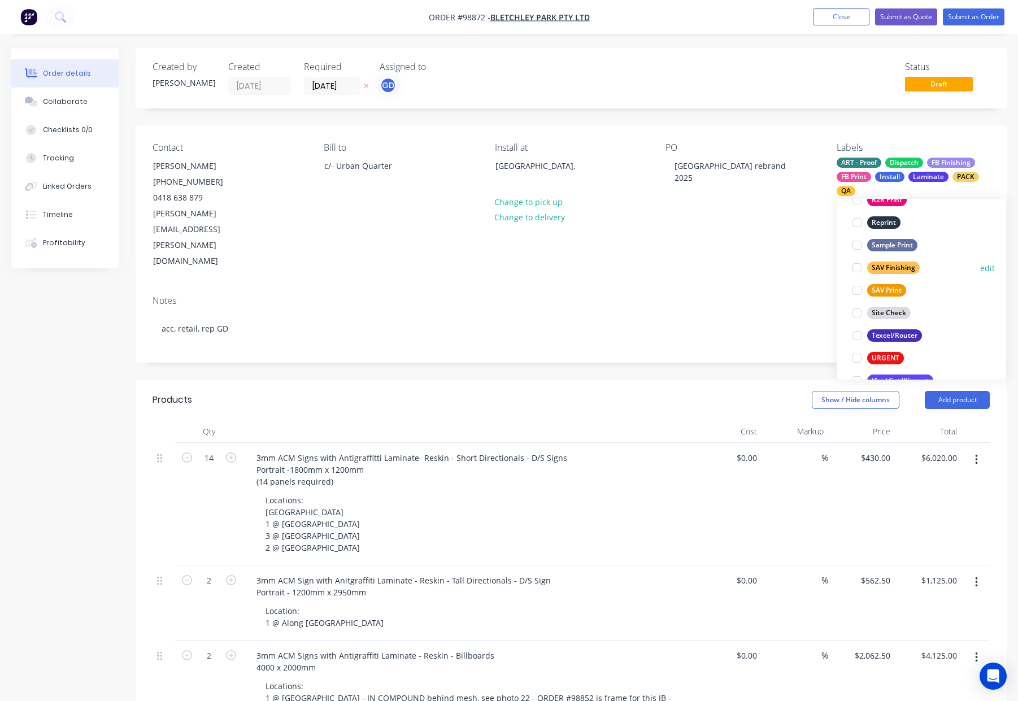
scroll to position [542, 0]
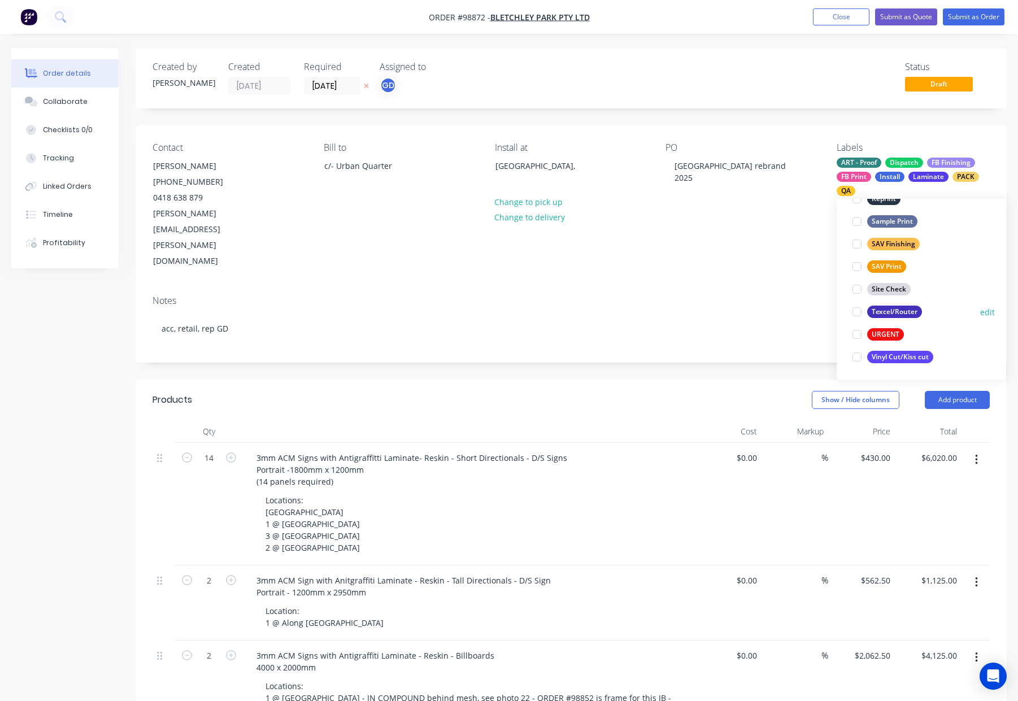
click at [895, 308] on div "Texcel/Router" at bounding box center [894, 312] width 55 height 12
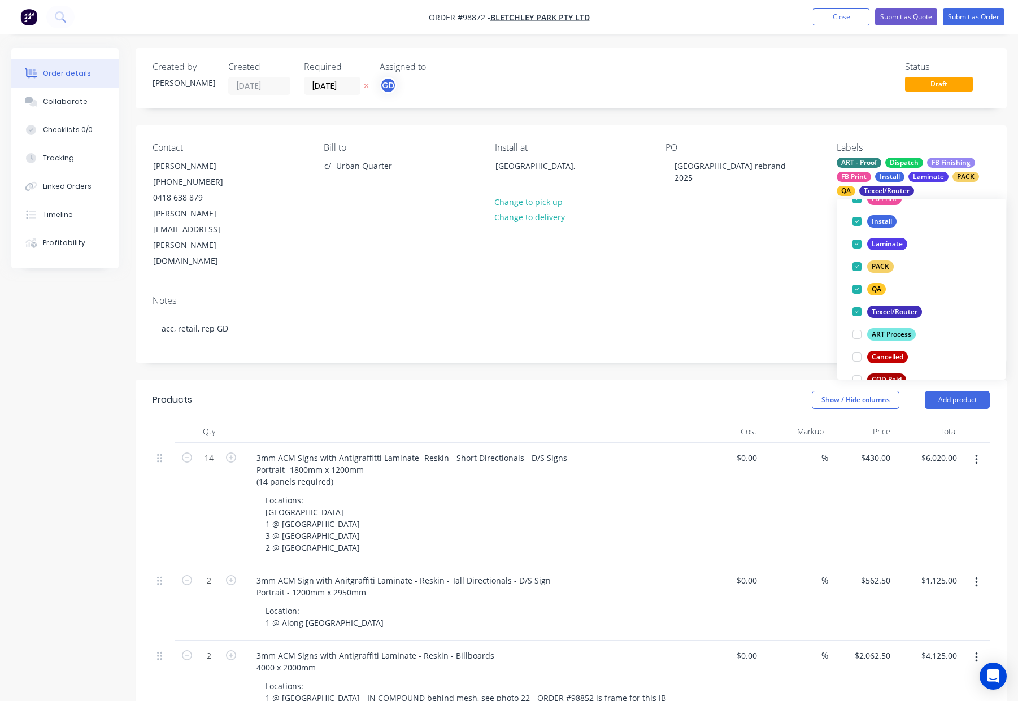
click at [759, 286] on div "Notes acc, retail, rep GD" at bounding box center [571, 324] width 871 height 76
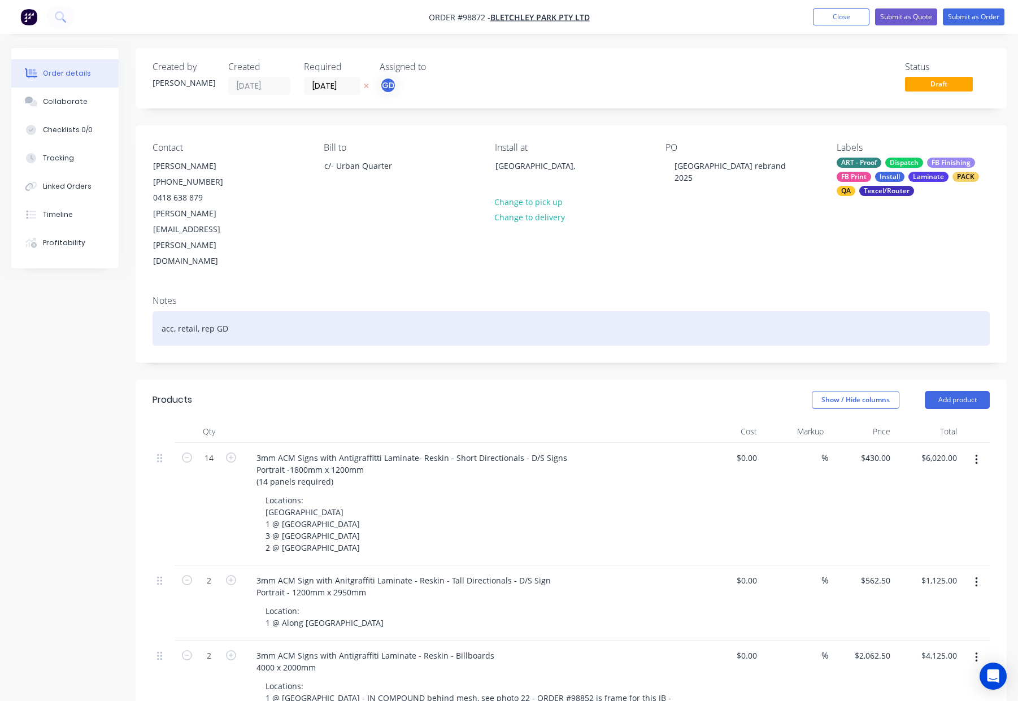
click at [389, 311] on div "acc, retail, rep GD" at bounding box center [570, 328] width 837 height 34
click at [441, 311] on div "acc, retail, rep GD" at bounding box center [570, 328] width 837 height 34
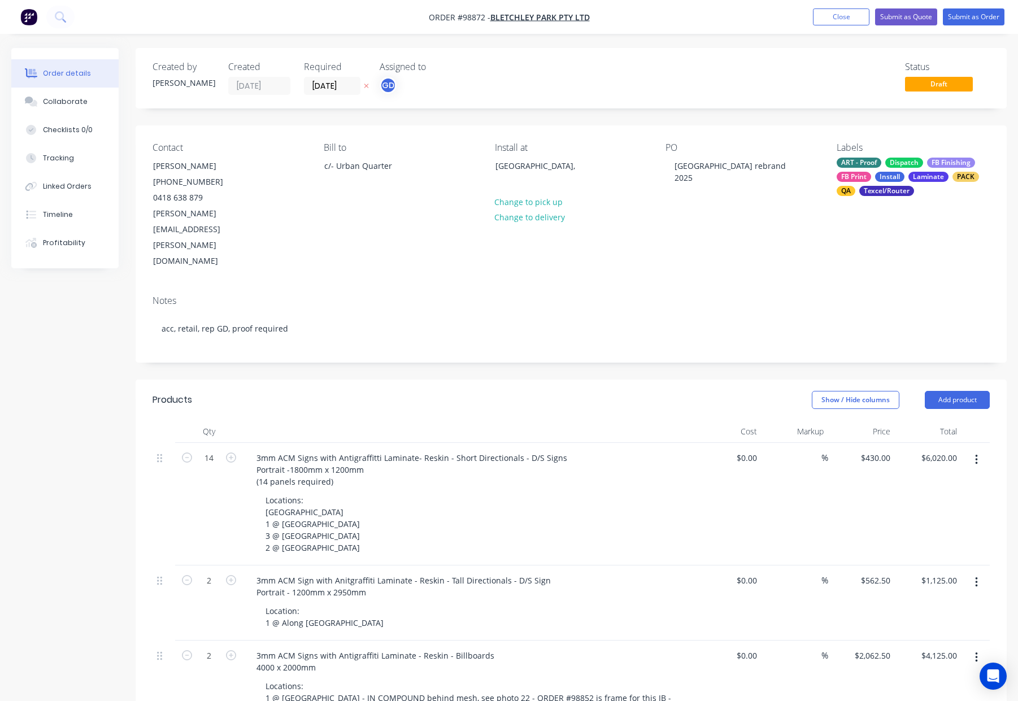
click at [477, 311] on div "Notes acc, retail, rep GD, proof required" at bounding box center [571, 324] width 871 height 76
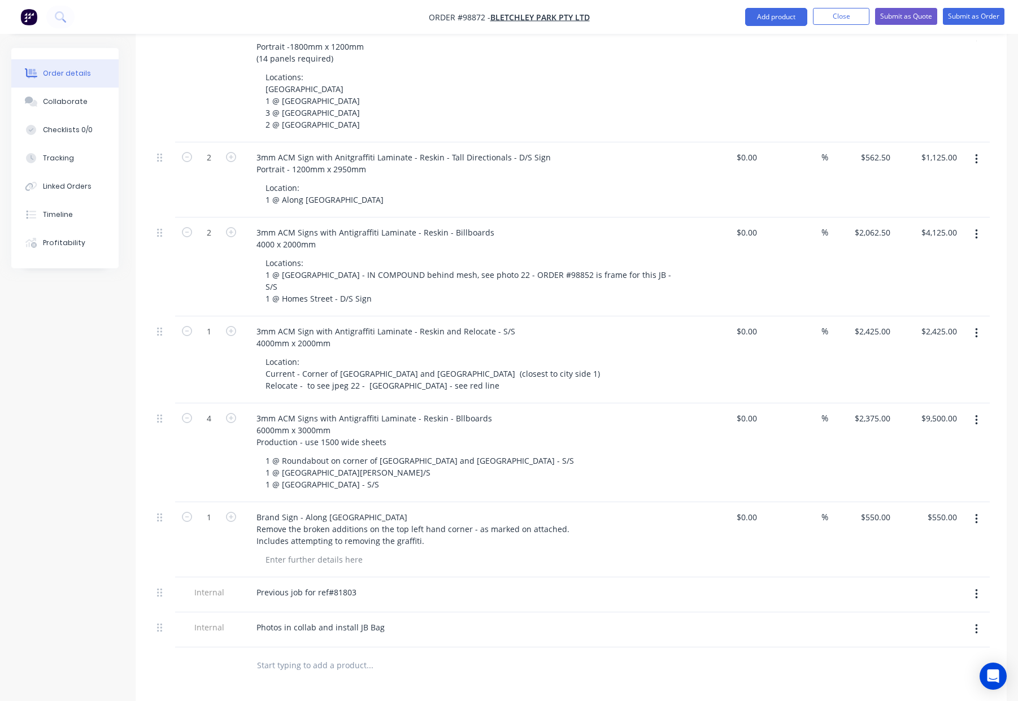
scroll to position [428, 0]
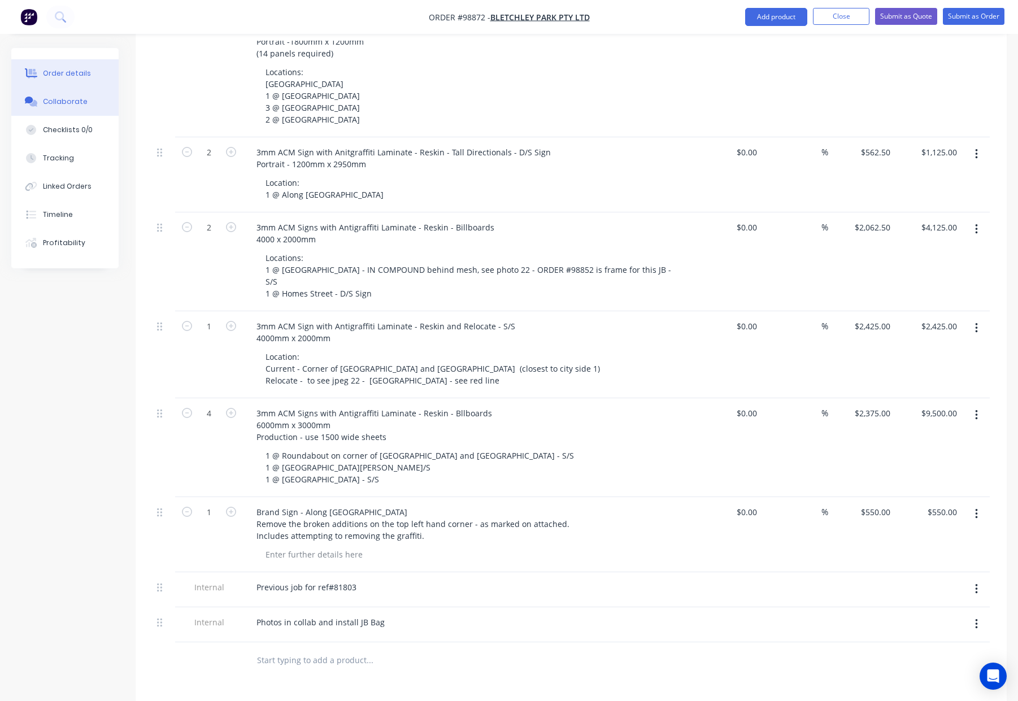
click at [79, 102] on div "Collaborate" at bounding box center [65, 102] width 45 height 10
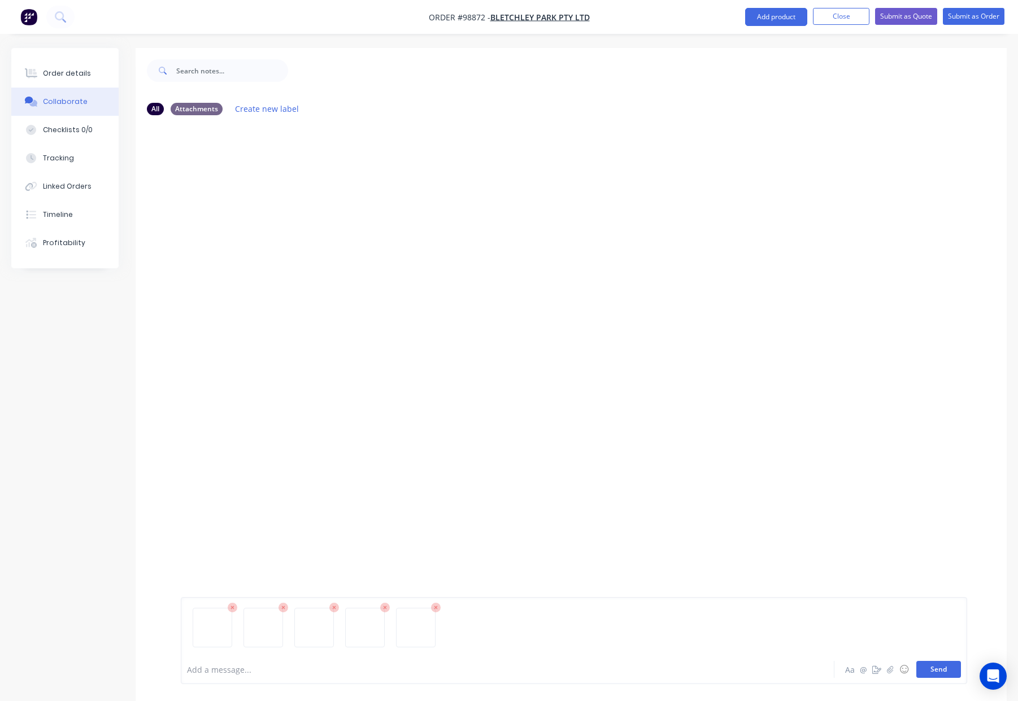
click at [942, 666] on button "Send" at bounding box center [938, 669] width 45 height 17
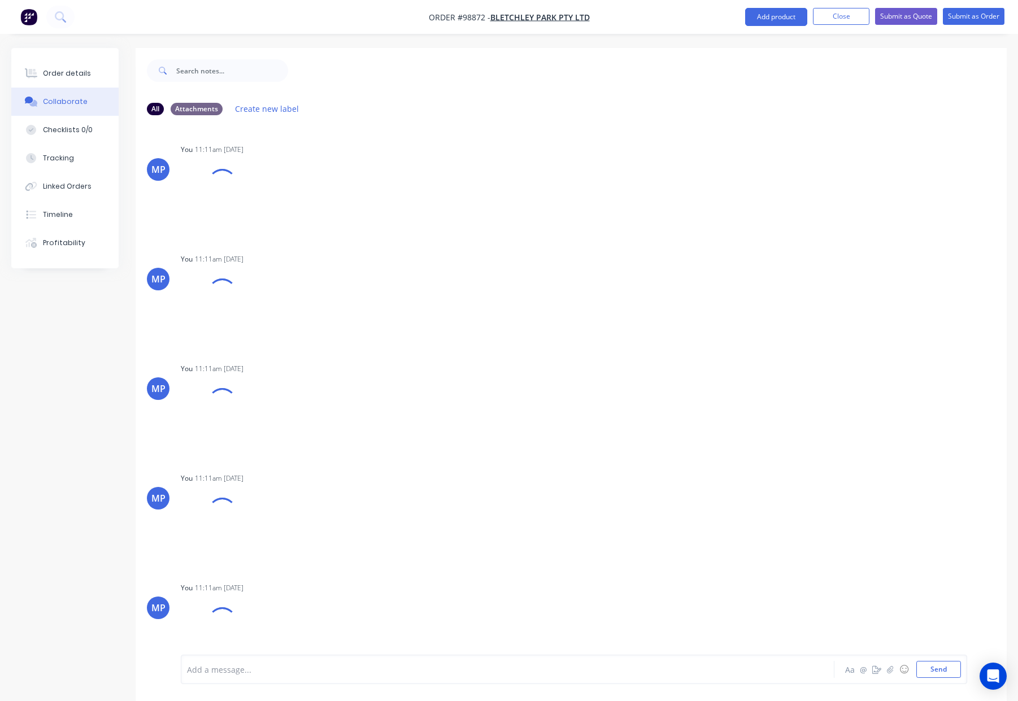
drag, startPoint x: 57, startPoint y: 75, endPoint x: 119, endPoint y: 93, distance: 64.7
click at [57, 75] on div "Order details" at bounding box center [67, 73] width 48 height 10
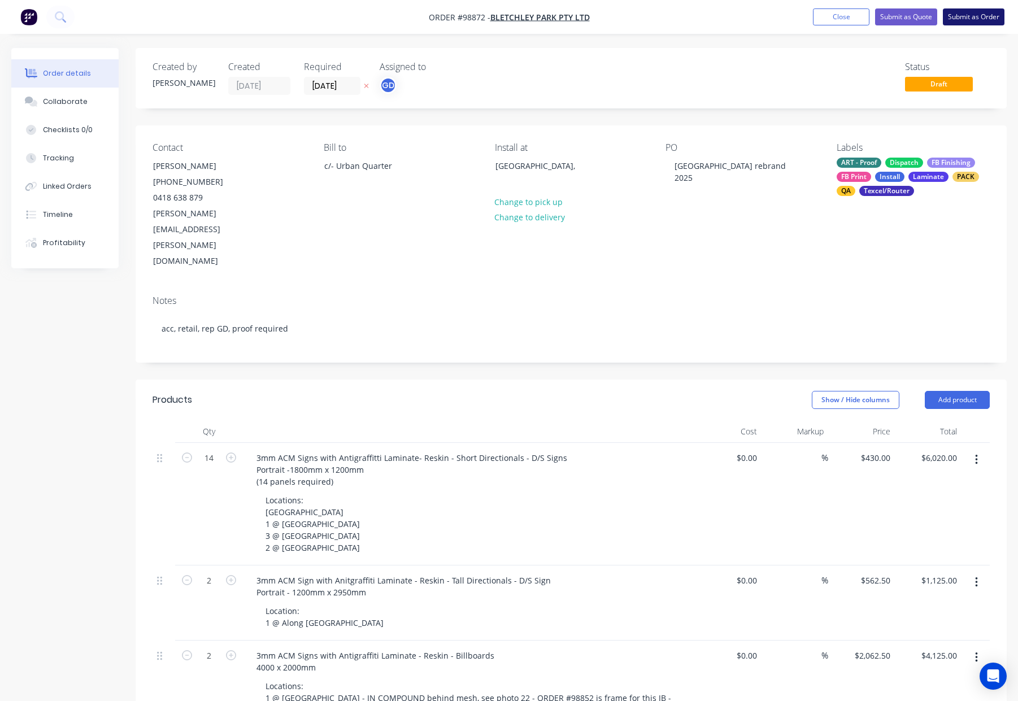
click at [958, 13] on button "Submit as Order" at bounding box center [974, 16] width 62 height 17
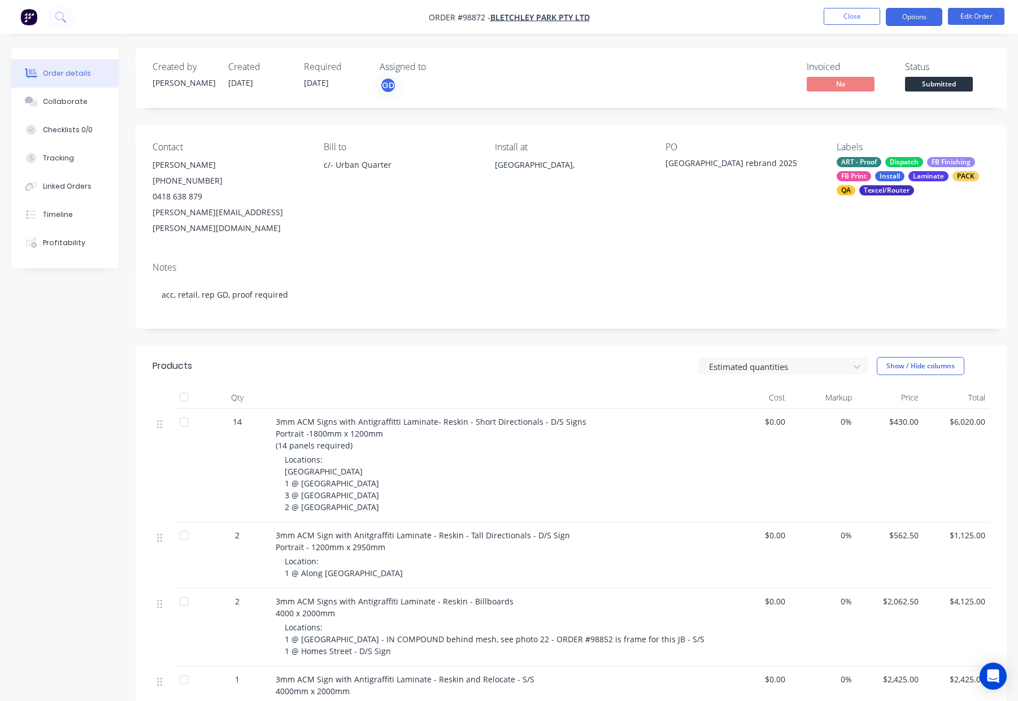
click at [913, 18] on button "Options" at bounding box center [914, 17] width 56 height 18
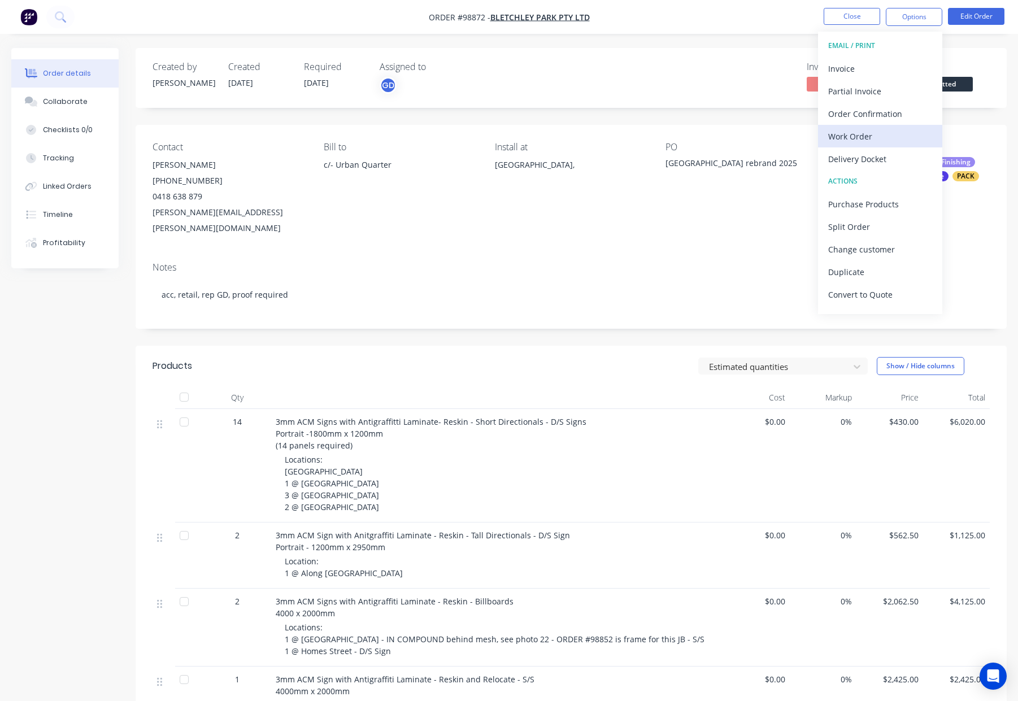
click at [880, 127] on button "Work Order" at bounding box center [880, 136] width 124 height 23
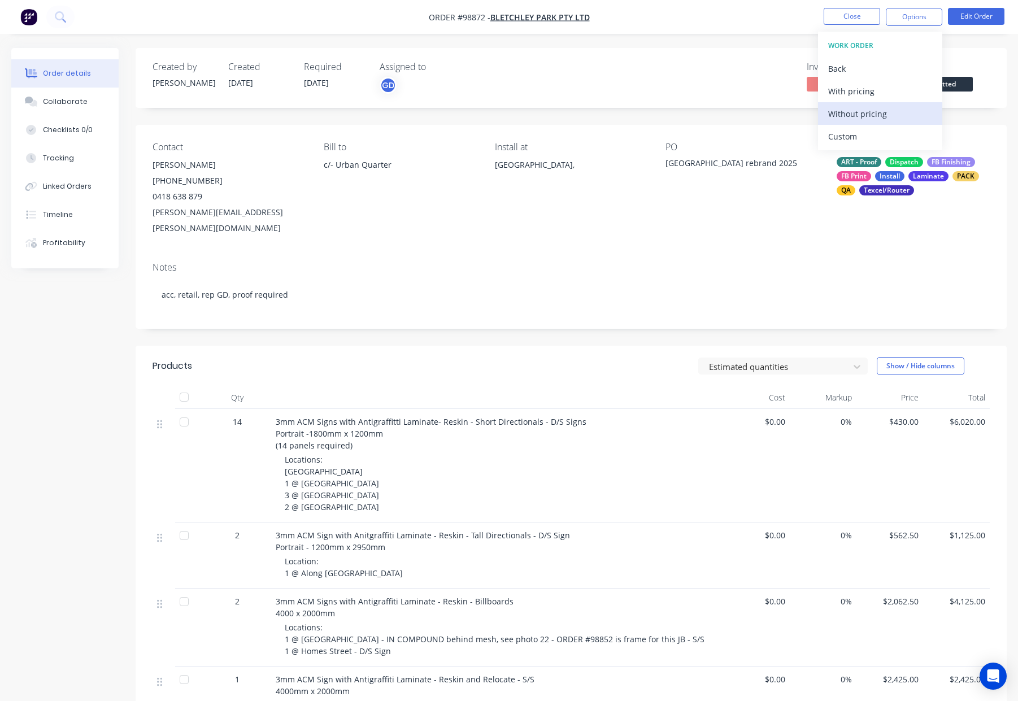
click at [880, 116] on div "Without pricing" at bounding box center [880, 114] width 104 height 16
click at [857, 15] on button "Close" at bounding box center [851, 16] width 56 height 17
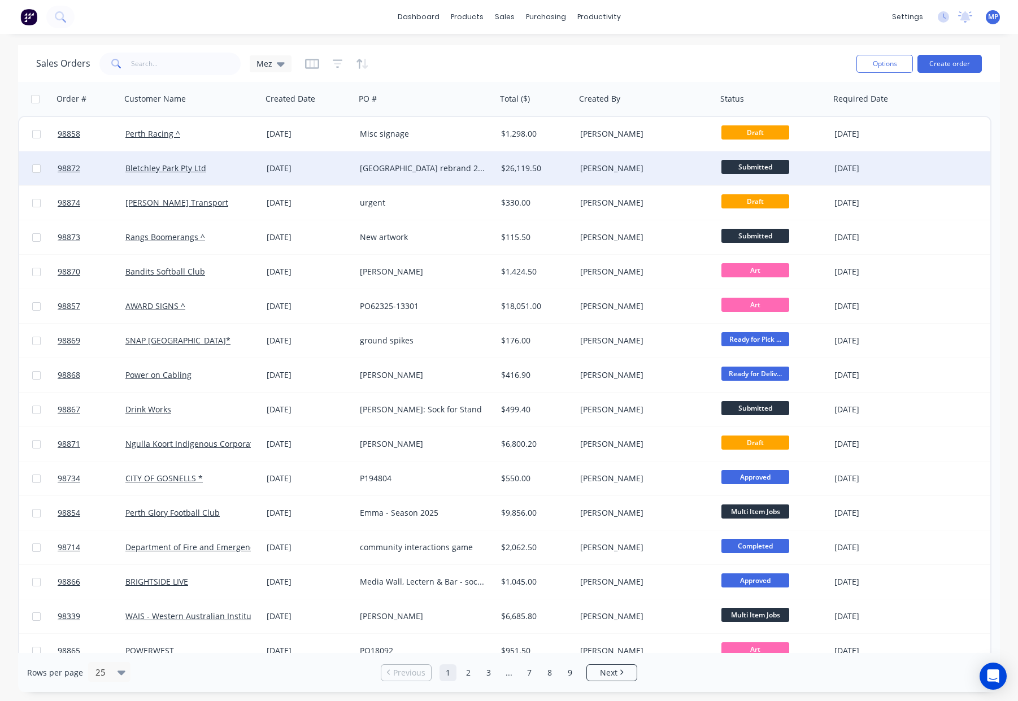
click at [659, 173] on div "[PERSON_NAME]" at bounding box center [642, 168] width 125 height 11
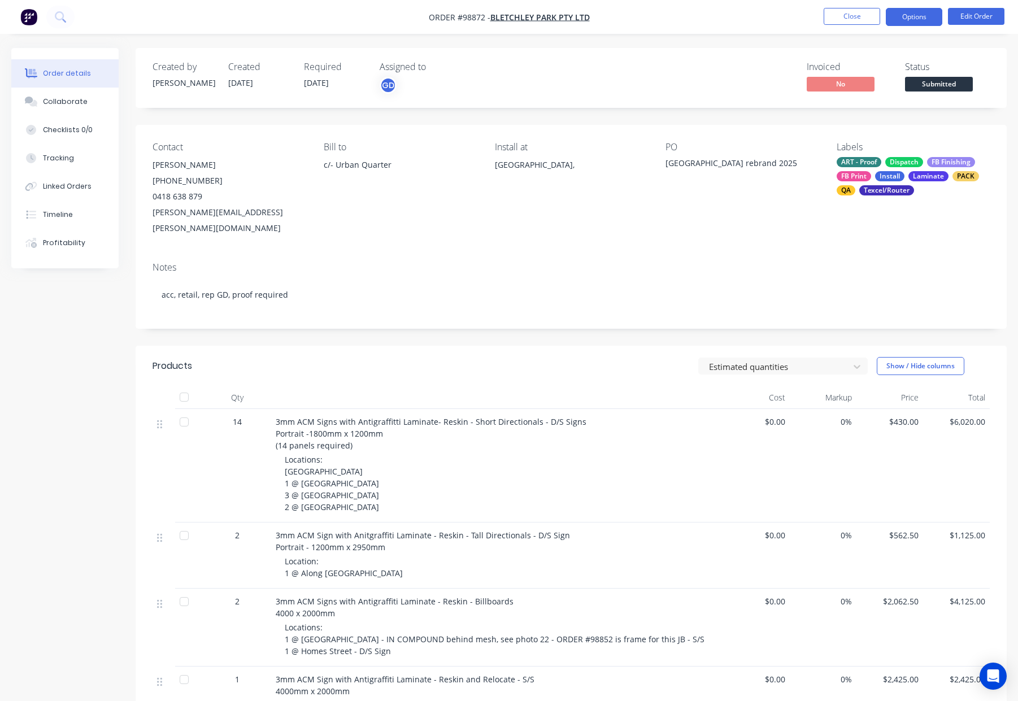
click at [902, 18] on button "Options" at bounding box center [914, 17] width 56 height 18
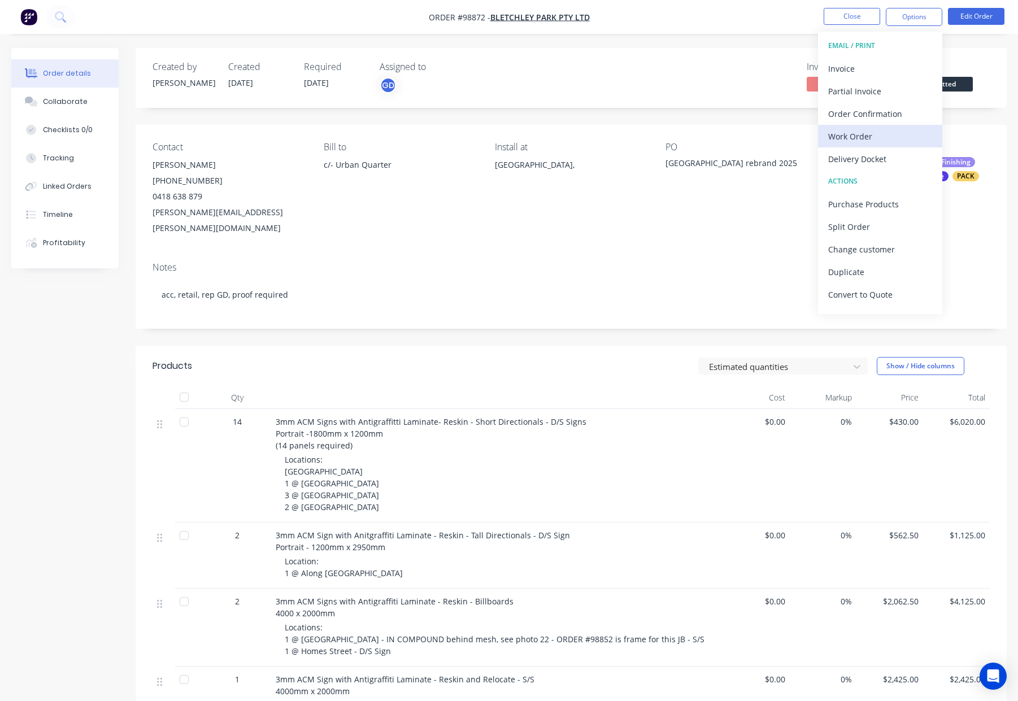
click at [879, 142] on div "Work Order" at bounding box center [880, 136] width 104 height 16
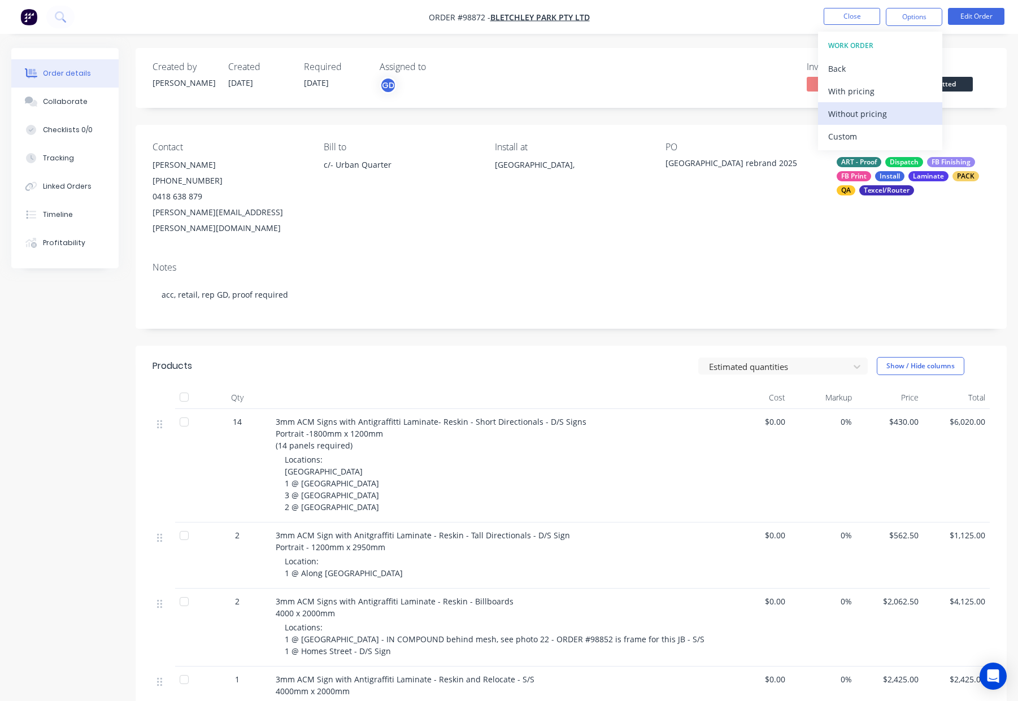
drag, startPoint x: 876, startPoint y: 135, endPoint x: 877, endPoint y: 119, distance: 15.9
click at [876, 135] on div "Custom" at bounding box center [880, 136] width 104 height 16
click at [876, 110] on div "Without pricing" at bounding box center [880, 114] width 104 height 16
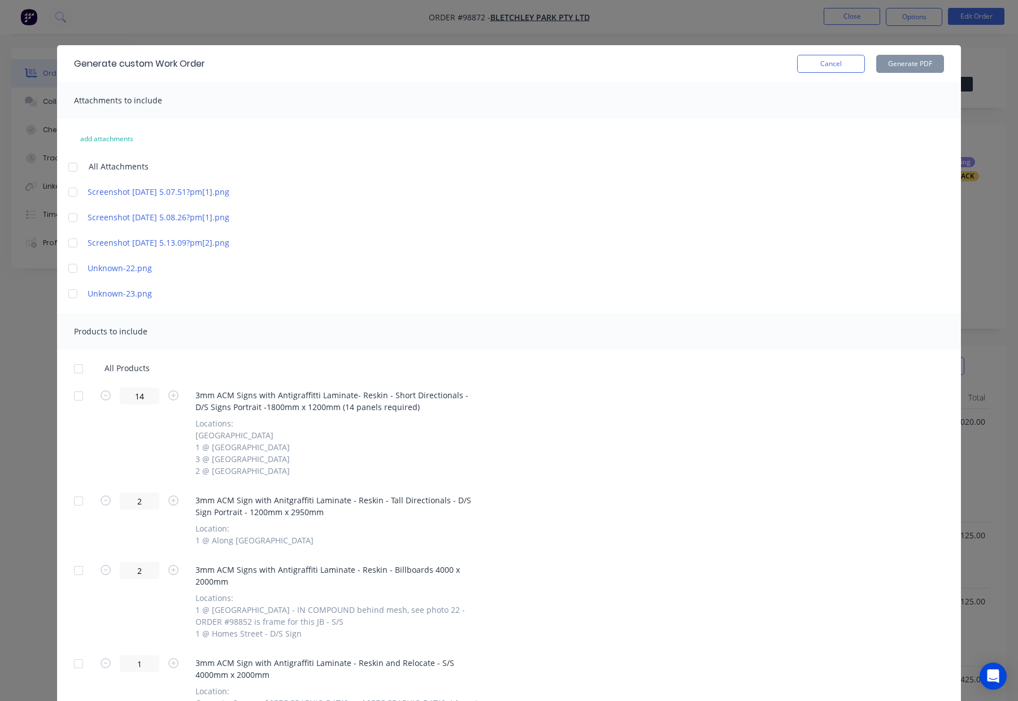
click at [78, 368] on div at bounding box center [78, 368] width 23 height 23
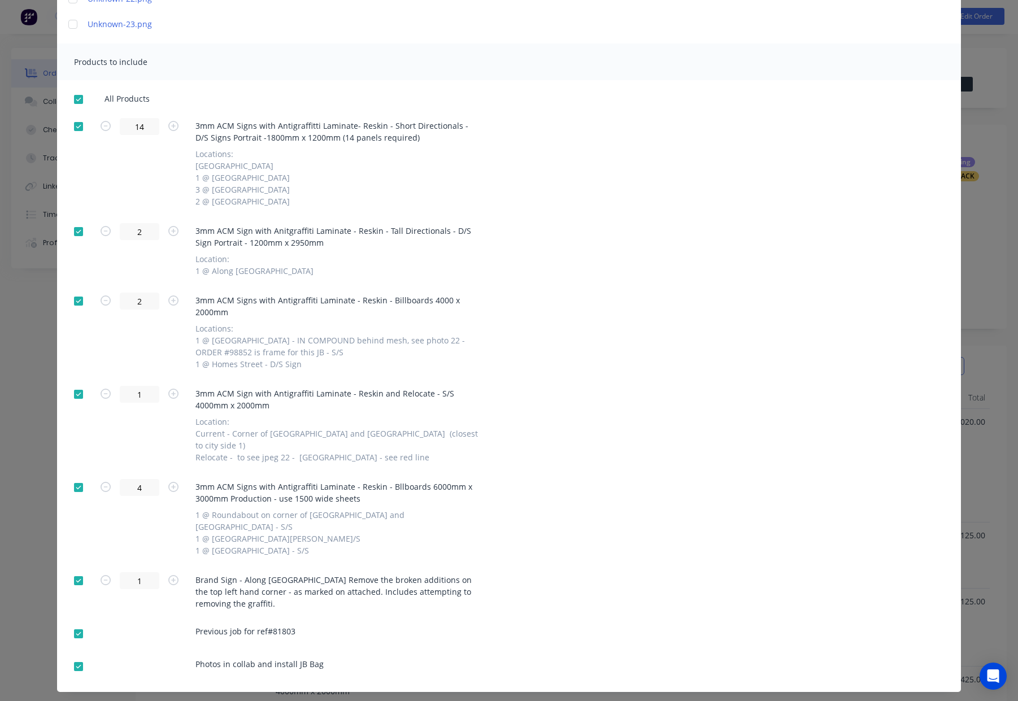
click at [76, 569] on div at bounding box center [78, 580] width 23 height 23
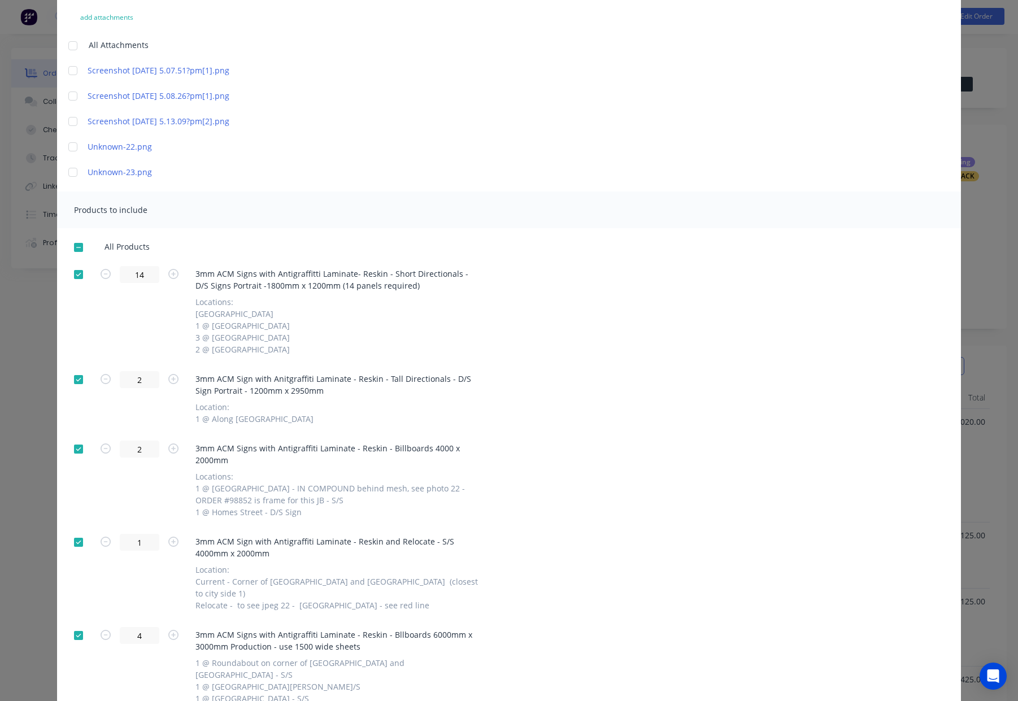
scroll to position [0, 0]
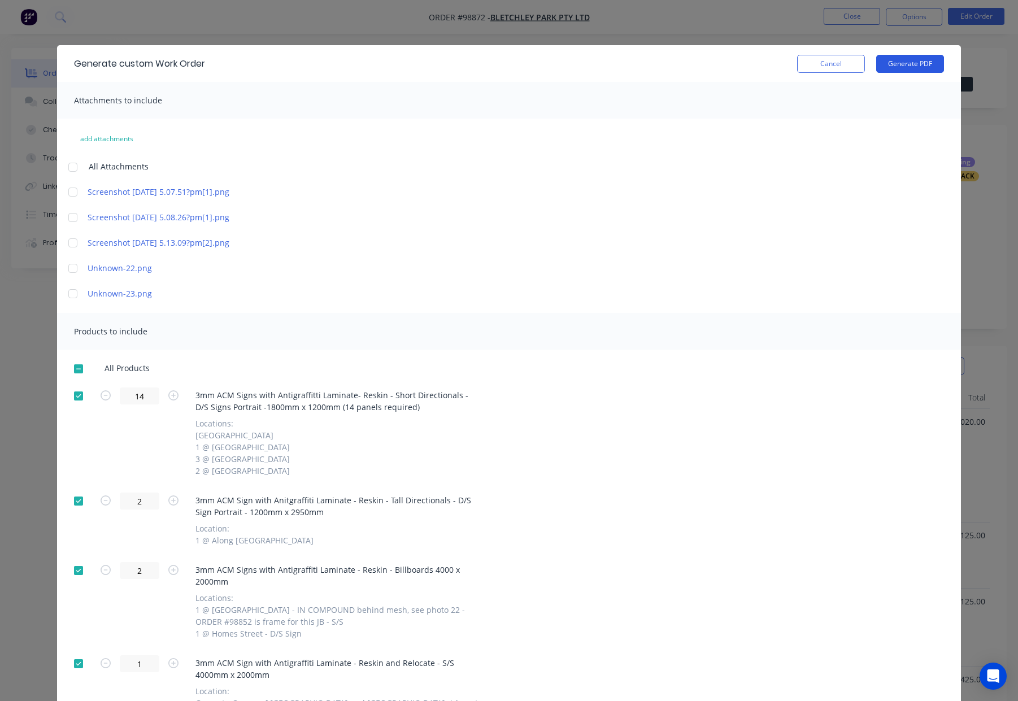
click at [915, 61] on button "Generate PDF" at bounding box center [910, 64] width 68 height 18
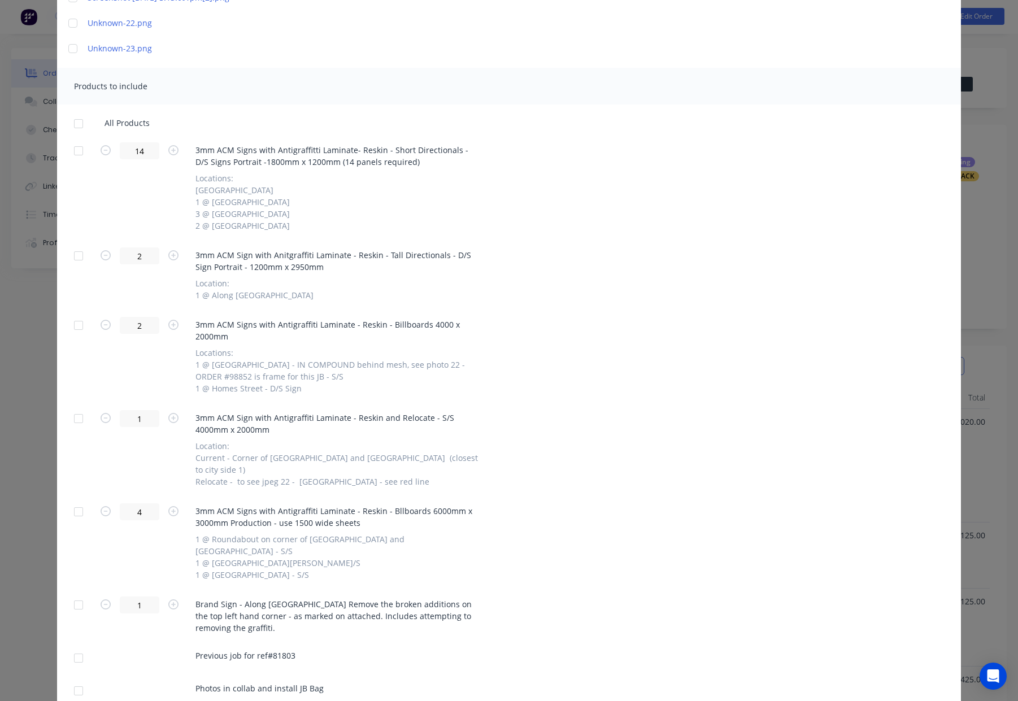
scroll to position [269, 0]
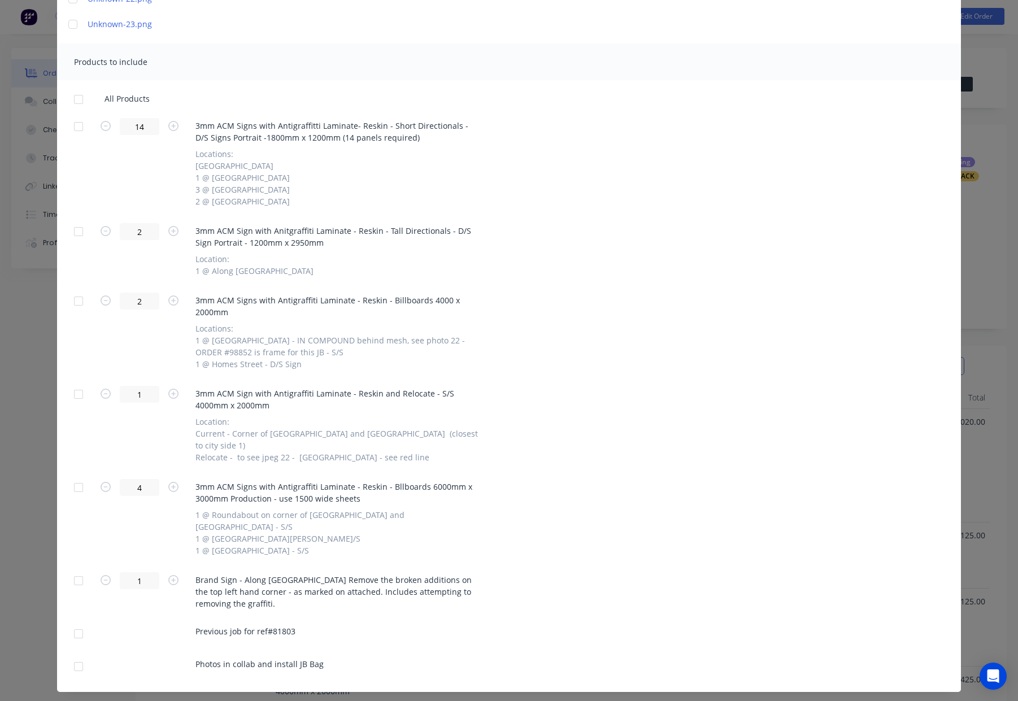
click at [80, 97] on div at bounding box center [78, 99] width 23 height 23
drag, startPoint x: 78, startPoint y: 640, endPoint x: 78, endPoint y: 593, distance: 46.9
click at [78, 655] on div at bounding box center [78, 666] width 23 height 23
click at [77, 569] on div at bounding box center [78, 580] width 23 height 23
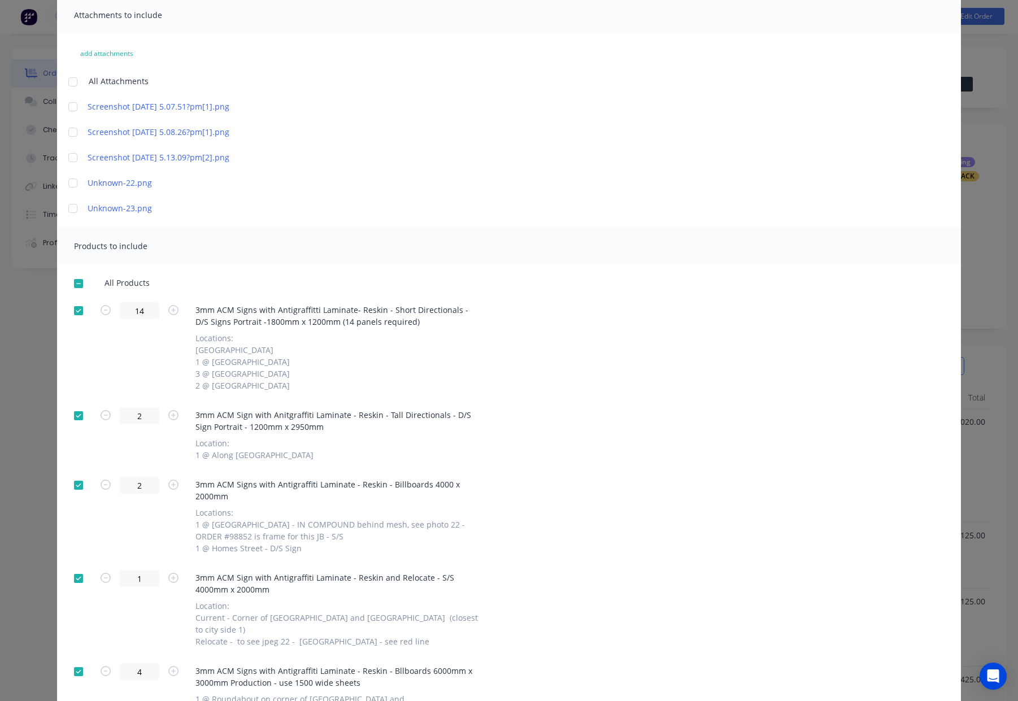
scroll to position [0, 0]
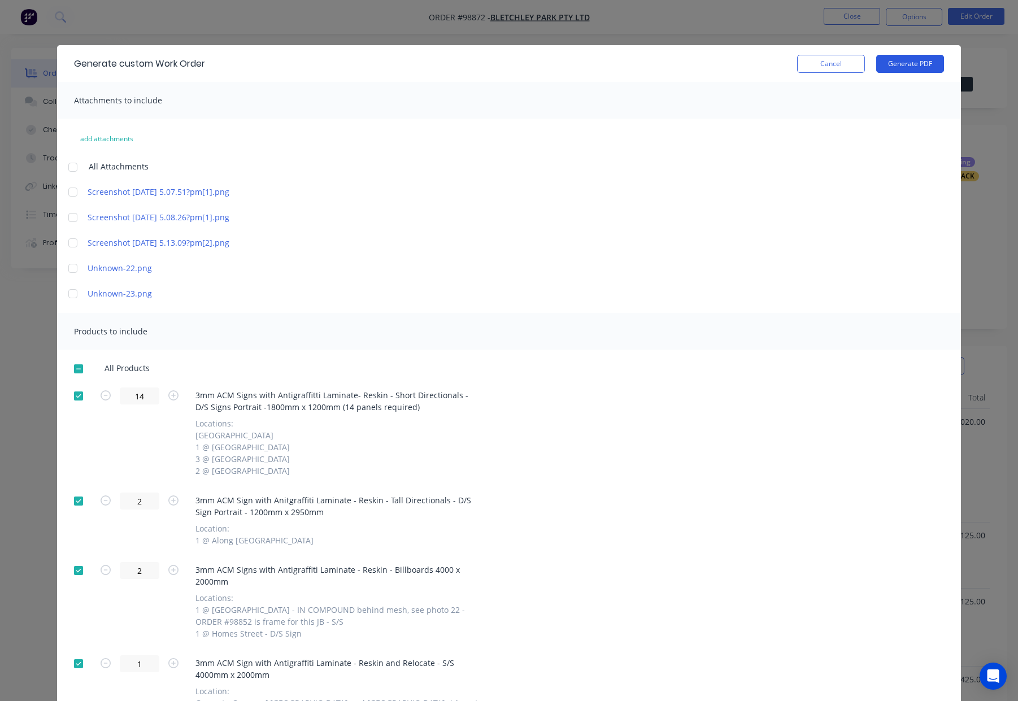
click at [908, 65] on button "Generate PDF" at bounding box center [910, 64] width 68 height 18
click at [814, 65] on button "Cancel" at bounding box center [831, 64] width 68 height 18
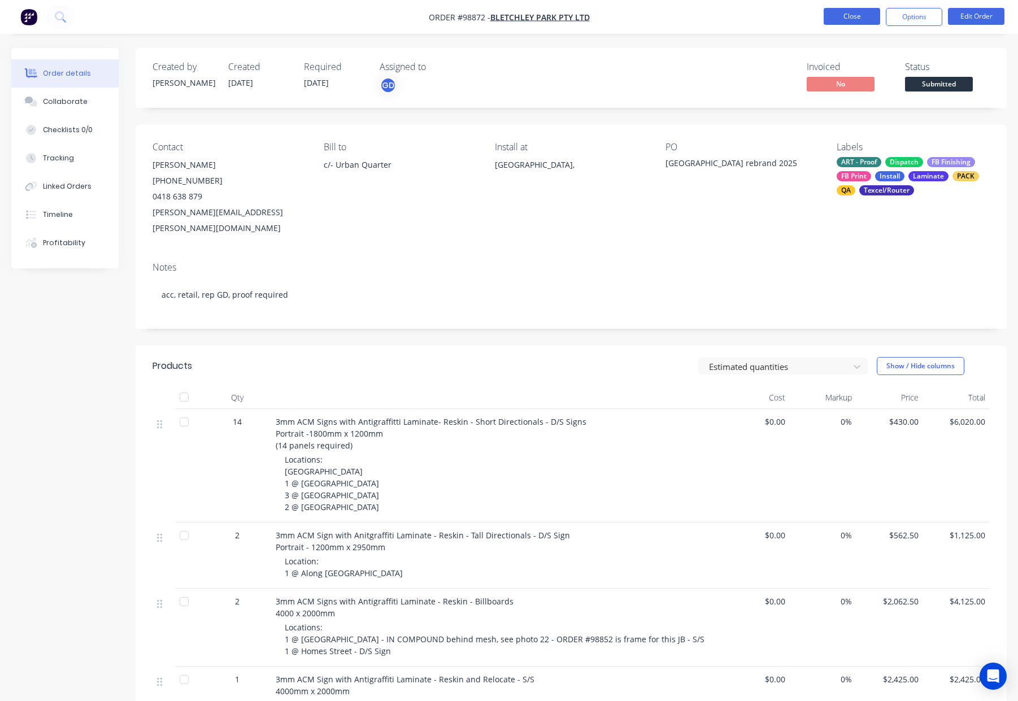
click at [847, 17] on button "Close" at bounding box center [851, 16] width 56 height 17
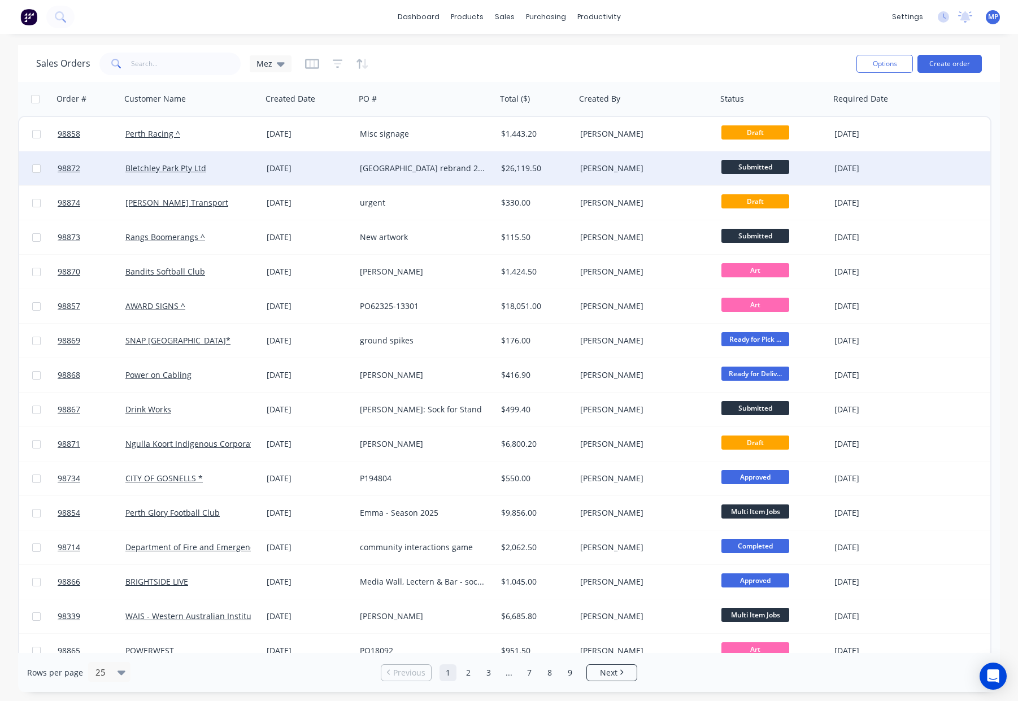
click at [478, 167] on div "[GEOGRAPHIC_DATA] rebrand 2025" at bounding box center [422, 168] width 125 height 11
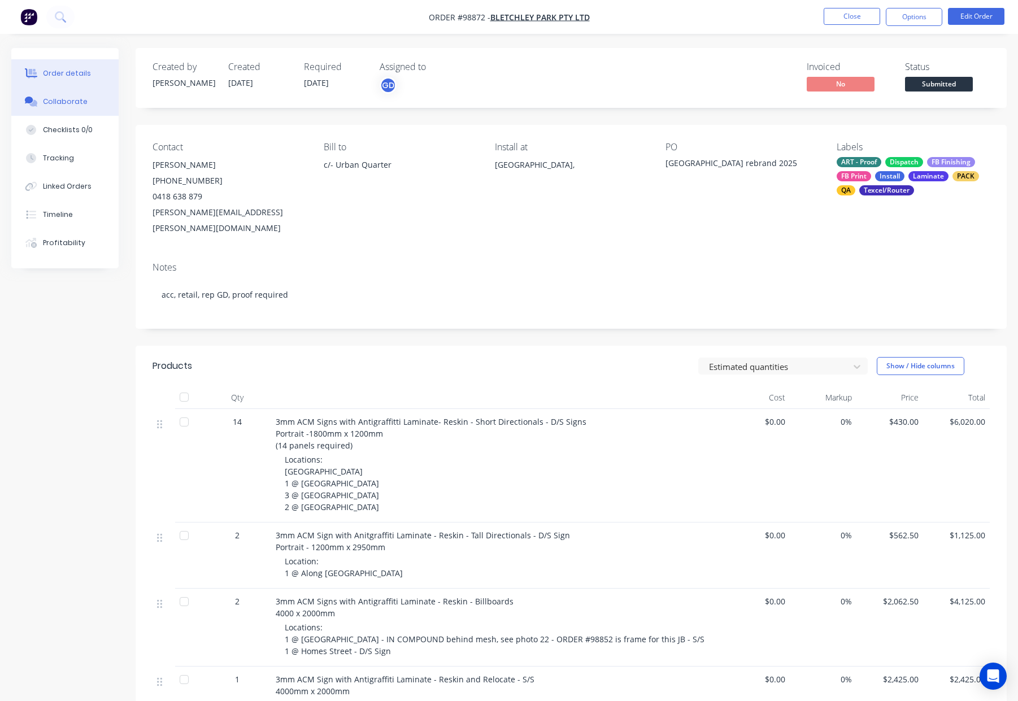
click at [69, 107] on button "Collaborate" at bounding box center [64, 102] width 107 height 28
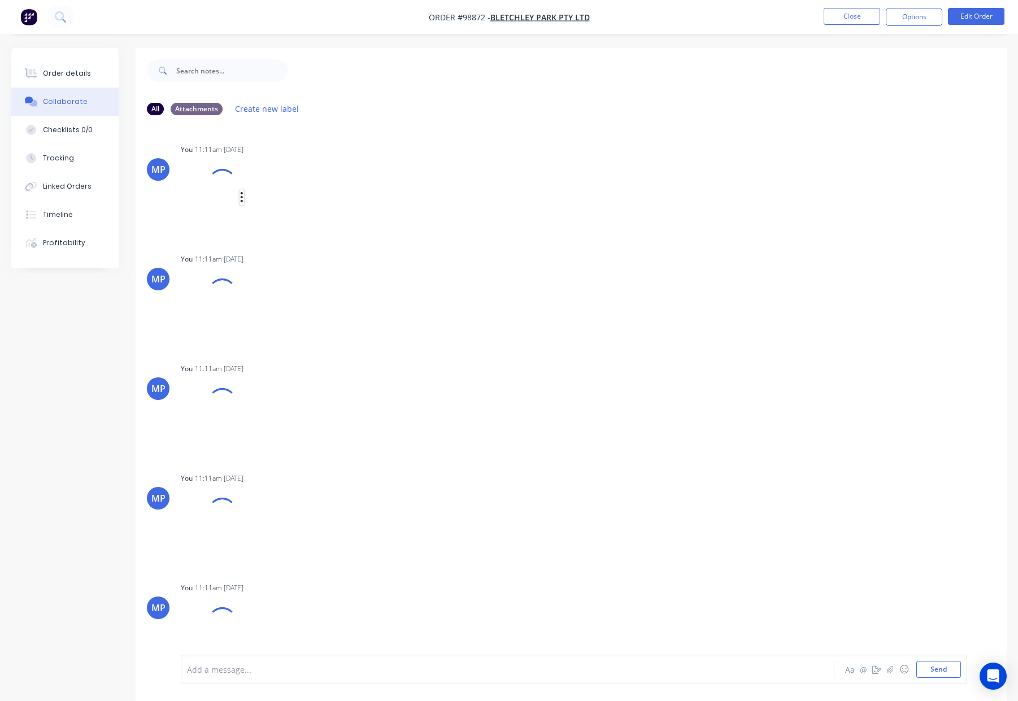
click at [241, 198] on icon "button" at bounding box center [242, 197] width 2 height 10
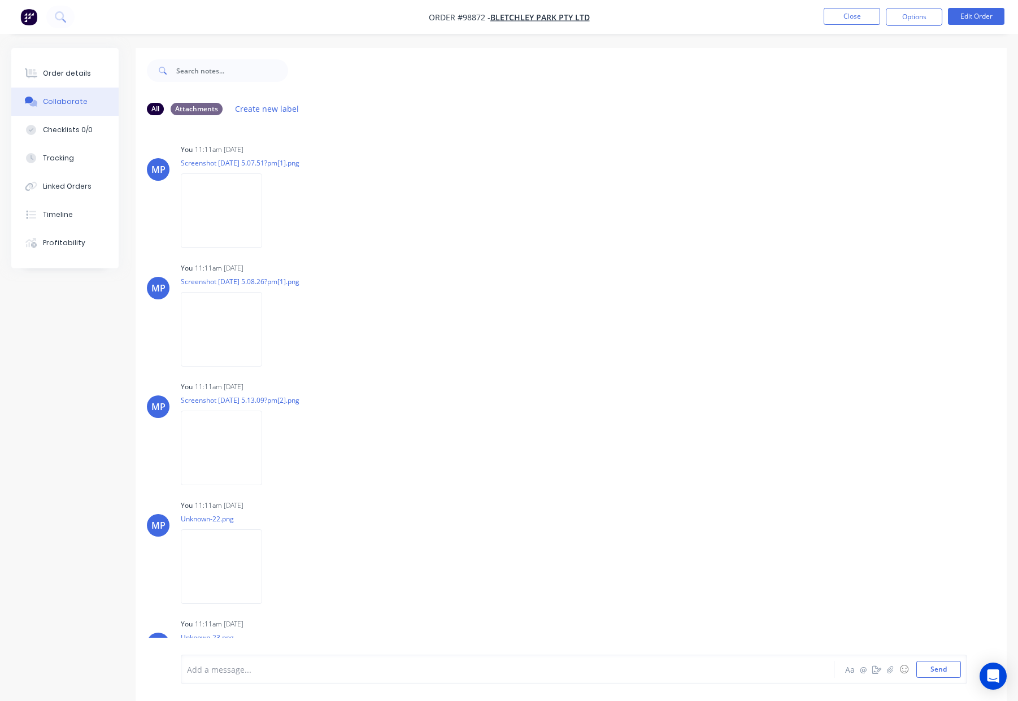
click at [0, 0] on button "Delete" at bounding box center [0, 0] width 0 height 0
click at [273, 206] on icon "button" at bounding box center [272, 211] width 2 height 10
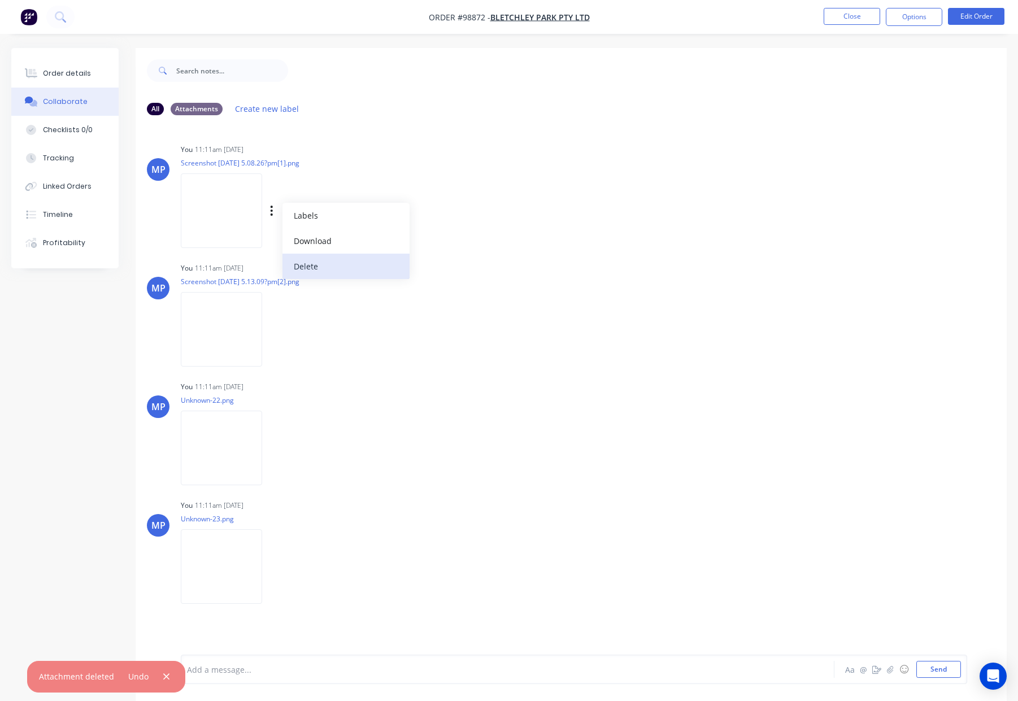
click at [326, 274] on button "Delete" at bounding box center [345, 266] width 127 height 25
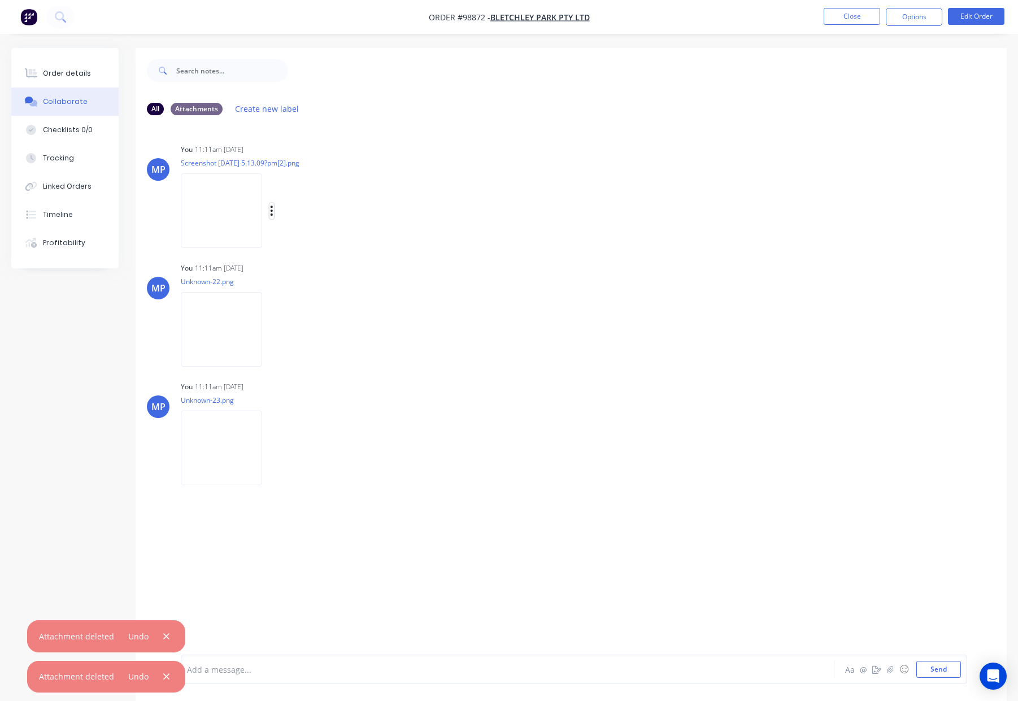
drag, startPoint x: 276, startPoint y: 206, endPoint x: 283, endPoint y: 222, distance: 18.2
click at [273, 206] on icon "button" at bounding box center [271, 210] width 3 height 13
drag, startPoint x: 322, startPoint y: 267, endPoint x: 306, endPoint y: 252, distance: 22.0
click at [0, 0] on button "Delete" at bounding box center [0, 0] width 0 height 0
click at [283, 210] on div "Labels Download Delete" at bounding box center [330, 211] width 127 height 16
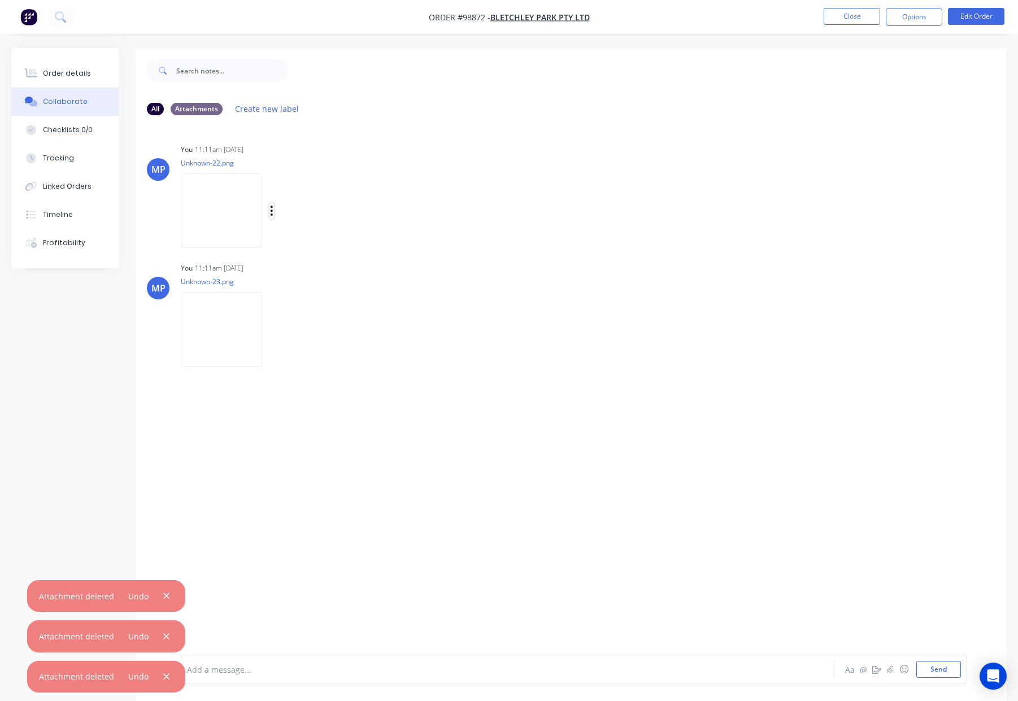
click at [273, 211] on icon "button" at bounding box center [272, 211] width 2 height 10
drag, startPoint x: 337, startPoint y: 261, endPoint x: 324, endPoint y: 235, distance: 29.0
click at [0, 0] on button "Delete" at bounding box center [0, 0] width 0 height 0
drag, startPoint x: 319, startPoint y: 208, endPoint x: 327, endPoint y: 228, distance: 22.0
click at [273, 208] on icon "button" at bounding box center [271, 210] width 3 height 13
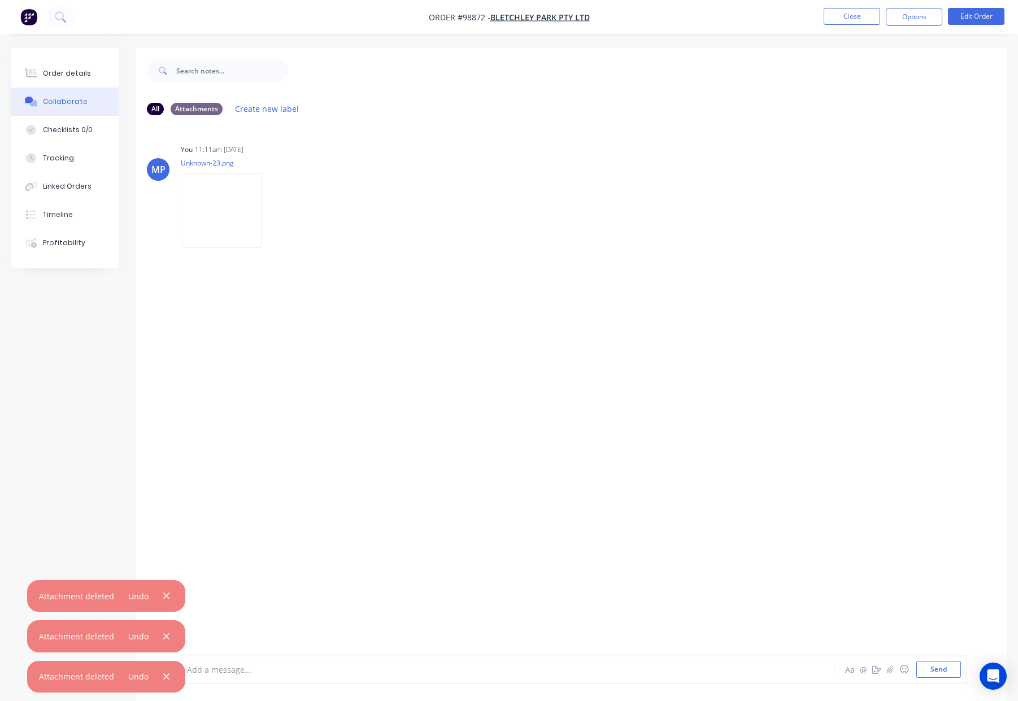
click at [0, 0] on button "Delete" at bounding box center [0, 0] width 0 height 0
click at [57, 73] on div "Order details" at bounding box center [67, 73] width 48 height 10
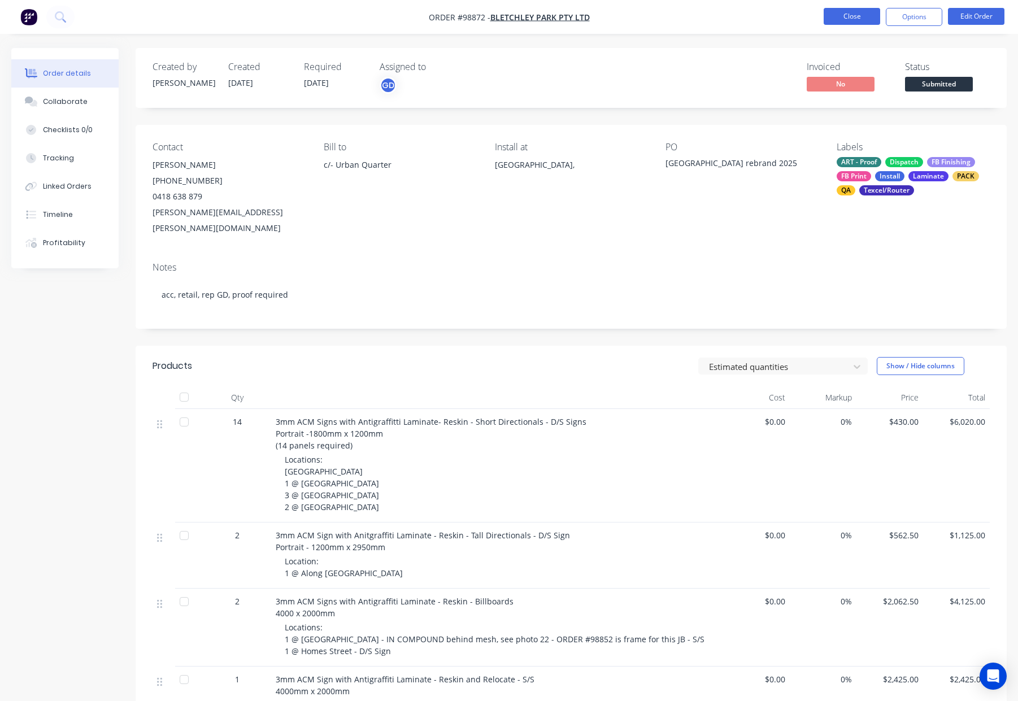
click at [852, 13] on button "Close" at bounding box center [851, 16] width 56 height 17
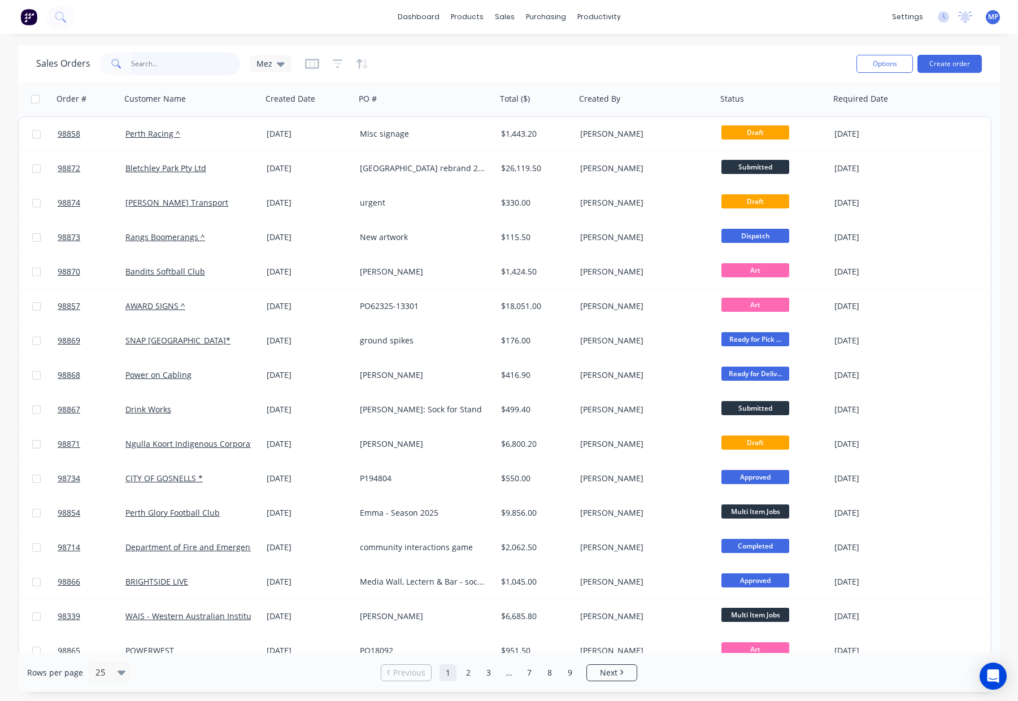
drag, startPoint x: 173, startPoint y: 60, endPoint x: 185, endPoint y: 62, distance: 11.4
click at [173, 60] on input "text" at bounding box center [186, 64] width 110 height 23
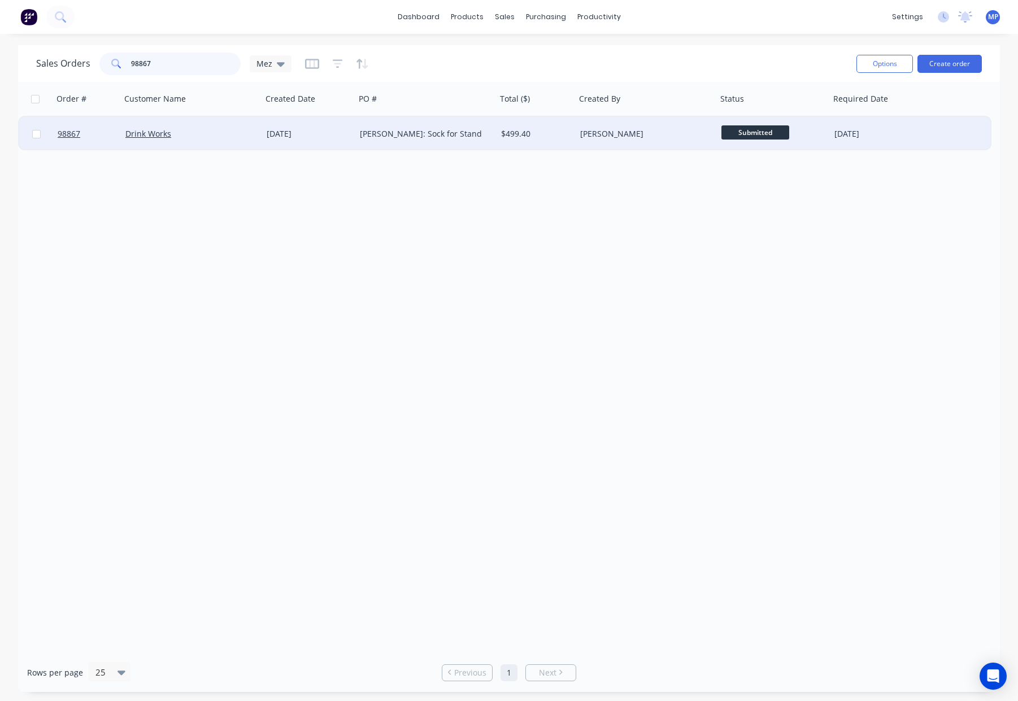
type input "98867"
click at [467, 139] on div "[PERSON_NAME]: Sock for Stand" at bounding box center [422, 133] width 125 height 11
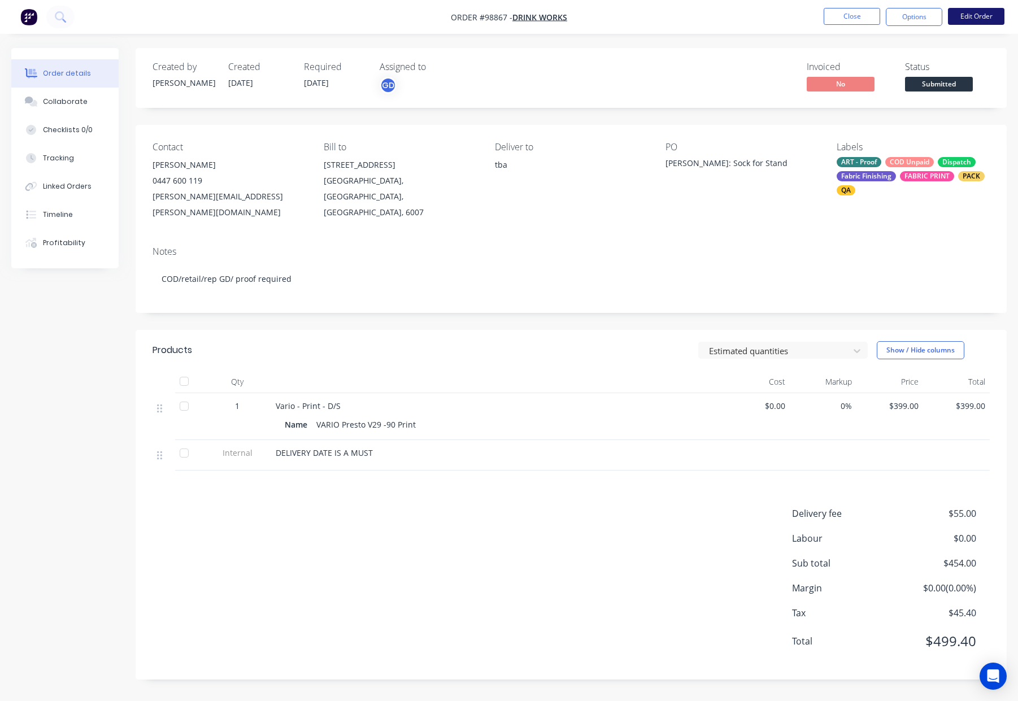
click at [972, 18] on button "Edit Order" at bounding box center [976, 16] width 56 height 17
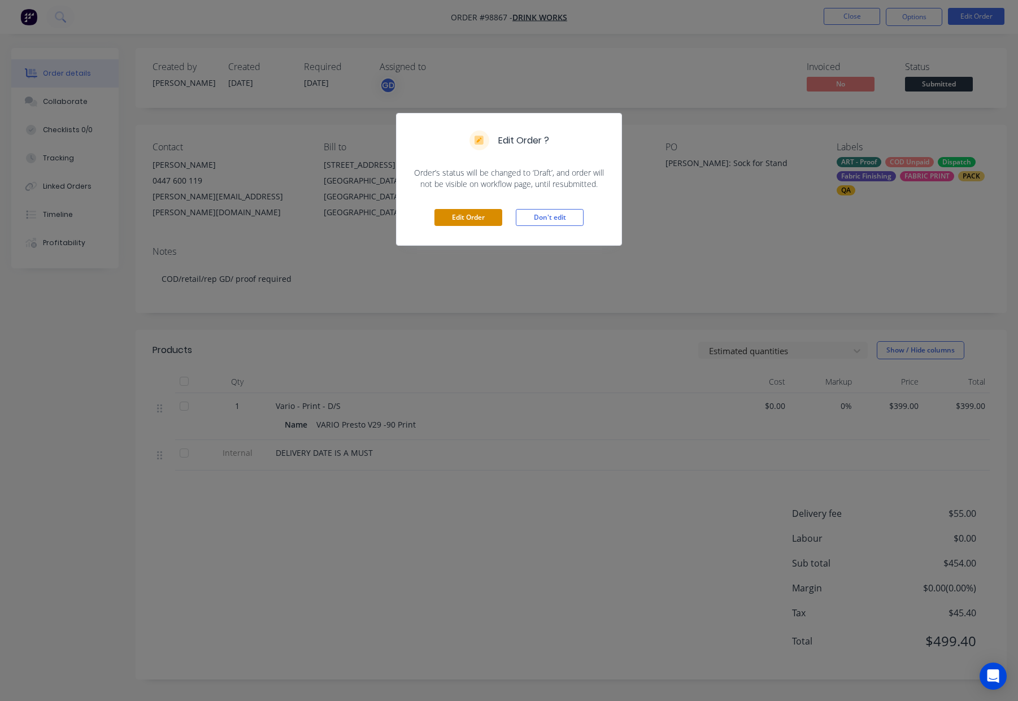
click at [471, 218] on button "Edit Order" at bounding box center [468, 217] width 68 height 17
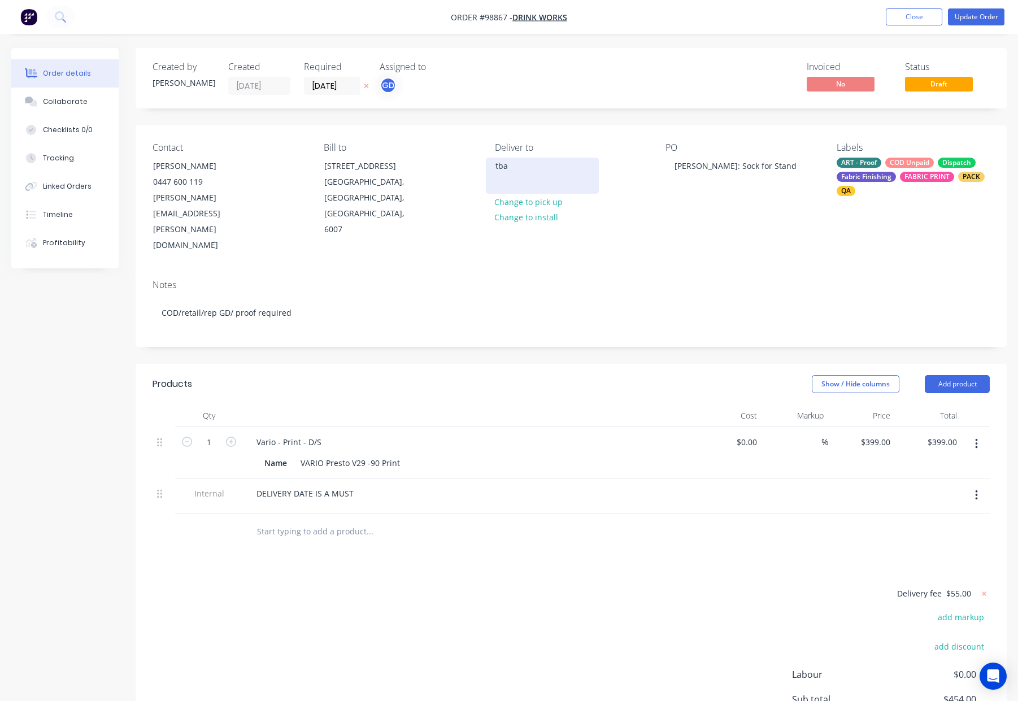
click at [504, 165] on div "tba" at bounding box center [542, 166] width 94 height 16
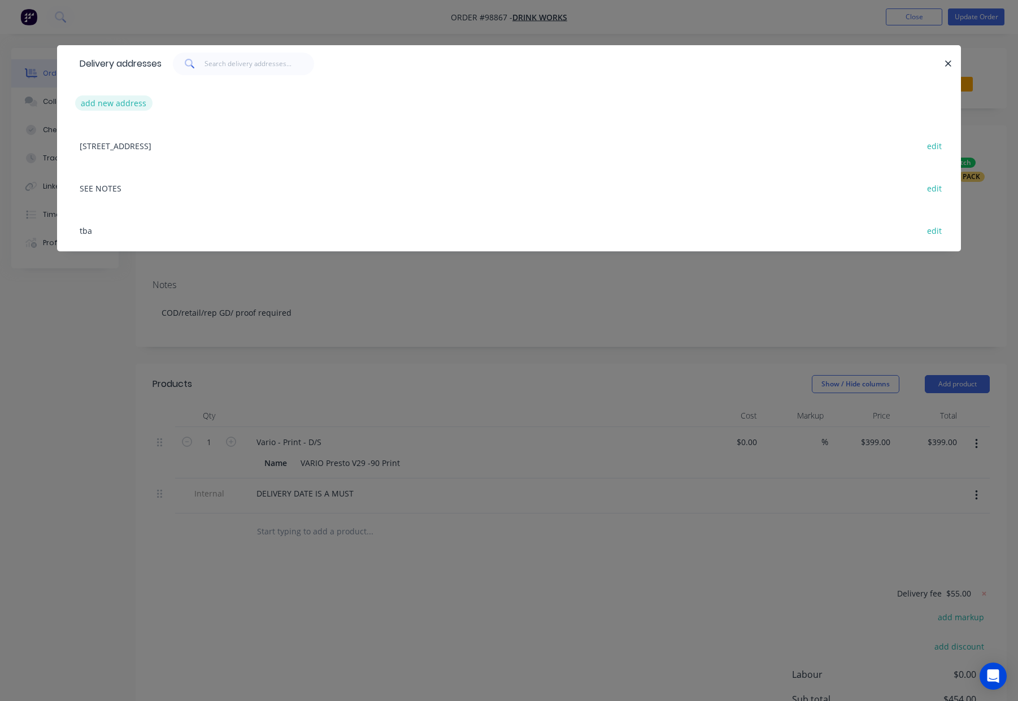
click at [126, 103] on button "add new address" at bounding box center [113, 102] width 77 height 15
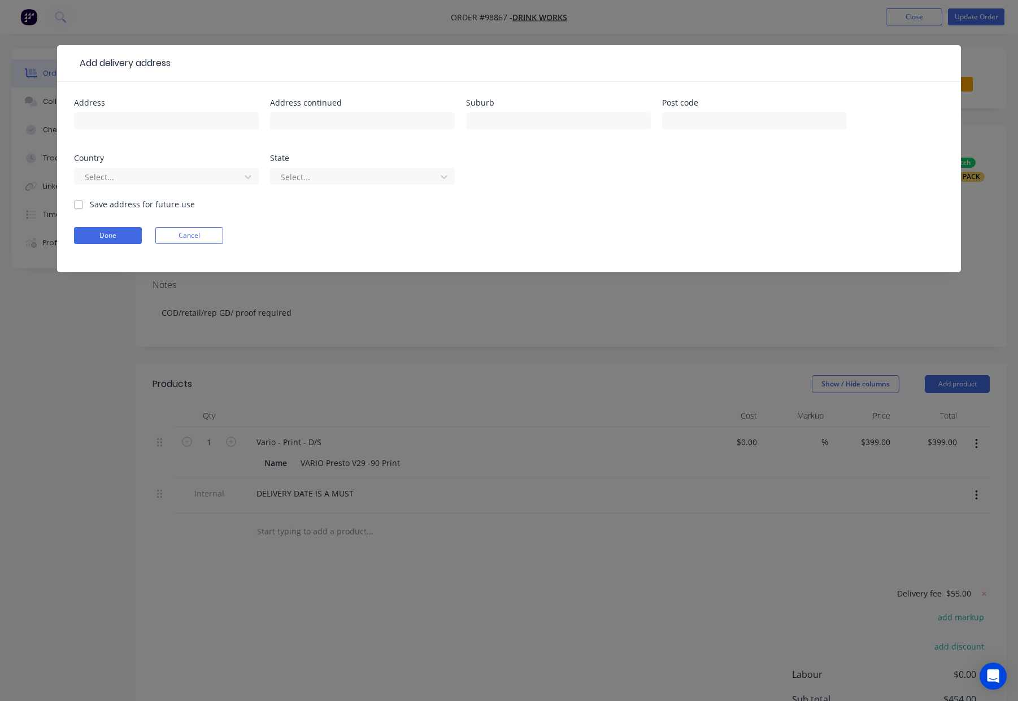
click at [90, 202] on label "Save address for future use" at bounding box center [142, 204] width 105 height 12
click at [78, 202] on input "Save address for future use" at bounding box center [78, 203] width 9 height 11
checkbox input "true"
click at [127, 119] on input "text" at bounding box center [166, 120] width 185 height 17
click at [126, 119] on input "text" at bounding box center [166, 120] width 185 height 17
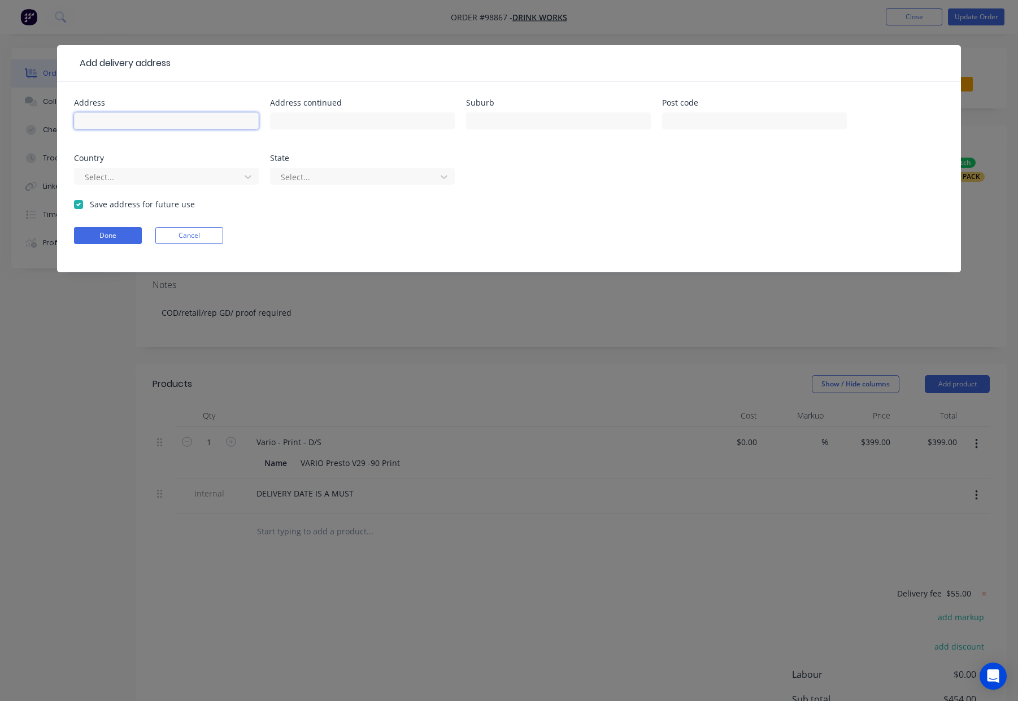
paste input "Koala Storage North, Shed A42, 54 Roberts Street Osborne Park WA 6017"
drag, startPoint x: 234, startPoint y: 118, endPoint x: 245, endPoint y: 122, distance: 10.9
click at [234, 118] on input "Koala Storage North, Shed A42, 54 Roberts Street Osborne Park WA 6017" at bounding box center [166, 120] width 185 height 17
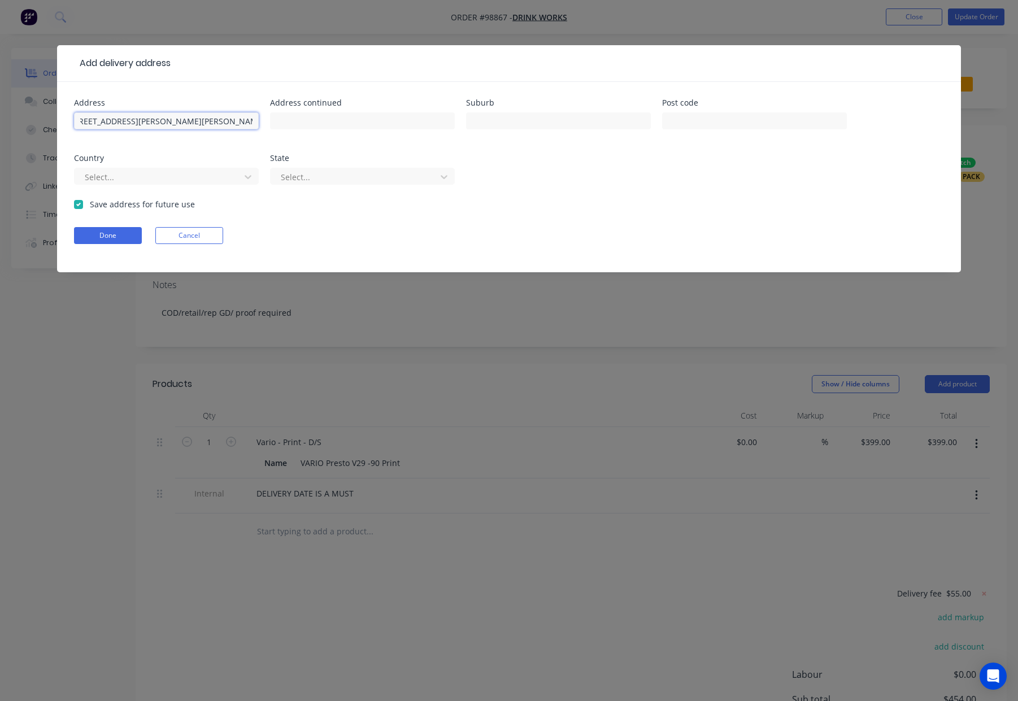
drag, startPoint x: 235, startPoint y: 121, endPoint x: 265, endPoint y: 120, distance: 29.4
click at [265, 120] on div "Address Koala Storage North, Shed A42, 54 Roberts Street Osborne Park WA 6017 A…" at bounding box center [509, 148] width 870 height 99
type input "Koala Storage North, Shed A42, 54 Roberts Street Osborne Park WA 6017"
click at [709, 124] on input "text" at bounding box center [754, 120] width 185 height 17
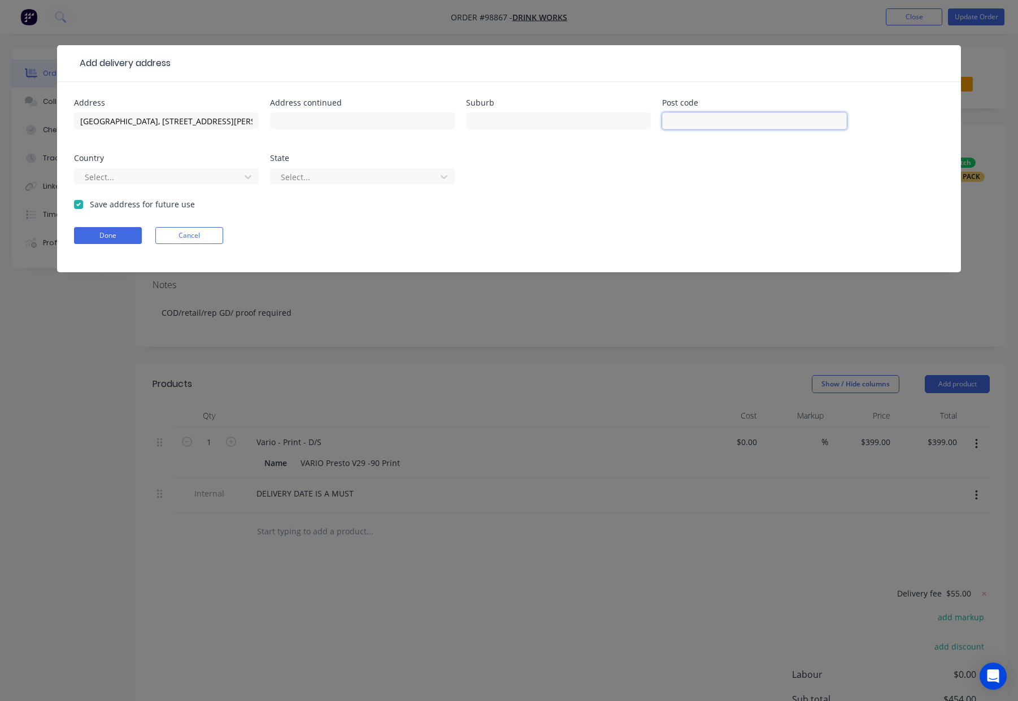
paste input "6017"
type input "6017"
drag, startPoint x: 164, startPoint y: 119, endPoint x: 191, endPoint y: 119, distance: 27.1
click at [191, 119] on input "Koala Storage North, Shed A42, 54 Roberts Street Osborne Park WA 6017" at bounding box center [166, 120] width 185 height 17
click at [202, 121] on input "Koala Storage North, Shed A42, 54 Roberts Street Osborne Park WA 6017" at bounding box center [166, 120] width 185 height 17
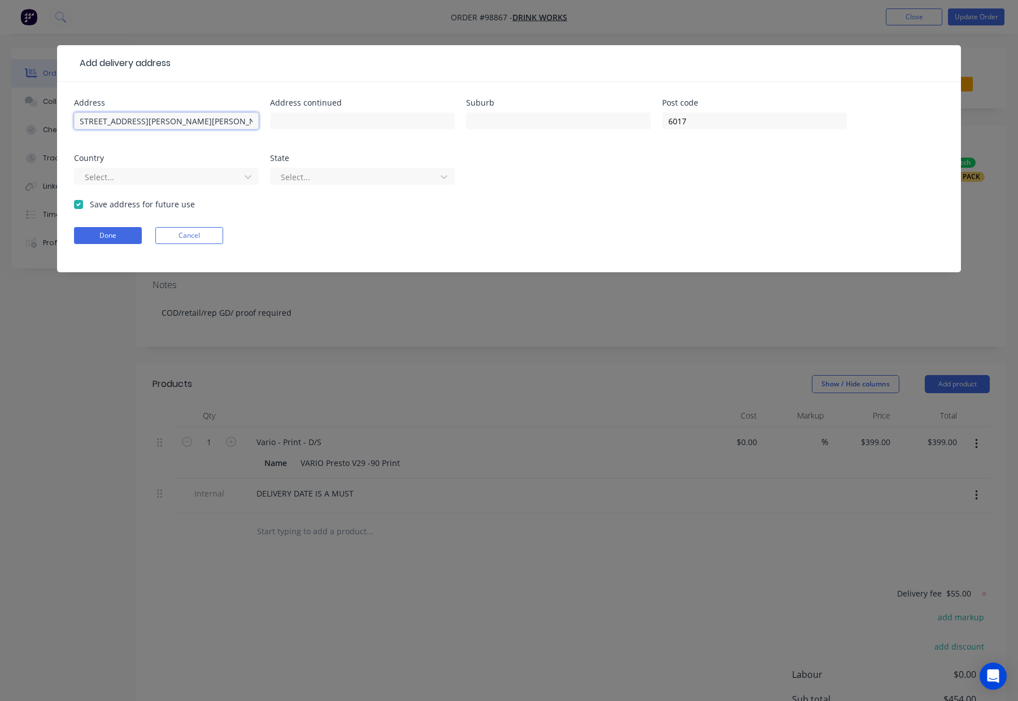
scroll to position [0, 95]
drag, startPoint x: 167, startPoint y: 121, endPoint x: 217, endPoint y: 121, distance: 49.7
click at [217, 121] on input "Koala Storage North, Shed A42, 54 Roberts Street Osborne Park WA 6017" at bounding box center [166, 120] width 185 height 17
click at [491, 117] on input "text" at bounding box center [558, 120] width 185 height 17
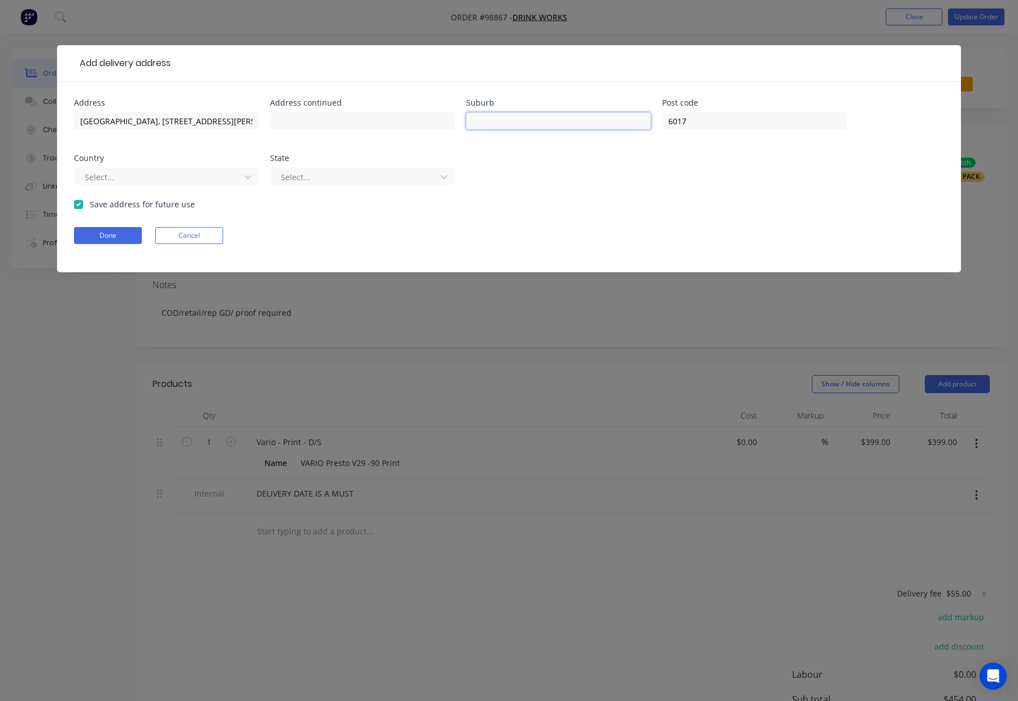
paste input "Osborne Park"
type input "Osborne Park"
click at [205, 124] on input "Koala Storage North, Shed A42, 54 Roberts Street Osborne Park WA 6017" at bounding box center [166, 120] width 185 height 17
drag, startPoint x: 169, startPoint y: 120, endPoint x: 286, endPoint y: 119, distance: 116.9
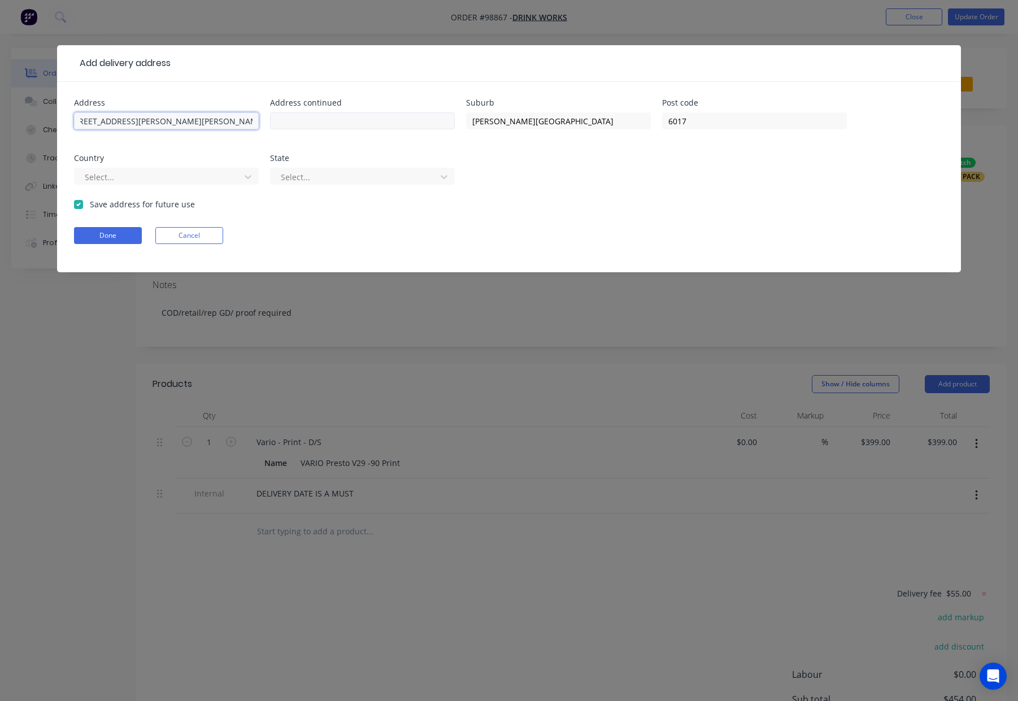
click at [286, 119] on div "Address Koala Storage North, Shed A42, 54 Roberts Street Osborne Park WA 6017 A…" at bounding box center [509, 148] width 870 height 99
drag, startPoint x: 190, startPoint y: 120, endPoint x: 252, endPoint y: 121, distance: 61.6
click at [252, 121] on input "Koala Storage North, Shed A42, 54 Roberts Street" at bounding box center [166, 120] width 185 height 17
type input "Koala Storage North, Shed A42, 54 Roberts Street"
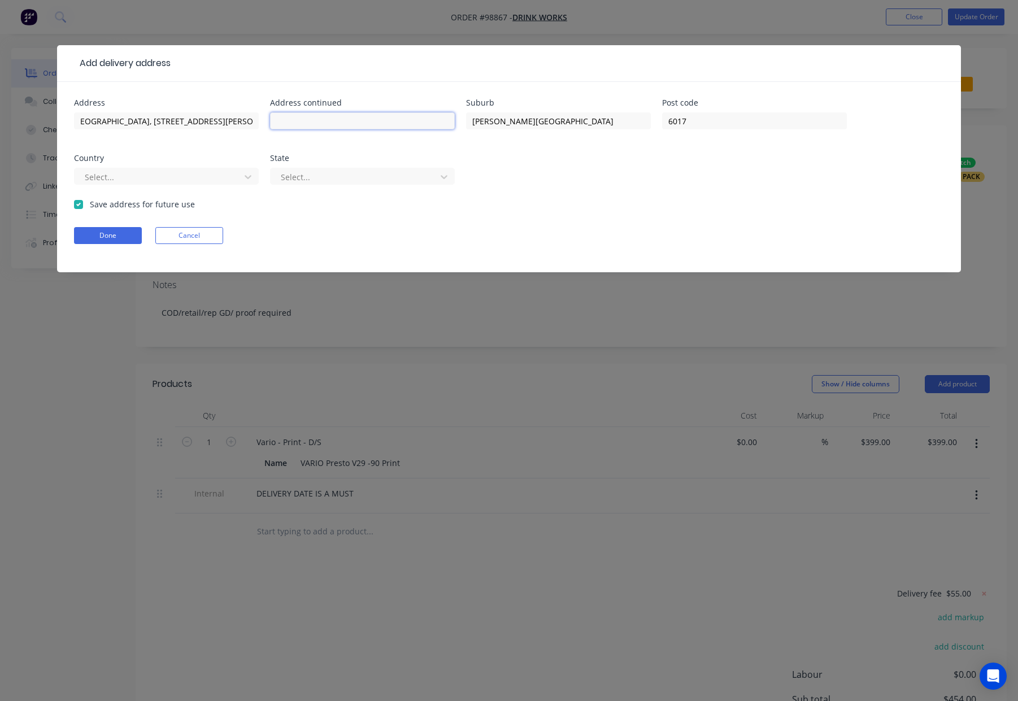
click at [332, 116] on input "text" at bounding box center [362, 120] width 185 height 17
click at [330, 121] on input "text" at bounding box center [362, 120] width 185 height 17
paste input "54 Roberts Street"
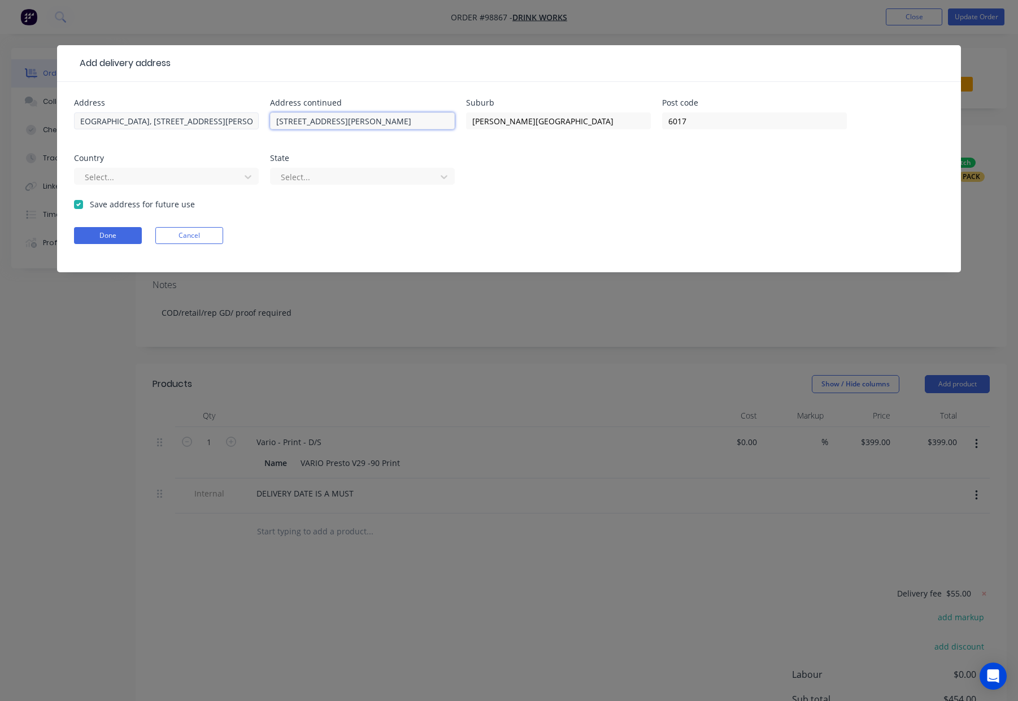
type input "54 Roberts Street"
drag, startPoint x: 246, startPoint y: 122, endPoint x: 232, endPoint y: 123, distance: 14.1
click at [187, 122] on input "Koala Storage North, Shed A42, 54 Roberts Street" at bounding box center [166, 120] width 185 height 17
drag, startPoint x: 159, startPoint y: 119, endPoint x: 167, endPoint y: 124, distance: 9.9
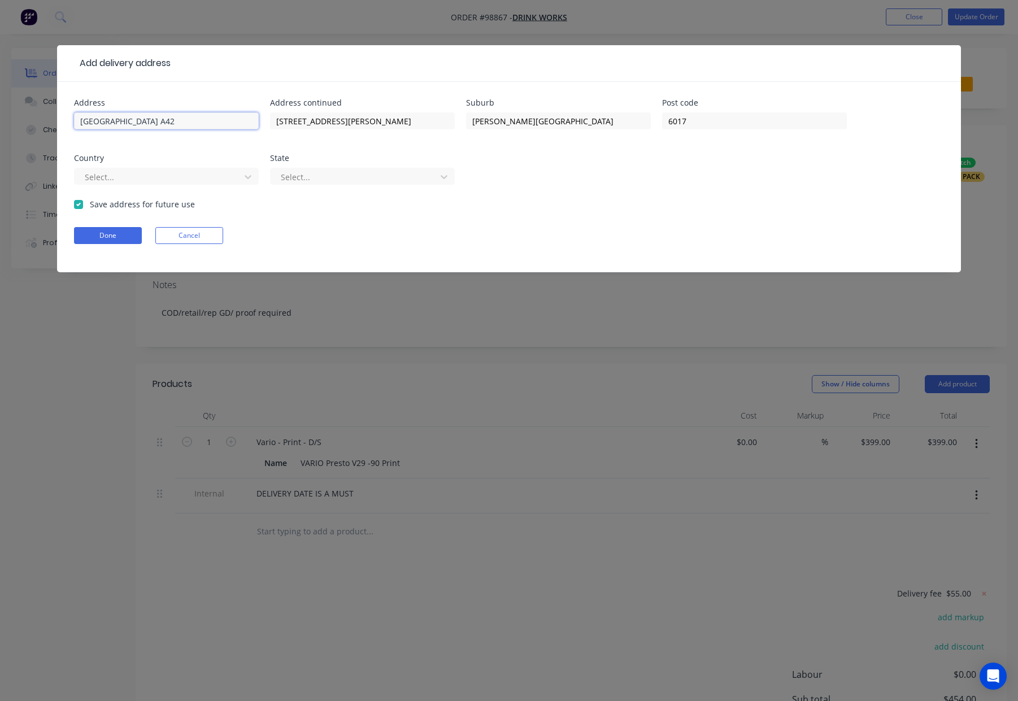
click at [159, 119] on input "Koala Storage North, Shed A42" at bounding box center [166, 120] width 185 height 17
type input "Koala Storage North - Shed A42"
click at [173, 176] on div at bounding box center [159, 177] width 151 height 14
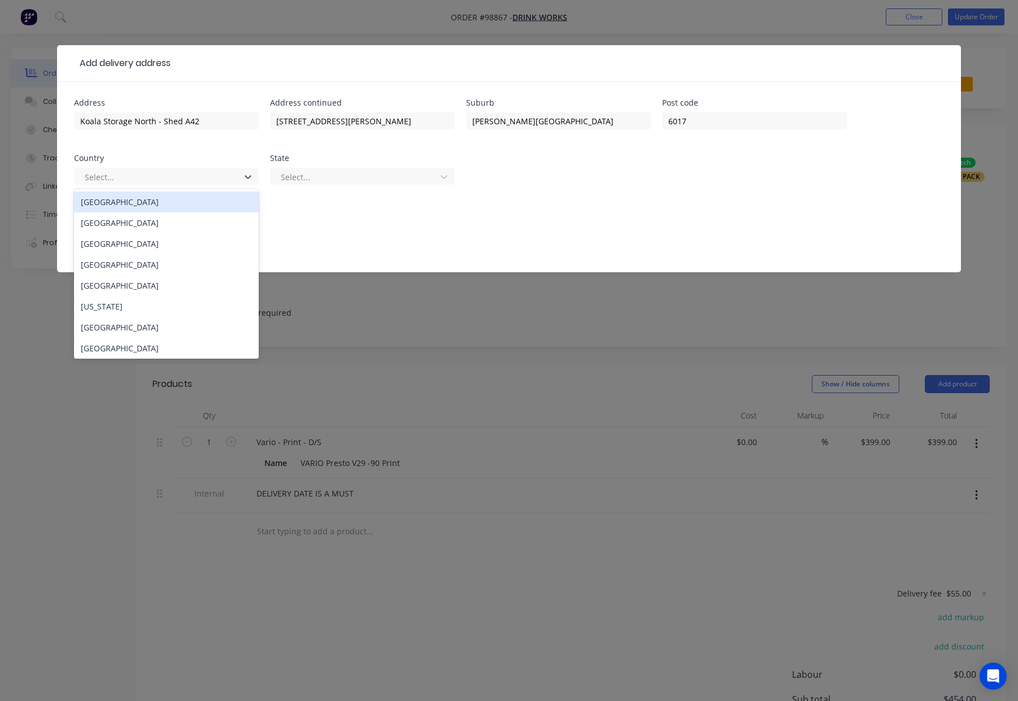
click at [130, 203] on div "Australia" at bounding box center [166, 201] width 185 height 21
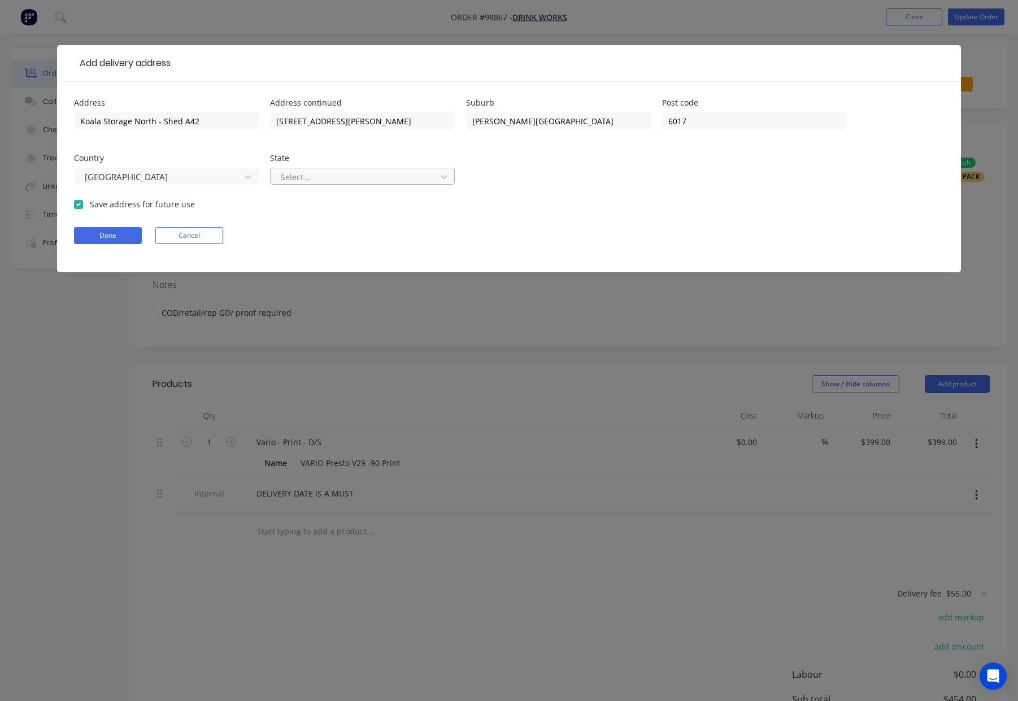
click at [305, 176] on div at bounding box center [355, 177] width 151 height 14
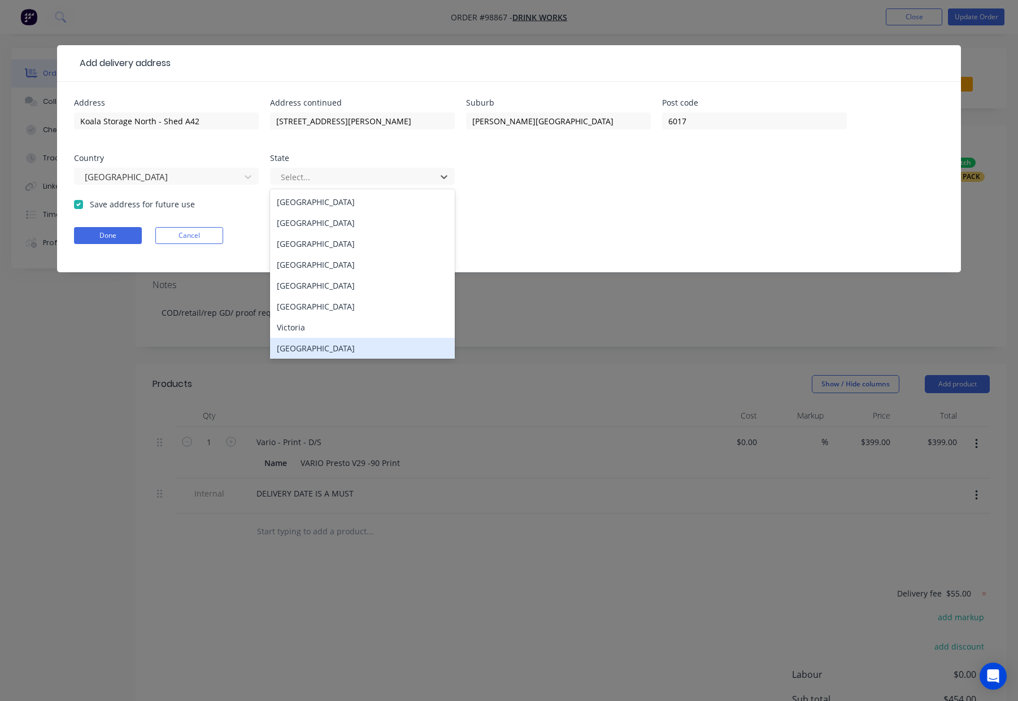
click at [331, 353] on div "Western Australia" at bounding box center [362, 348] width 185 height 21
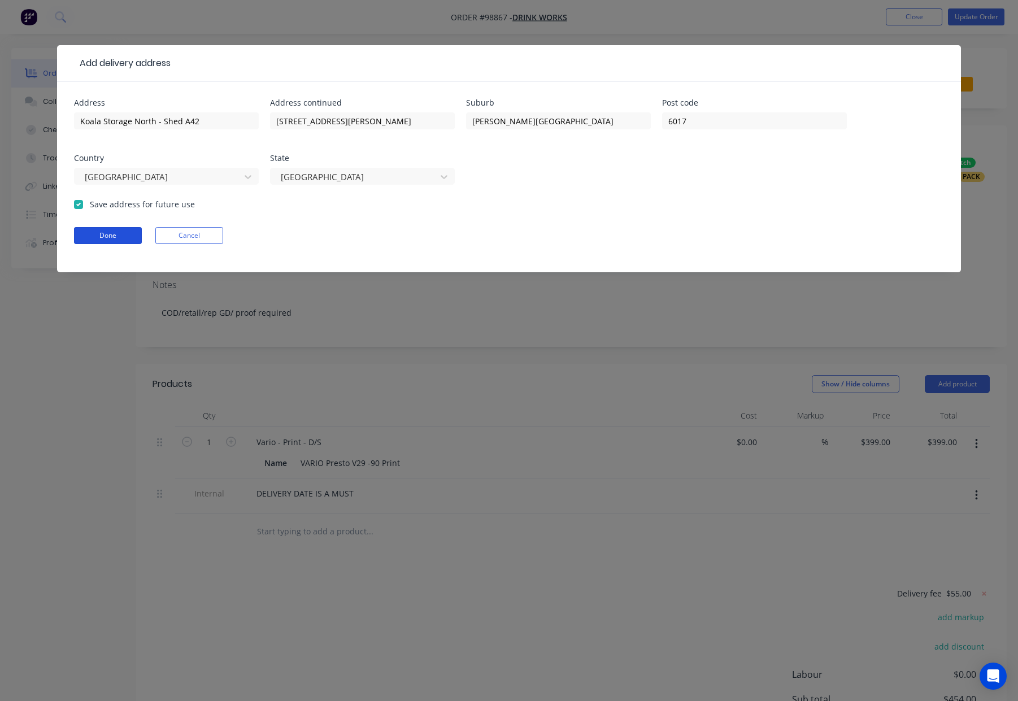
click at [102, 235] on button "Done" at bounding box center [108, 235] width 68 height 17
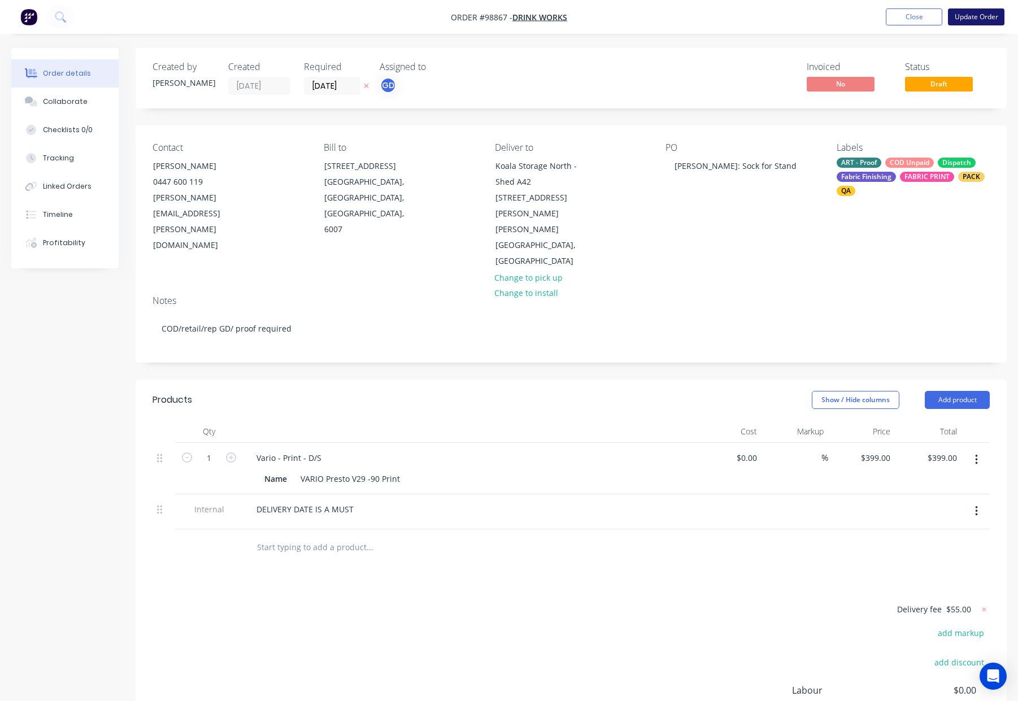
click at [963, 17] on button "Update Order" at bounding box center [976, 16] width 56 height 17
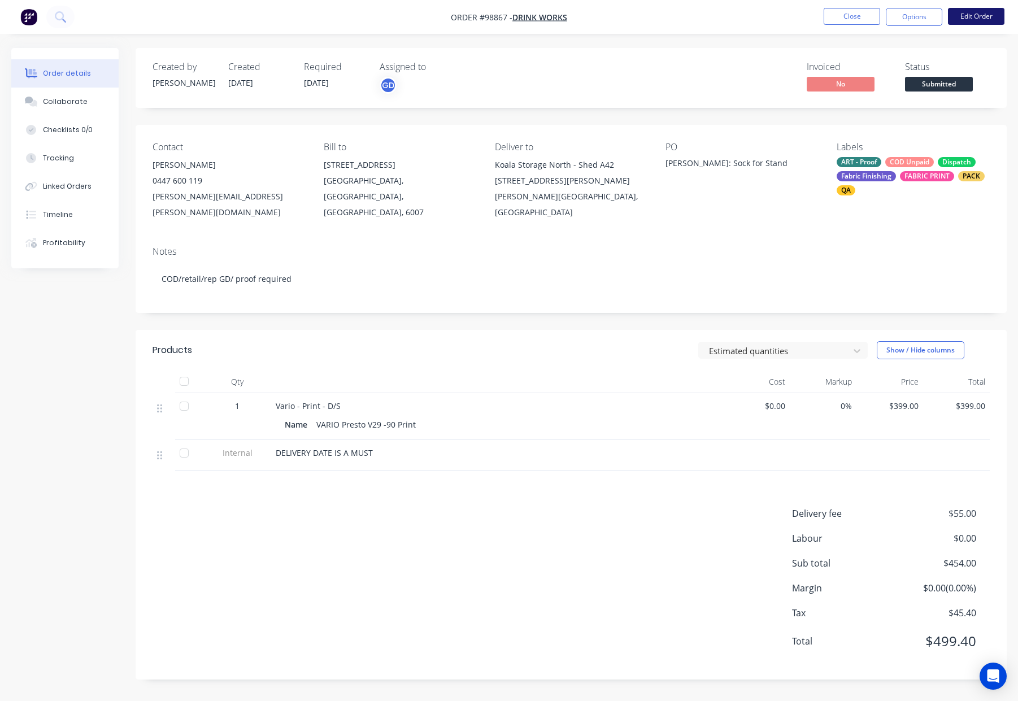
click at [975, 21] on button "Edit Order" at bounding box center [976, 16] width 56 height 17
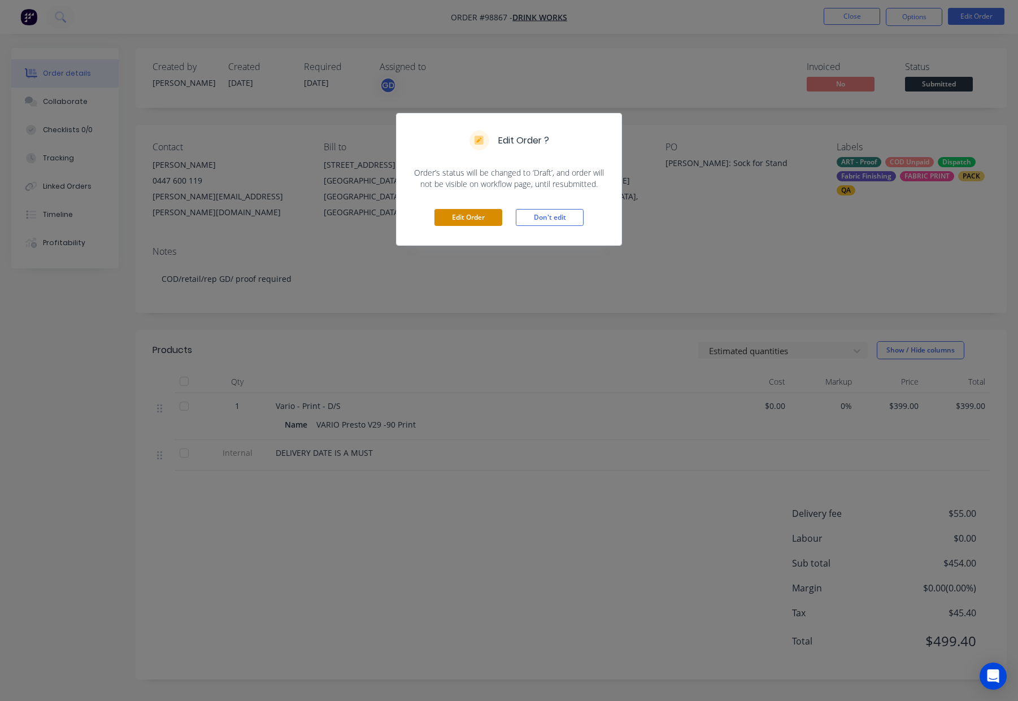
click at [477, 213] on button "Edit Order" at bounding box center [468, 217] width 68 height 17
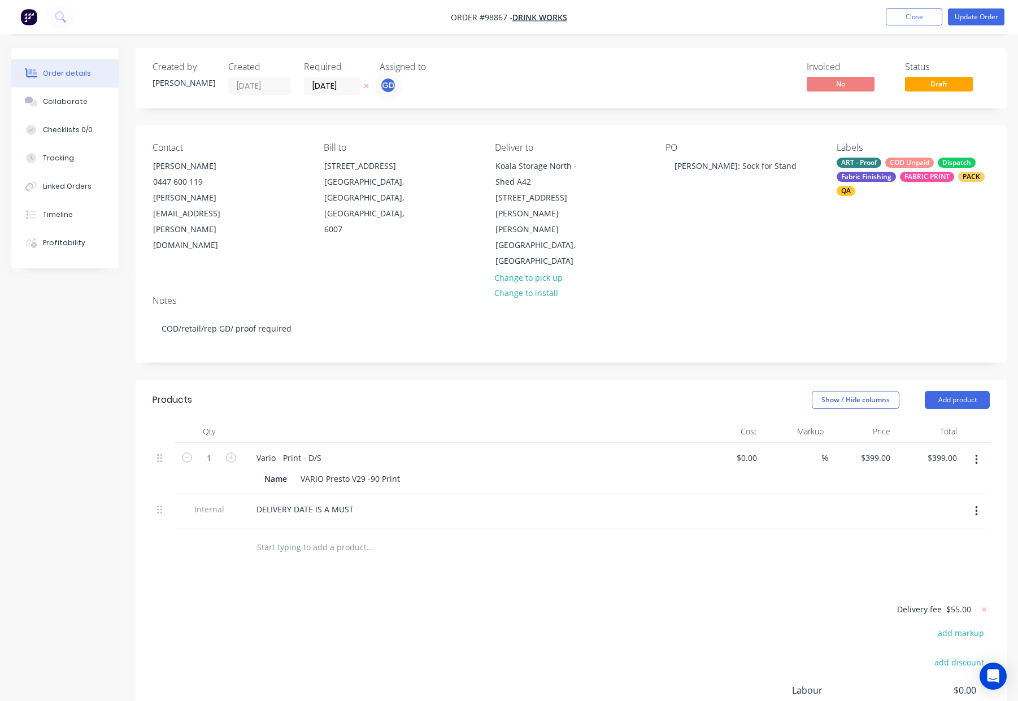
click at [923, 391] on div "Show / Hide columns" at bounding box center [868, 400] width 113 height 18
click at [954, 380] on header "Products Show / Hide columns Add product" at bounding box center [571, 400] width 871 height 41
click at [957, 391] on button "Add product" at bounding box center [956, 400] width 65 height 18
click at [937, 556] on div "Notes (Internal)" at bounding box center [935, 564] width 87 height 16
click at [268, 536] on div at bounding box center [287, 544] width 81 height 16
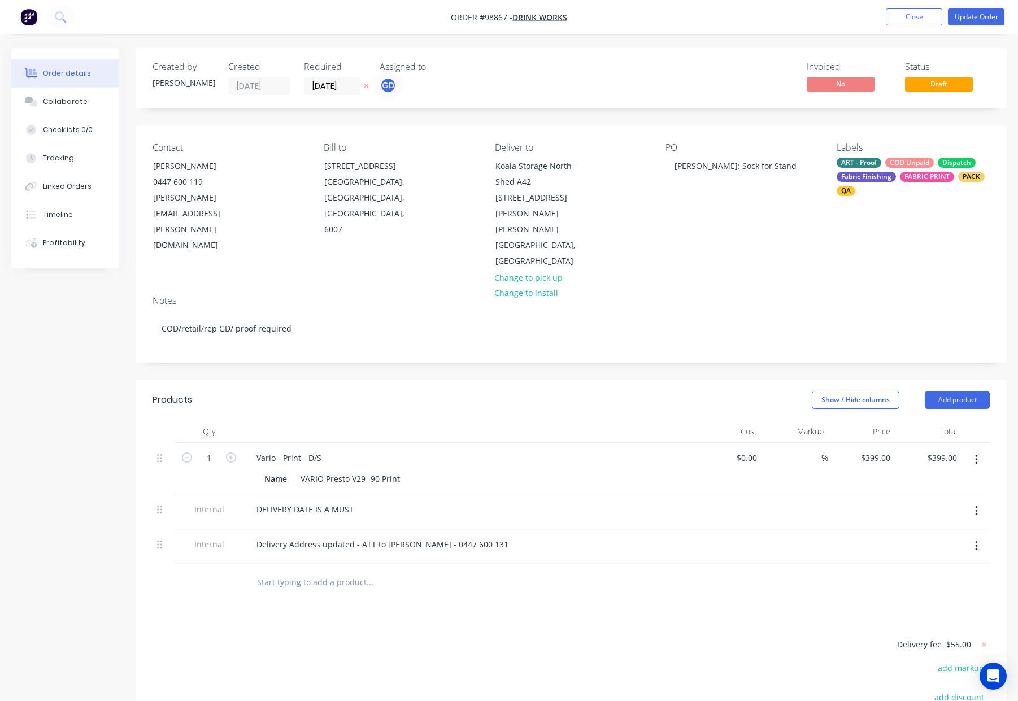
click at [540, 571] on div at bounding box center [416, 582] width 339 height 23
click at [381, 536] on div "Delivery Address updated - ATT to Ben Powell - 0447 600 131" at bounding box center [382, 544] width 270 height 16
click at [522, 571] on div at bounding box center [416, 582] width 339 height 23
click at [962, 18] on button "Update Order" at bounding box center [976, 16] width 56 height 17
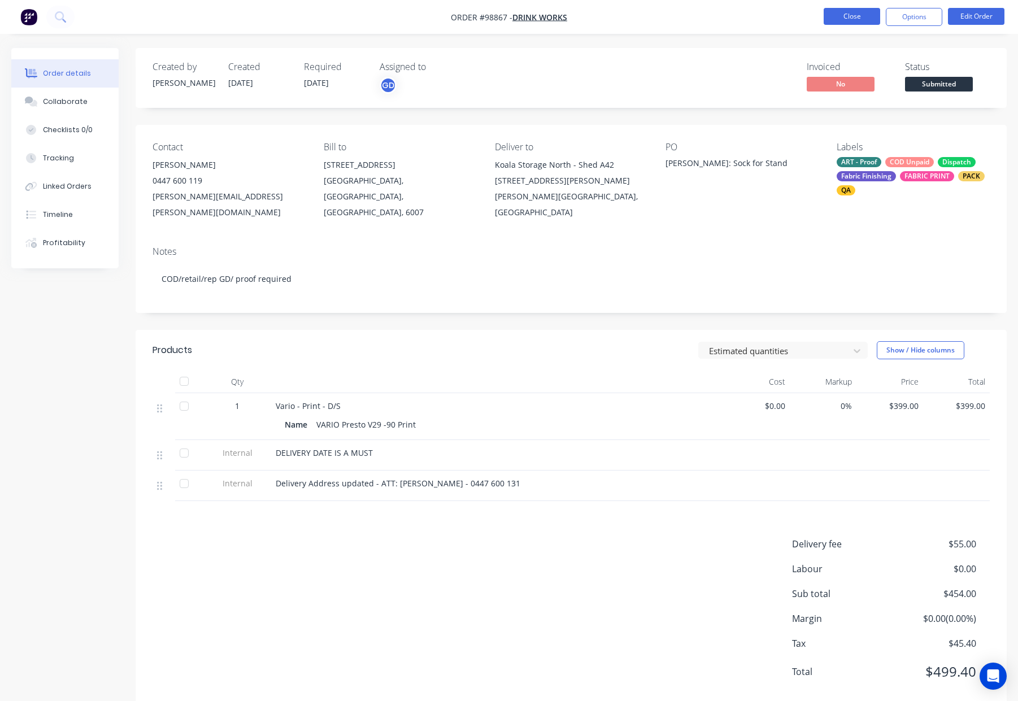
click at [856, 15] on button "Close" at bounding box center [851, 16] width 56 height 17
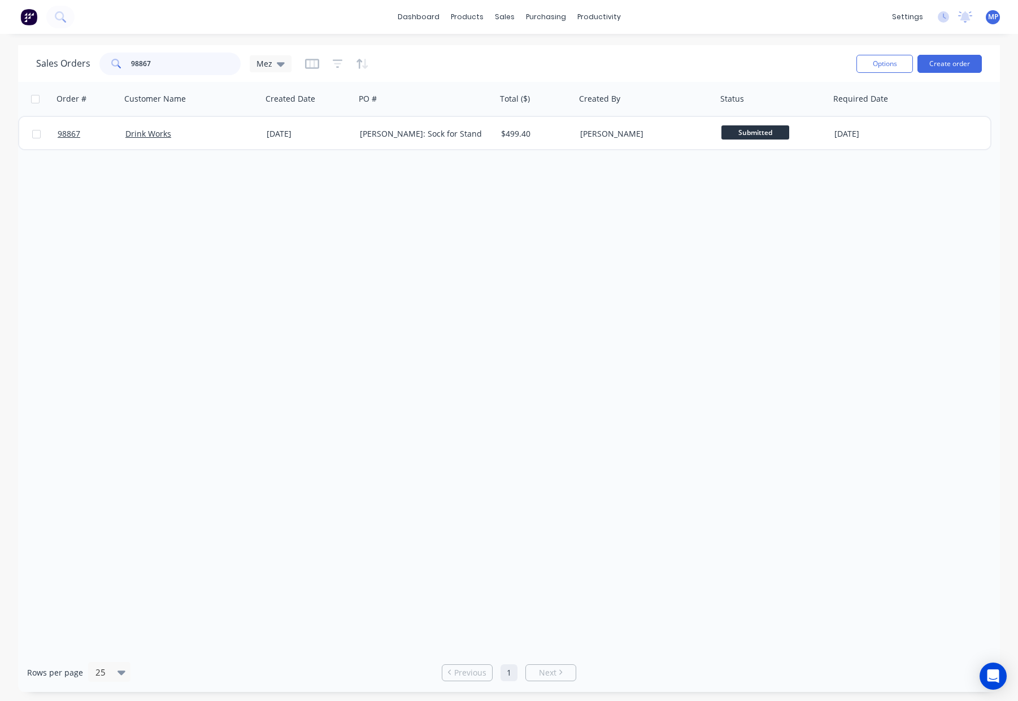
drag, startPoint x: 178, startPoint y: 64, endPoint x: 82, endPoint y: 57, distance: 96.2
click at [80, 58] on div "Sales Orders 98867 Mez" at bounding box center [163, 64] width 255 height 23
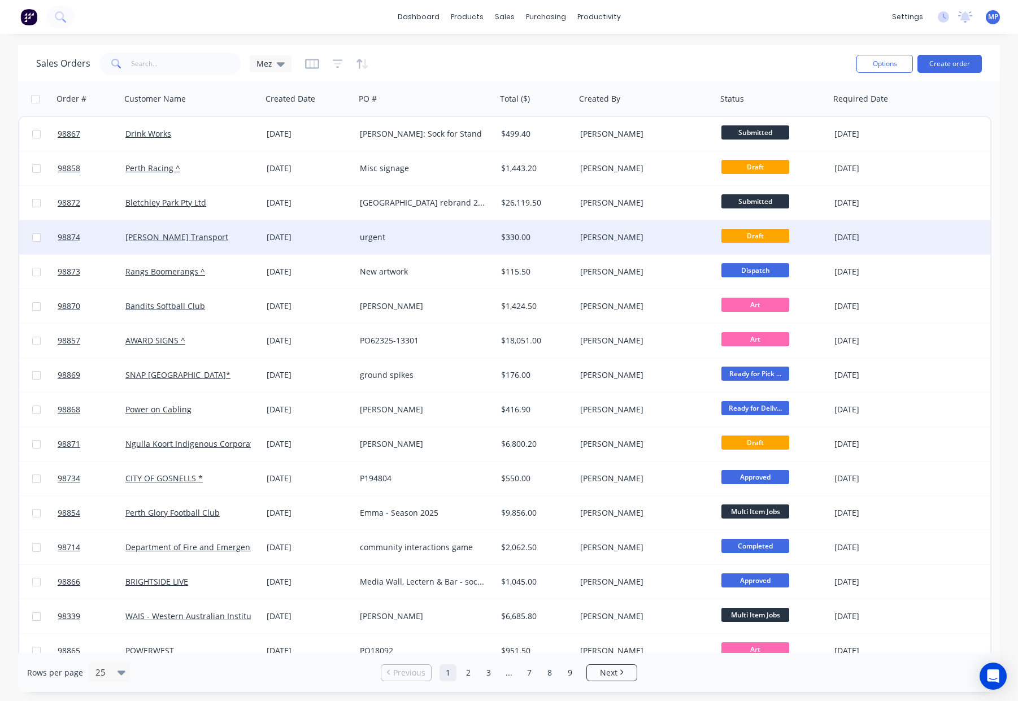
click at [469, 237] on div "urgent" at bounding box center [422, 237] width 125 height 11
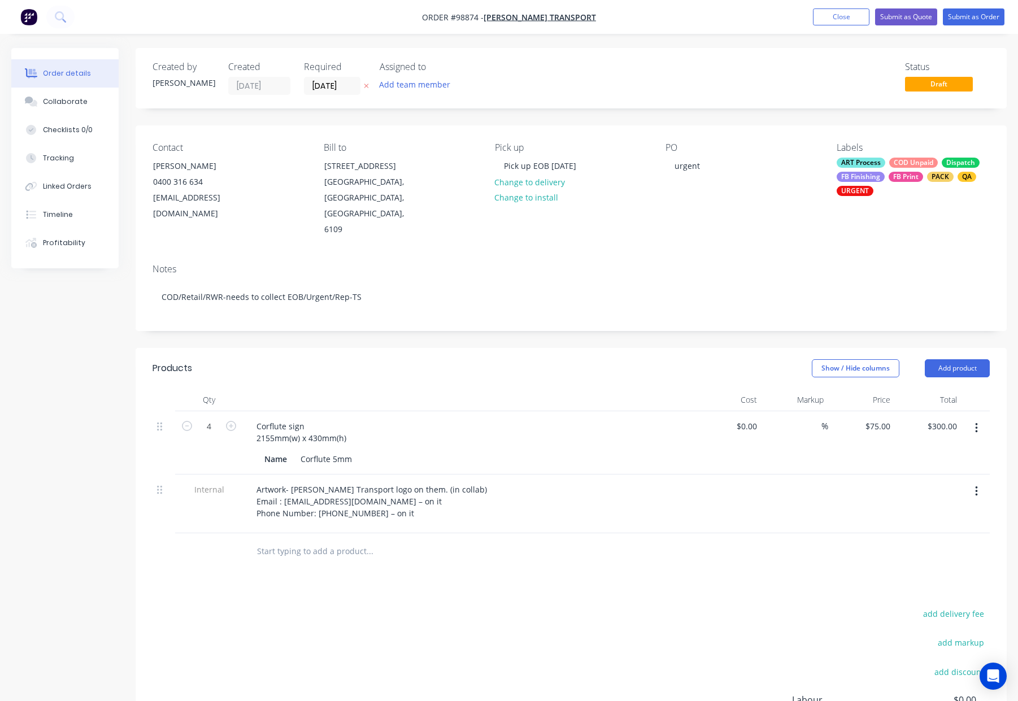
click at [902, 160] on div "COD Unpaid" at bounding box center [913, 163] width 49 height 10
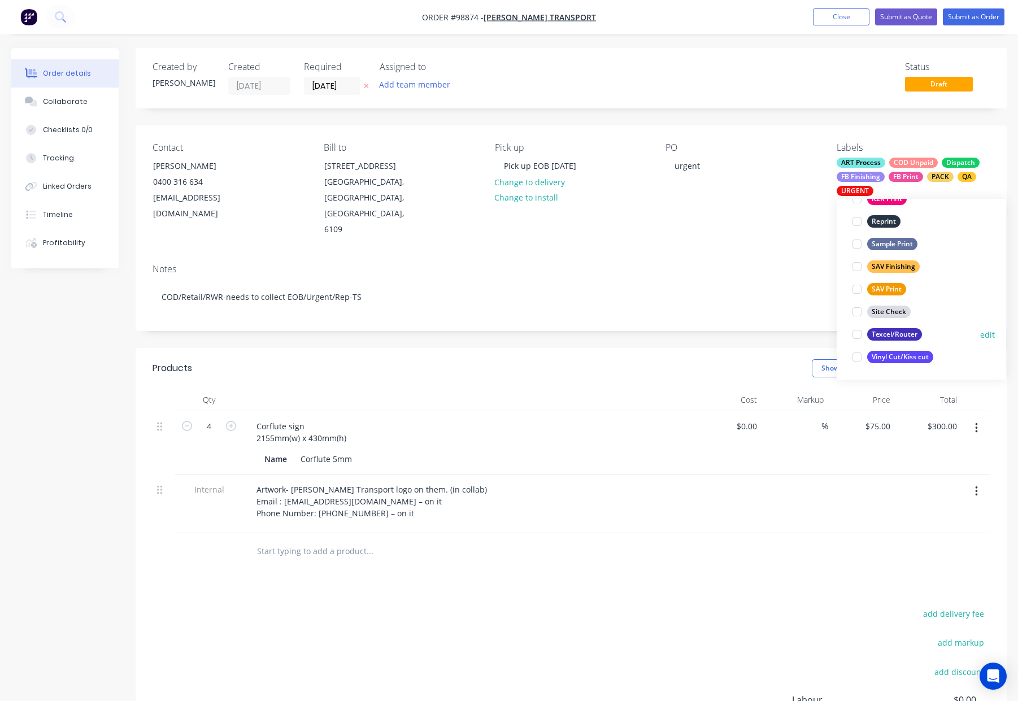
click at [901, 334] on div "Texcel/Router" at bounding box center [894, 334] width 55 height 12
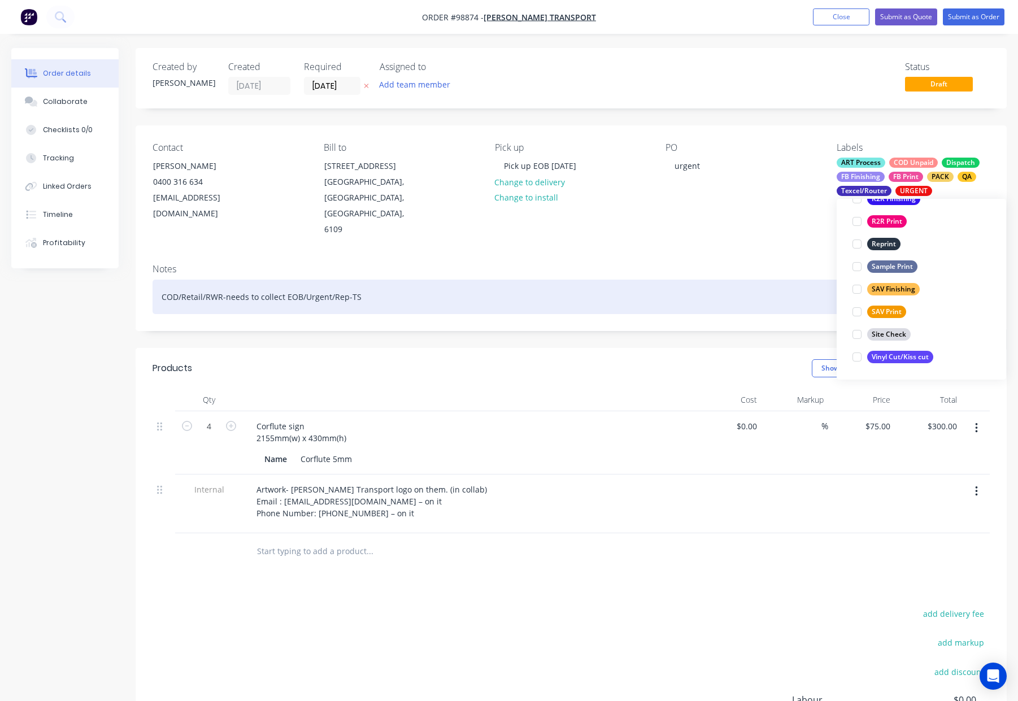
scroll to position [113, 0]
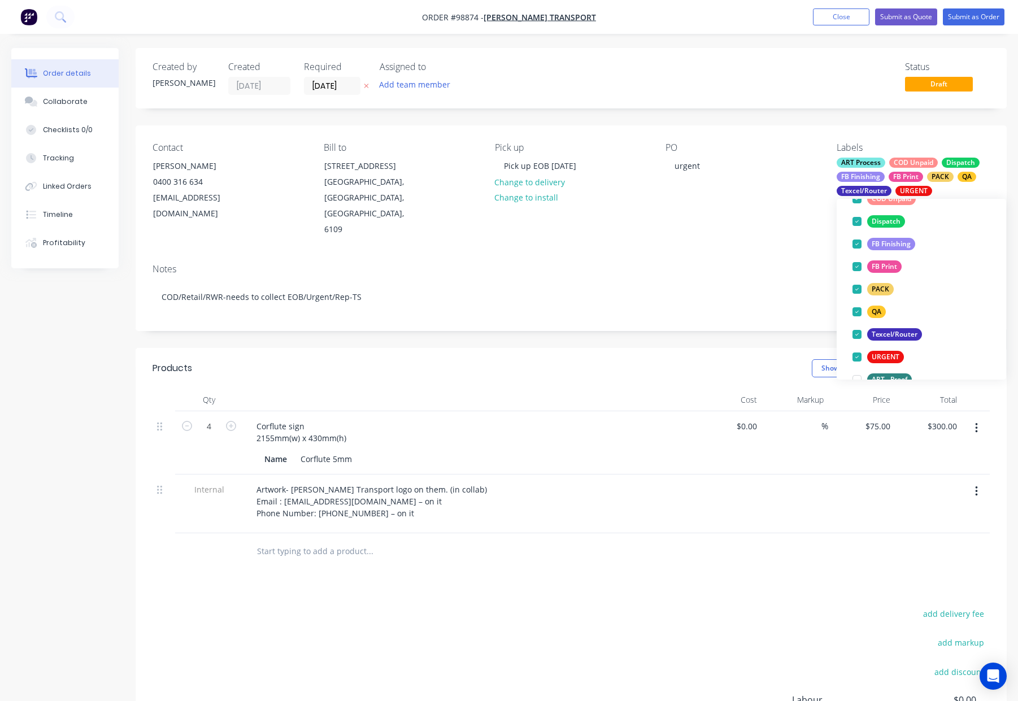
click at [778, 255] on div "Notes COD/Retail/RWR-needs to collect EOB/Urgent/Rep-TS" at bounding box center [571, 293] width 871 height 76
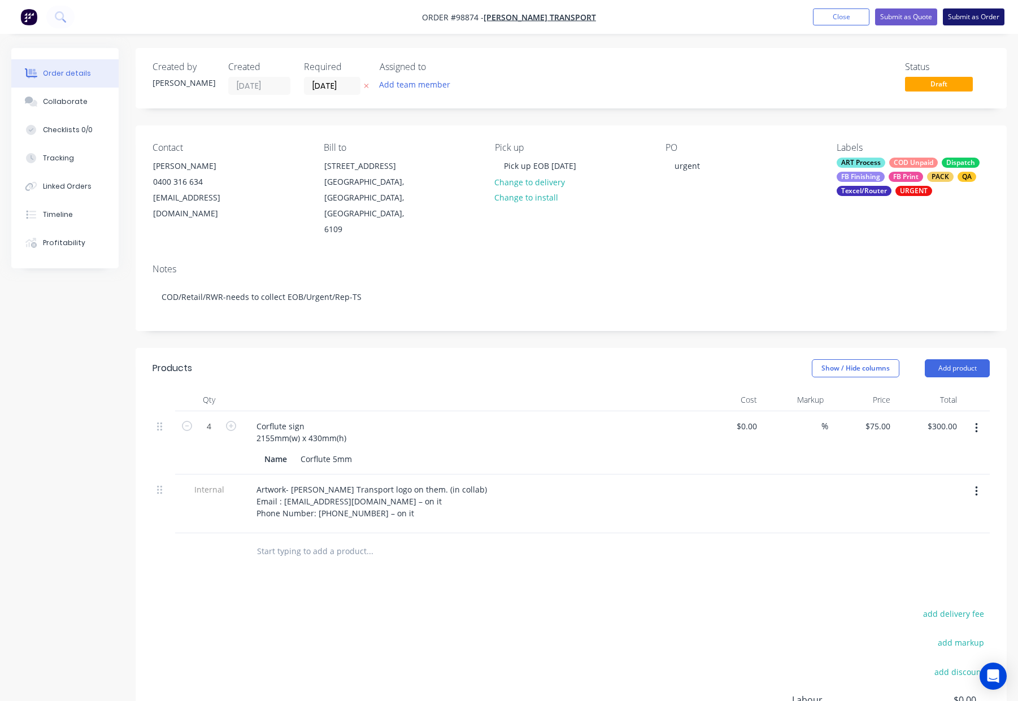
click at [958, 20] on button "Submit as Order" at bounding box center [974, 16] width 62 height 17
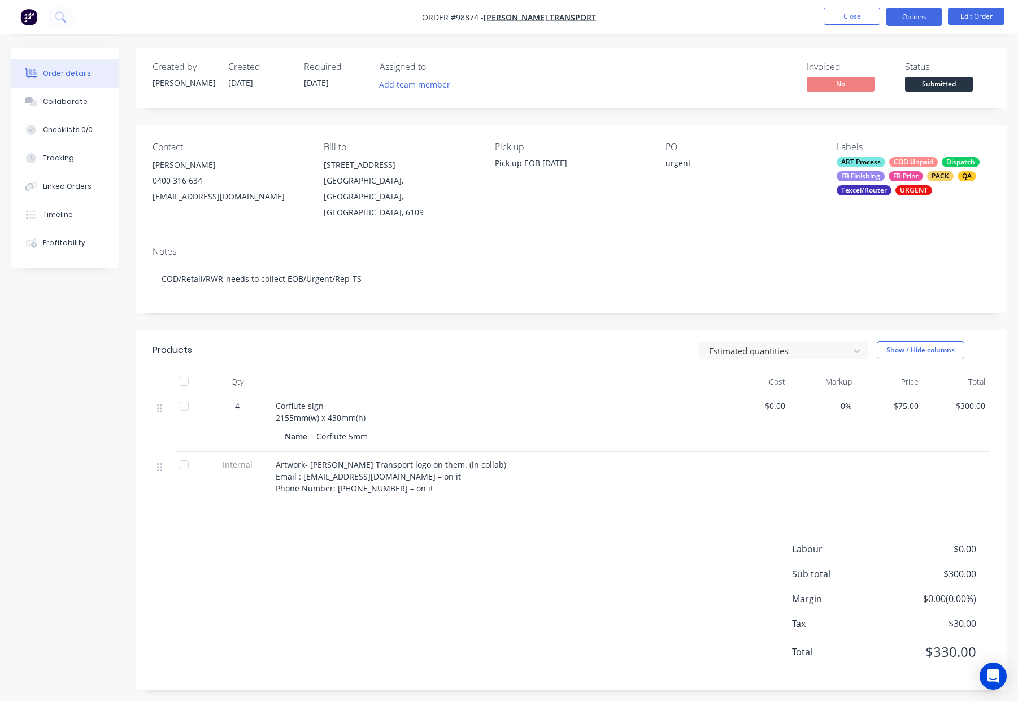
click at [909, 19] on button "Options" at bounding box center [914, 17] width 56 height 18
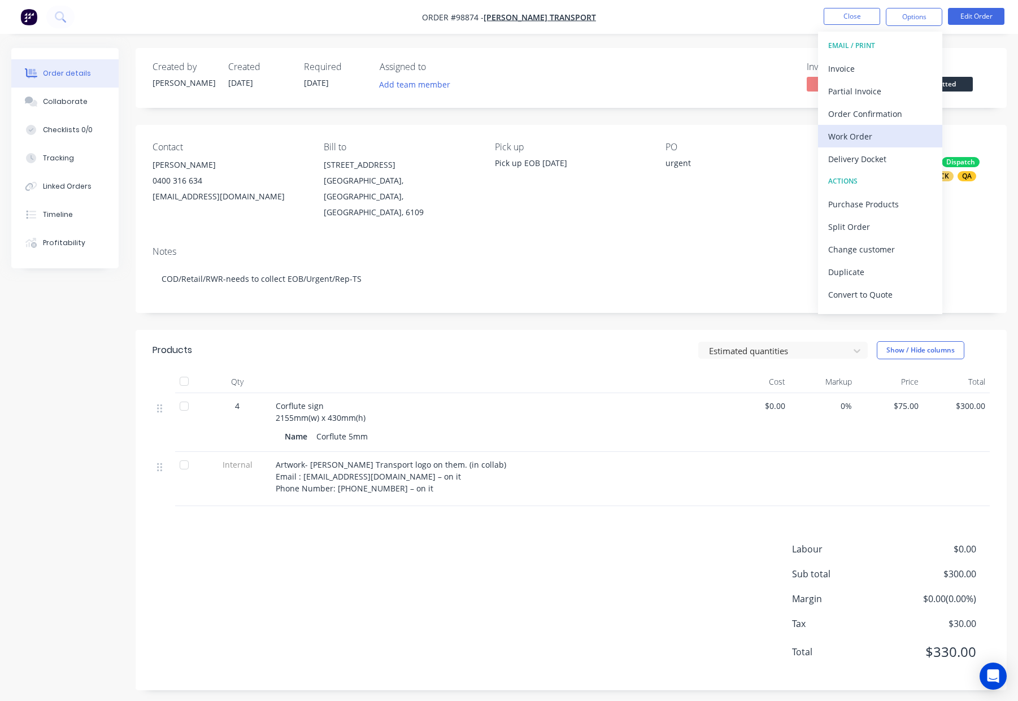
click at [902, 142] on div "Work Order" at bounding box center [880, 136] width 104 height 16
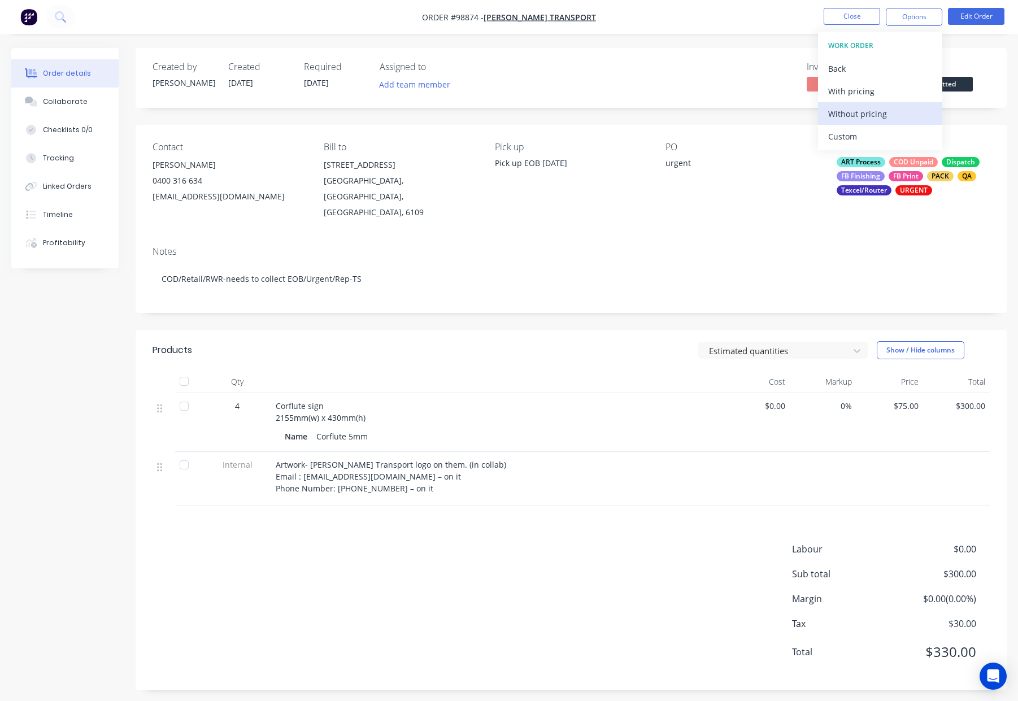
click at [901, 112] on div "Without pricing" at bounding box center [880, 114] width 104 height 16
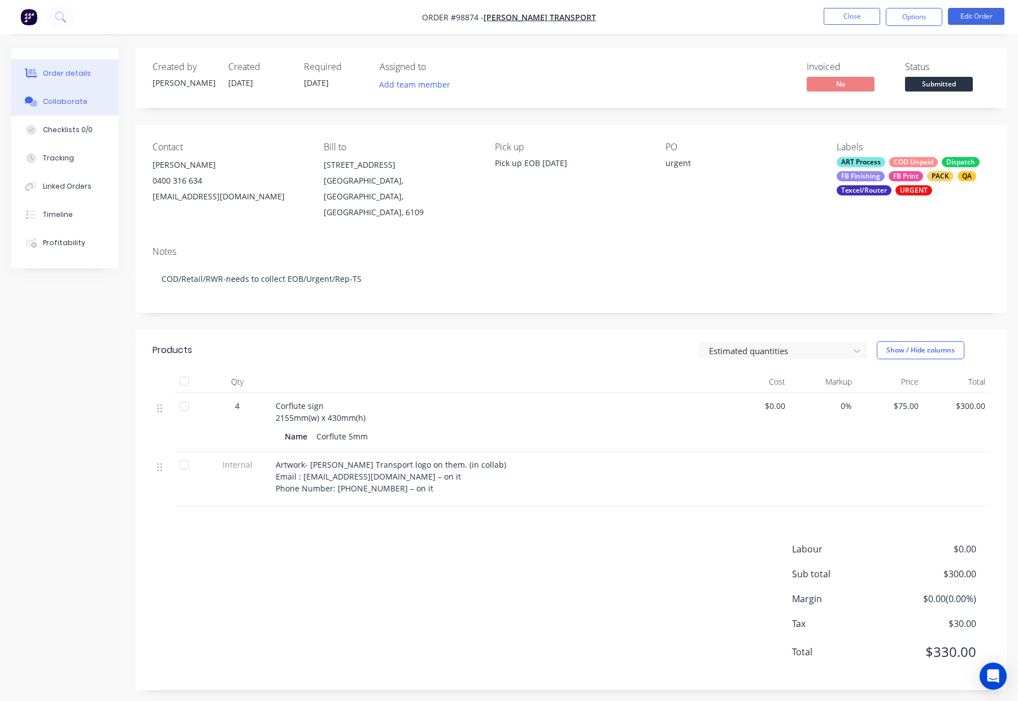
click at [69, 106] on div "Collaborate" at bounding box center [65, 102] width 45 height 10
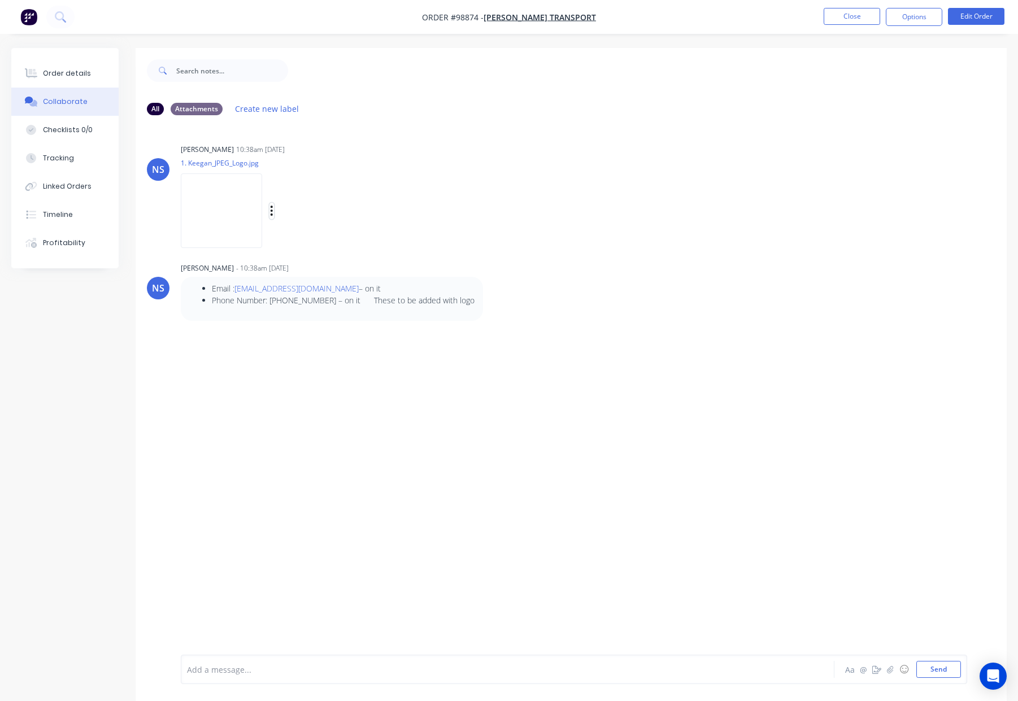
click at [271, 211] on icon "button" at bounding box center [272, 211] width 2 height 10
click at [589, 233] on div "NS Natasha Searle 10:38am 10/10/25 1. Keegan_JPEG_Logo.jpg Labels Download" at bounding box center [571, 192] width 871 height 102
click at [62, 75] on div "Order details" at bounding box center [67, 73] width 48 height 10
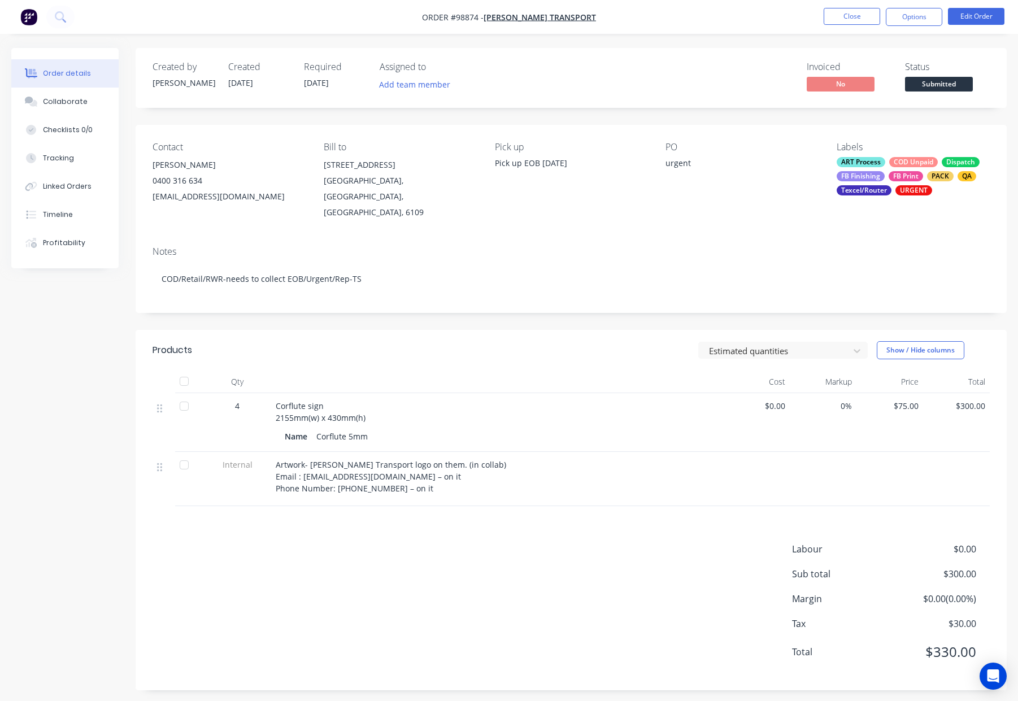
drag, startPoint x: 544, startPoint y: 307, endPoint x: 539, endPoint y: 308, distance: 5.9
click at [544, 307] on div "Created by Natasha Created 10/10/25 Required 10/10/25 Assigned to Add team memb…" at bounding box center [571, 369] width 871 height 642
click at [978, 10] on button "Edit Order" at bounding box center [976, 16] width 56 height 17
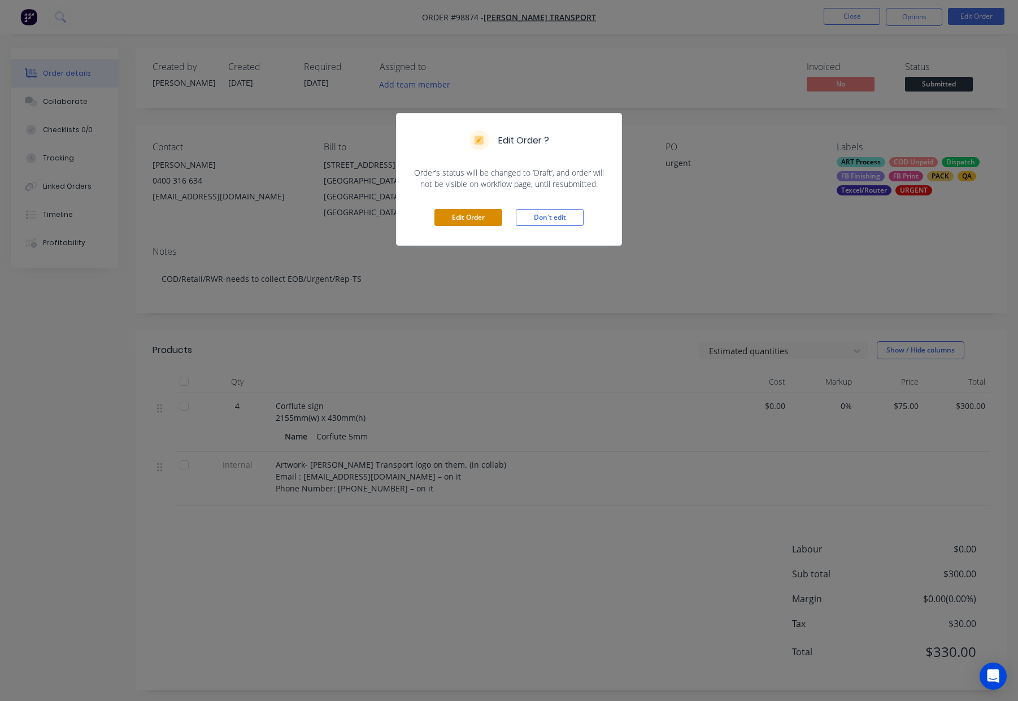
click at [452, 219] on button "Edit Order" at bounding box center [468, 217] width 68 height 17
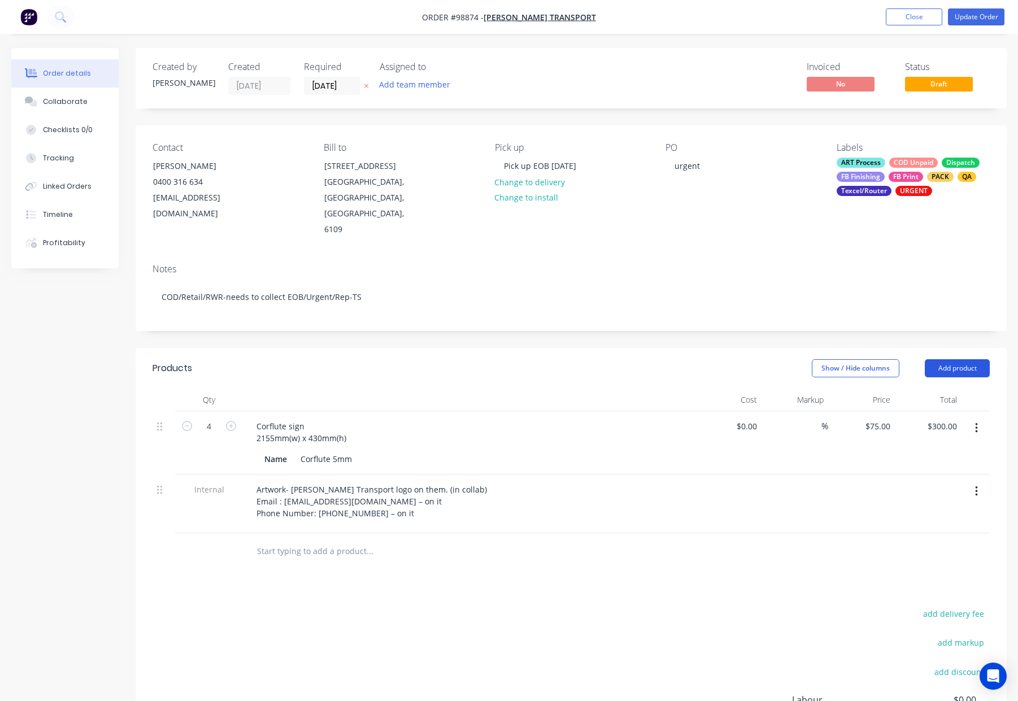
click at [937, 359] on button "Add product" at bounding box center [956, 368] width 65 height 18
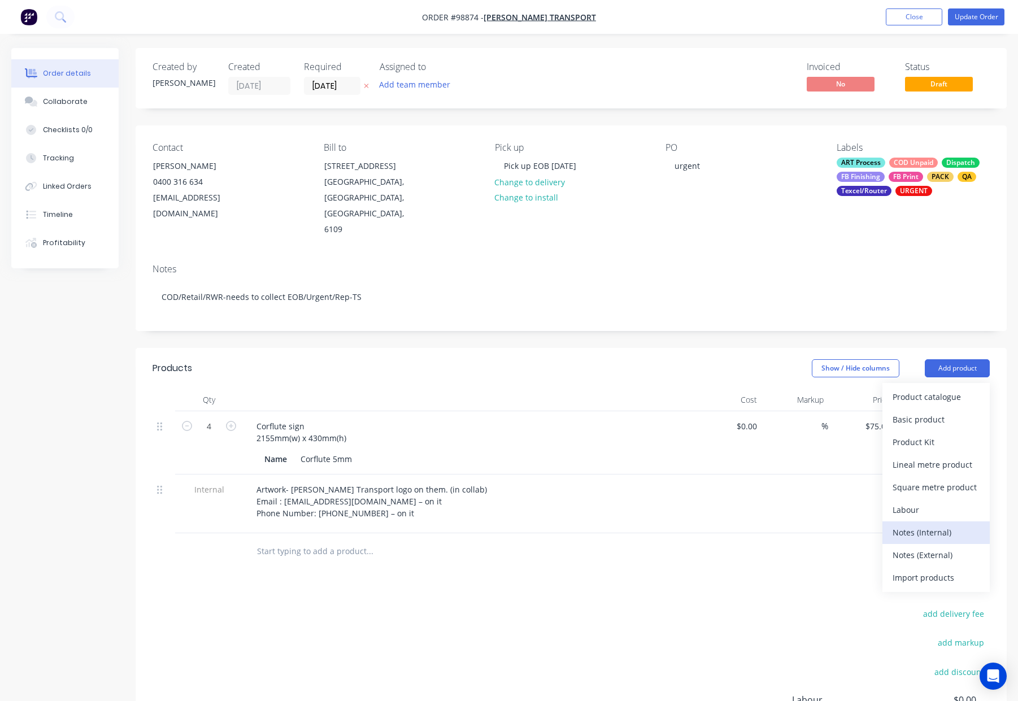
click at [927, 524] on div "Notes (Internal)" at bounding box center [935, 532] width 87 height 16
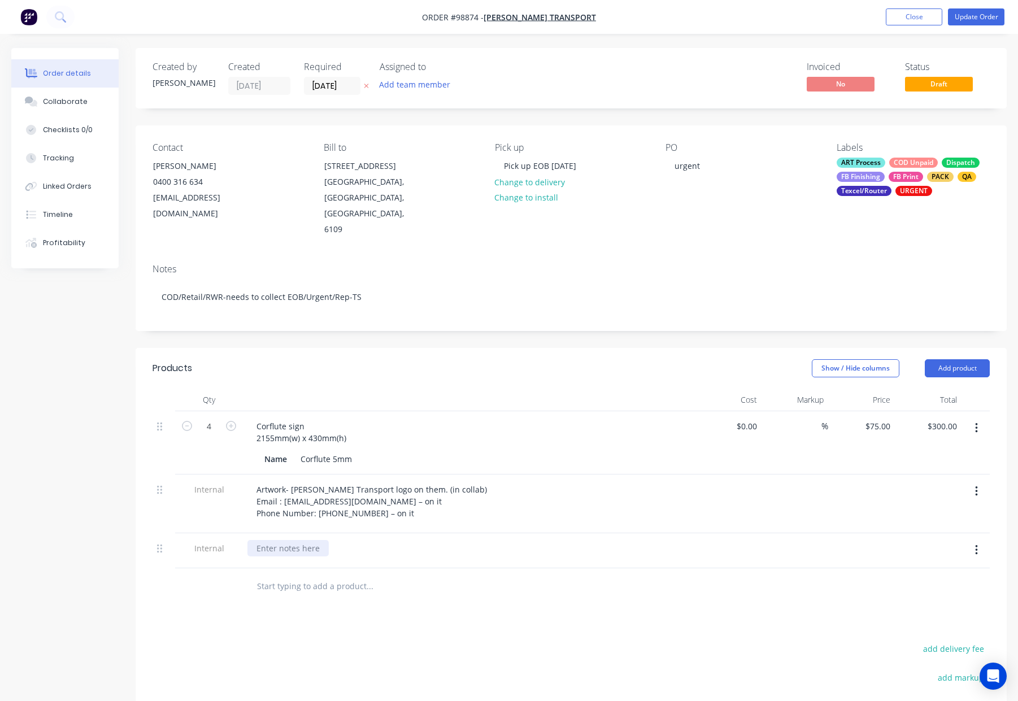
drag, startPoint x: 291, startPoint y: 523, endPoint x: 299, endPoint y: 524, distance: 8.5
click at [291, 540] on div at bounding box center [287, 548] width 81 height 16
click at [377, 603] on div "Products Show / Hide columns Add product Qty Cost Markup Price Total 4 Corflute…" at bounding box center [571, 612] width 871 height 528
click at [982, 15] on button "Update Order" at bounding box center [976, 16] width 56 height 17
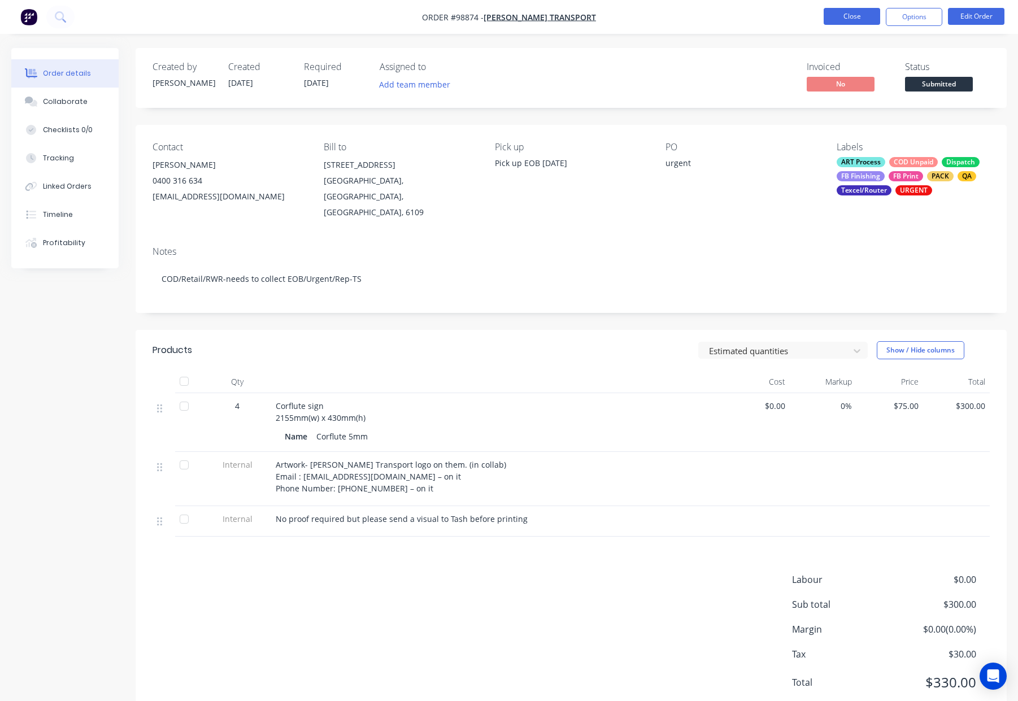
click at [841, 16] on button "Close" at bounding box center [851, 16] width 56 height 17
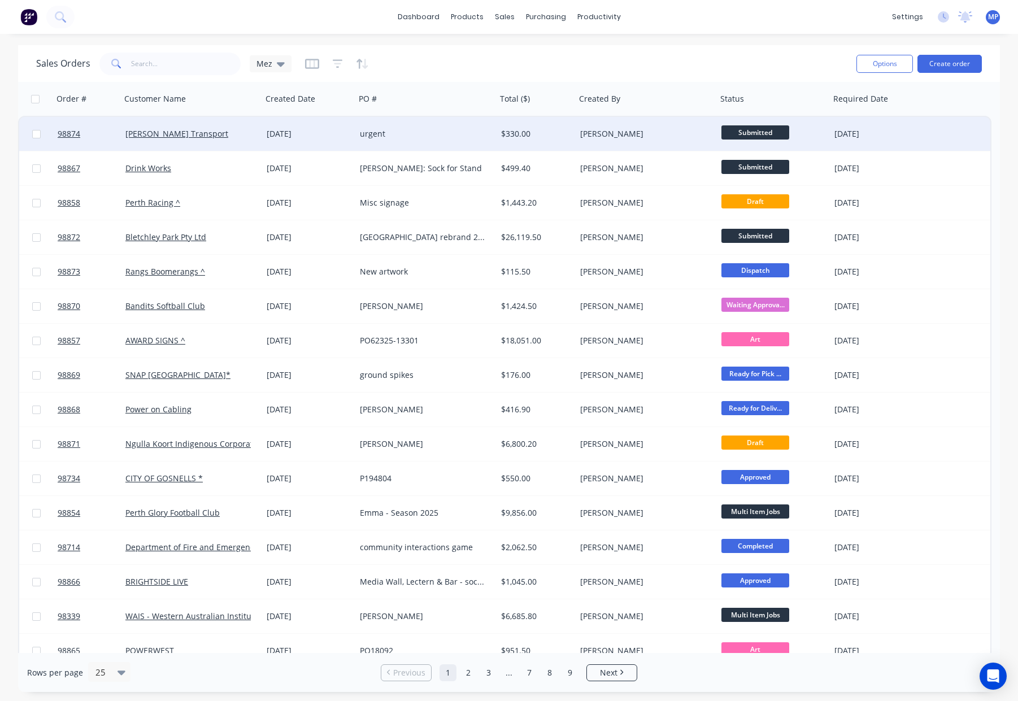
click at [477, 134] on div "urgent" at bounding box center [422, 133] width 125 height 11
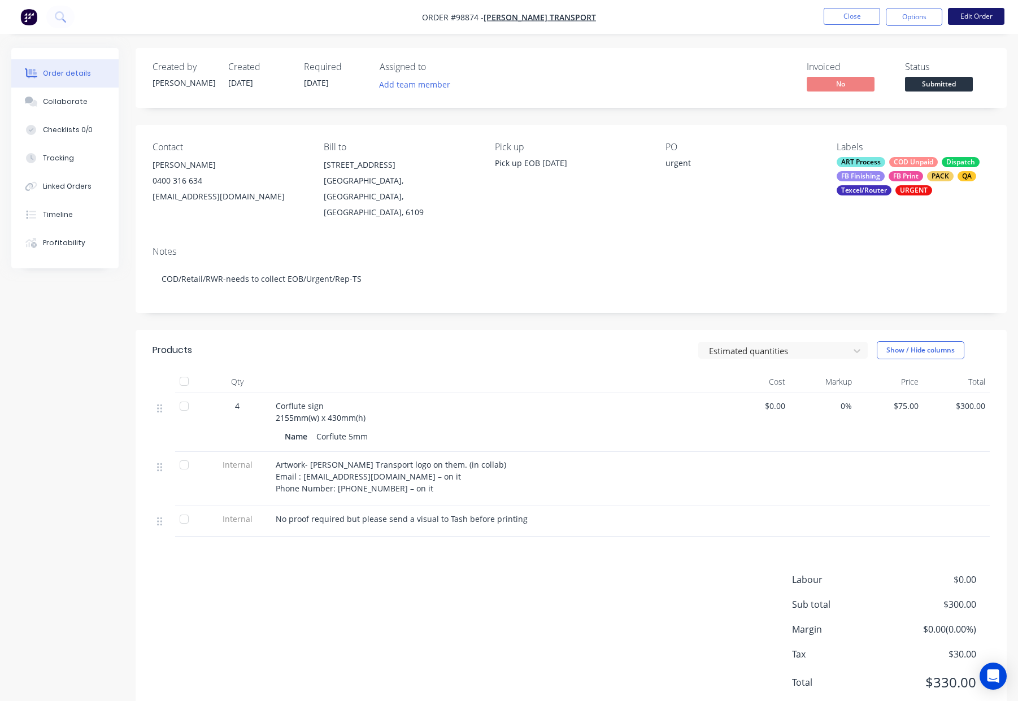
click at [984, 15] on button "Edit Order" at bounding box center [976, 16] width 56 height 17
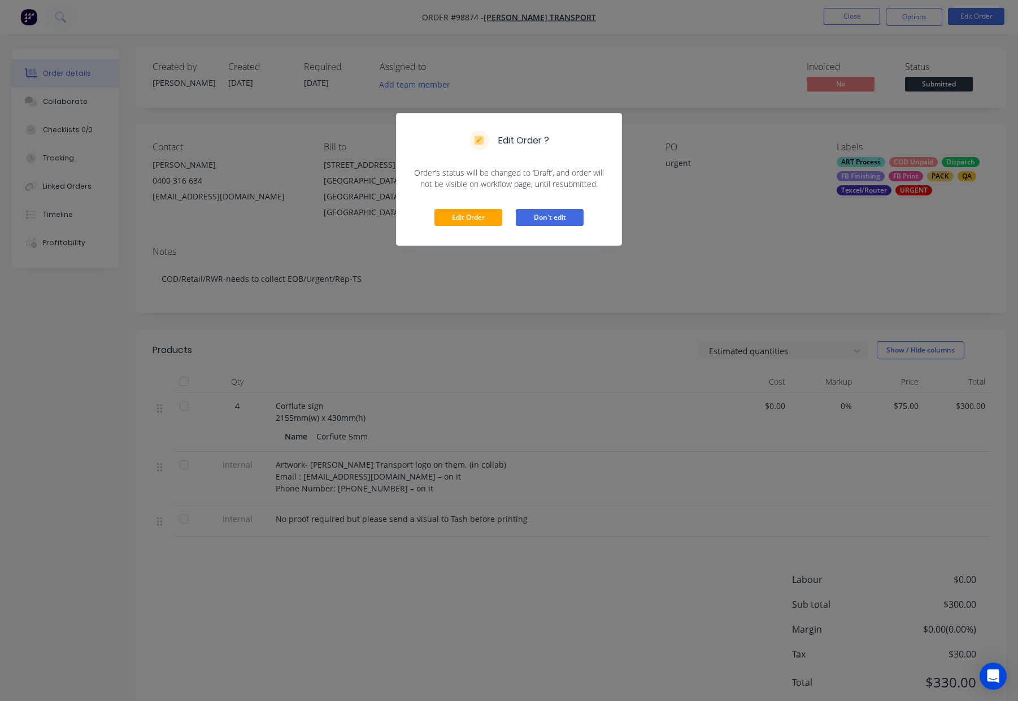
click at [559, 211] on button "Don't edit" at bounding box center [550, 217] width 68 height 17
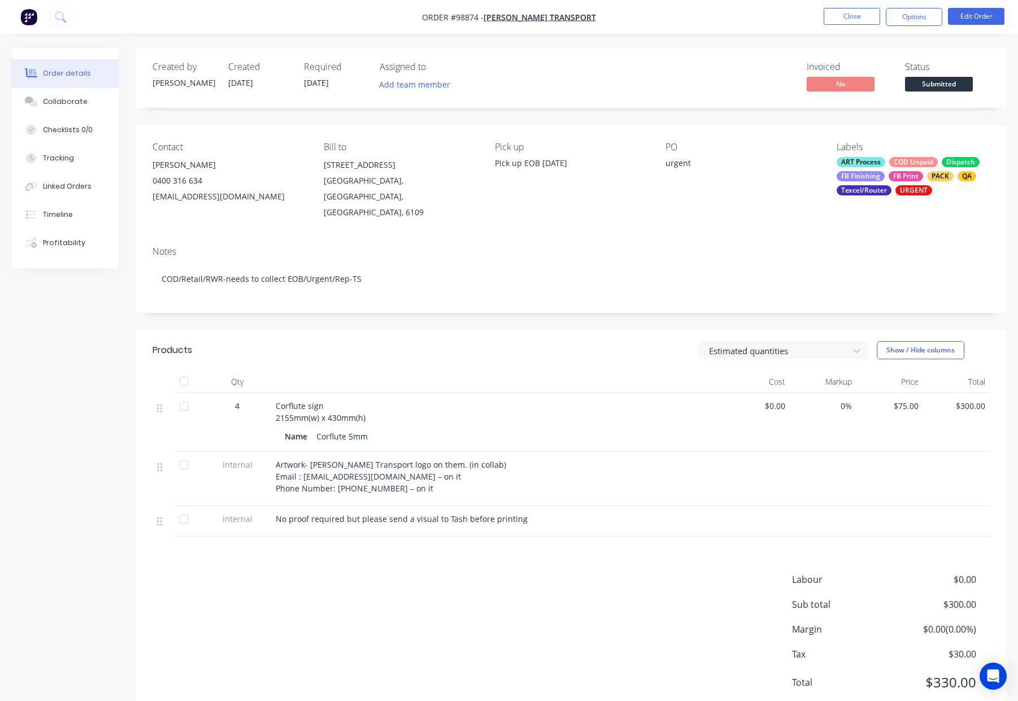
drag, startPoint x: 904, startPoint y: 21, endPoint x: 906, endPoint y: 29, distance: 8.8
click at [904, 21] on button "Options" at bounding box center [914, 17] width 56 height 18
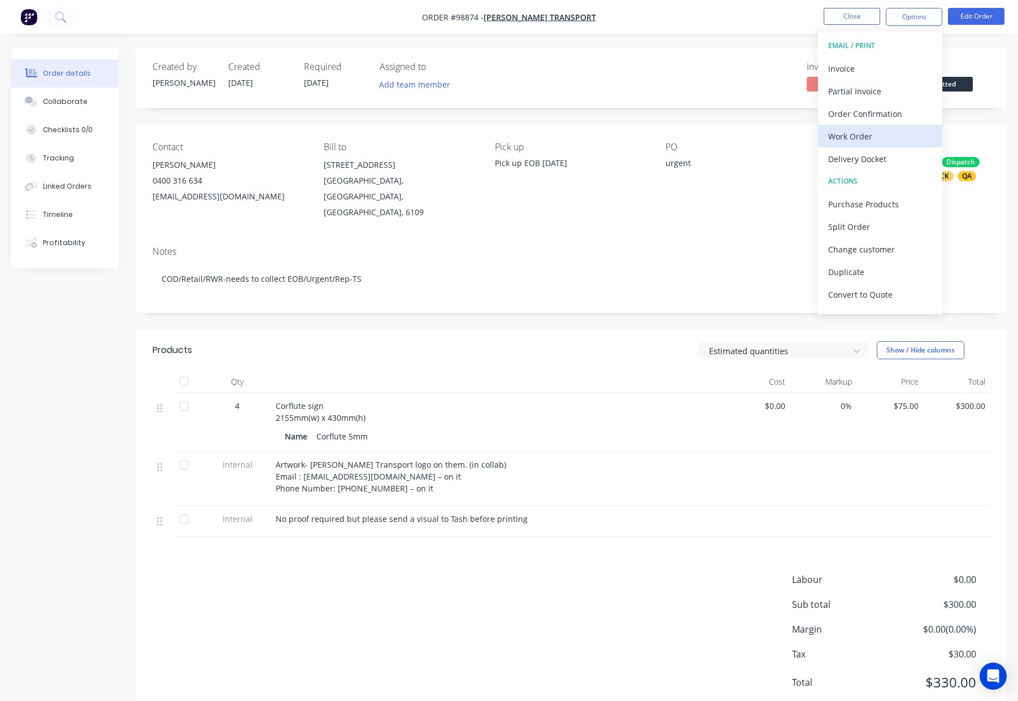
click at [883, 136] on div "Work Order" at bounding box center [880, 136] width 104 height 16
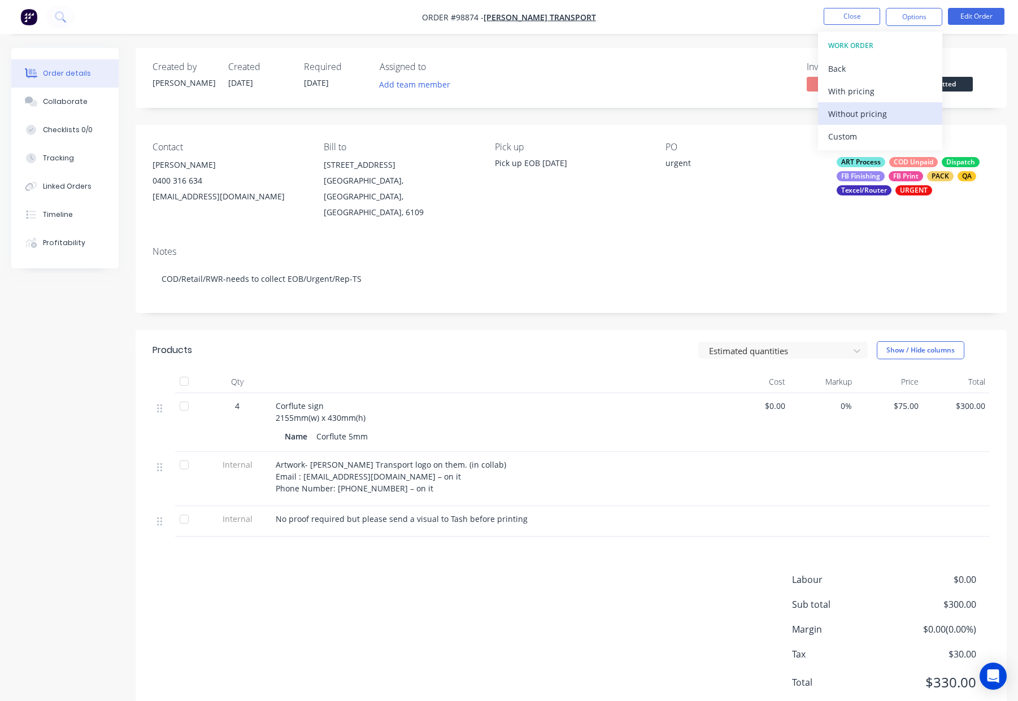
click at [886, 103] on button "Without pricing" at bounding box center [880, 113] width 124 height 23
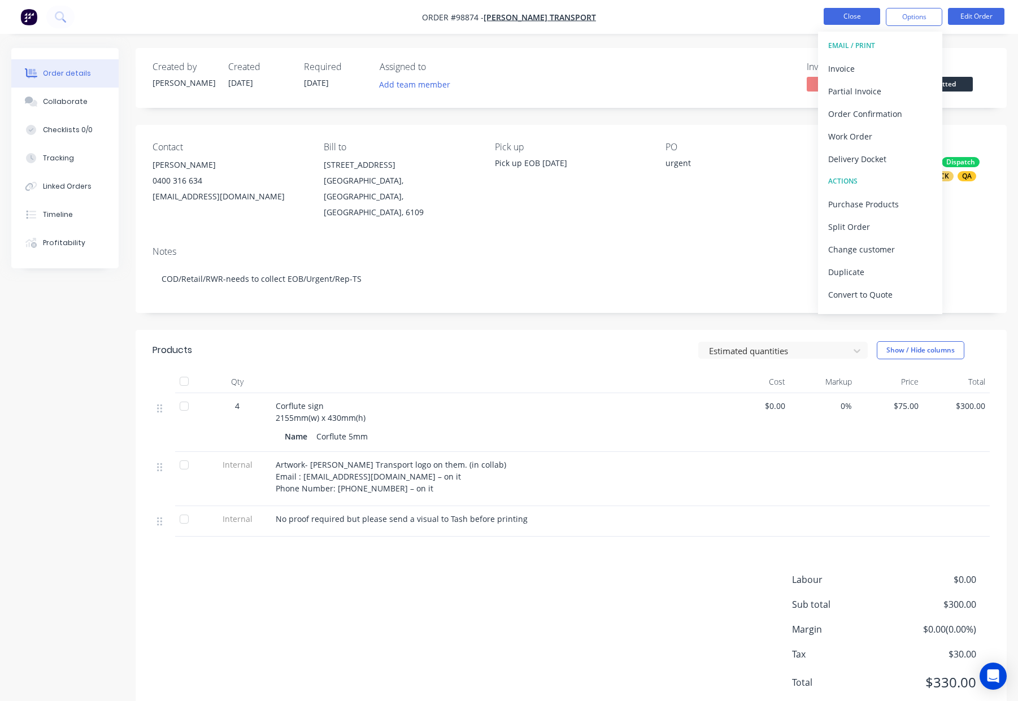
click at [841, 16] on button "Close" at bounding box center [851, 16] width 56 height 17
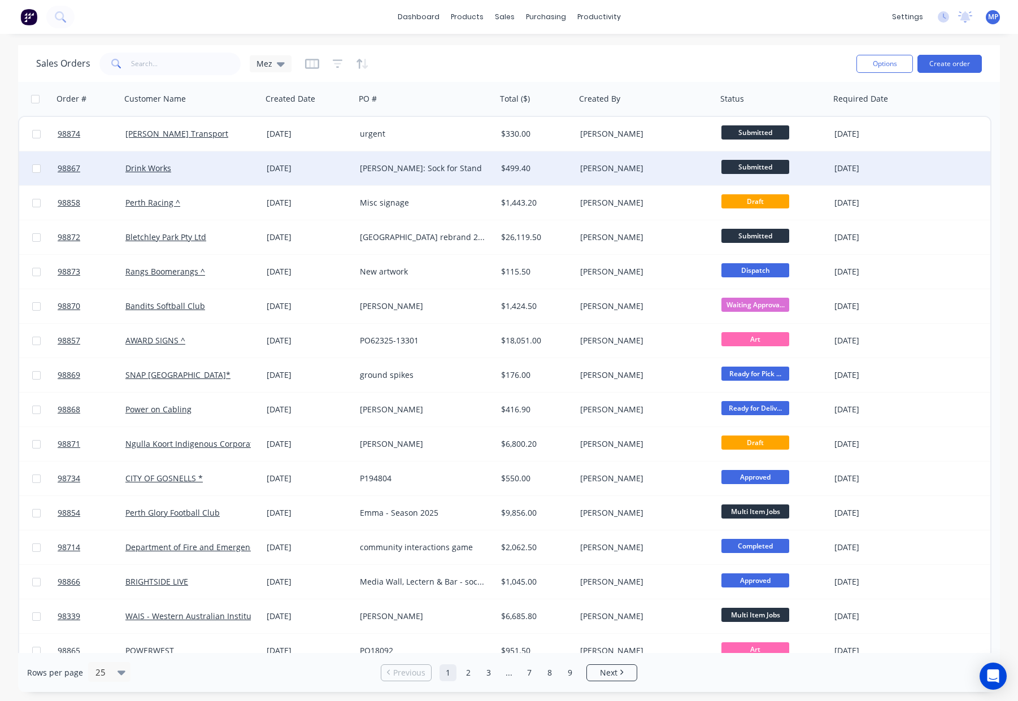
click at [565, 165] on div "$499.40" at bounding box center [534, 168] width 67 height 11
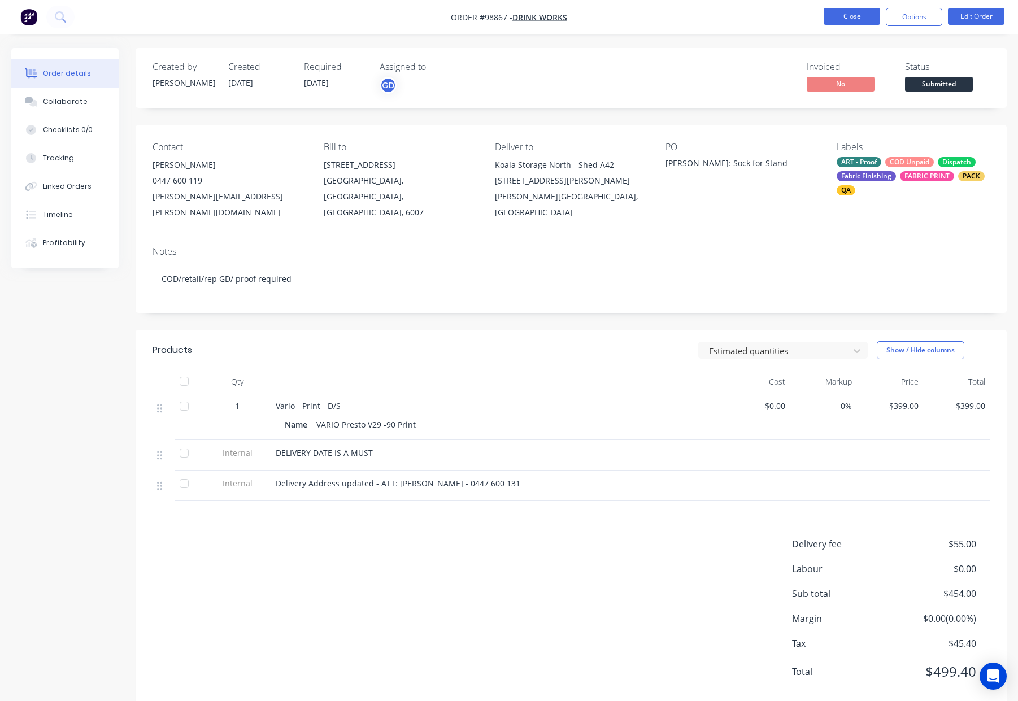
click at [857, 18] on button "Close" at bounding box center [851, 16] width 56 height 17
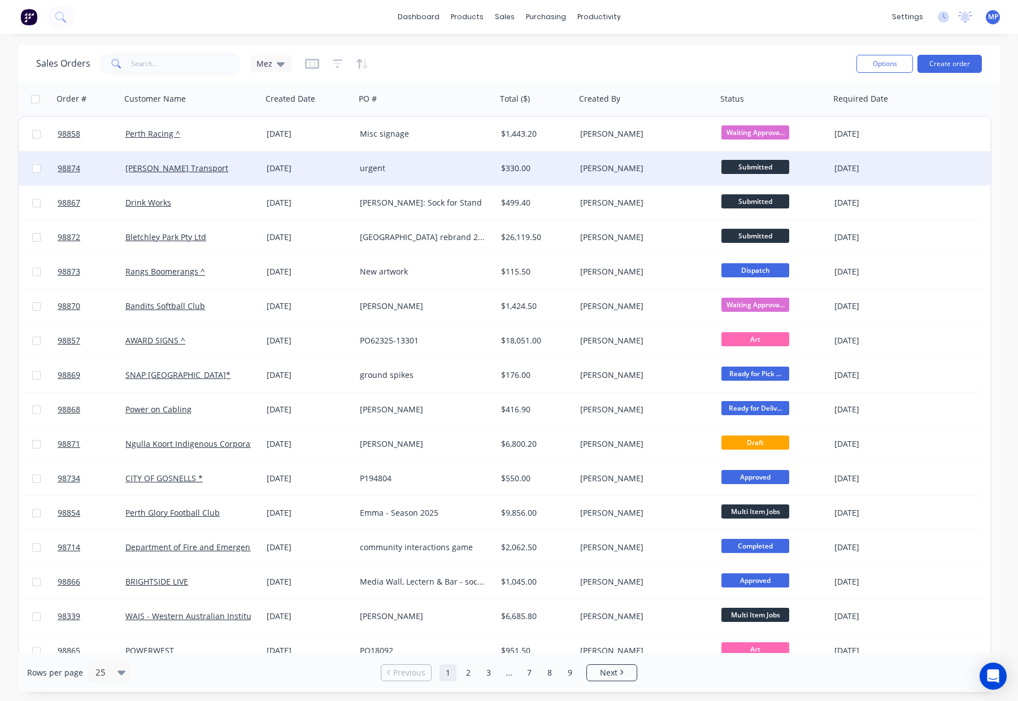
click at [662, 177] on div "[PERSON_NAME]" at bounding box center [645, 168] width 141 height 34
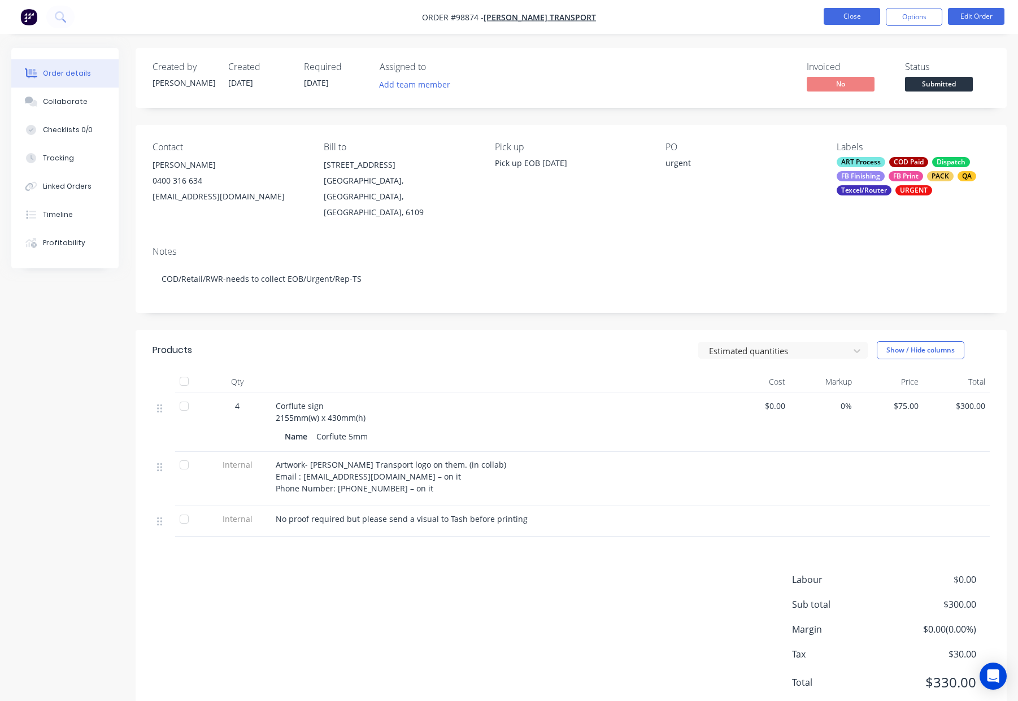
click at [852, 16] on button "Close" at bounding box center [851, 16] width 56 height 17
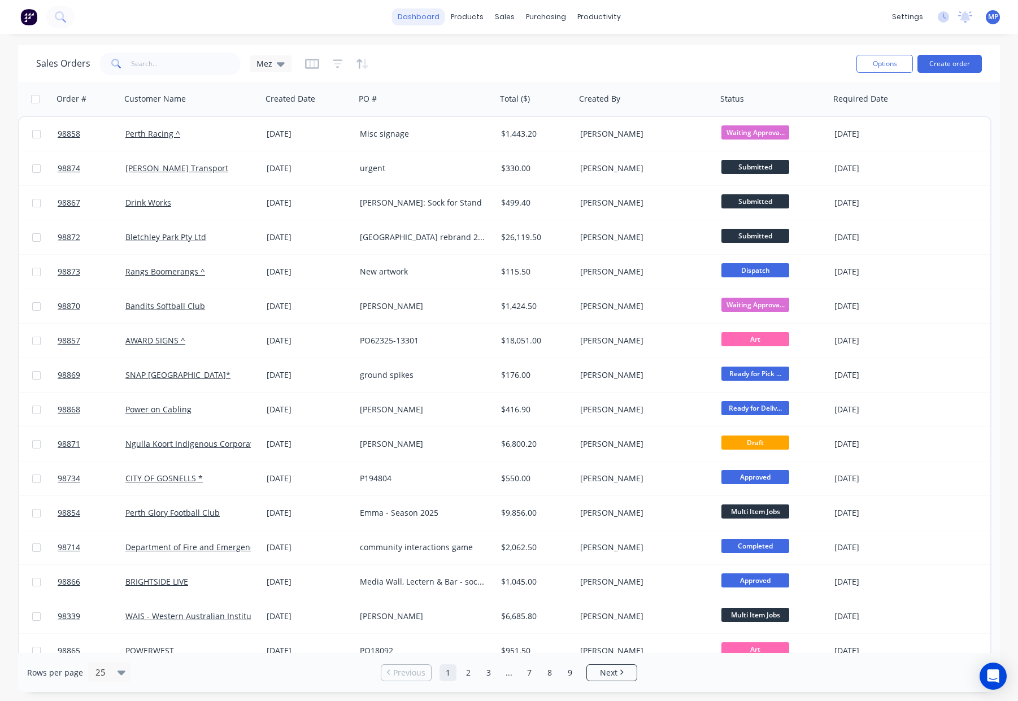
click at [429, 14] on link "dashboard" at bounding box center [418, 16] width 53 height 17
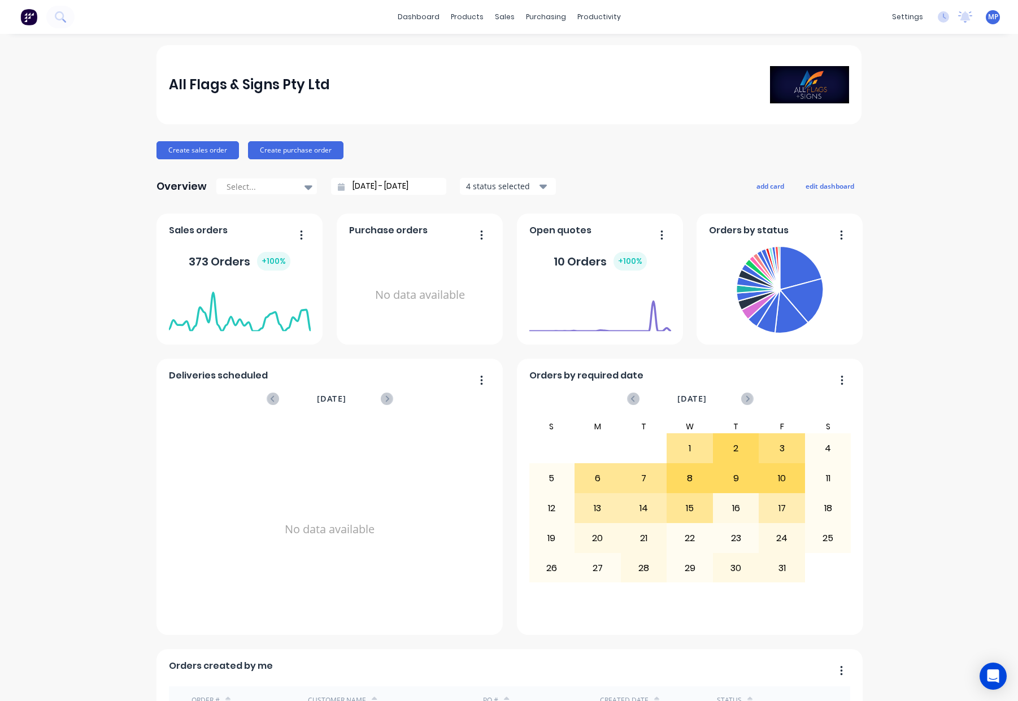
click at [841, 233] on icon "button" at bounding box center [841, 234] width 3 height 11
click at [903, 277] on div "All Flags & Signs Pty Ltd Create sales order Create purchase order Overview Sel…" at bounding box center [509, 630] width 1018 height 1170
click at [534, 190] on div "4 status selected" at bounding box center [501, 186] width 71 height 12
click at [588, 169] on div "All Flags & Signs Pty Ltd Create sales order Create purchase order Overview Sel…" at bounding box center [508, 630] width 705 height 1170
click at [210, 153] on button "Create sales order" at bounding box center [197, 150] width 82 height 18
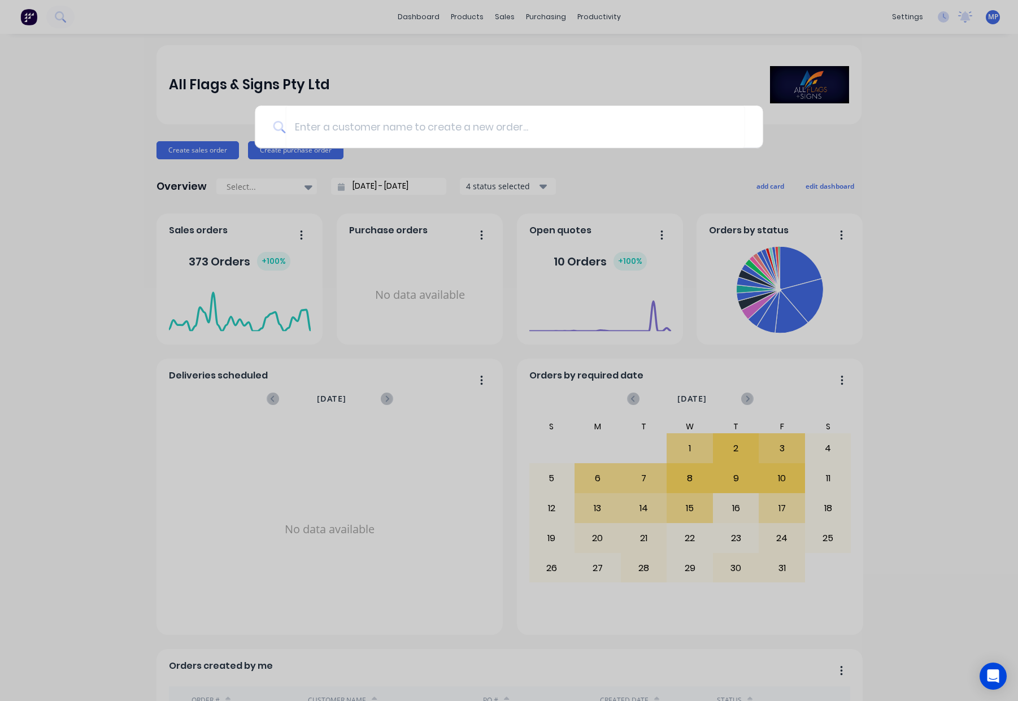
click at [223, 159] on div at bounding box center [509, 350] width 1018 height 701
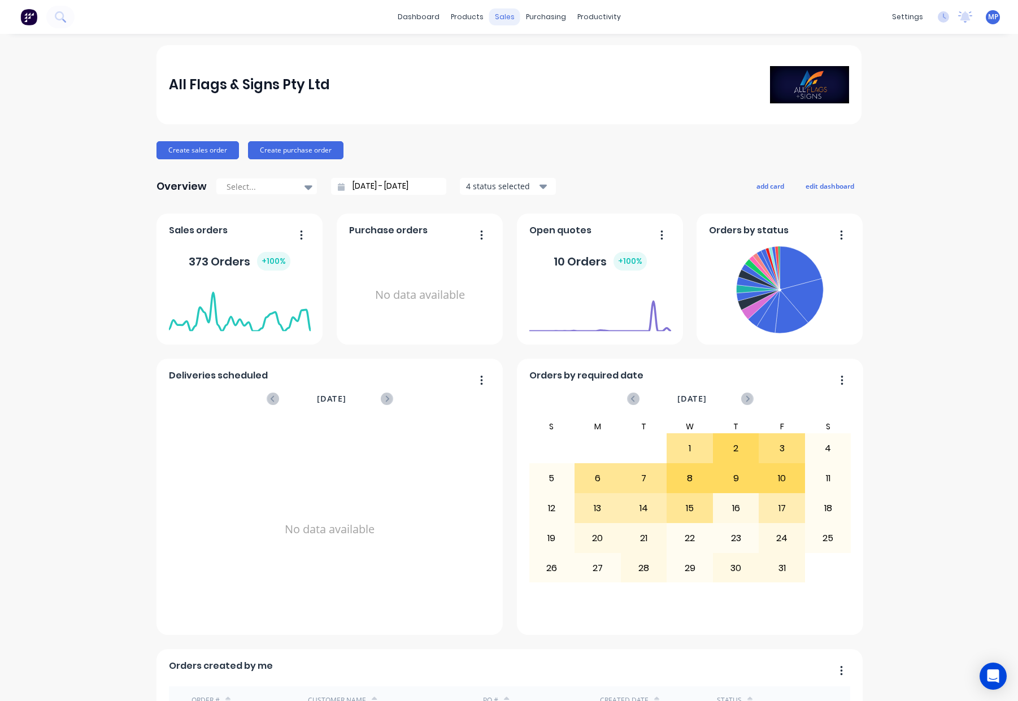
click at [504, 19] on div "sales" at bounding box center [504, 16] width 31 height 17
click at [516, 47] on link "Sales Orders" at bounding box center [564, 53] width 150 height 23
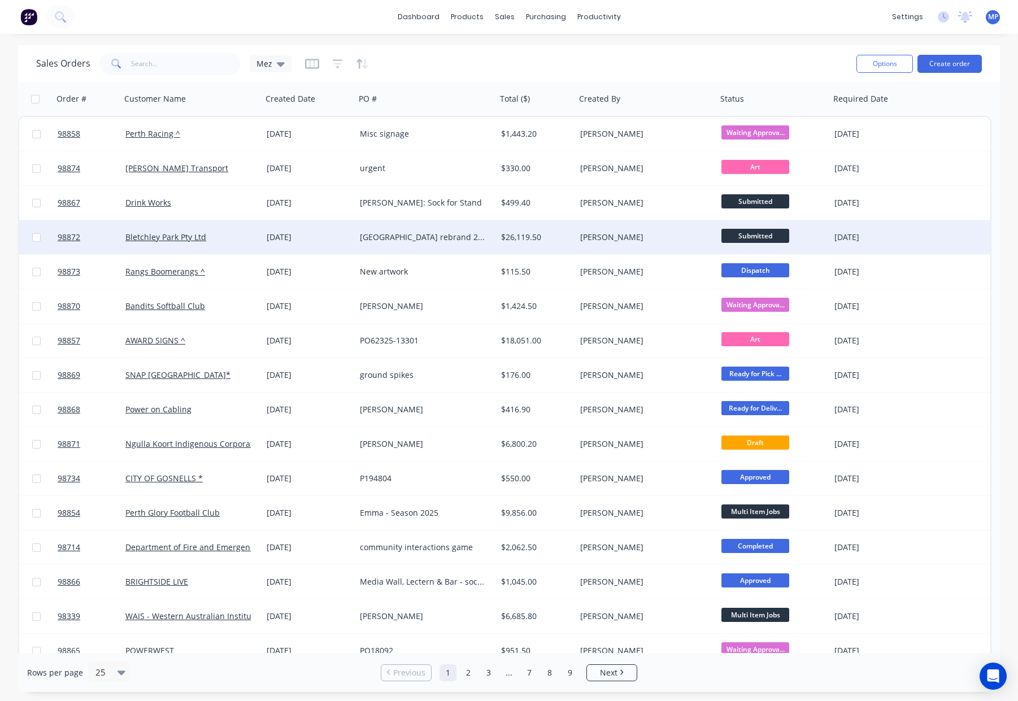
click at [268, 240] on div "[DATE]" at bounding box center [309, 237] width 84 height 11
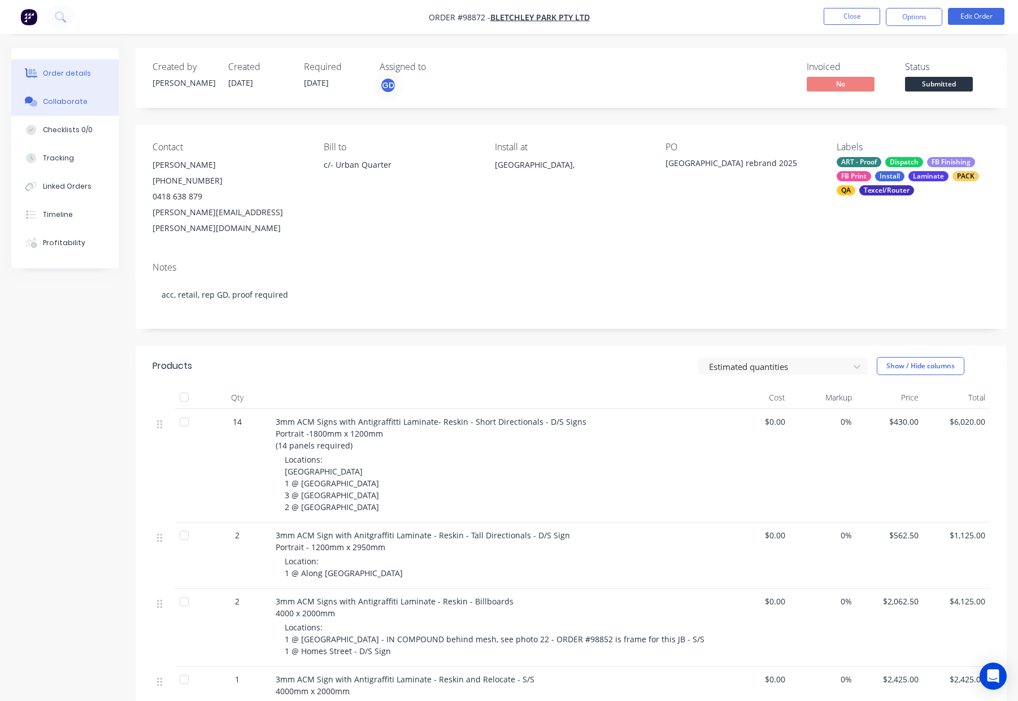
click at [64, 97] on div "Collaborate" at bounding box center [65, 102] width 45 height 10
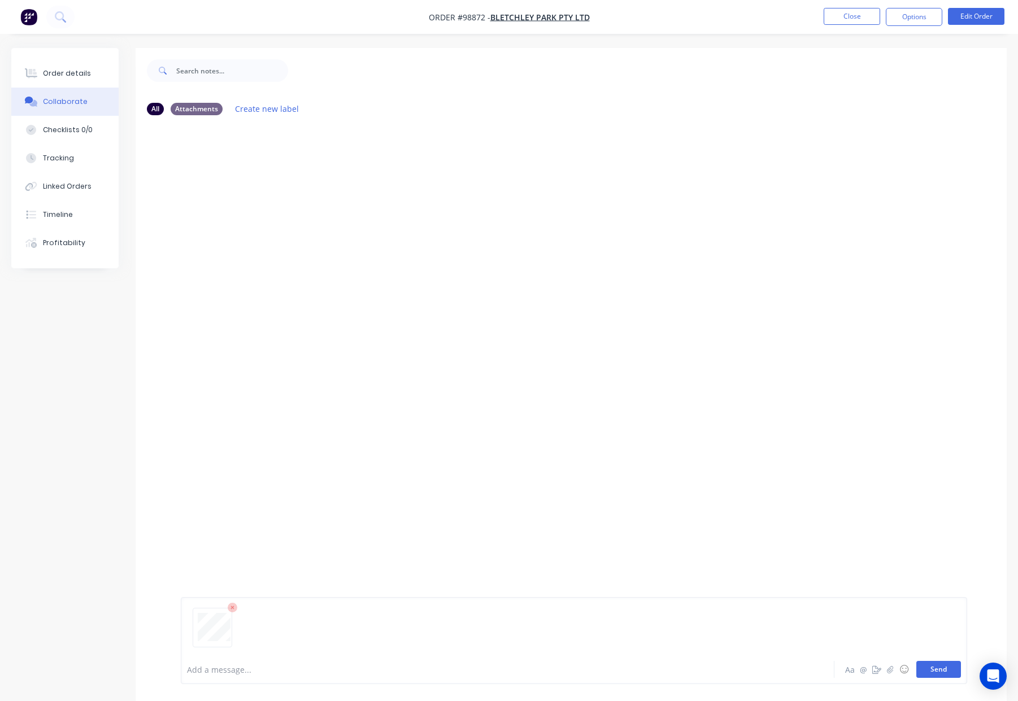
click at [937, 669] on button "Send" at bounding box center [938, 669] width 45 height 17
click at [51, 71] on div "Order details" at bounding box center [67, 73] width 48 height 10
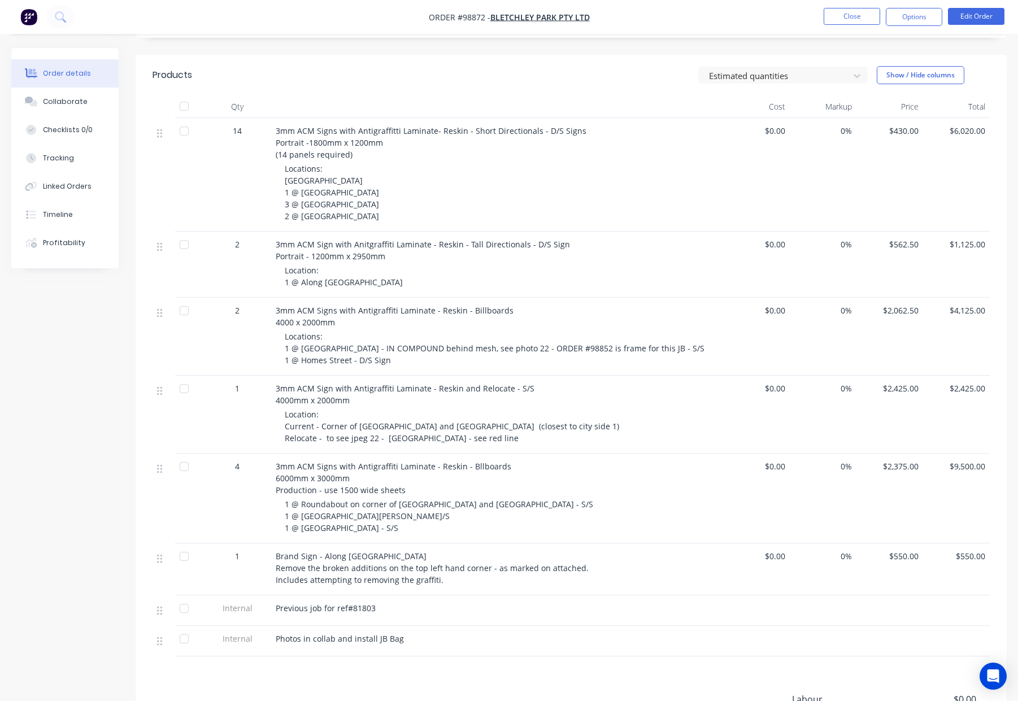
scroll to position [290, 0]
click at [843, 14] on button "Close" at bounding box center [851, 16] width 56 height 17
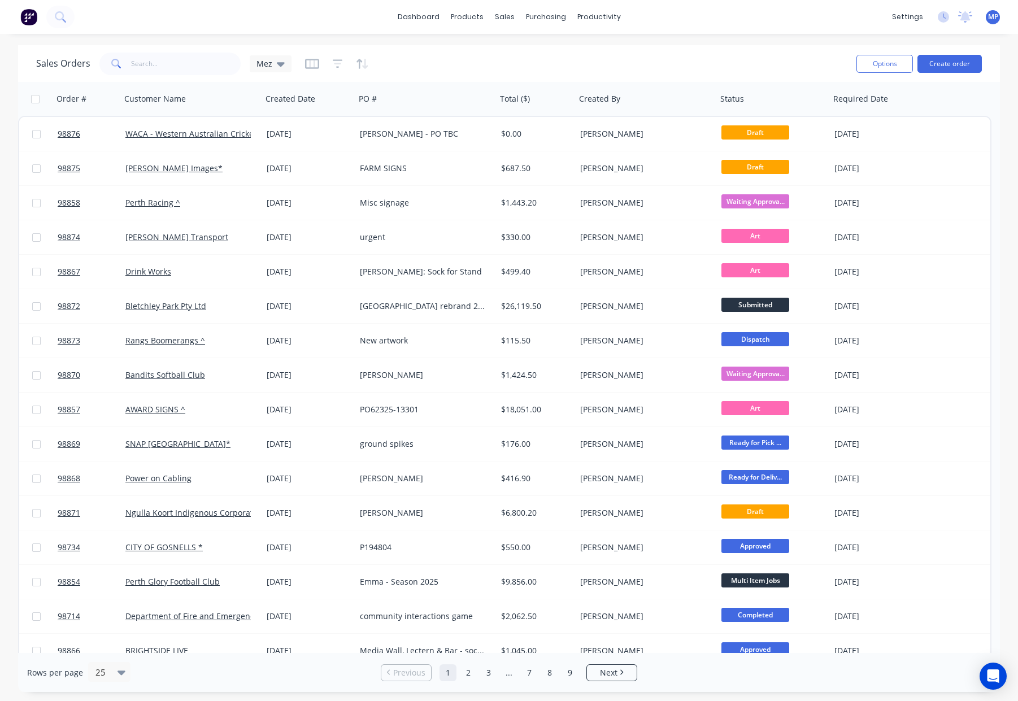
click at [997, 18] on div "MP All Flags & Signs Pty Ltd [PERSON_NAME] Power User Profile Sign out" at bounding box center [992, 17] width 14 height 14
click at [992, 17] on span "MP" at bounding box center [993, 17] width 10 height 10
click at [894, 143] on div "Sign out" at bounding box center [897, 142] width 30 height 10
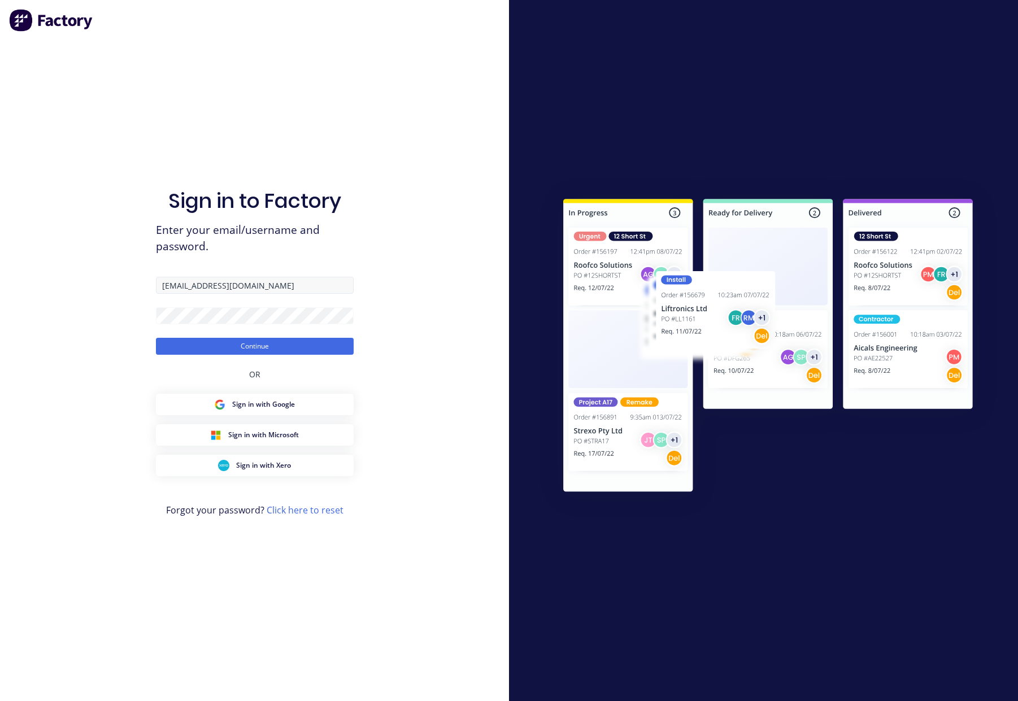
drag, startPoint x: 261, startPoint y: 286, endPoint x: 156, endPoint y: 285, distance: 105.0
click at [101, 283] on div "Sign in to Factory Enter your email/username and password. orders@allflags.com.…" at bounding box center [254, 350] width 509 height 701
type input "Fabrication@allflags.com.au"
click at [103, 310] on div "Sign in to Factory Enter your email/username and password. Fabrication@allflags…" at bounding box center [254, 350] width 509 height 701
click at [196, 342] on button "Continue" at bounding box center [255, 346] width 198 height 17
